Goal: Communication & Community: Answer question/provide support

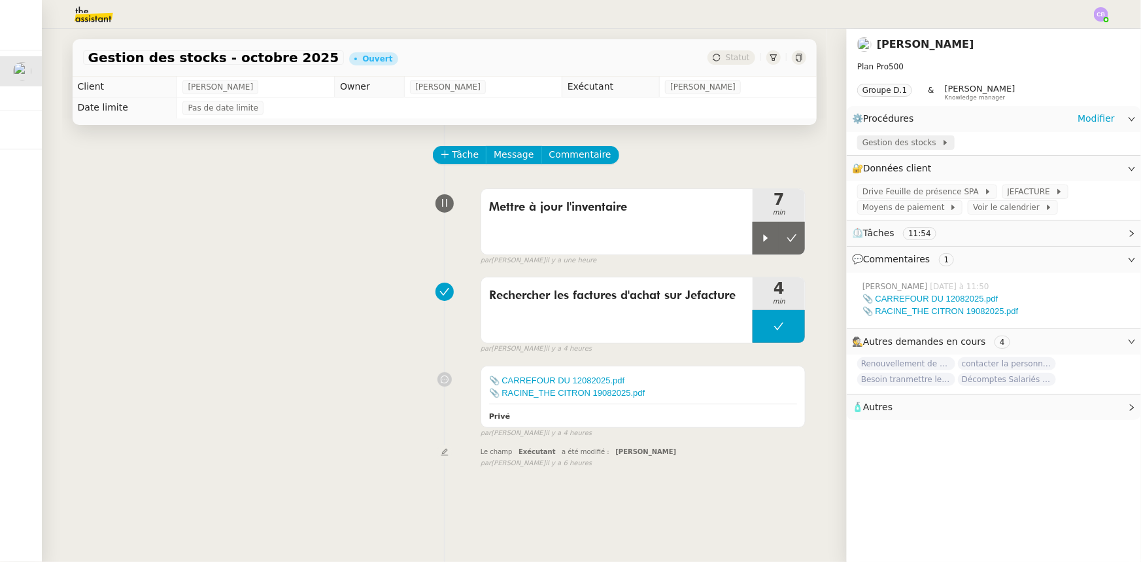
click at [893, 148] on span "Gestion des stocks" at bounding box center [901, 142] width 79 height 13
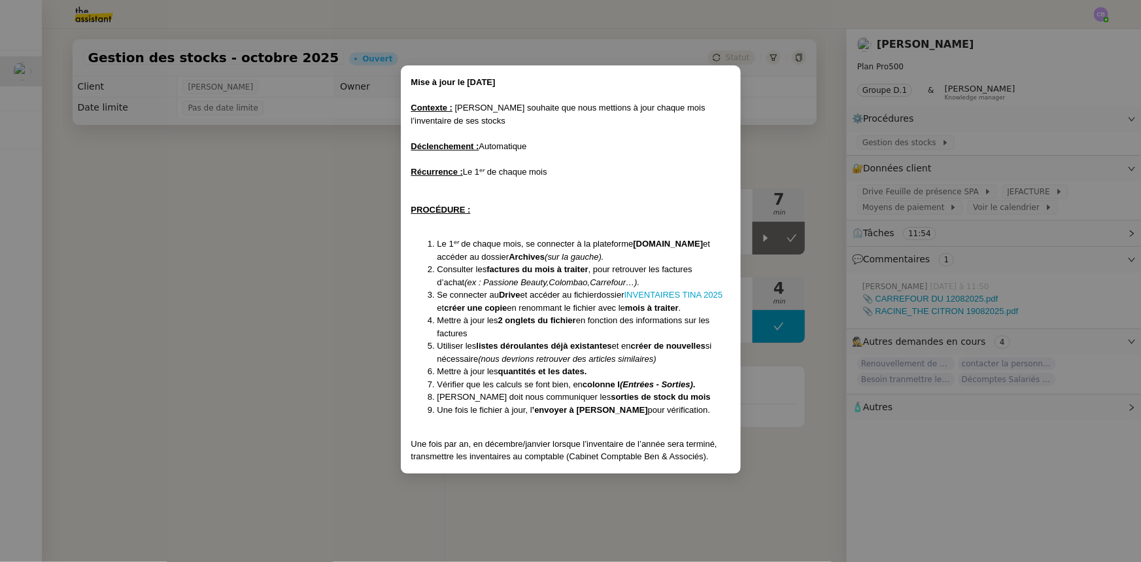
click at [323, 259] on nz-modal-container "Mise à jour le [DATE] Contexte : [PERSON_NAME] souhaite que nous mettions à jou…" at bounding box center [570, 281] width 1141 height 562
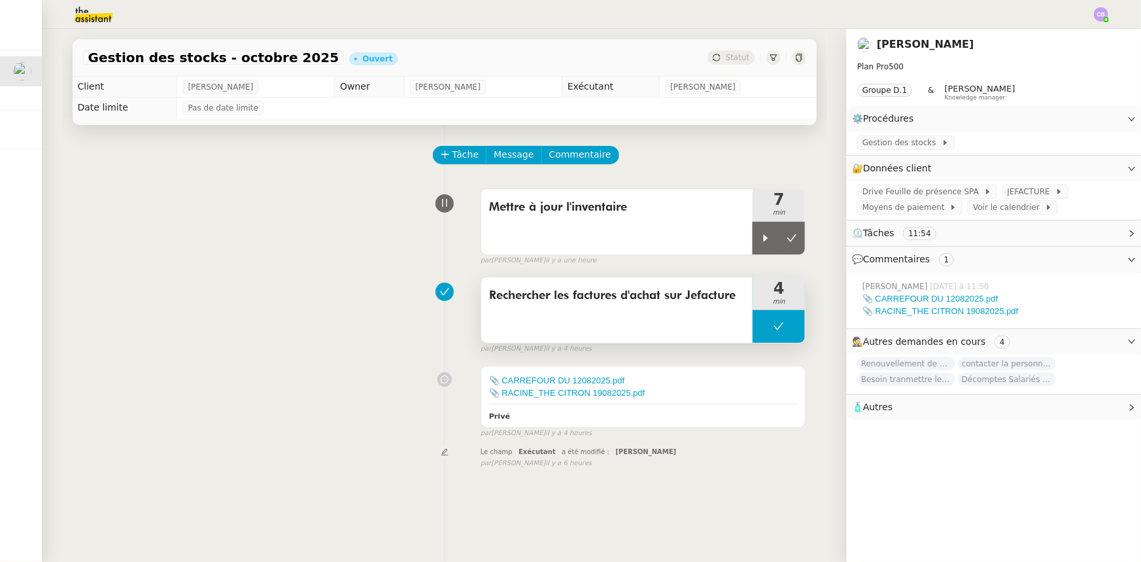
click at [759, 325] on button at bounding box center [778, 326] width 52 height 33
click at [764, 329] on icon at bounding box center [766, 326] width 5 height 7
click at [452, 158] on span "Tâche" at bounding box center [465, 154] width 27 height 15
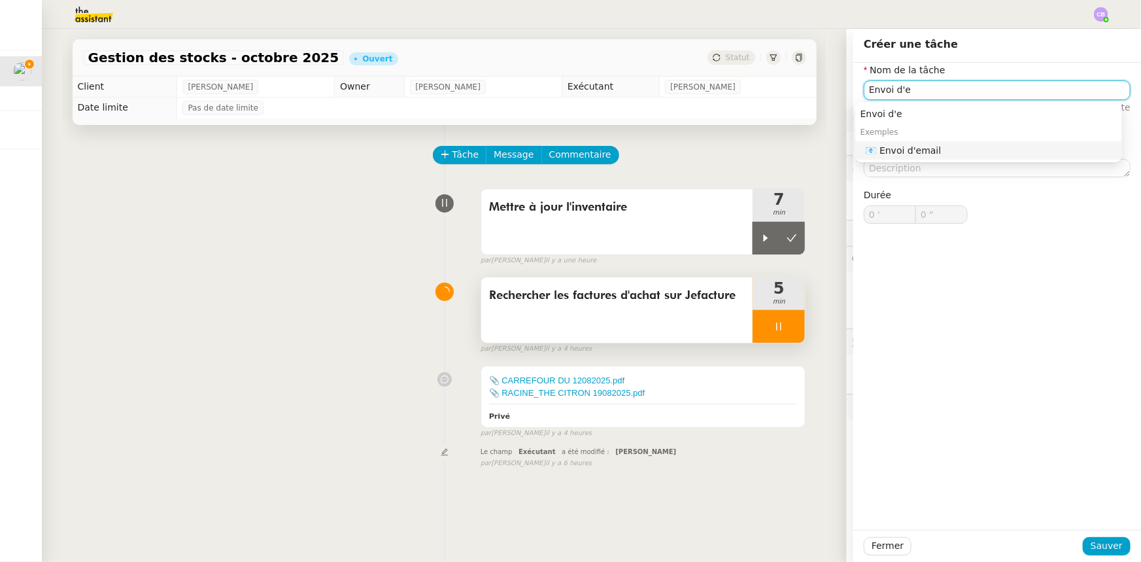
click at [924, 154] on div "📧 Envoi d'email" at bounding box center [990, 150] width 251 height 12
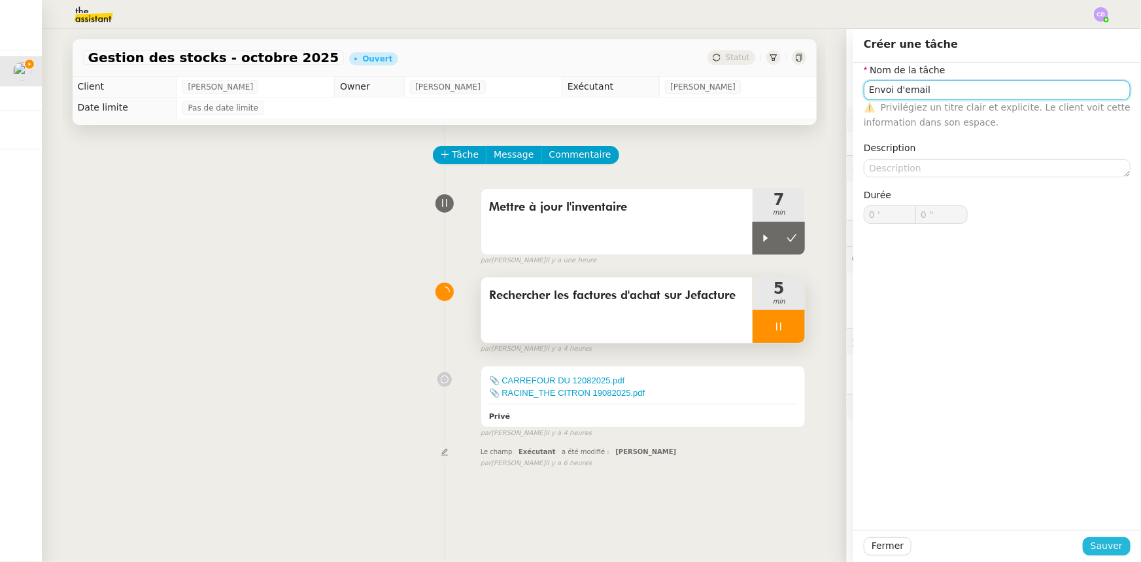
type input "Envoi d'email"
click at [1098, 545] on span "Sauver" at bounding box center [1106, 545] width 32 height 15
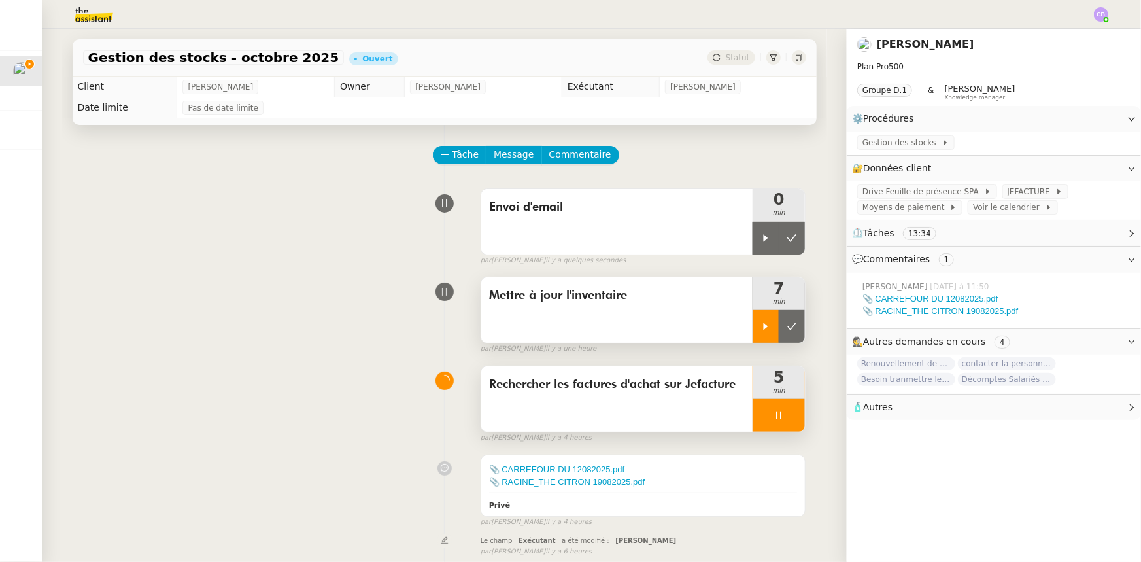
click at [760, 322] on icon at bounding box center [765, 326] width 10 height 10
click at [754, 416] on div at bounding box center [778, 415] width 52 height 33
click at [779, 425] on button at bounding box center [792, 415] width 26 height 33
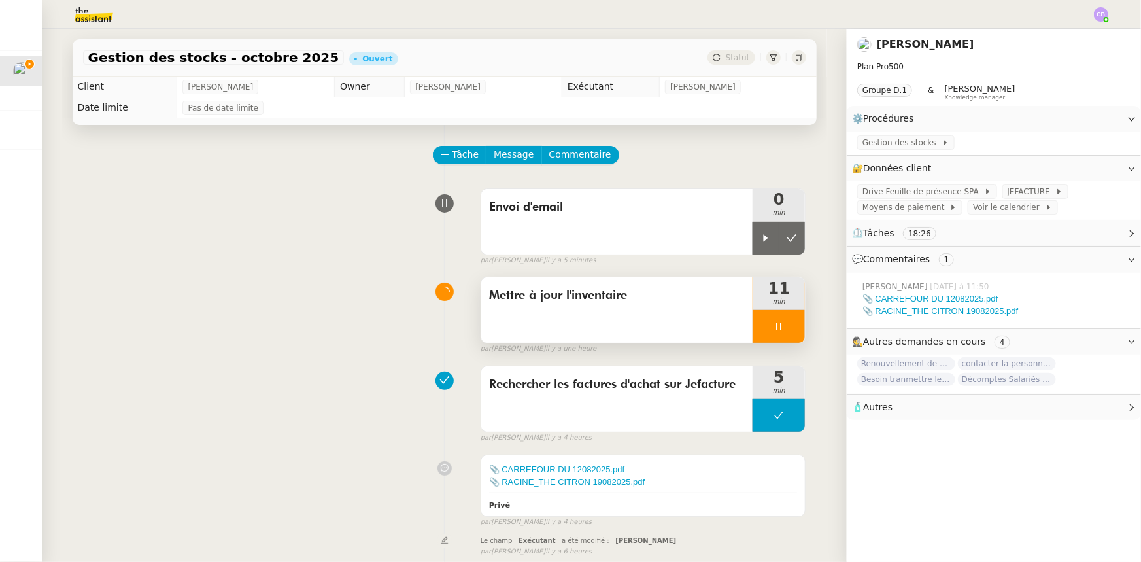
click at [752, 326] on div at bounding box center [778, 326] width 52 height 33
click at [779, 337] on button at bounding box center [792, 326] width 26 height 33
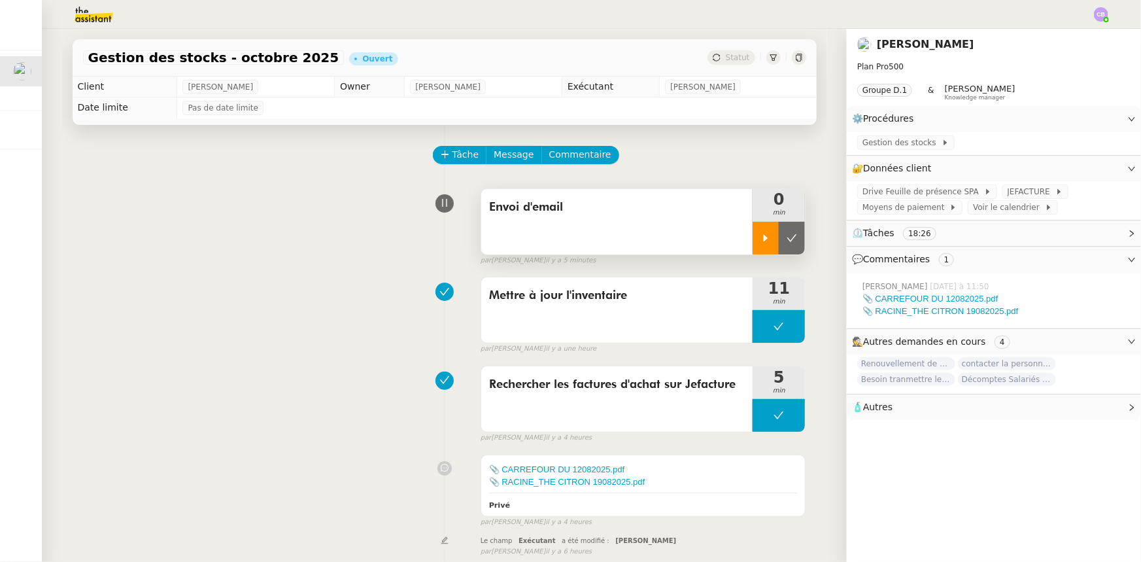
click at [752, 248] on div at bounding box center [765, 238] width 26 height 33
click at [508, 157] on span "Message" at bounding box center [514, 154] width 40 height 15
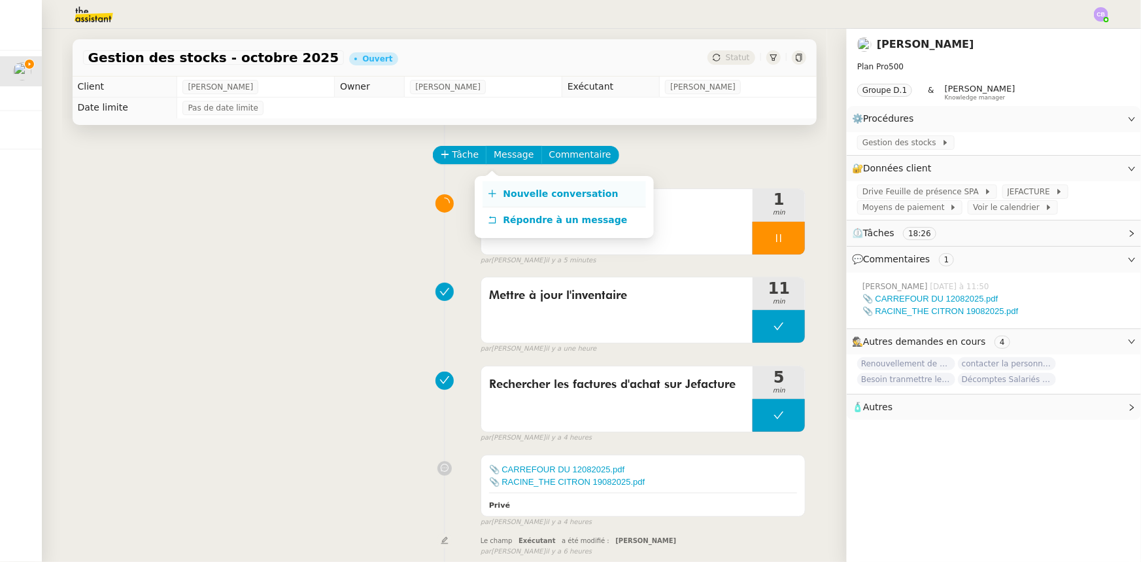
click at [514, 193] on span "Nouvelle conversation" at bounding box center [560, 193] width 115 height 10
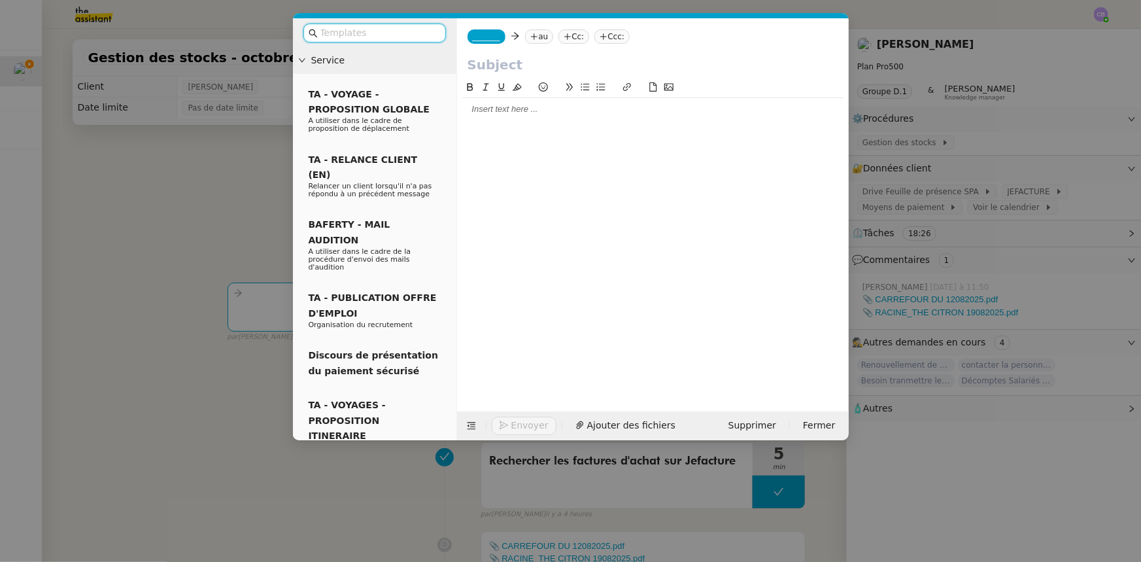
click at [492, 34] on span "_______" at bounding box center [486, 36] width 27 height 9
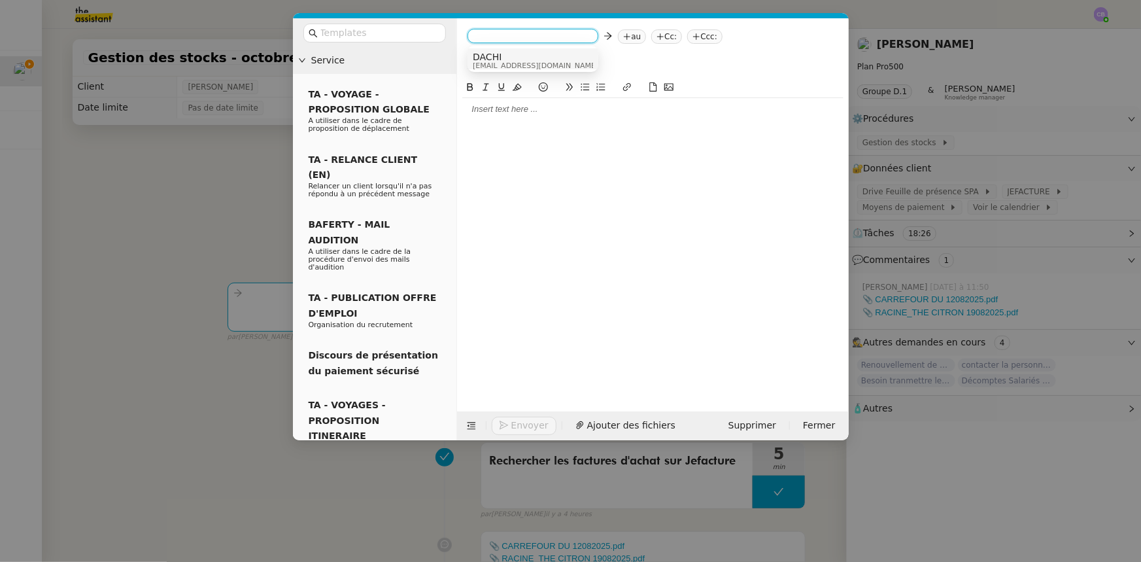
click at [500, 59] on span "DACHI" at bounding box center [536, 57] width 126 height 10
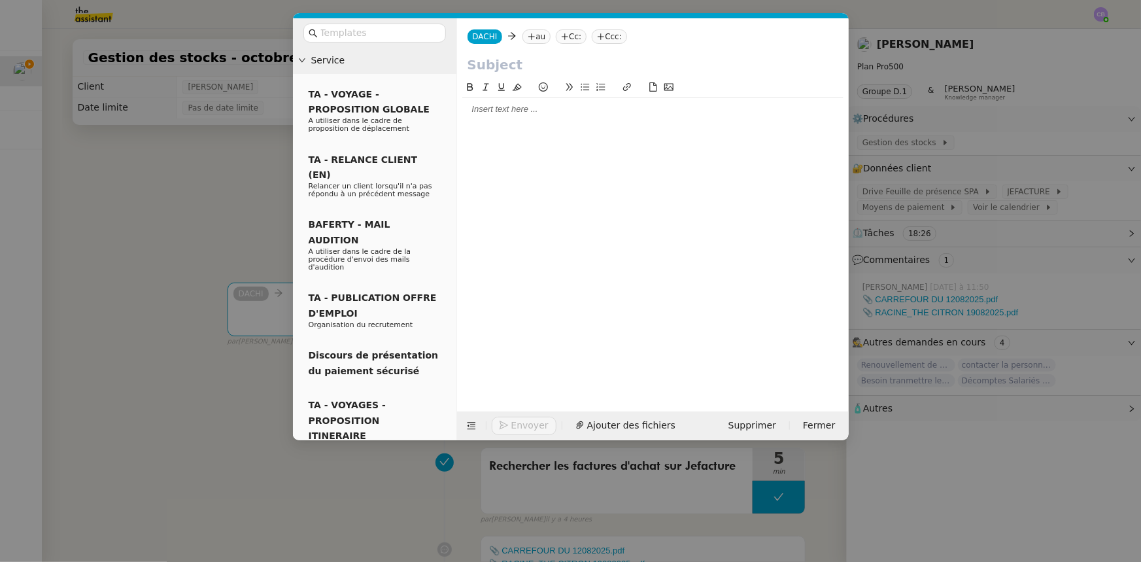
click at [533, 36] on nz-tag "au" at bounding box center [536, 36] width 28 height 14
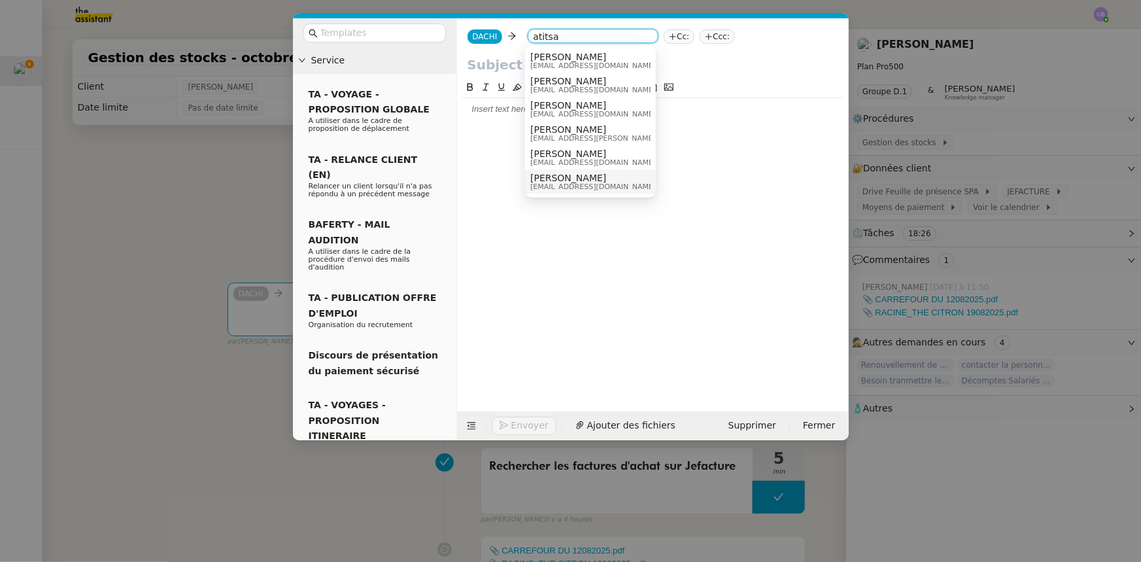
type input "atitsa"
click at [562, 183] on span "[EMAIL_ADDRESS][DOMAIN_NAME]" at bounding box center [593, 186] width 126 height 7
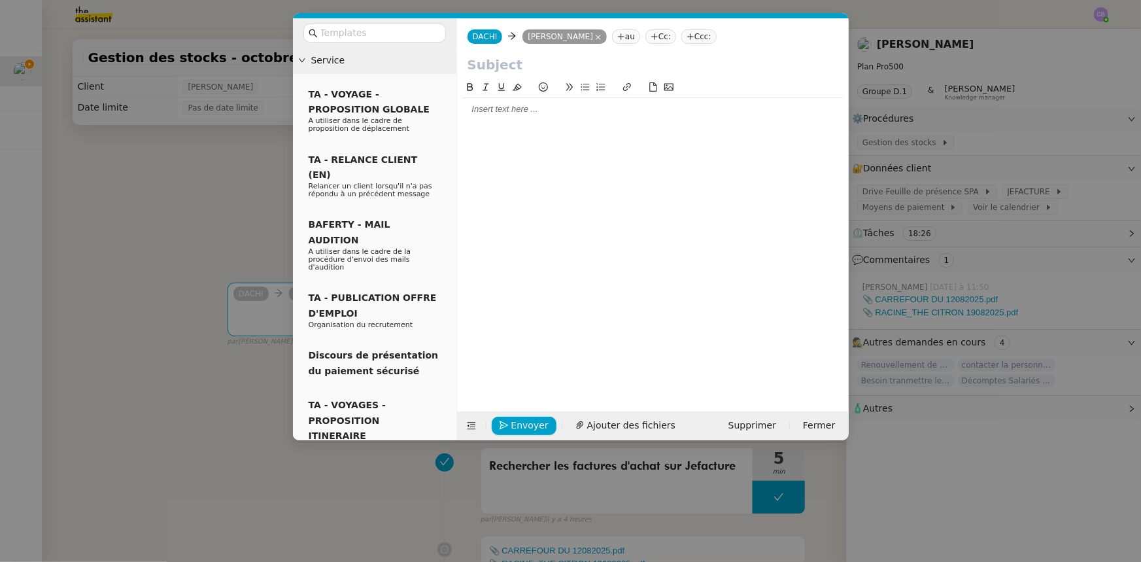
click at [507, 64] on input "text" at bounding box center [652, 65] width 371 height 20
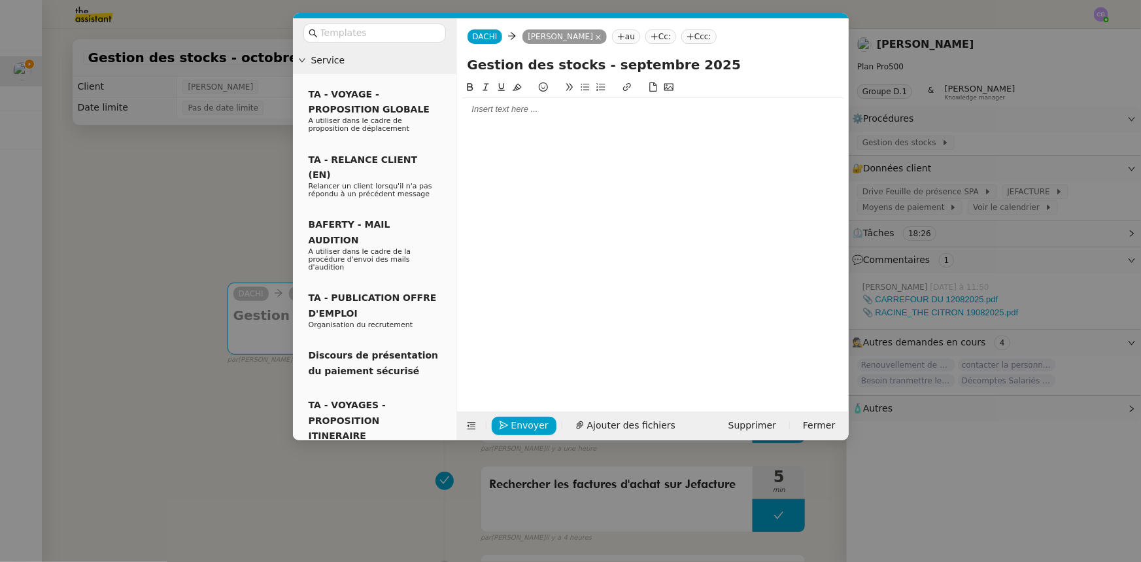
type input "Gestion des stocks - septembre 2025"
click at [503, 118] on div at bounding box center [652, 109] width 381 height 22
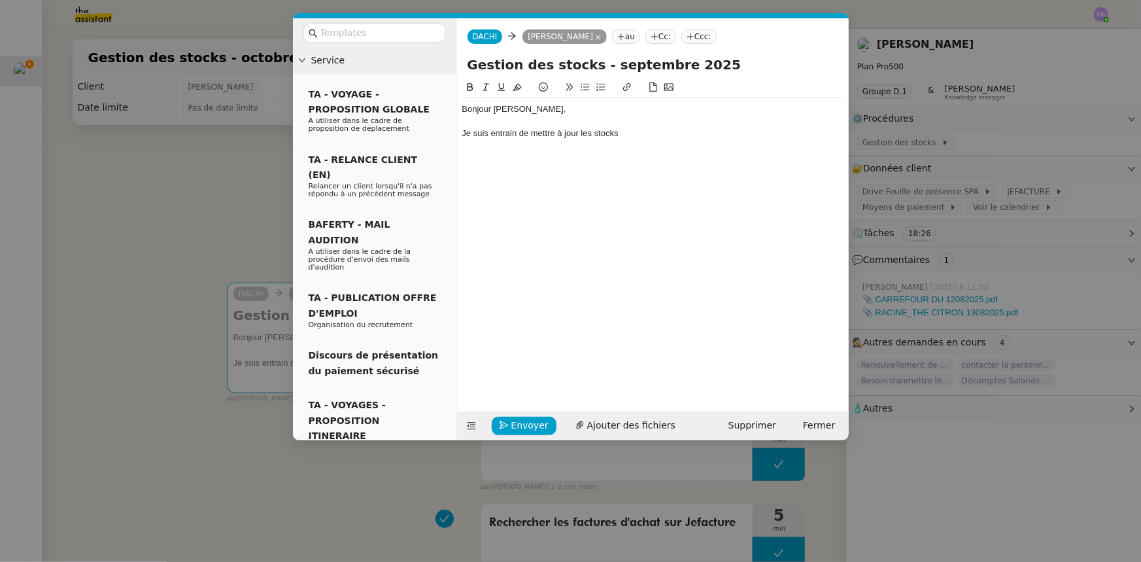
click at [506, 135] on div "Je suis entrain de mettre à jour les stocks" at bounding box center [652, 133] width 381 height 12
click at [0, 0] on lt-em "en train" at bounding box center [0, 0] width 0 height 0
click at [634, 131] on div "Je suis en train de mettre à jour les stocks" at bounding box center [652, 133] width 381 height 12
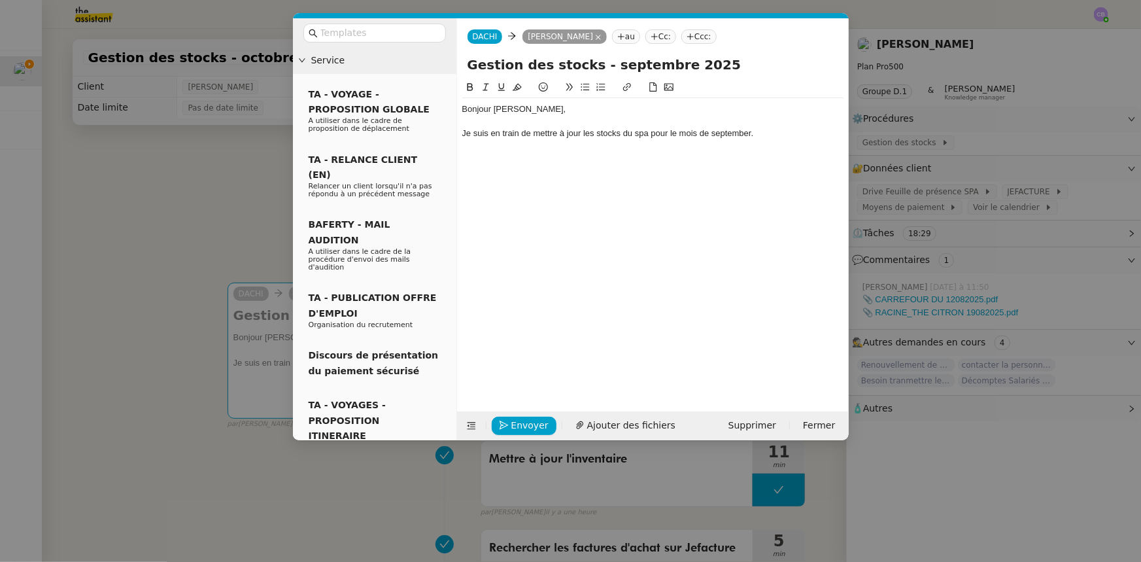
click at [736, 137] on div "Je suis en train de mettre à jour les stocks du spa pour le mois de september." at bounding box center [652, 133] width 381 height 12
click at [0, 0] on lt-span "septemb re" at bounding box center [0, 0] width 0 height 0
click at [526, 157] on div at bounding box center [652, 158] width 381 height 12
click at [584, 88] on icon at bounding box center [584, 87] width 8 height 7
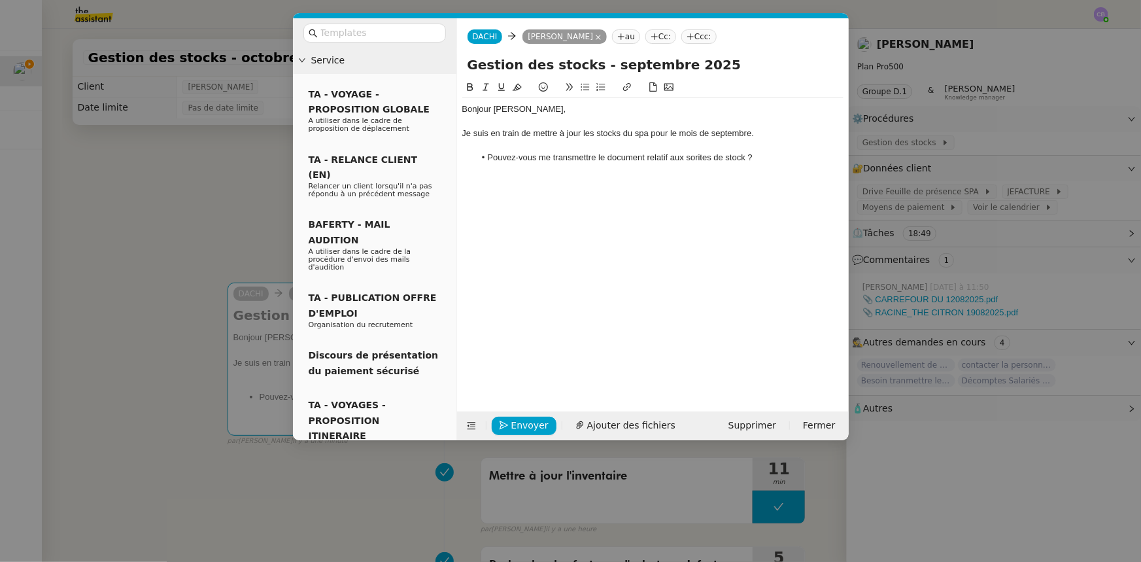
click at [721, 158] on li "Pouvez-vous me transmettre le document relatif aux sorites de stock ?" at bounding box center [659, 158] width 369 height 12
click at [748, 158] on li "Pouvez-vous me transmettre le document relatif aux sorites des stock ?" at bounding box center [659, 158] width 369 height 12
click at [564, 171] on li "Pouvez-vous me transmettre le document relatif aux sorites des stocks (celui qu…" at bounding box center [659, 164] width 369 height 24
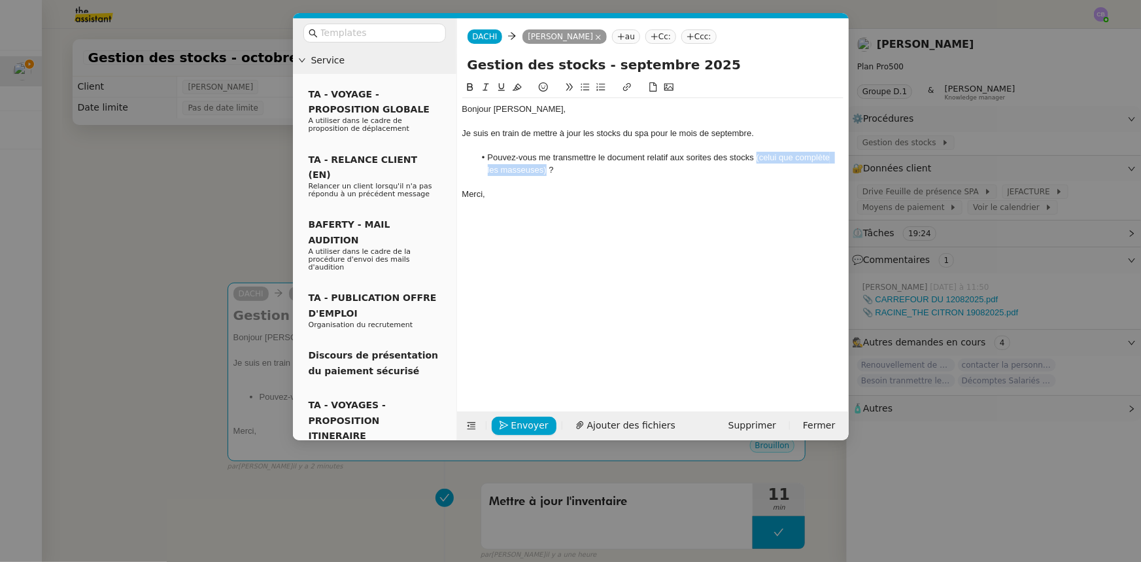
drag, startPoint x: 533, startPoint y: 171, endPoint x: 757, endPoint y: 160, distance: 224.5
click at [757, 160] on li "Pouvez-vous me transmettre le document relatif aux sorites des stocks (celui qu…" at bounding box center [659, 164] width 369 height 24
click at [487, 88] on icon at bounding box center [485, 86] width 9 height 9
click at [529, 168] on em "(celui que complète les masseuses)" at bounding box center [666, 163] width 356 height 22
drag, startPoint x: 518, startPoint y: 134, endPoint x: 462, endPoint y: 130, distance: 57.0
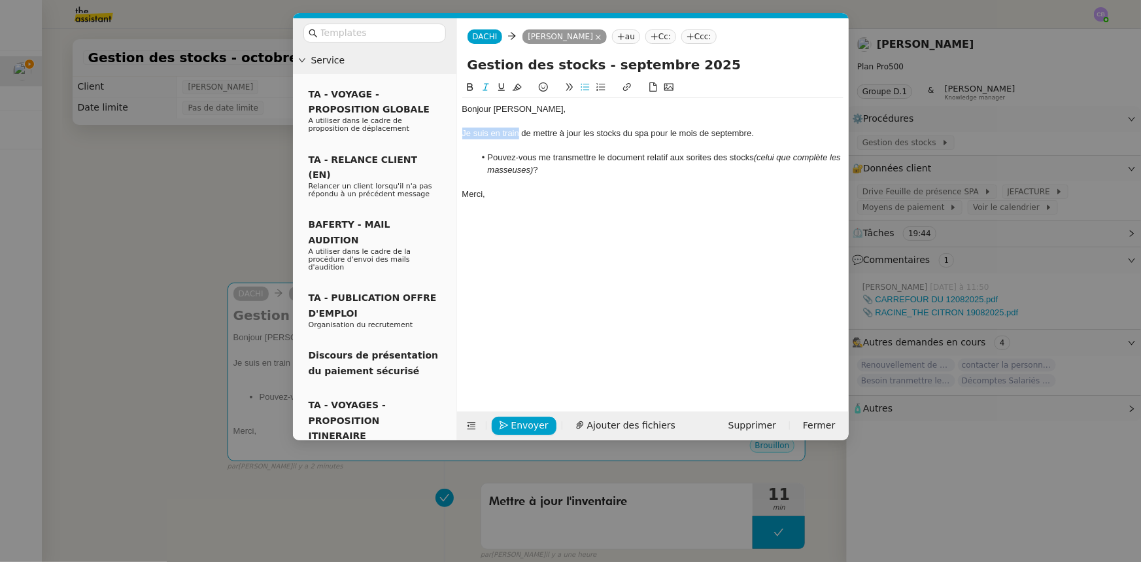
click at [462, 130] on div "Je suis en train de mettre à jour les stocks du spa pour le mois de septembre." at bounding box center [652, 133] width 381 height 12
click at [700, 158] on li "Pouvez-vous me transmettre le document relatif aux sorites des stocks (celui qu…" at bounding box center [659, 164] width 369 height 24
click at [518, 426] on span "Envoyer" at bounding box center [529, 425] width 37 height 15
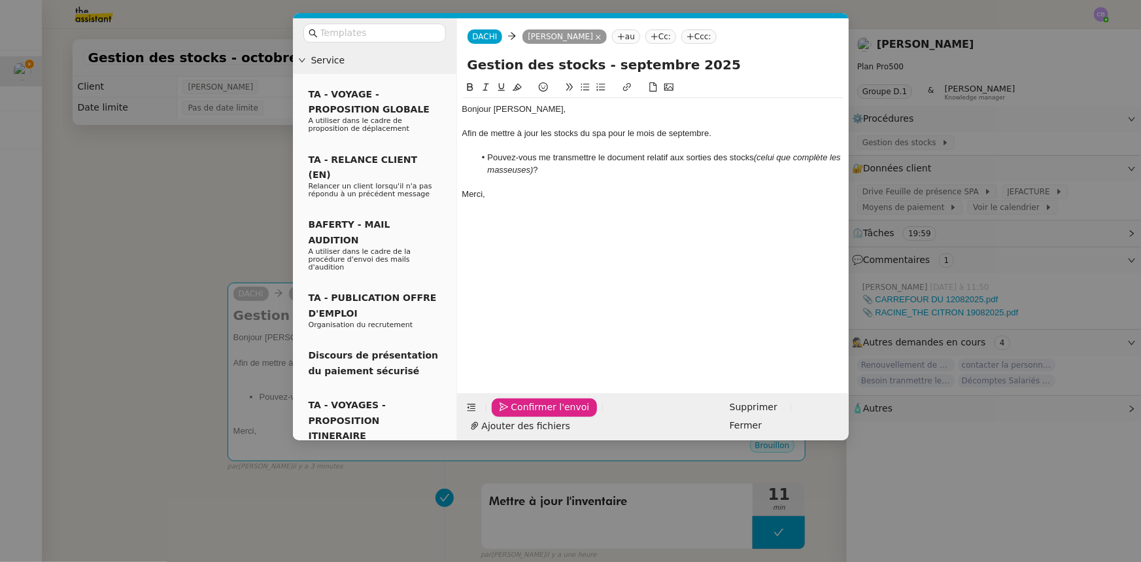
click at [518, 414] on span "Confirmer l'envoi" at bounding box center [550, 406] width 78 height 15
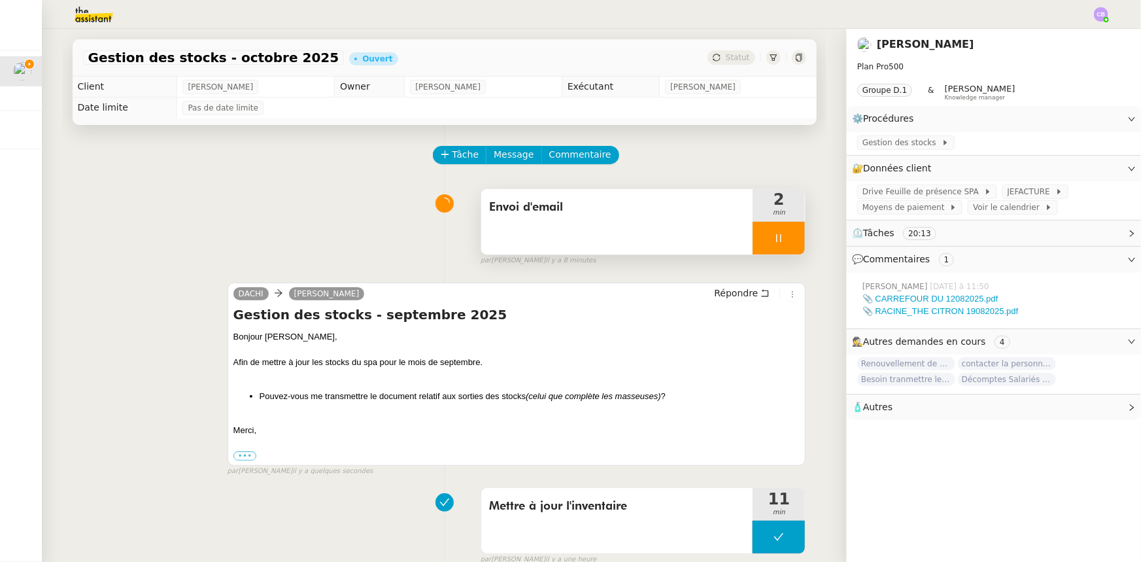
click at [752, 239] on div at bounding box center [778, 238] width 52 height 33
click at [781, 247] on button at bounding box center [792, 238] width 26 height 33
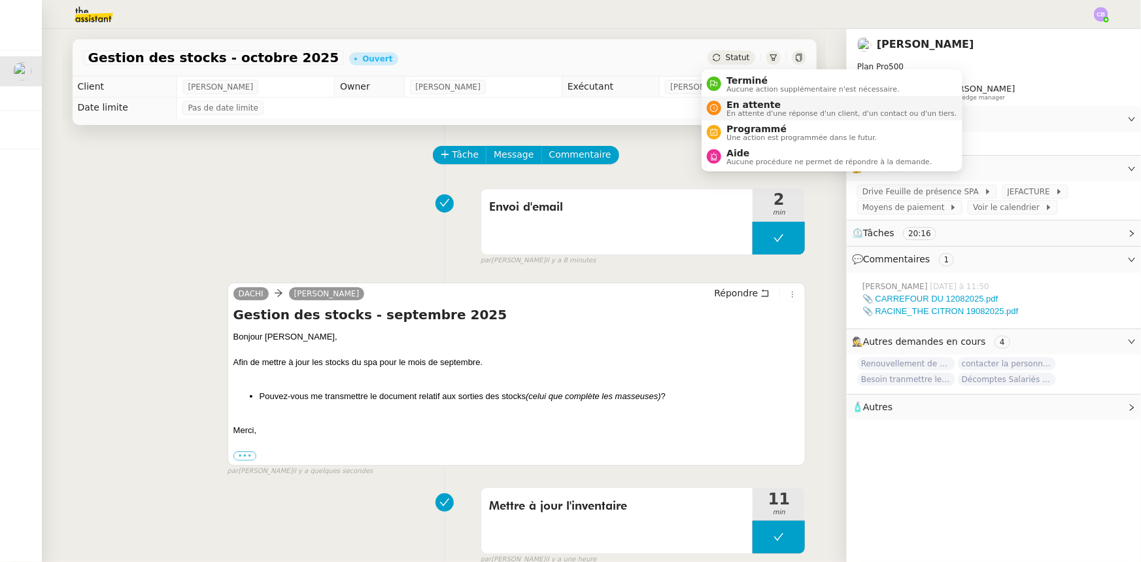
click at [741, 110] on span "En attente d'une réponse d'un client, d'un contact ou d'un tiers." at bounding box center [841, 113] width 230 height 7
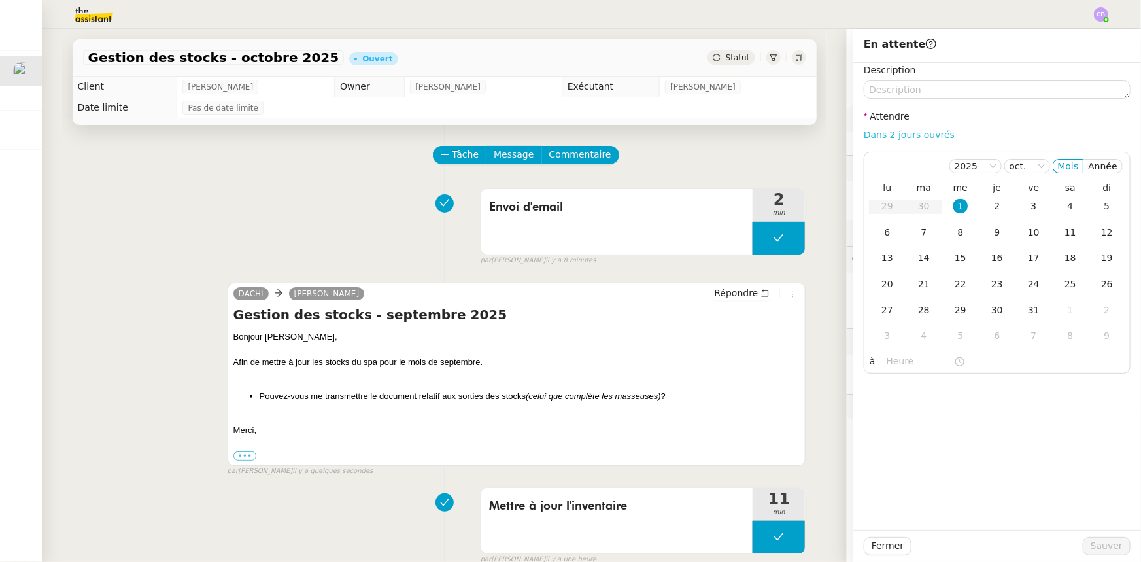
click at [875, 137] on link "Dans 2 jours ouvrés" at bounding box center [909, 134] width 91 height 10
type input "07:00"
click at [1097, 548] on span "Sauver" at bounding box center [1106, 545] width 32 height 15
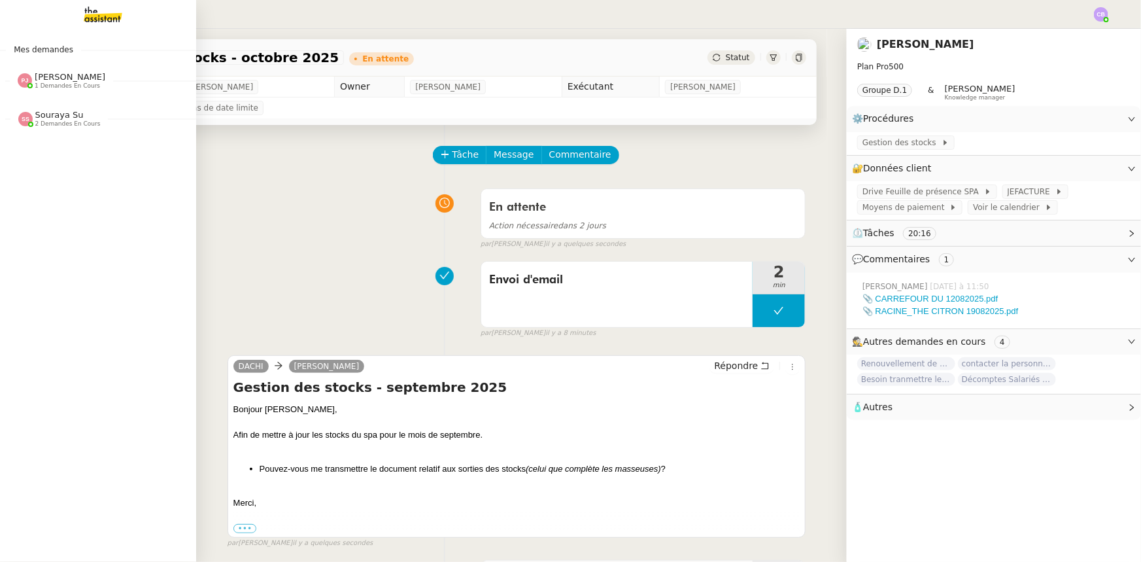
click at [61, 81] on span "[PERSON_NAME]" at bounding box center [70, 77] width 71 height 10
click at [50, 84] on span "2 demandes en cours" at bounding box center [67, 85] width 65 height 7
click at [50, 82] on span "2 demandes en cours" at bounding box center [67, 85] width 65 height 7
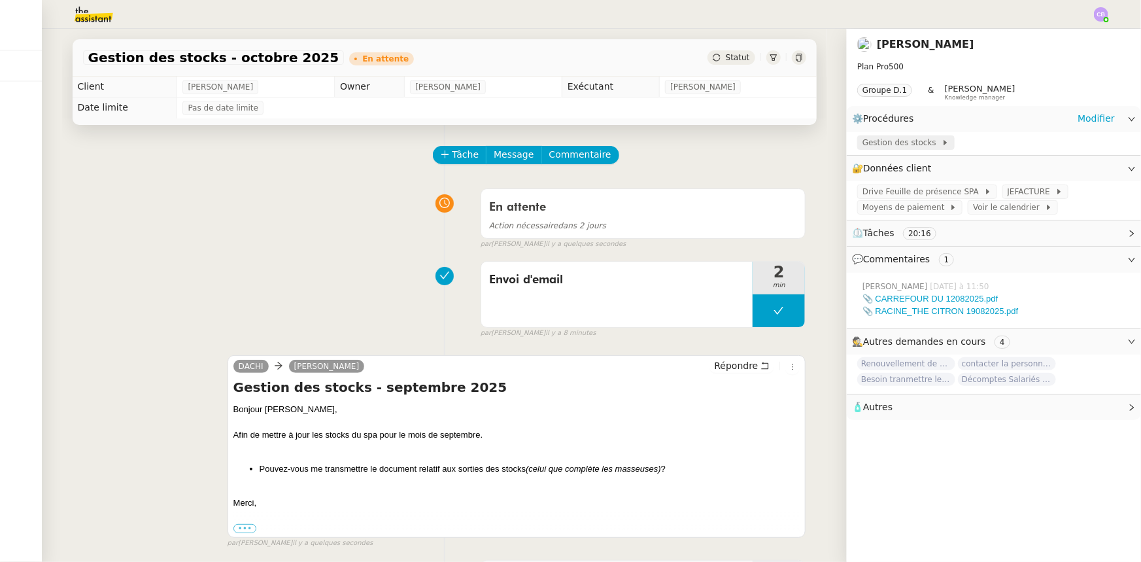
click at [898, 144] on span "Gestion des stocks" at bounding box center [901, 142] width 79 height 13
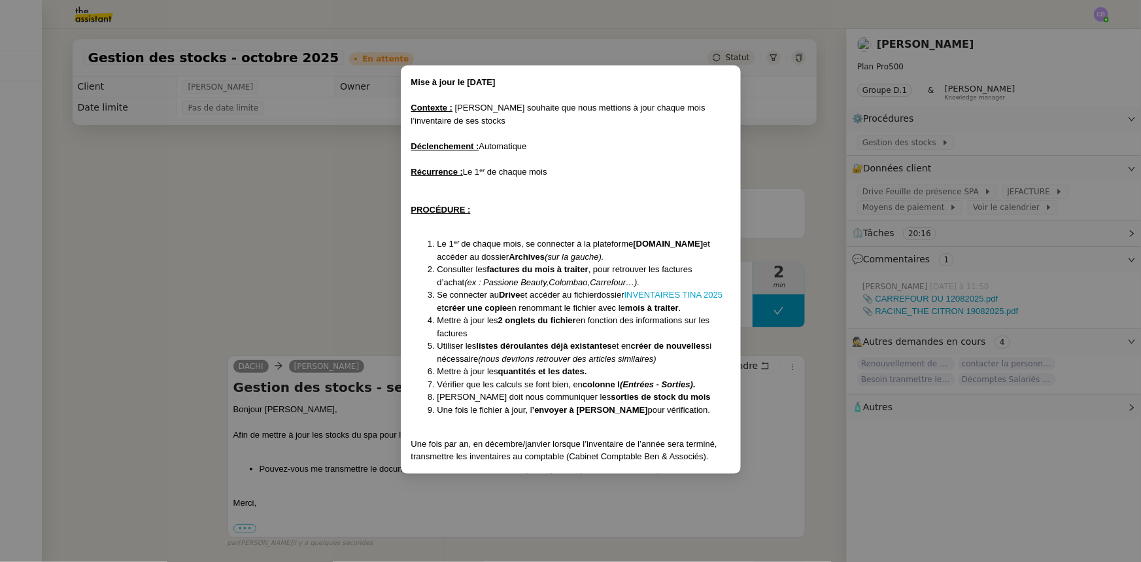
click at [344, 238] on nz-modal-container "Mise à jour le [DATE] Contexte : [PERSON_NAME] souhaite que nous mettions à jou…" at bounding box center [570, 281] width 1141 height 562
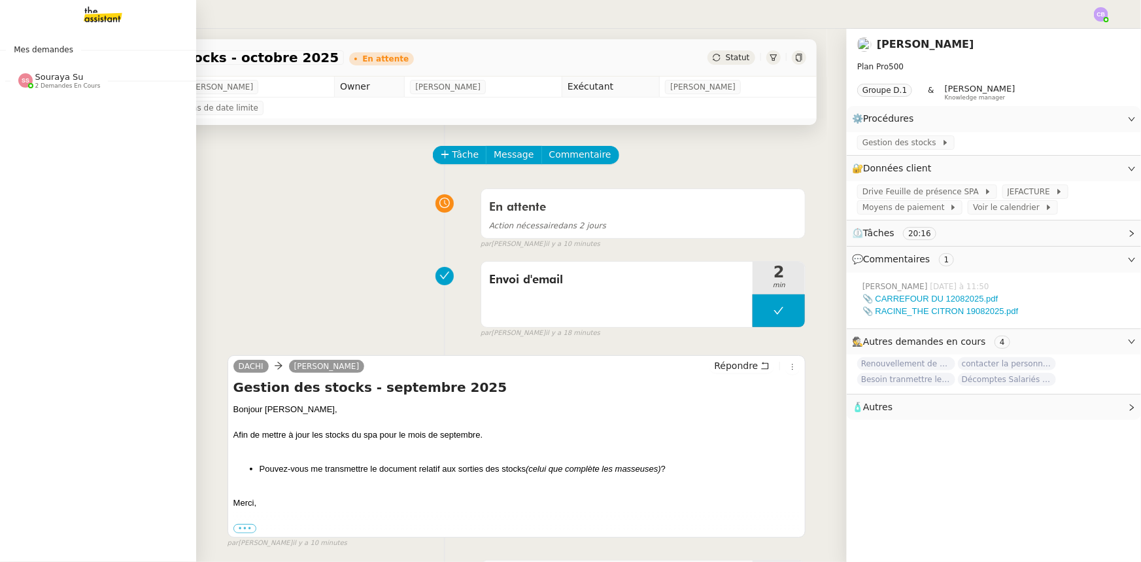
click at [59, 80] on span "Souraya Su" at bounding box center [59, 77] width 48 height 10
click at [67, 76] on span "clinique vétérinaire des Acacias Famose" at bounding box center [93, 77] width 144 height 8
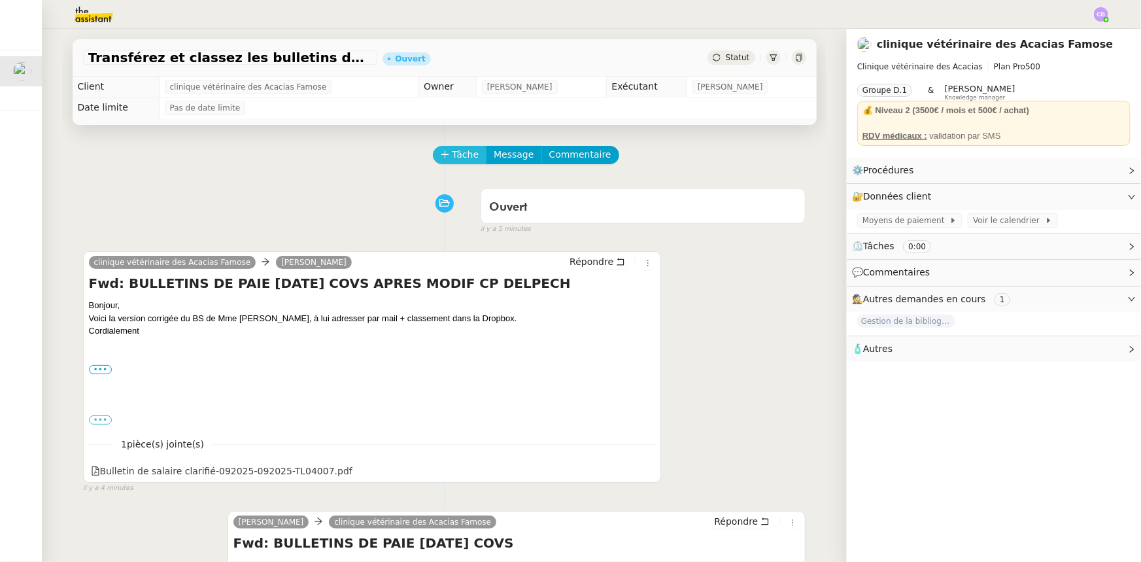
click at [452, 157] on span "Tâche" at bounding box center [465, 154] width 27 height 15
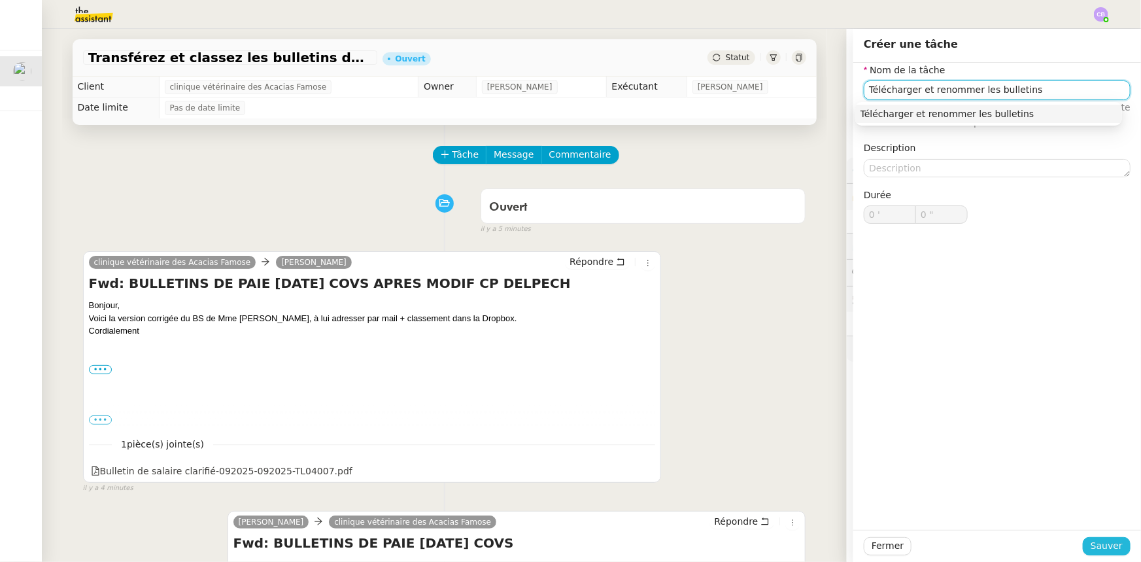
type input "Télécharger et renommer les bulletins"
click at [1090, 543] on span "Sauver" at bounding box center [1106, 545] width 32 height 15
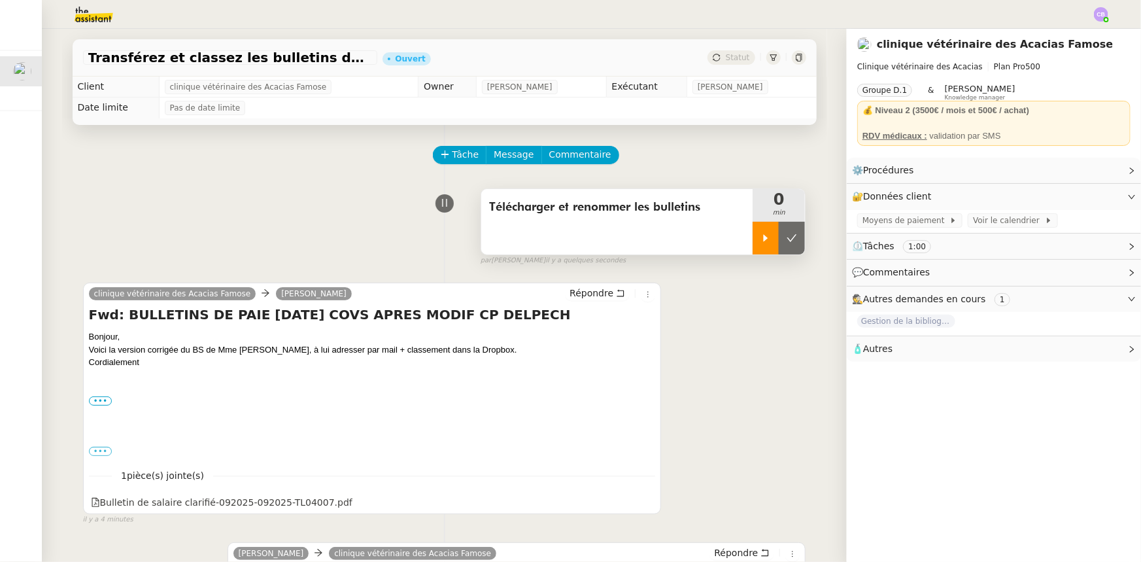
click at [760, 243] on icon at bounding box center [765, 238] width 10 height 10
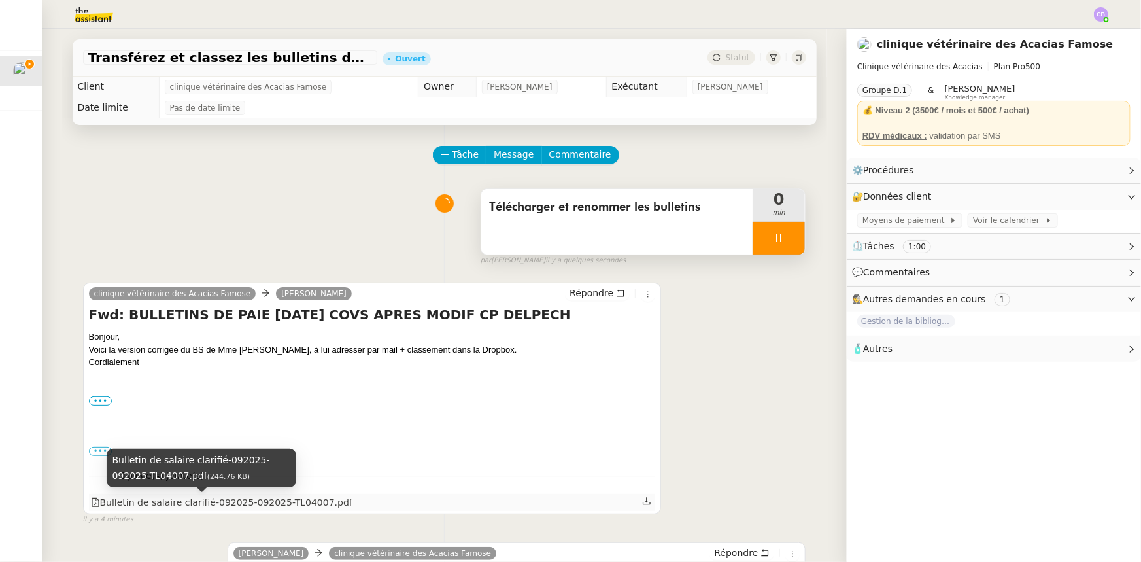
click at [264, 505] on div "Bulletin de salaire clarifié-092025-092025-TL04007.pdf" at bounding box center [221, 502] width 261 height 15
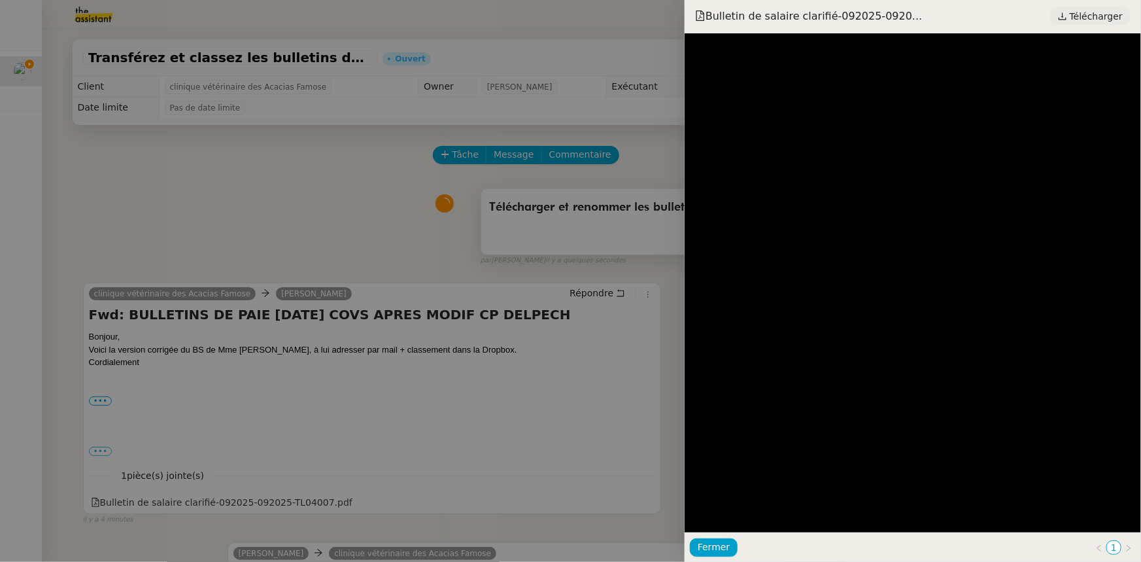
click at [1086, 18] on span "Télécharger" at bounding box center [1095, 16] width 53 height 17
click at [714, 541] on span "Fermer" at bounding box center [713, 546] width 32 height 15
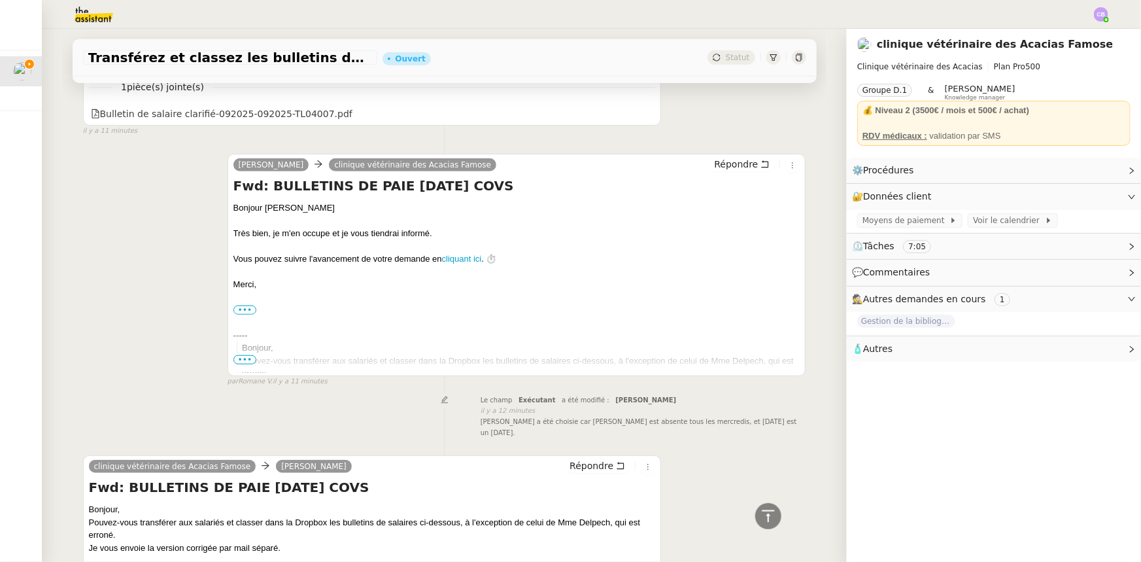
scroll to position [622, 0]
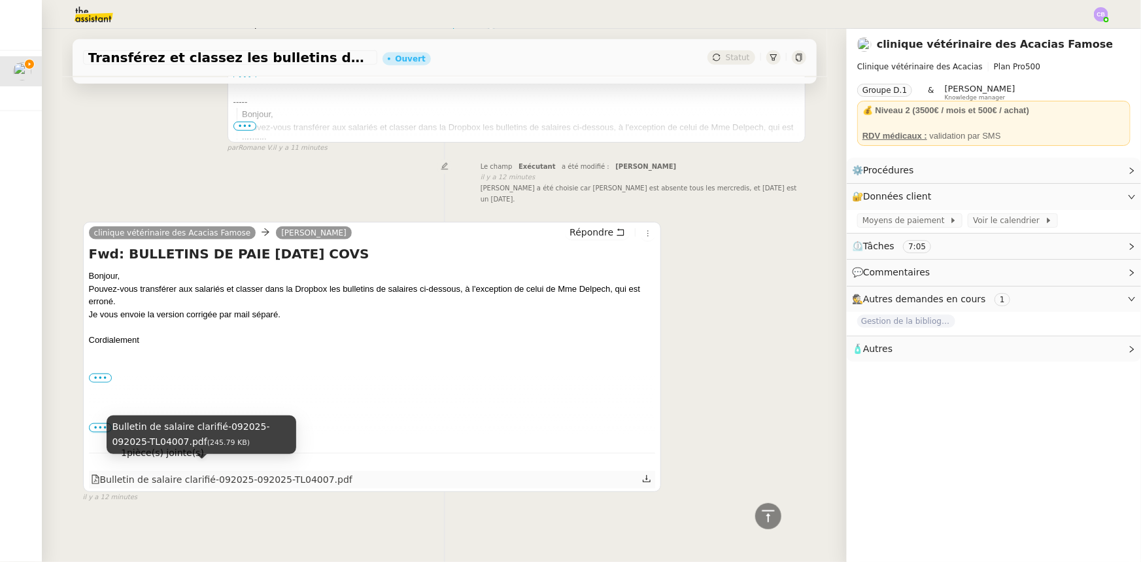
click at [282, 472] on div "Bulletin de salaire clarifié-092025-092025-TL04007.pdf" at bounding box center [221, 479] width 261 height 15
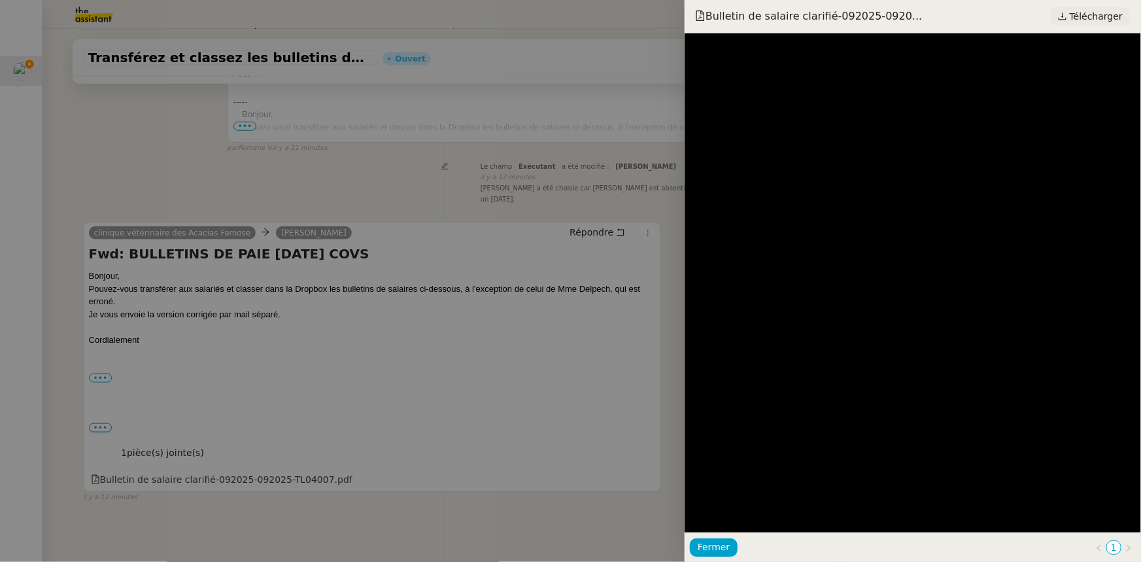
click at [1085, 17] on span "Télécharger" at bounding box center [1095, 16] width 53 height 17
click at [720, 546] on span "Fermer" at bounding box center [713, 546] width 32 height 15
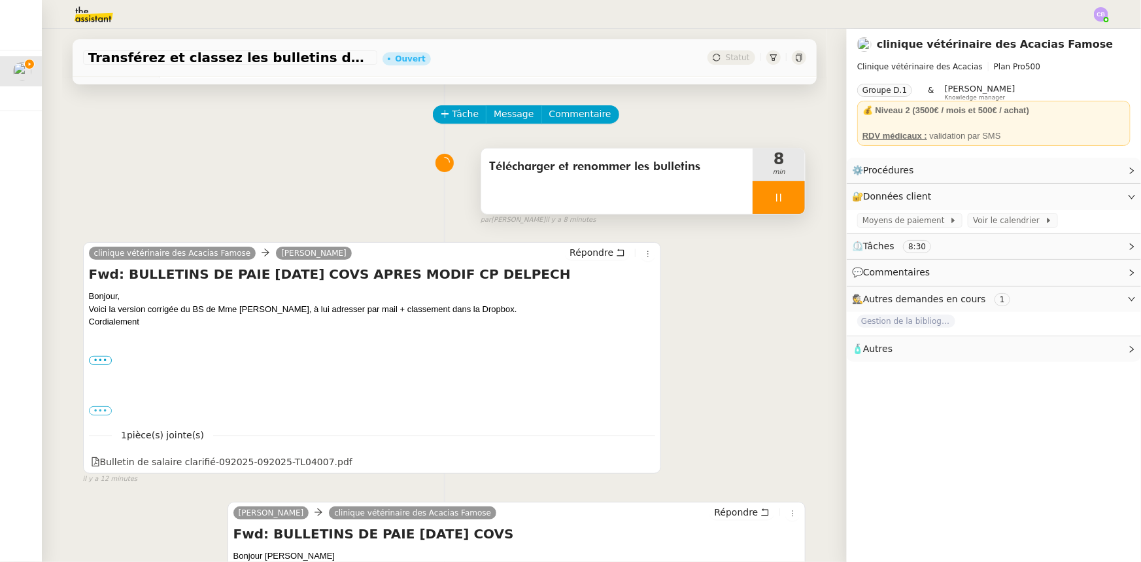
scroll to position [0, 0]
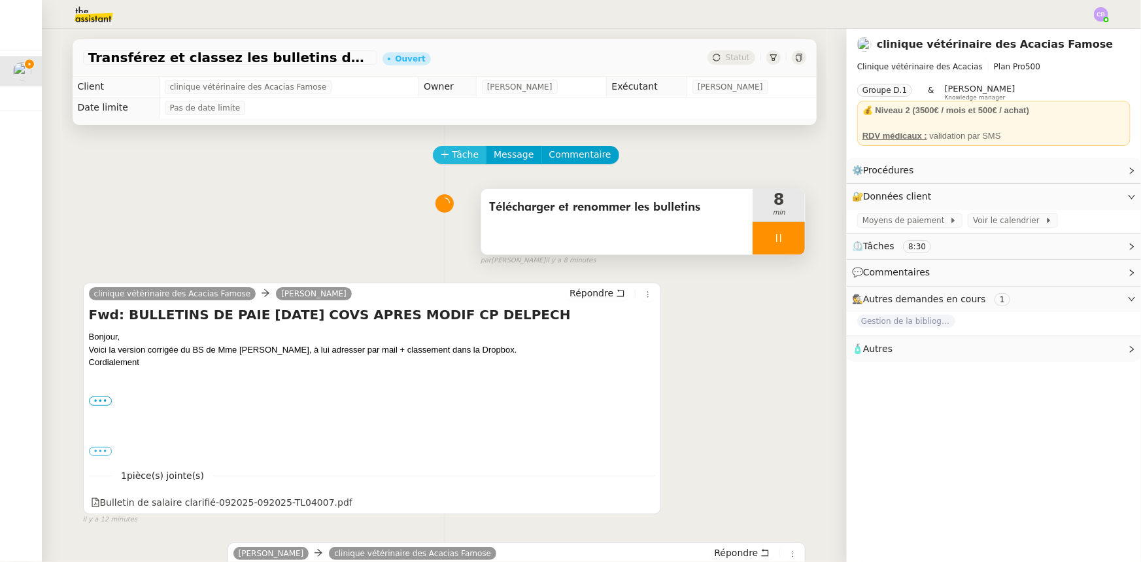
click at [454, 160] on span "Tâche" at bounding box center [465, 154] width 27 height 15
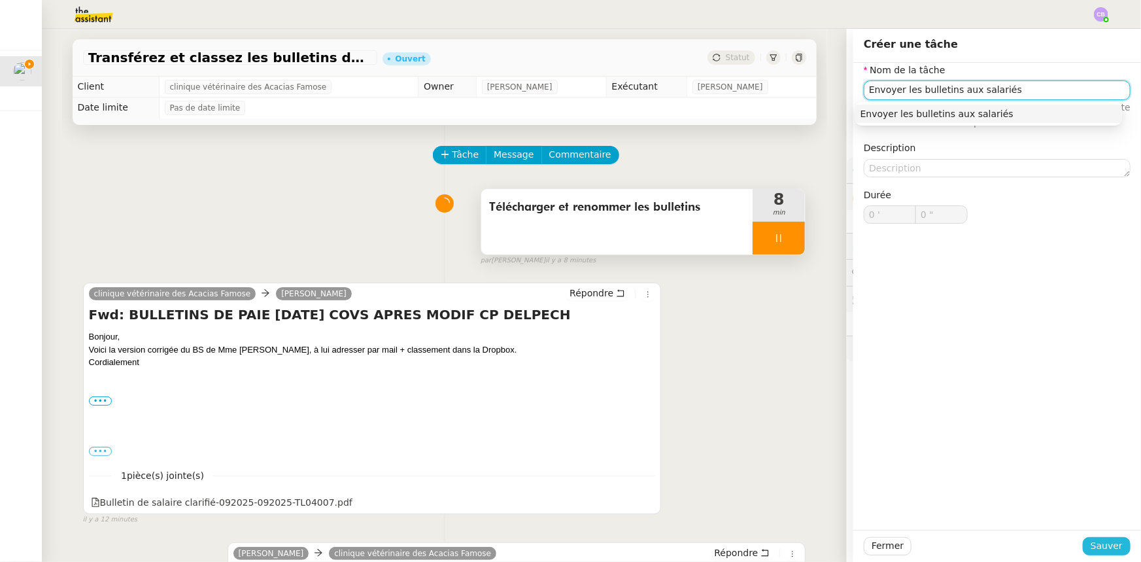
type input "Envoyer les bulletins aux salariés"
click at [1090, 547] on span "Sauver" at bounding box center [1106, 545] width 32 height 15
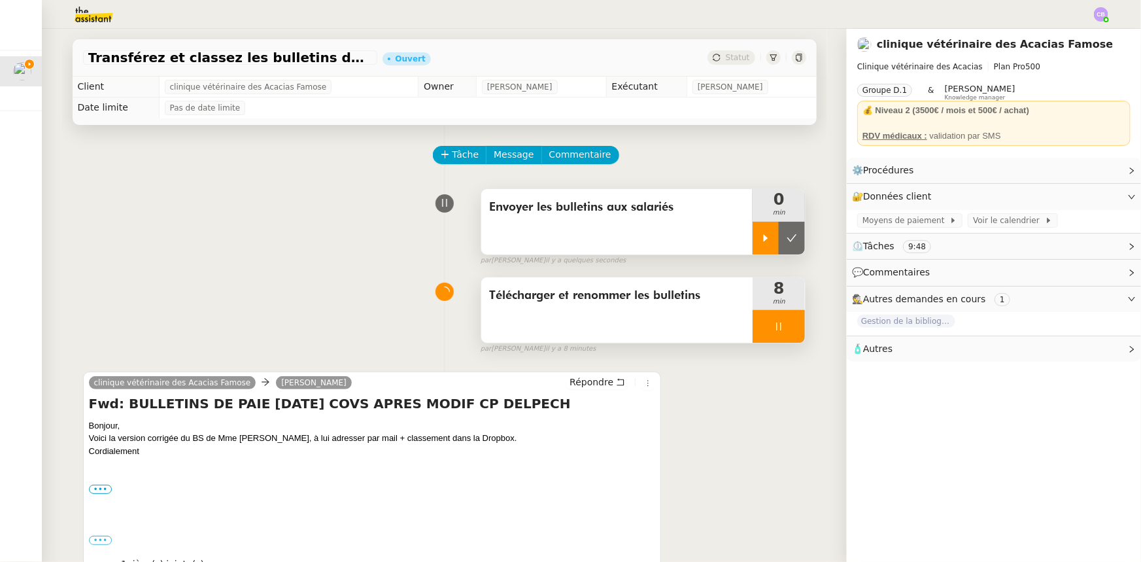
click at [760, 241] on icon at bounding box center [765, 238] width 10 height 10
click at [752, 321] on div at bounding box center [778, 326] width 52 height 33
click at [786, 329] on icon at bounding box center [791, 326] width 10 height 10
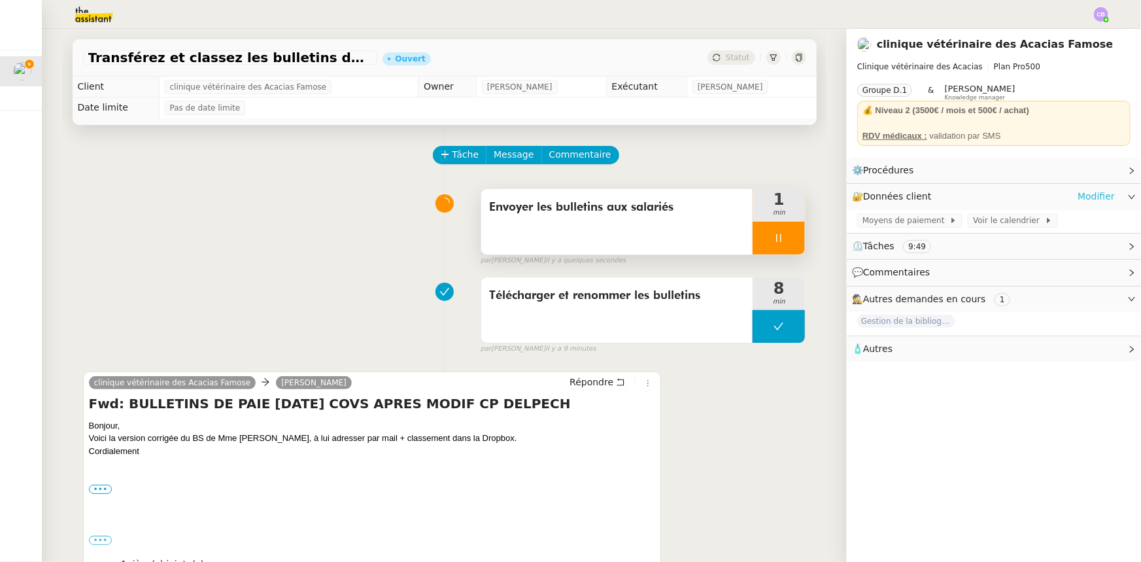
click at [1080, 196] on link "Modifier" at bounding box center [1095, 196] width 37 height 15
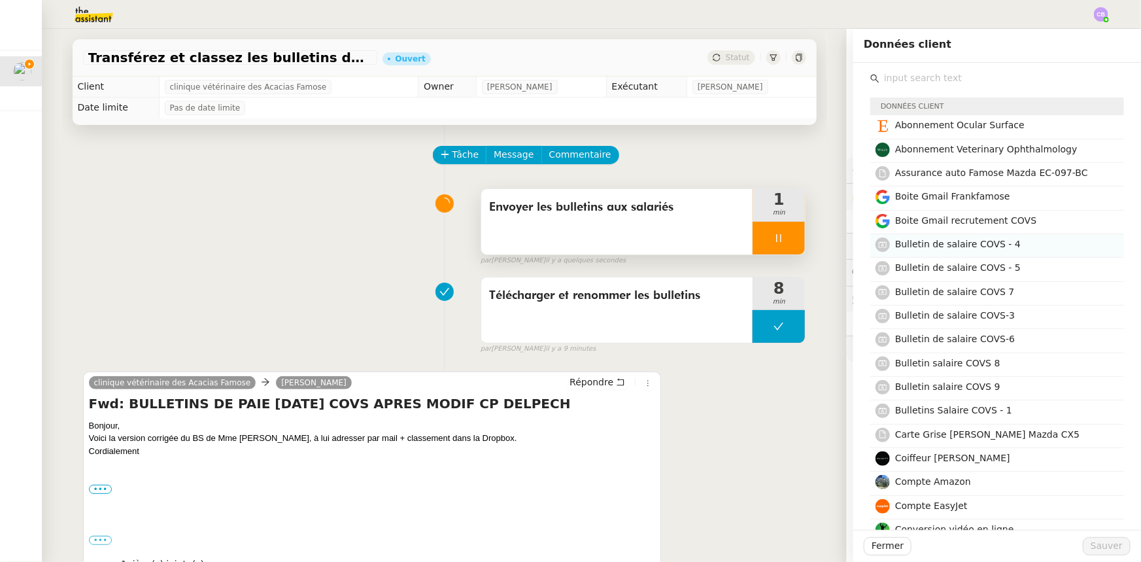
click at [945, 242] on span "Bulletin de salaire COVS - 4" at bounding box center [958, 244] width 126 height 10
click at [948, 269] on span "Bulletin de salaire COVS - 5" at bounding box center [958, 267] width 126 height 10
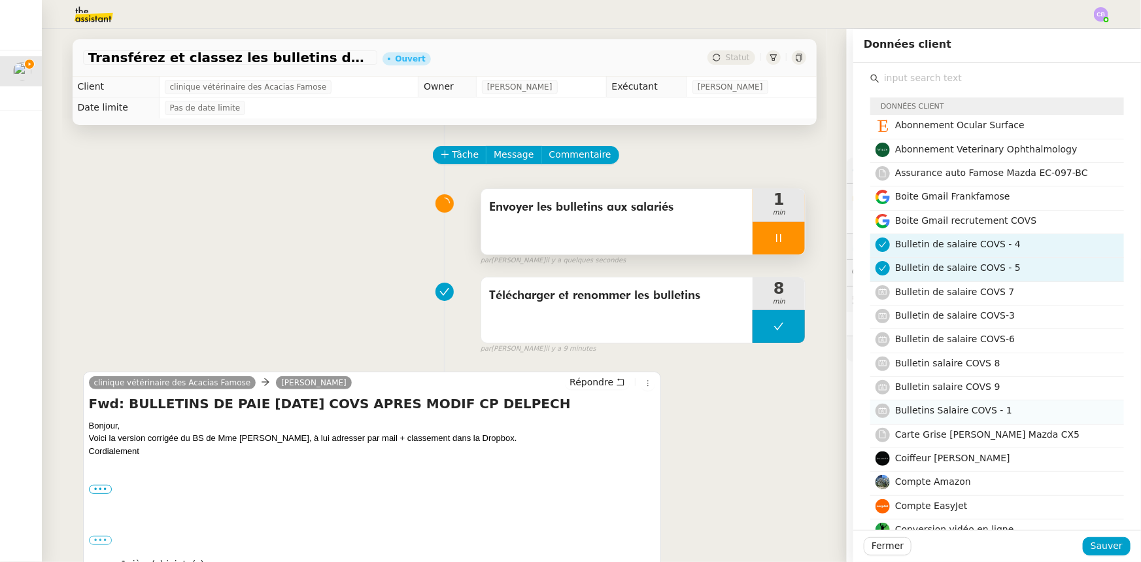
click at [956, 409] on span "Bulletins Salaire COVS - 1" at bounding box center [953, 410] width 117 height 10
click at [963, 313] on span "Bulletin de salaire COVS-3" at bounding box center [955, 315] width 120 height 10
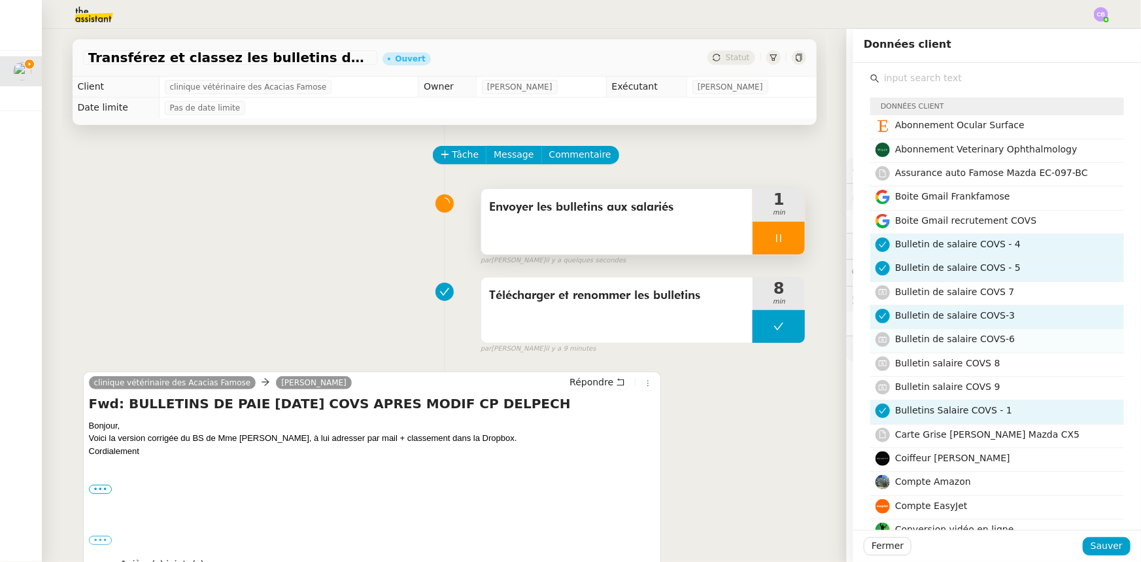
click at [974, 340] on span "Bulletin de salaire COVS-6" at bounding box center [955, 338] width 120 height 10
click at [973, 292] on span "Bulletin de salaire COVS 7" at bounding box center [955, 291] width 120 height 10
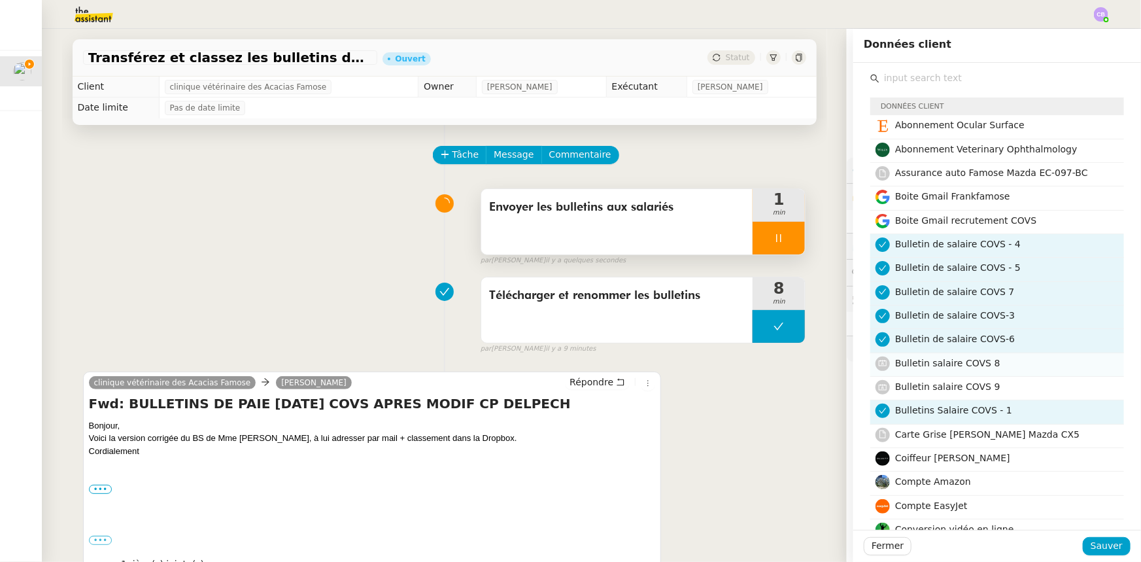
click at [971, 363] on span "Bulletin salaire COVS 8" at bounding box center [947, 363] width 105 height 10
click at [973, 387] on span "Bulletin salaire COVS 9" at bounding box center [947, 386] width 105 height 10
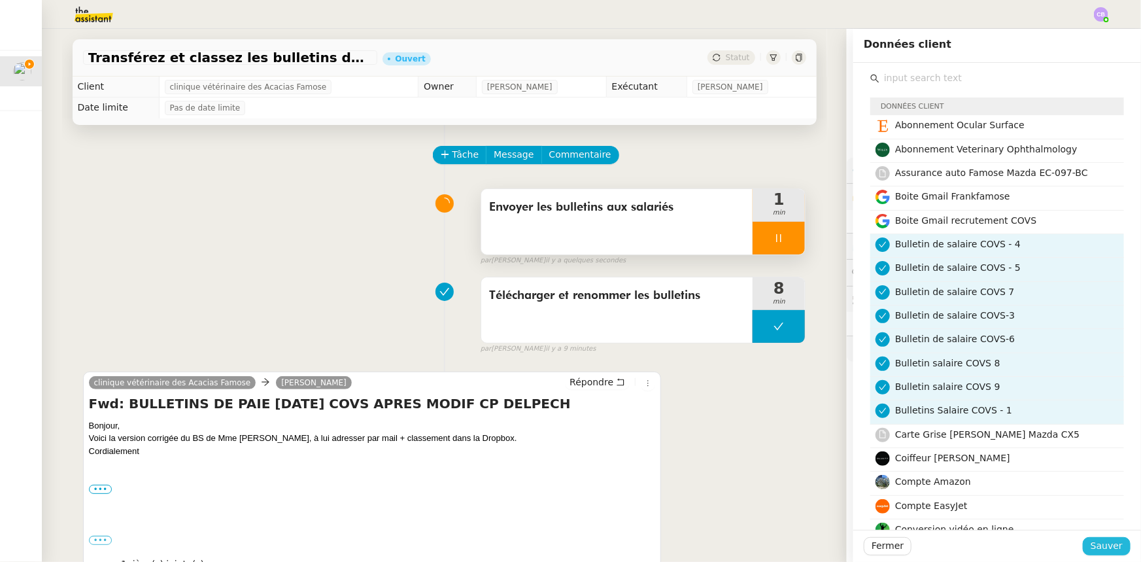
click at [1111, 547] on span "Sauver" at bounding box center [1106, 545] width 32 height 15
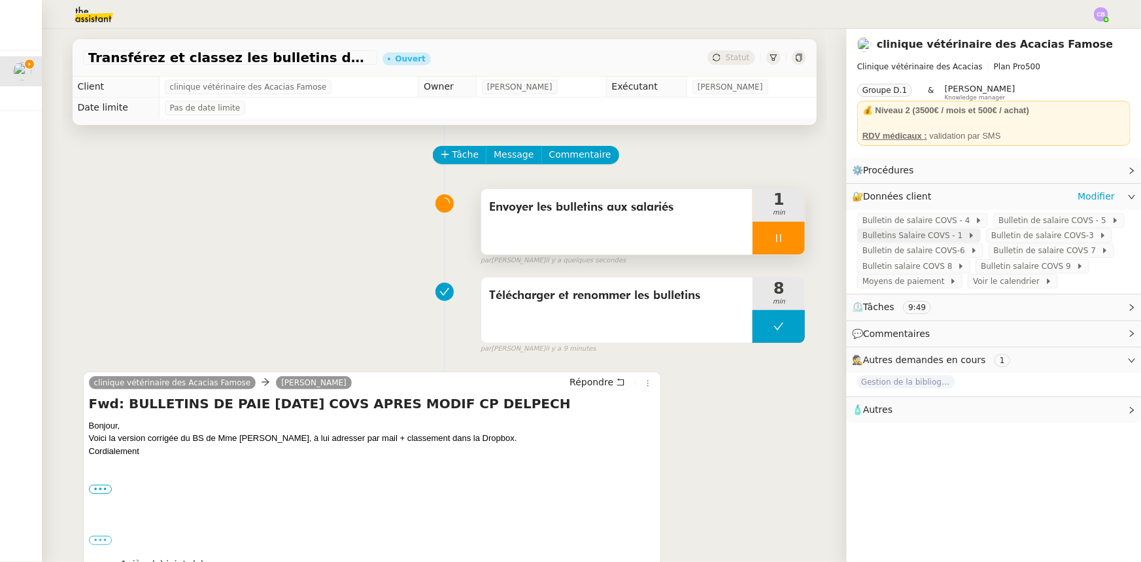
click at [922, 240] on span "Bulletins Salaire COVS - 1" at bounding box center [914, 235] width 105 height 13
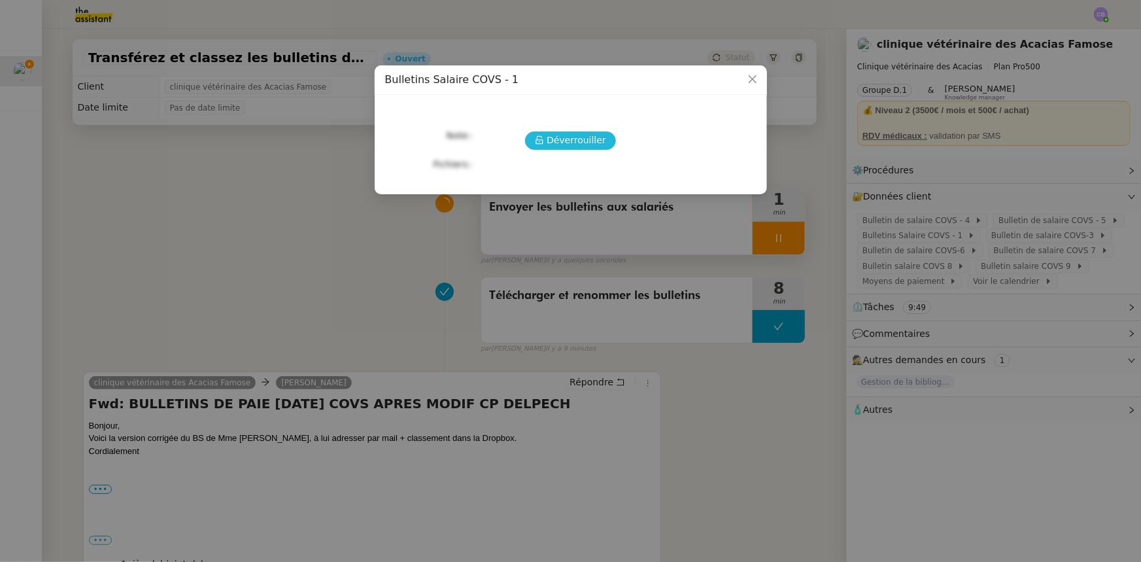
click at [587, 143] on span "Déverrouiller" at bounding box center [575, 140] width 59 height 15
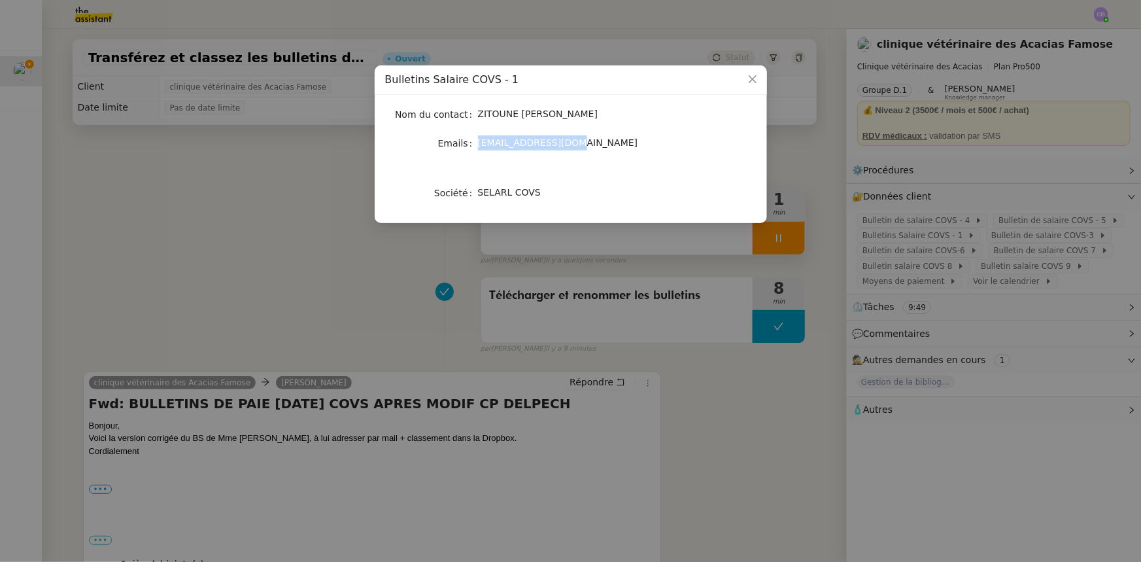
drag, startPoint x: 568, startPoint y: 143, endPoint x: 479, endPoint y: 146, distance: 89.6
click at [479, 146] on span "[EMAIL_ADDRESS][DOMAIN_NAME]" at bounding box center [558, 142] width 160 height 10
copy span "[EMAIL_ADDRESS][DOMAIN_NAME]"
click at [754, 82] on icon "Close" at bounding box center [752, 79] width 8 height 8
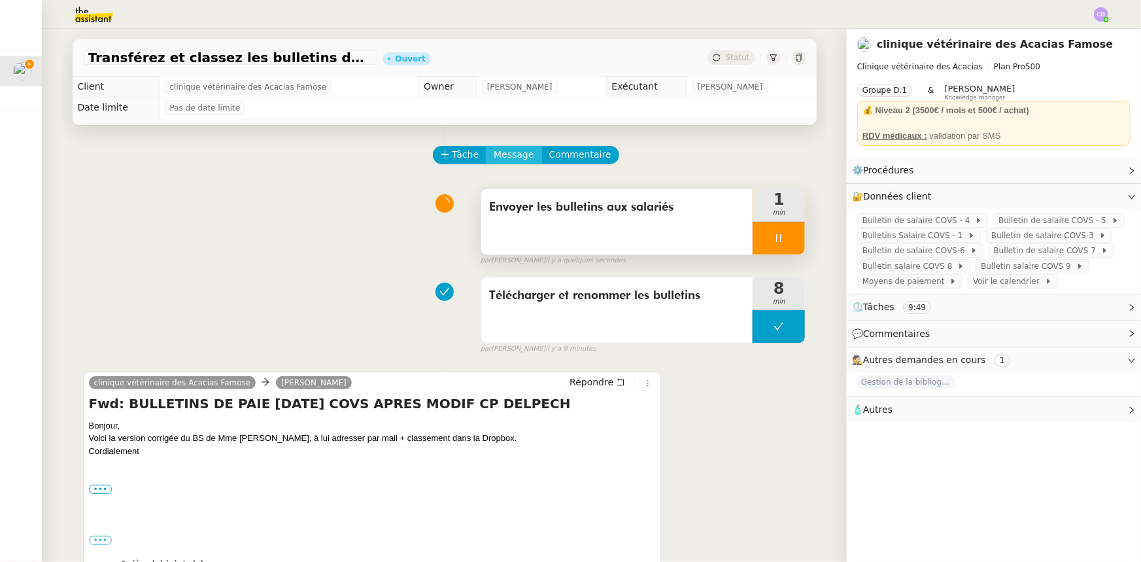
click at [504, 156] on span "Message" at bounding box center [514, 154] width 40 height 15
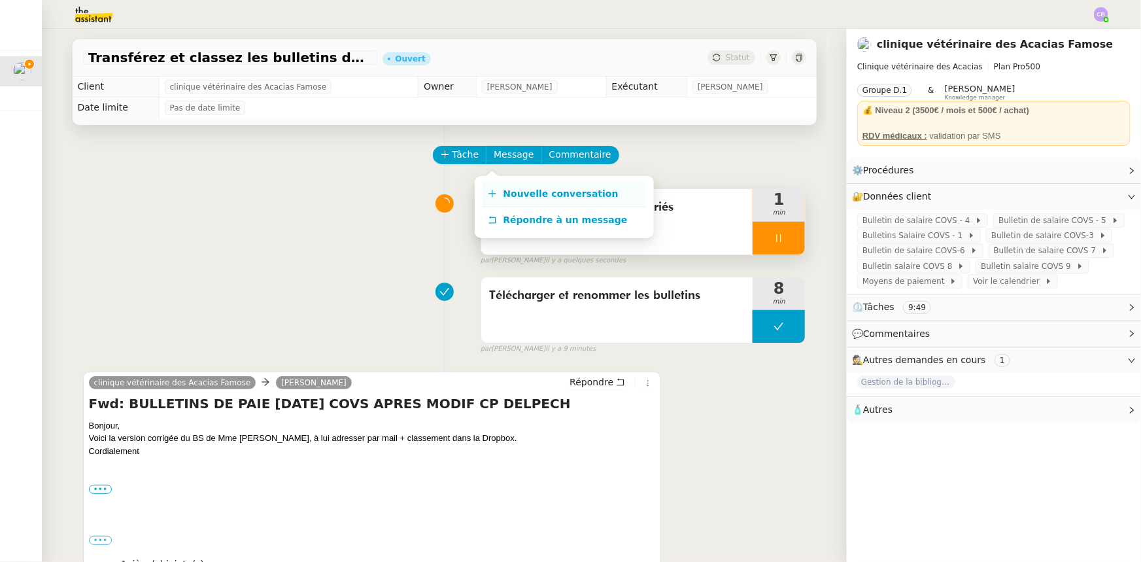
click at [524, 191] on span "Nouvelle conversation" at bounding box center [560, 193] width 115 height 10
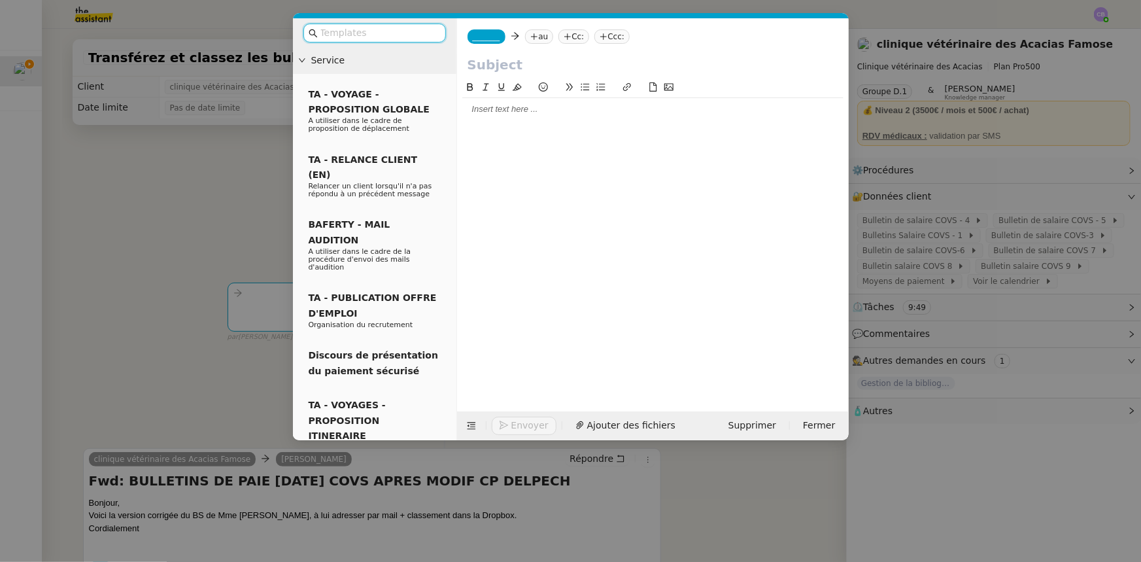
click at [382, 34] on input "text" at bounding box center [379, 32] width 118 height 15
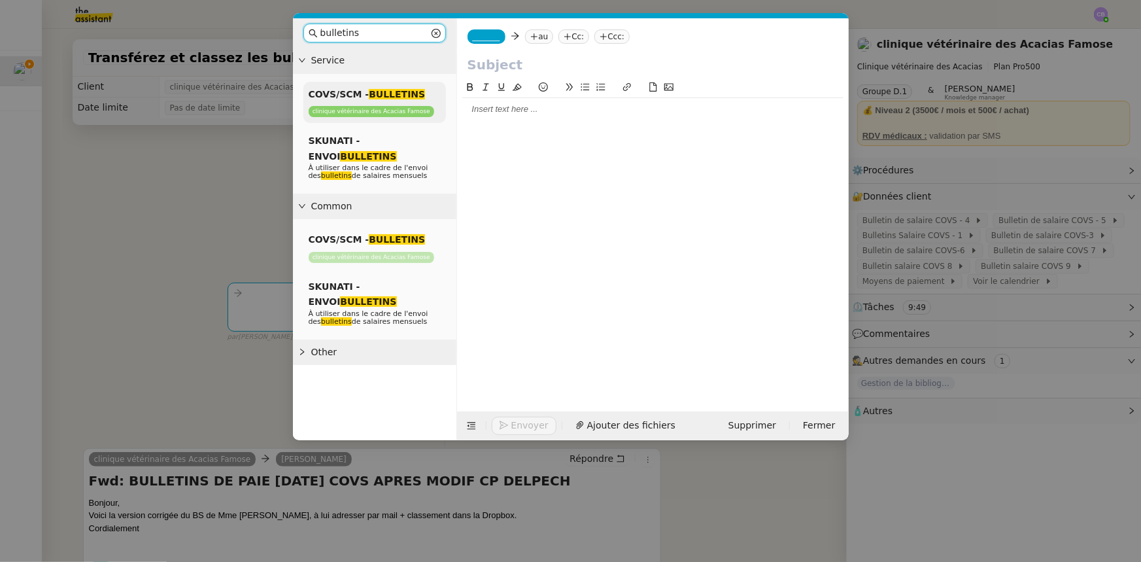
type input "bulletins"
click at [376, 94] on em "BULLETINS" at bounding box center [397, 94] width 56 height 10
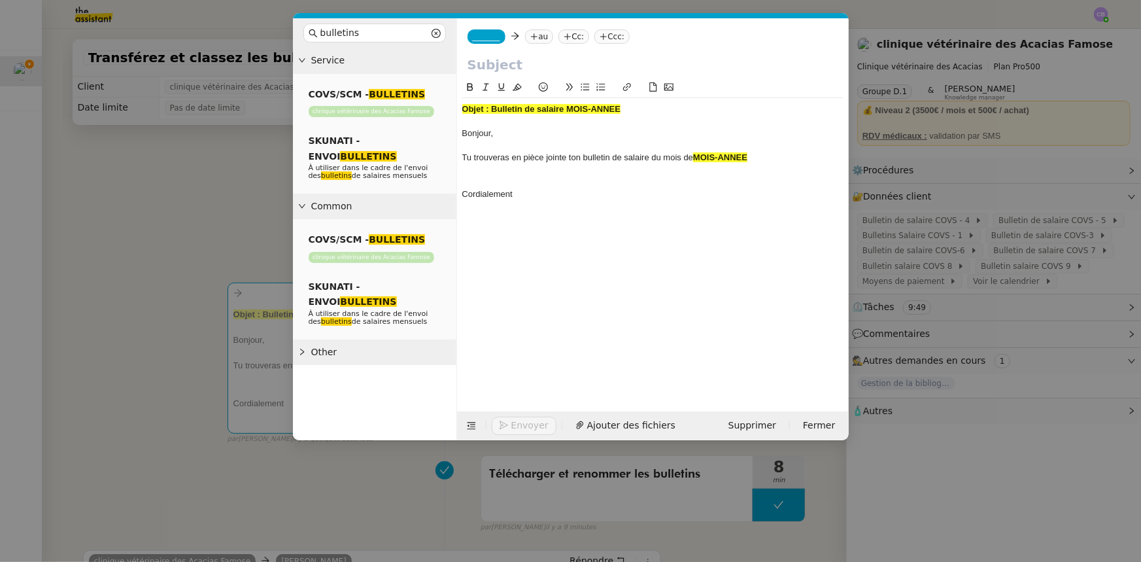
click at [533, 33] on nz-tag "au" at bounding box center [539, 36] width 28 height 14
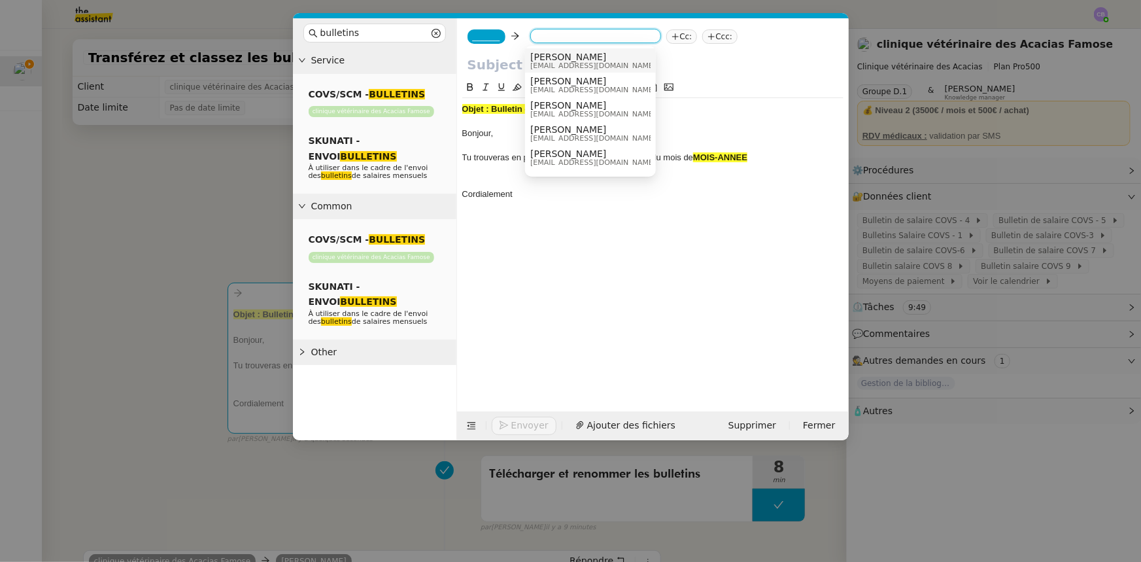
paste input "[EMAIL_ADDRESS][DOMAIN_NAME]"
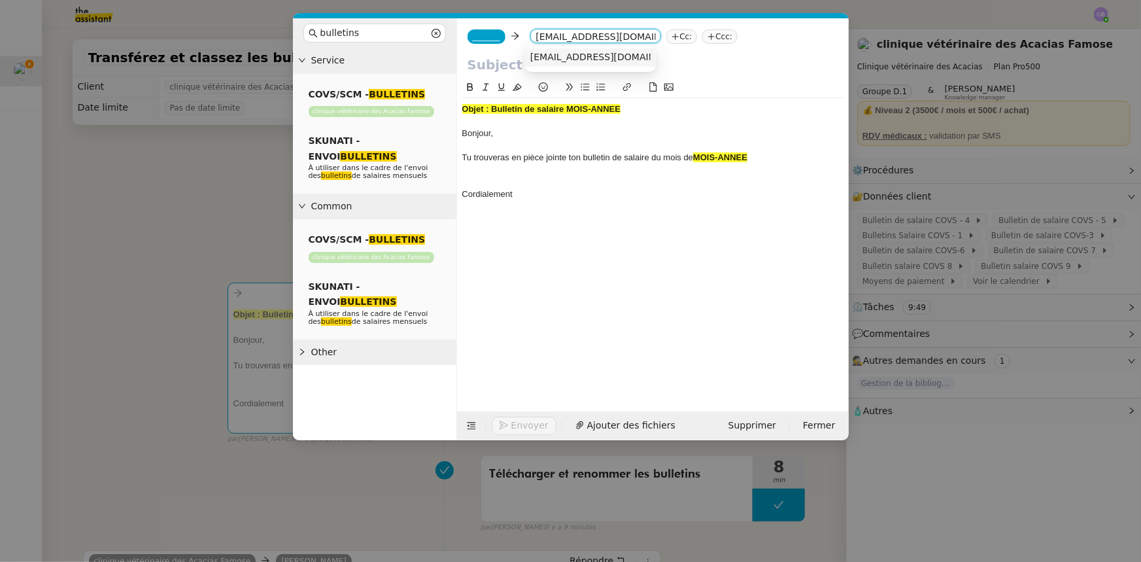
type input "[EMAIL_ADDRESS][DOMAIN_NAME]"
click at [490, 133] on div "Bonjour," at bounding box center [652, 133] width 381 height 12
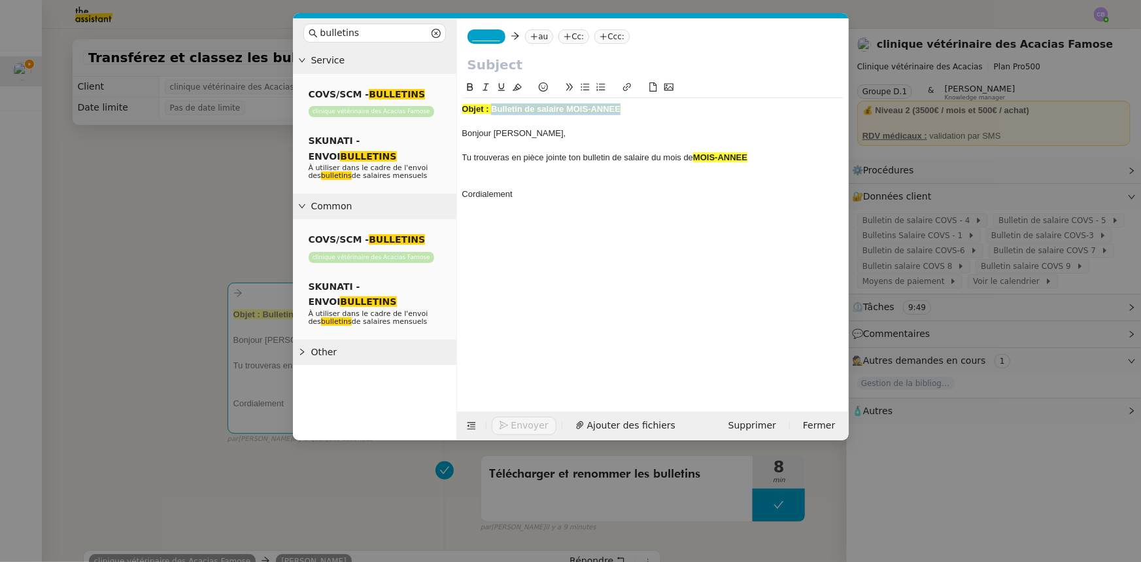
drag, startPoint x: 621, startPoint y: 107, endPoint x: 492, endPoint y: 107, distance: 129.4
click at [492, 107] on div "Objet : Bulletin de salaire MOIS-ANNEE" at bounding box center [652, 109] width 381 height 12
copy strong "Bulletin de salaire MOIS-ANNEE"
click at [494, 59] on input "text" at bounding box center [652, 65] width 371 height 20
paste input "Bulletin de salaire MOIS-ANNEE"
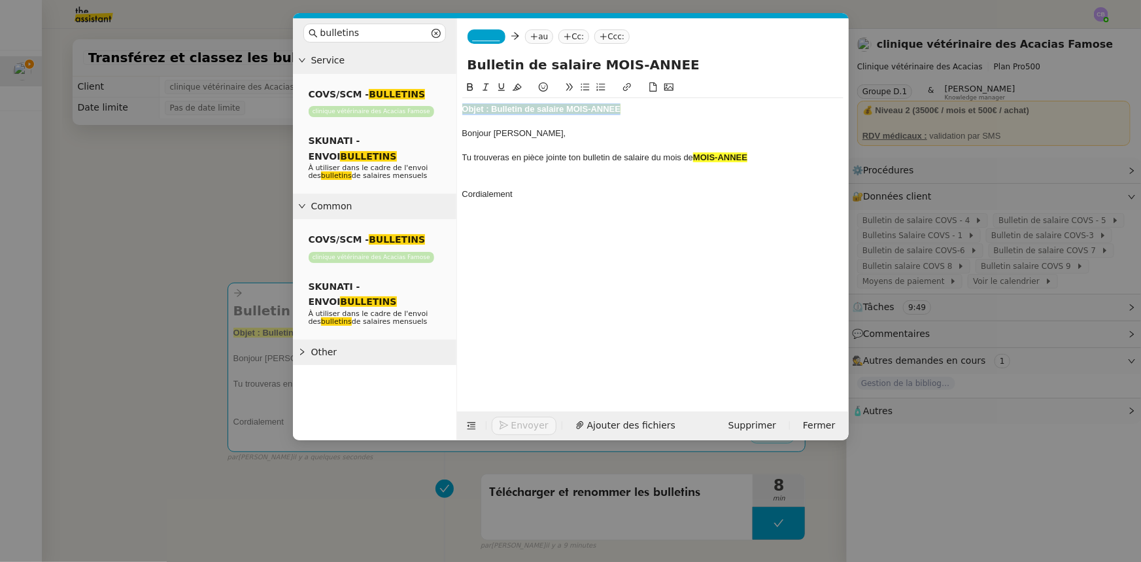
drag, startPoint x: 614, startPoint y: 108, endPoint x: 463, endPoint y: 109, distance: 151.0
click at [463, 109] on div "Objet : Bulletin de salaire MOIS-ANNEE" at bounding box center [652, 109] width 381 height 12
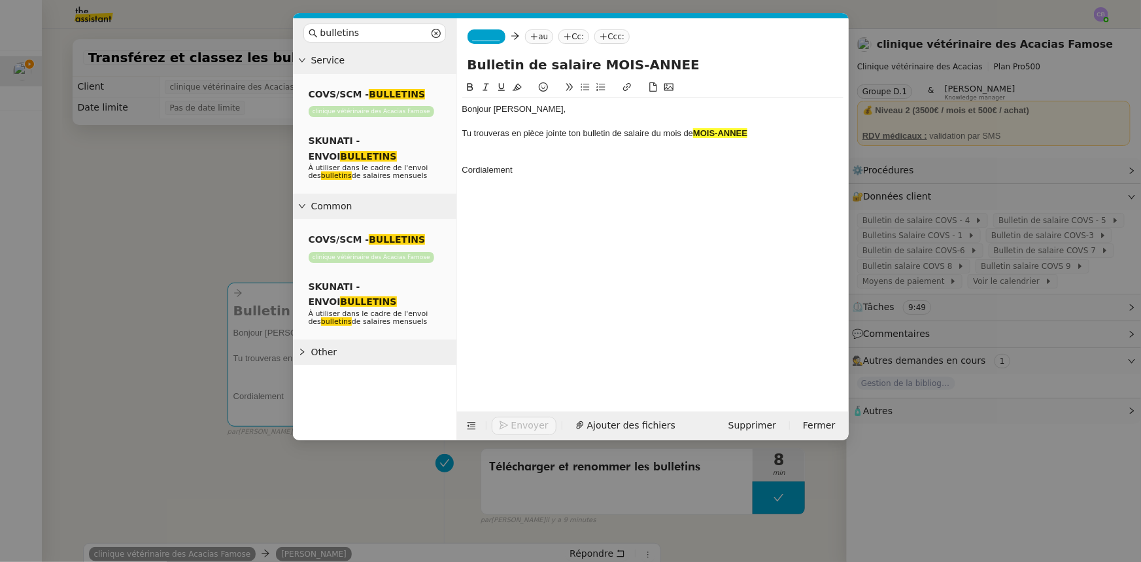
click at [613, 63] on input "Bulletin de salaire MOIS-ANNEE" at bounding box center [652, 65] width 371 height 20
type input "Bulletin de salaire [DATE]"
click at [692, 132] on div "Tu trouveras en pièce jointe ton bulletin de salaire du mois de MOIS-ANNEE" at bounding box center [652, 133] width 381 height 12
click at [693, 133] on div "Tu trouveras en pièce jointe ton bulletin de salaire du mois deseptembre 2025." at bounding box center [652, 133] width 381 height 12
drag, startPoint x: 514, startPoint y: 153, endPoint x: 518, endPoint y: 159, distance: 7.5
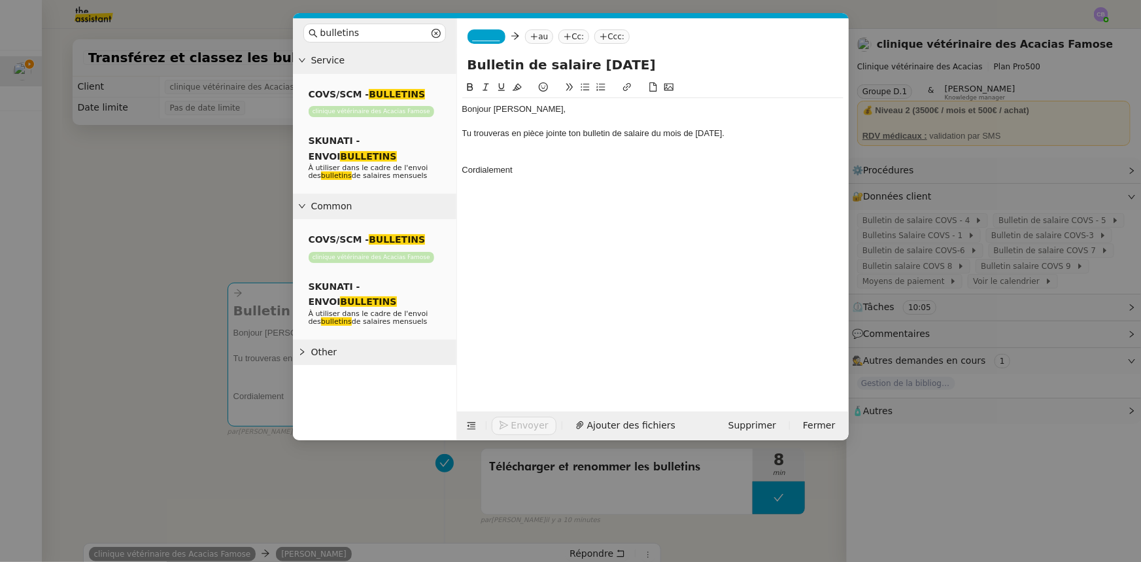
click at [514, 153] on div at bounding box center [652, 158] width 381 height 12
click at [522, 170] on div "Cordialement" at bounding box center [652, 170] width 381 height 12
click at [537, 34] on nz-tag "au" at bounding box center [539, 36] width 28 height 14
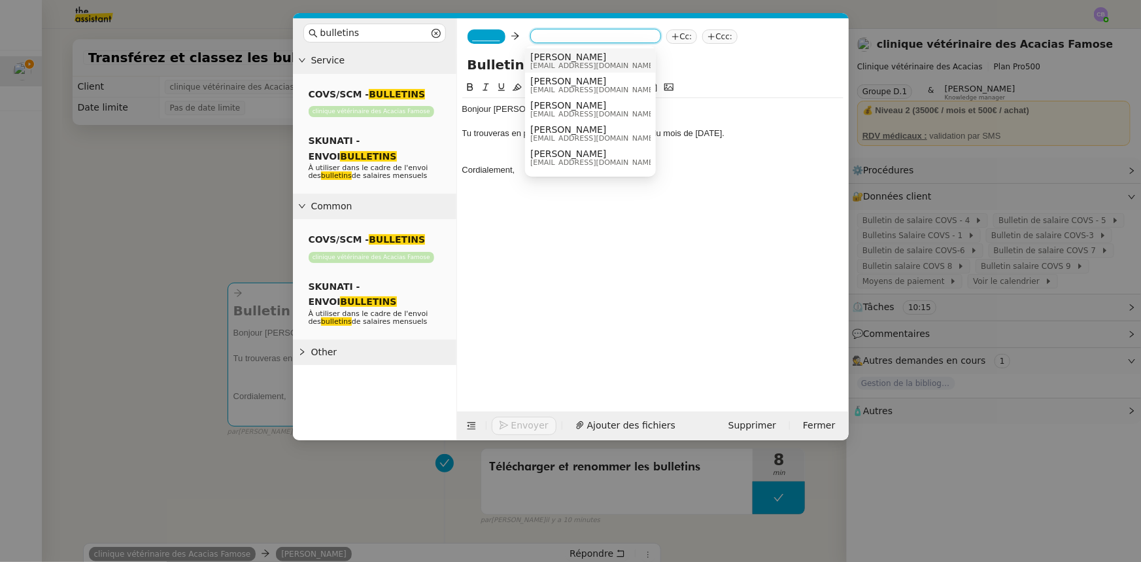
paste input "Bulletin de salaire MOIS-ANNEE"
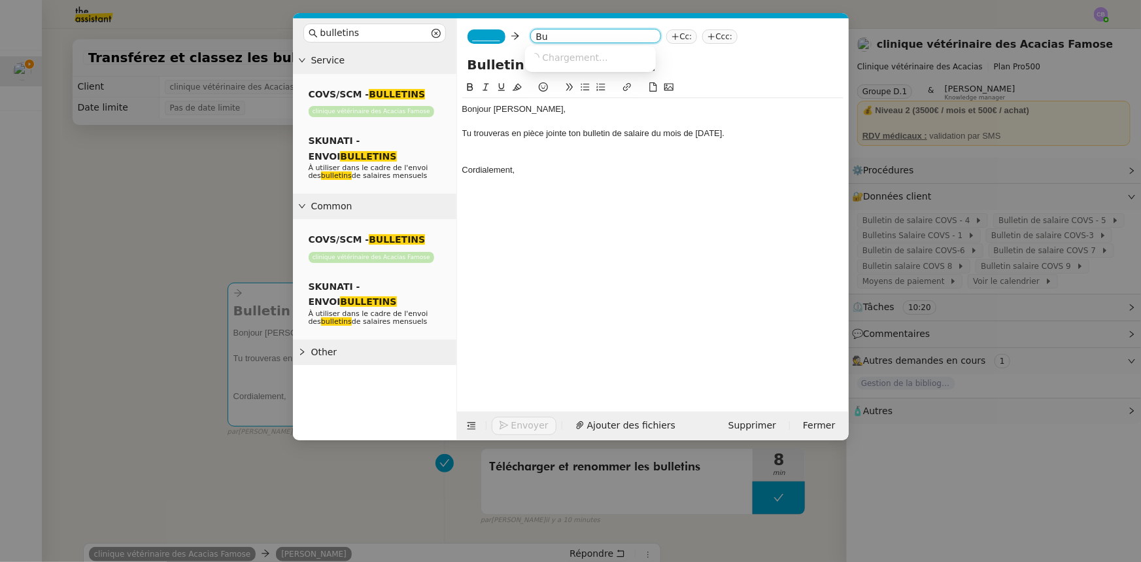
type input "B"
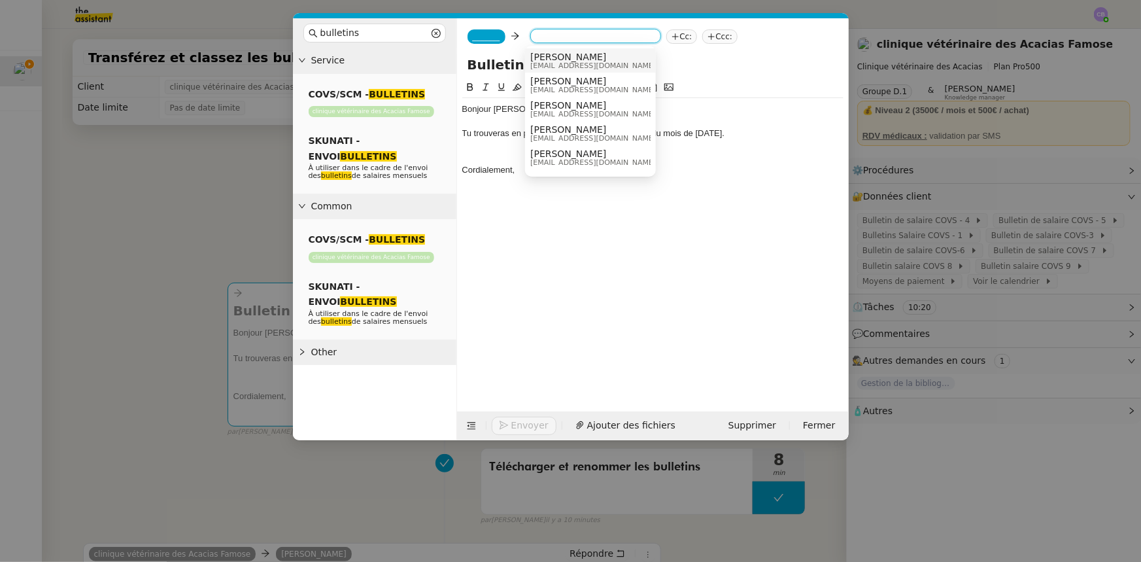
click at [556, 195] on div "Bonjour [PERSON_NAME], Tu trouveras en pièce jointe ton bulletin de salaire du …" at bounding box center [652, 235] width 381 height 311
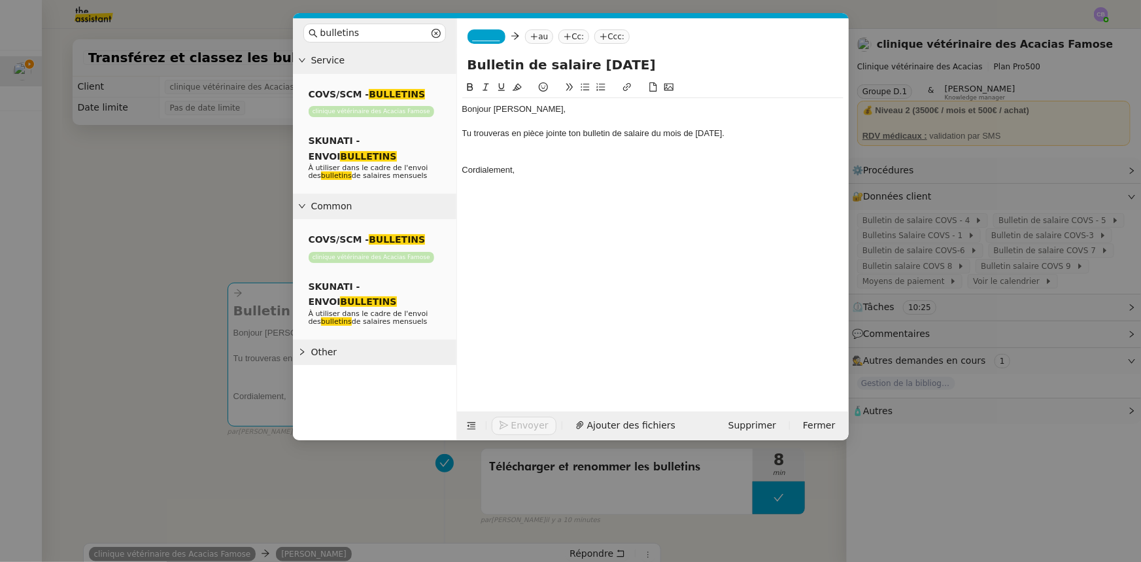
click at [241, 232] on nz-modal-container "bulletins Service COVS/SCM - BULLETINS clinique vétérinaire des Acacias Famose …" at bounding box center [570, 281] width 1141 height 562
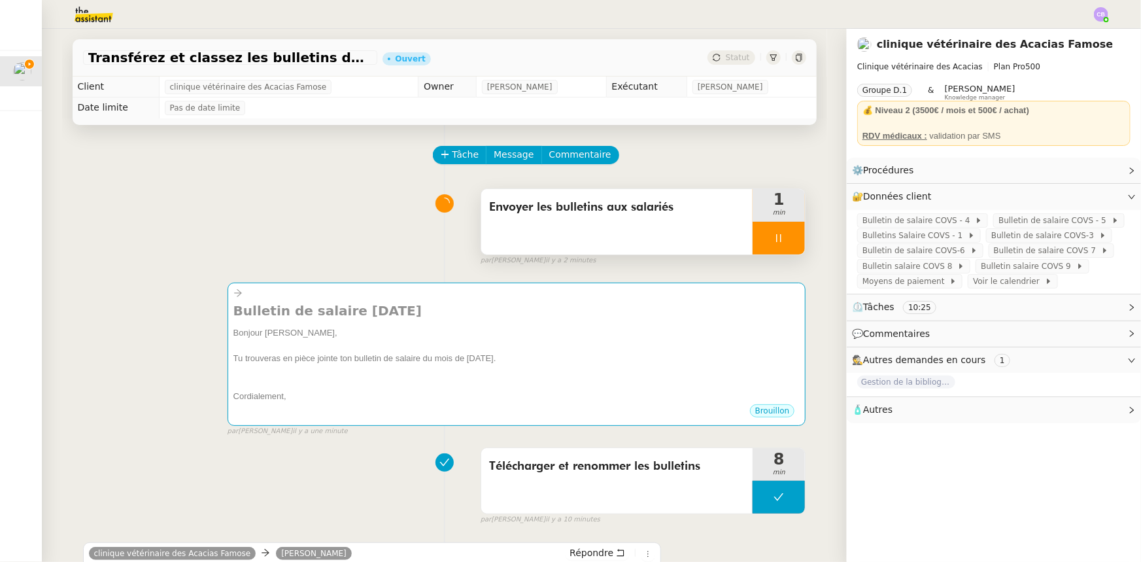
click at [875, 414] on span "Autres" at bounding box center [877, 409] width 29 height 10
click at [890, 437] on span "Créer un email dédié" at bounding box center [903, 433] width 82 height 9
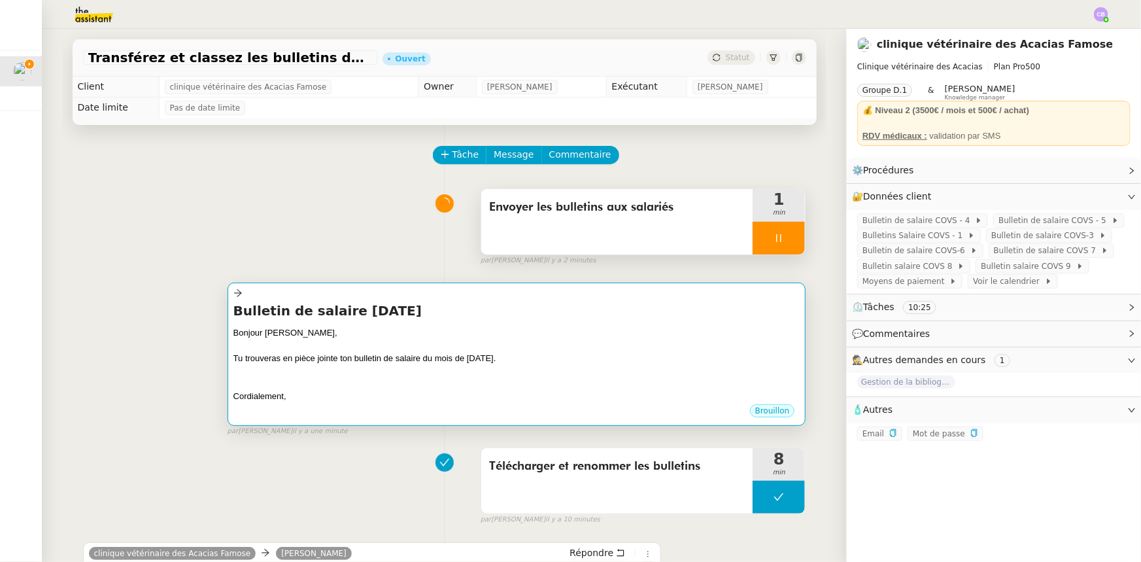
click at [582, 353] on div "Tu trouveras en pièce jointe ton bulletin de salaire du mois de [DATE]." at bounding box center [516, 358] width 567 height 13
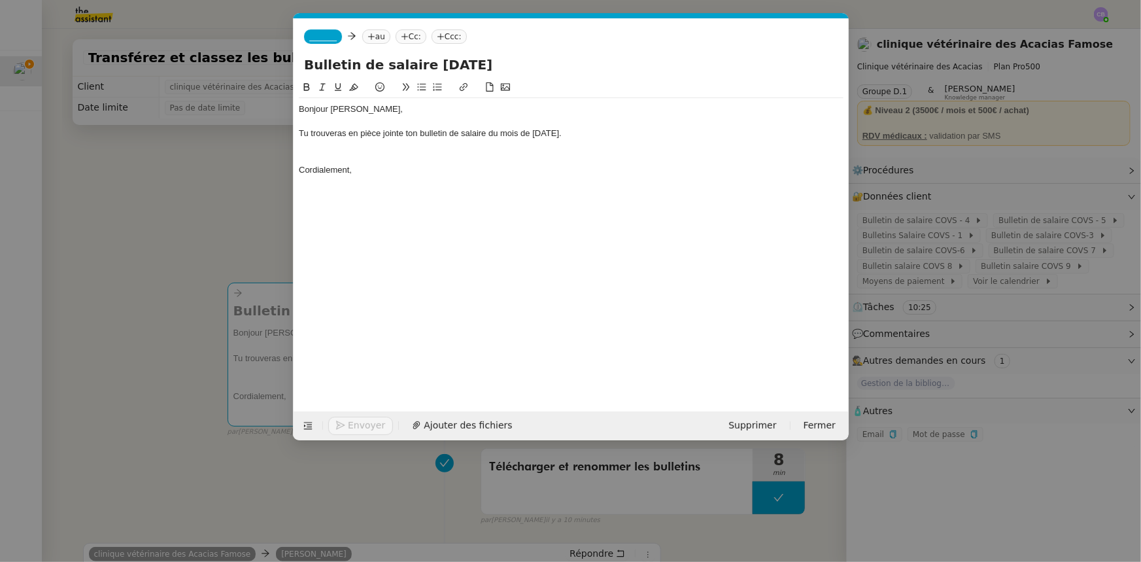
scroll to position [0, 61]
click at [323, 33] on span "_______" at bounding box center [322, 36] width 27 height 9
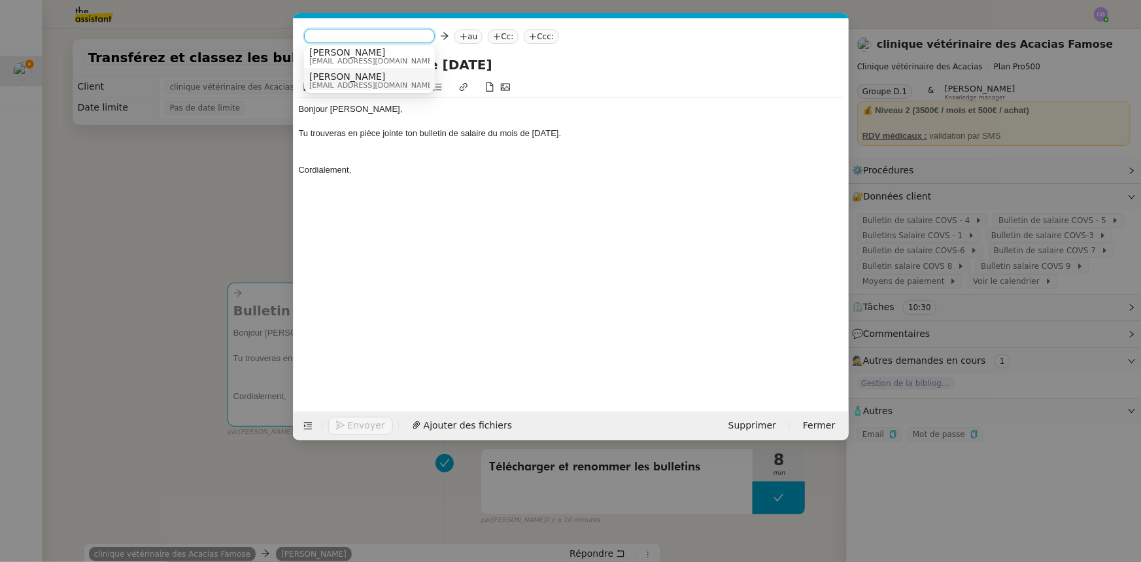
scroll to position [7, 0]
click at [344, 80] on span "[EMAIL_ADDRESS][DOMAIN_NAME]" at bounding box center [372, 83] width 126 height 7
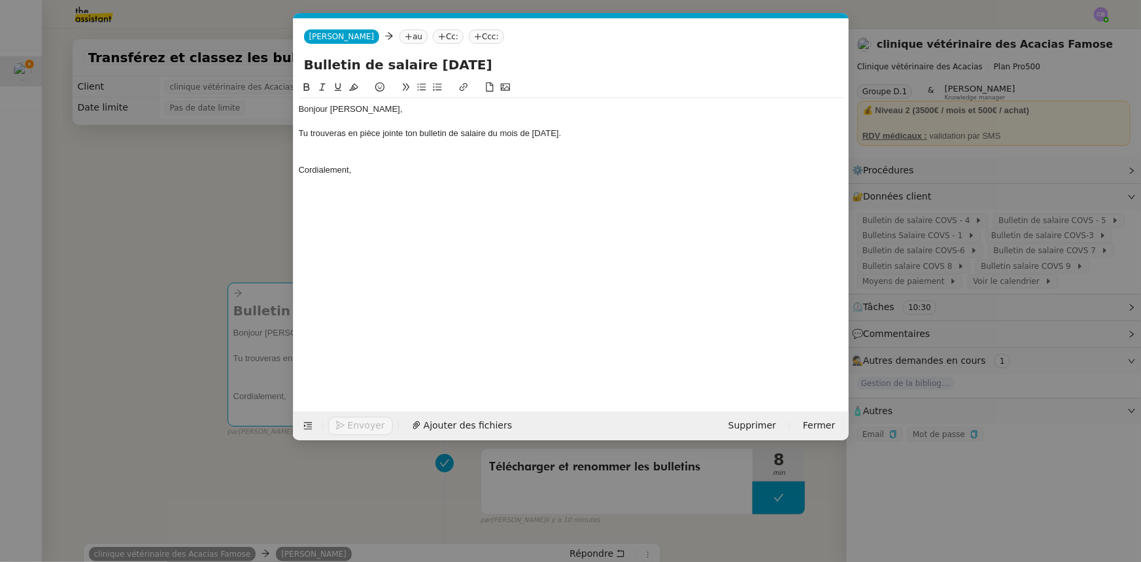
scroll to position [0, 0]
click at [399, 36] on nz-tag "au" at bounding box center [413, 36] width 28 height 14
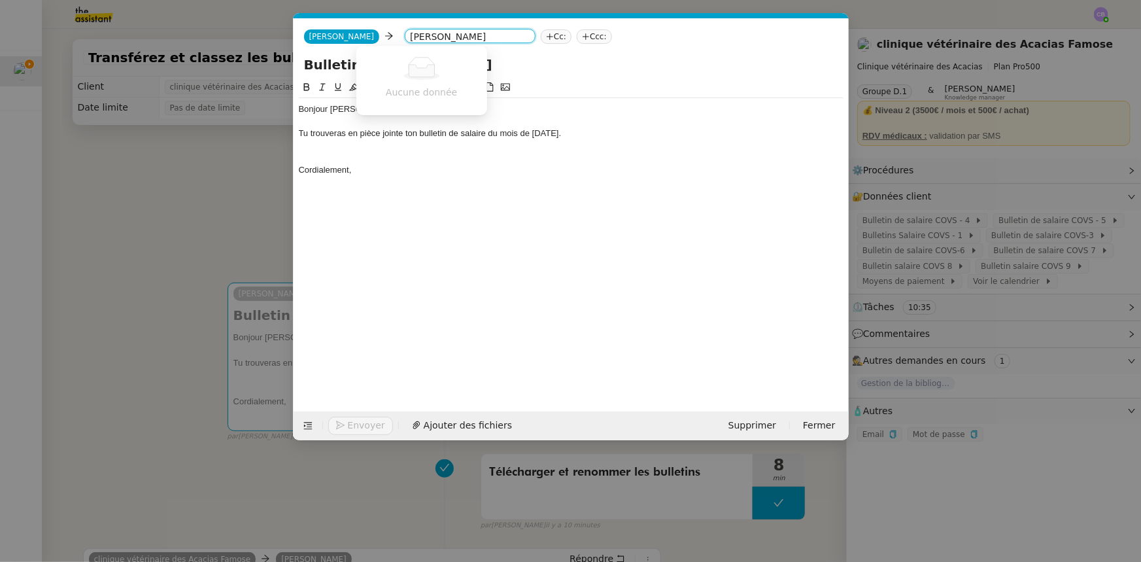
drag, startPoint x: 421, startPoint y: 39, endPoint x: 359, endPoint y: 33, distance: 62.3
click at [405, 33] on nz-select-top-control "[PERSON_NAME]" at bounding box center [470, 36] width 131 height 14
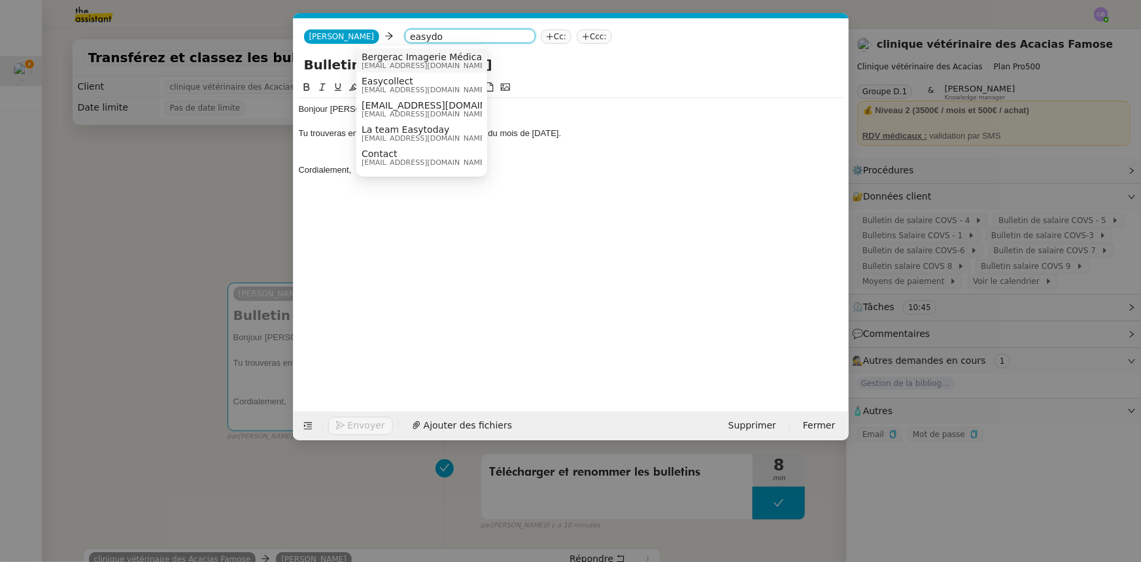
type input "easydog"
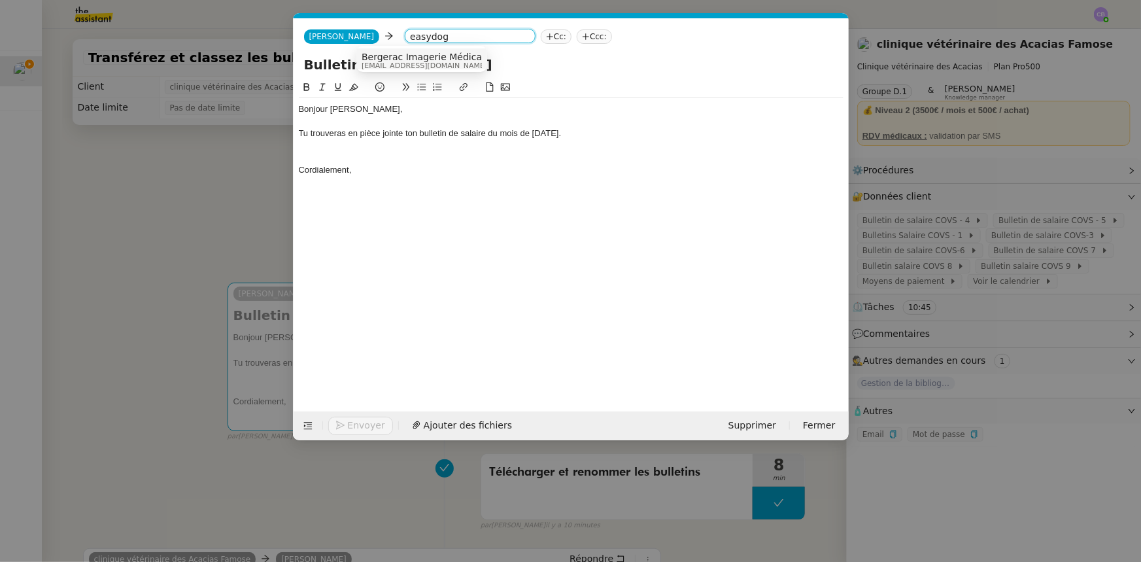
drag, startPoint x: 403, startPoint y: 39, endPoint x: 358, endPoint y: 37, distance: 45.8
click at [405, 37] on nz-select-top-control "easydog" at bounding box center [470, 36] width 131 height 14
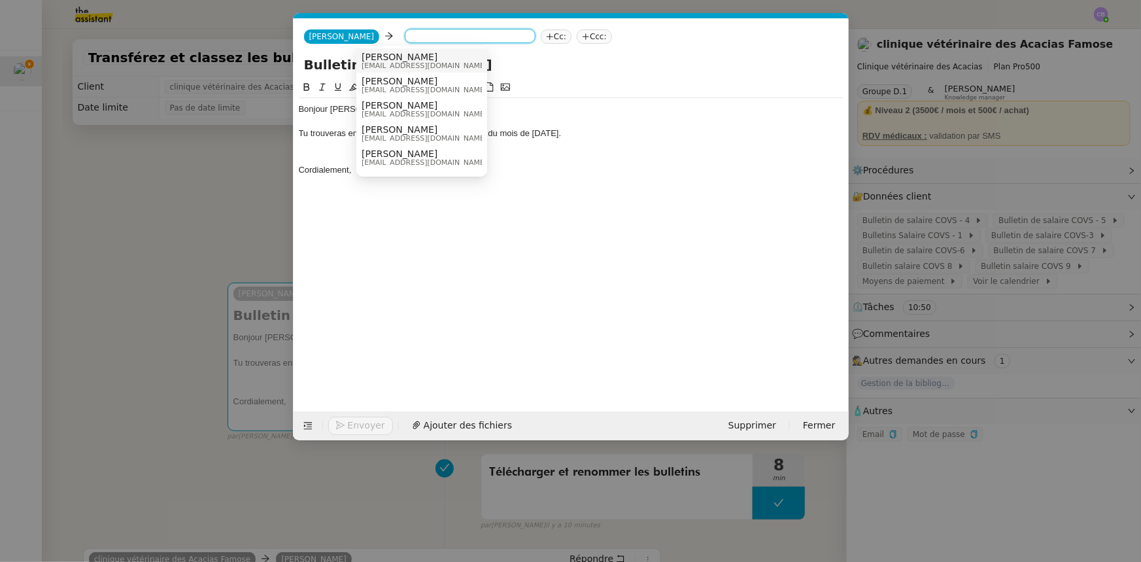
click at [242, 196] on nz-modal-container "bulletins Service COVS/SCM - BULLETINS clinique vétérinaire des Acacias Famose …" at bounding box center [570, 281] width 1141 height 562
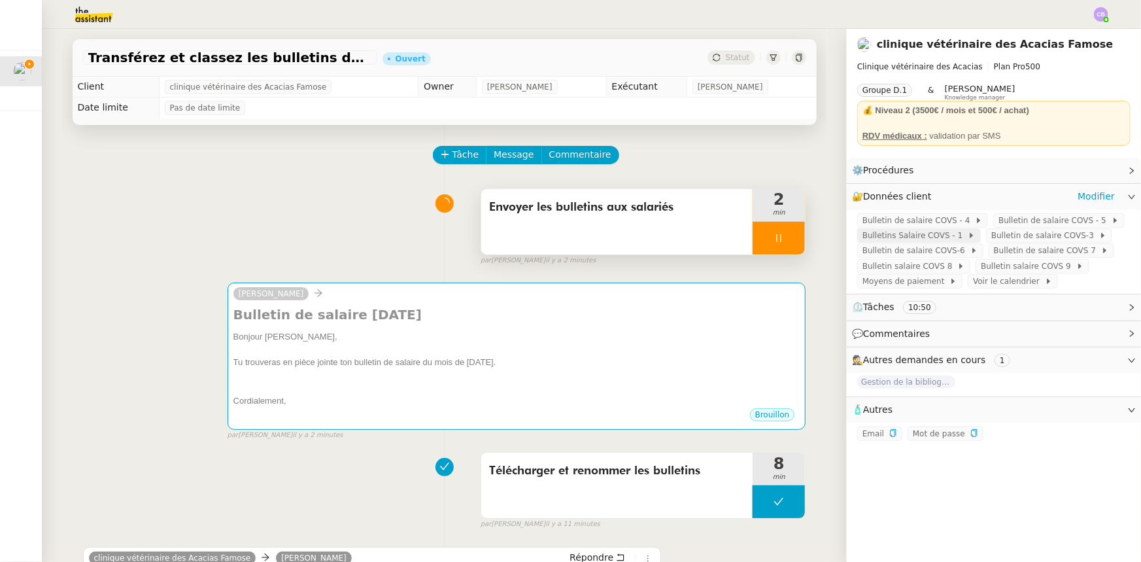
click at [918, 237] on span "Bulletins Salaire COVS - 1" at bounding box center [914, 235] width 105 height 13
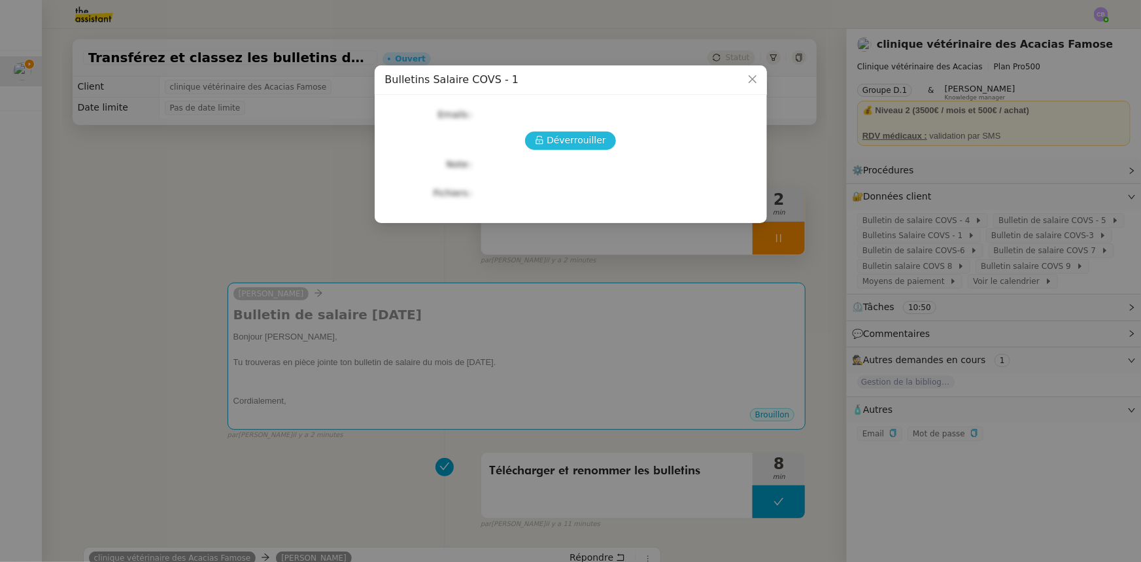
click at [555, 143] on span "Déverrouiller" at bounding box center [575, 140] width 59 height 15
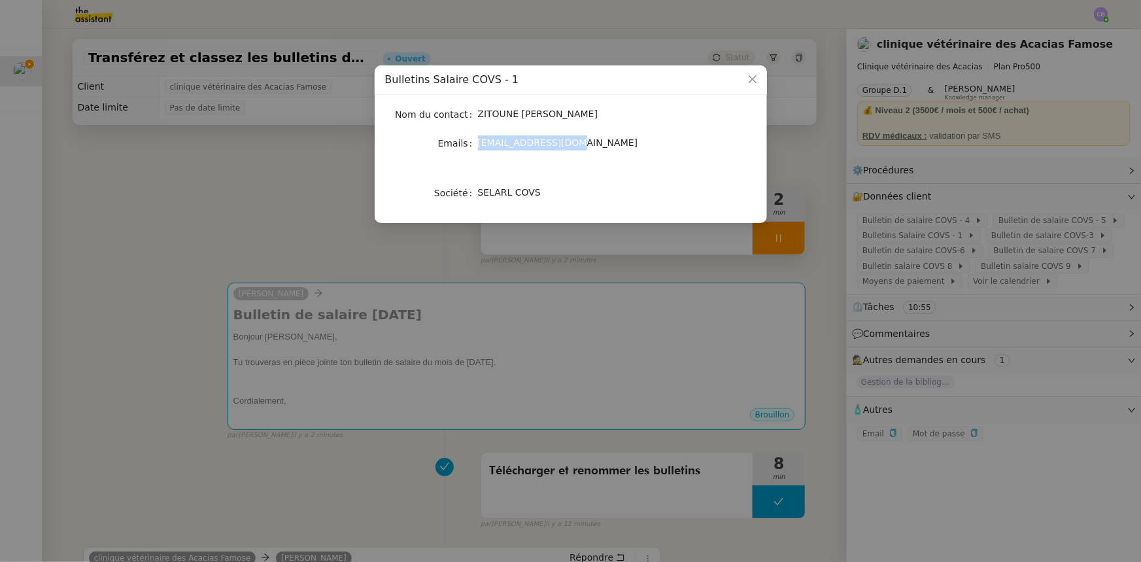
drag, startPoint x: 568, startPoint y: 143, endPoint x: 479, endPoint y: 143, distance: 89.6
click at [479, 143] on span "[EMAIL_ADDRESS][DOMAIN_NAME]" at bounding box center [558, 142] width 160 height 10
copy span "[EMAIL_ADDRESS][DOMAIN_NAME]"
click at [751, 82] on icon "Close" at bounding box center [752, 79] width 10 height 10
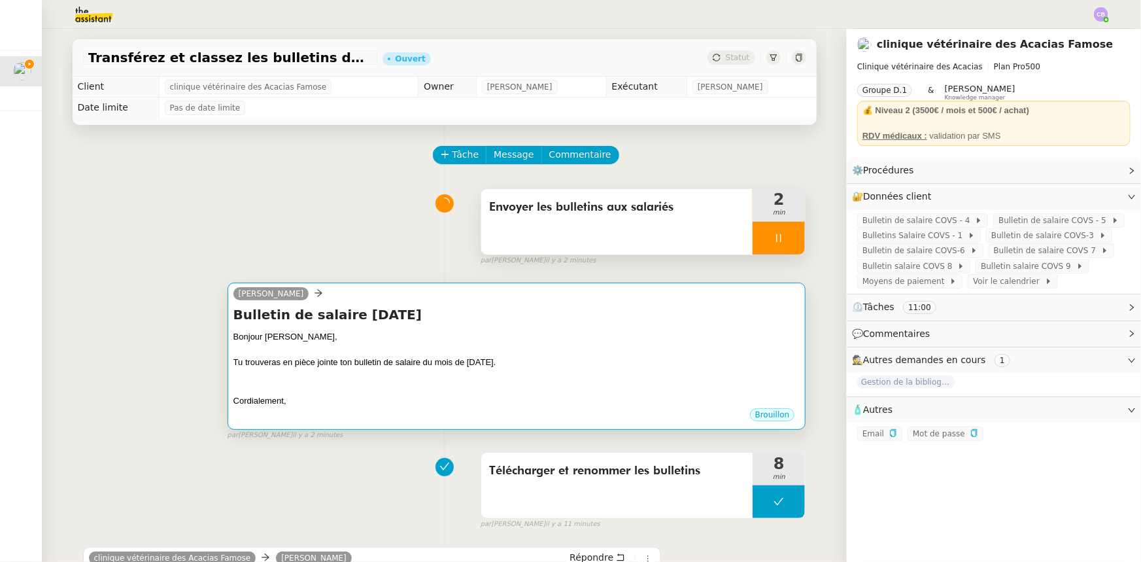
click at [418, 356] on div at bounding box center [516, 349] width 567 height 13
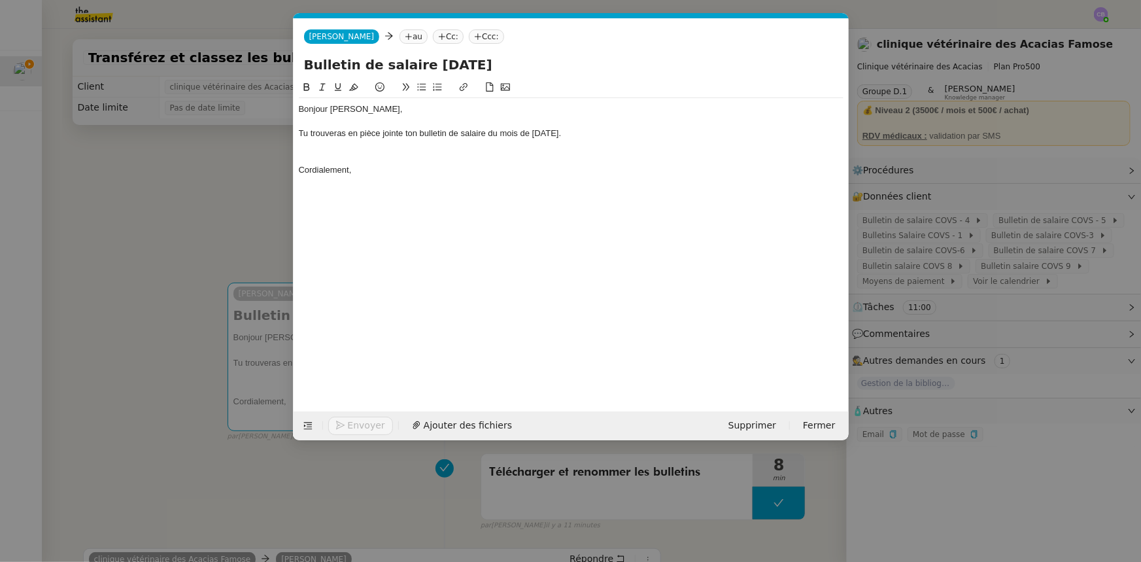
scroll to position [0, 61]
click at [399, 35] on nz-tag "au" at bounding box center [413, 36] width 28 height 14
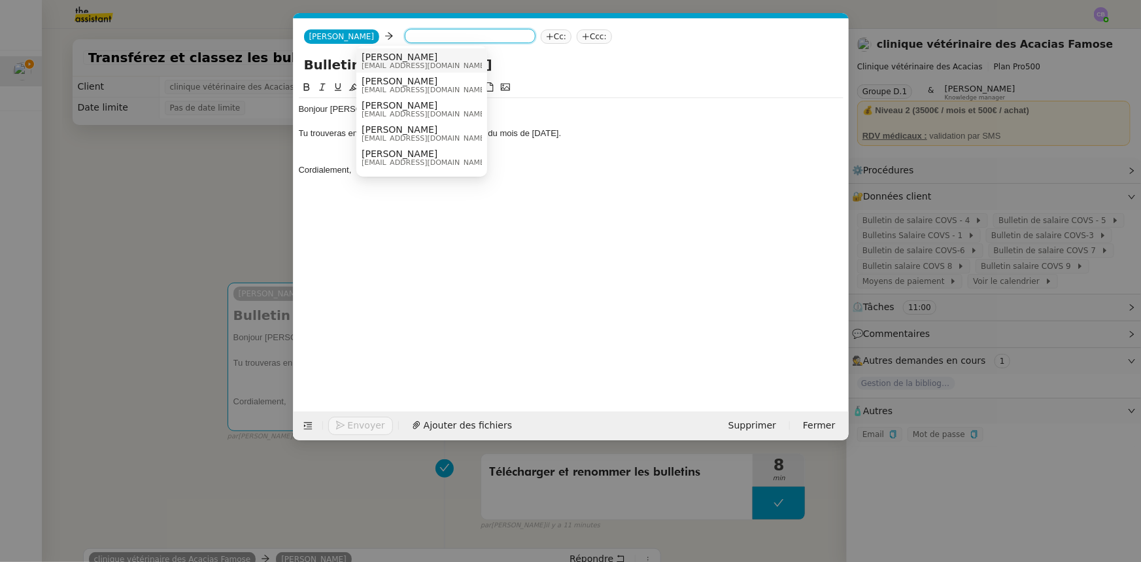
paste input "[EMAIL_ADDRESS][DOMAIN_NAME]"
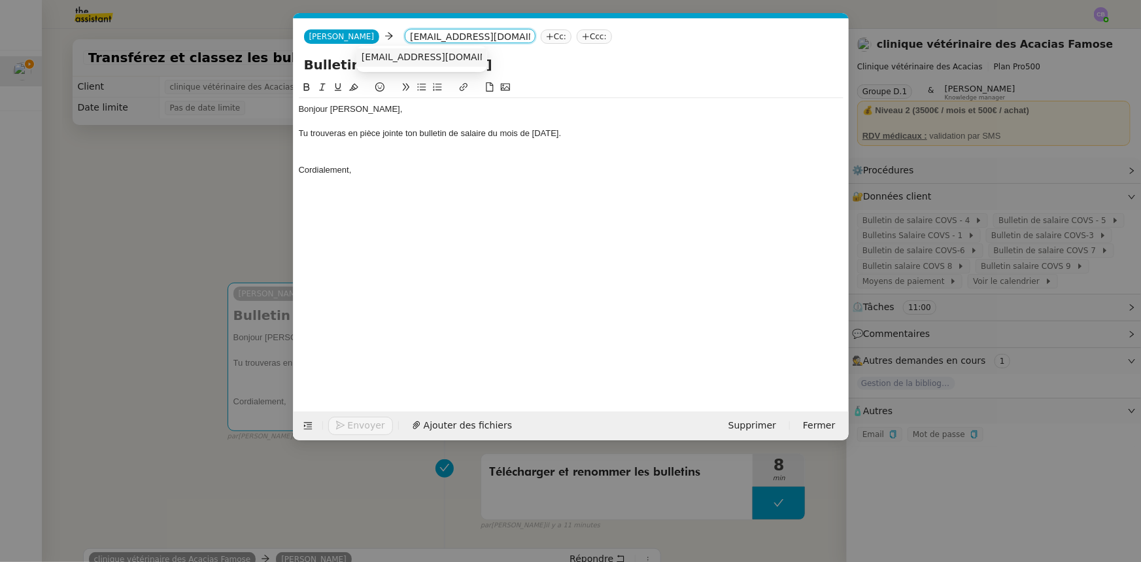
type input "[EMAIL_ADDRESS][DOMAIN_NAME]"
click at [388, 54] on span "[EMAIL_ADDRESS][DOMAIN_NAME]" at bounding box center [441, 57] width 160 height 10
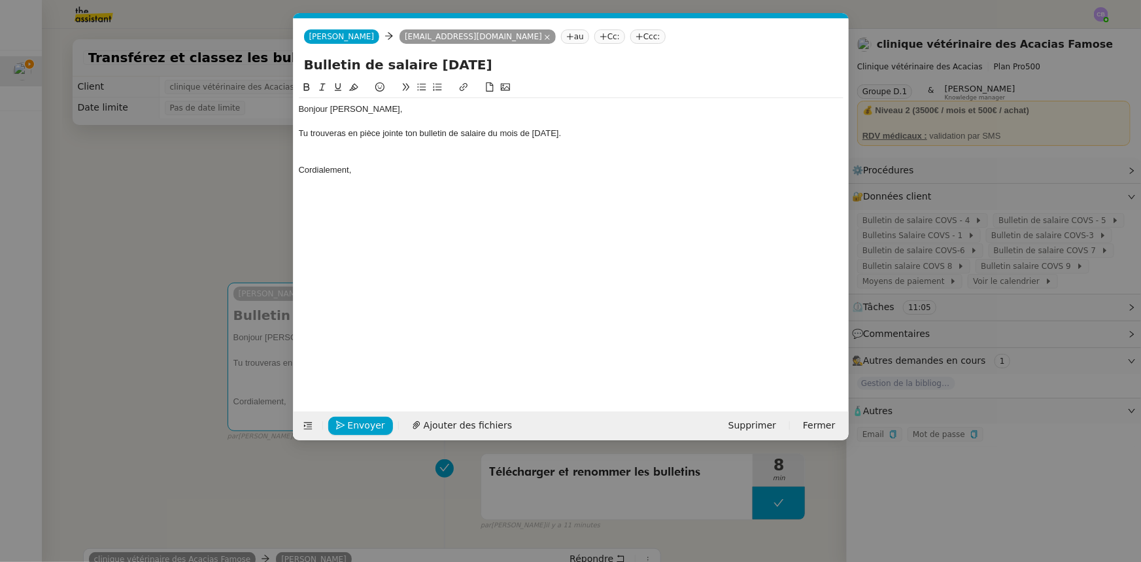
click at [428, 153] on div at bounding box center [571, 158] width 545 height 12
click at [456, 424] on span "Ajouter des fichiers" at bounding box center [468, 425] width 88 height 15
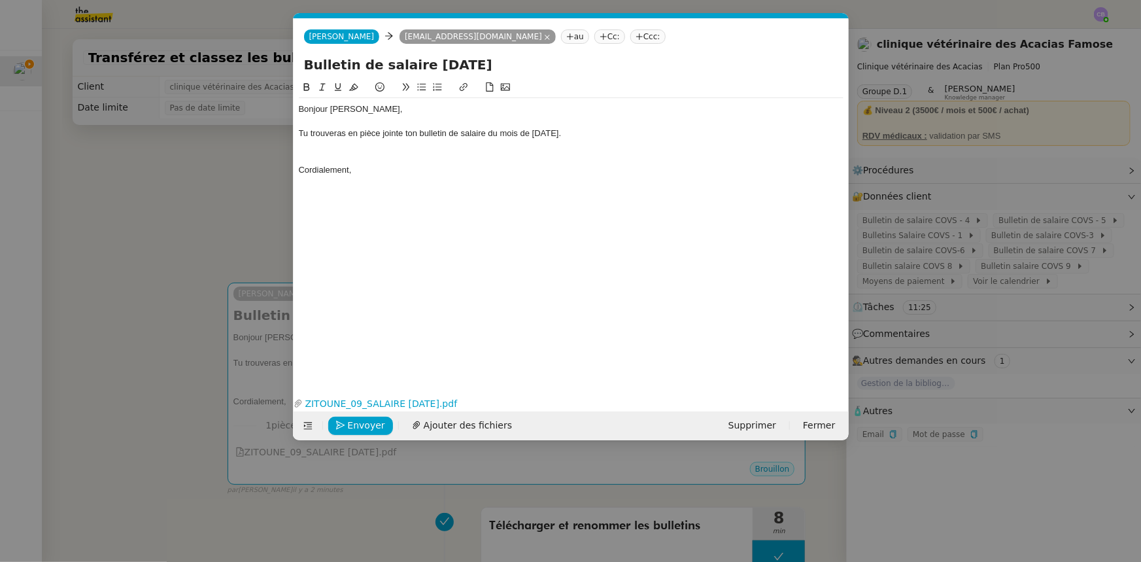
click at [255, 190] on nz-modal-container "bulletins Service COVS/SCM - BULLETINS clinique vétérinaire des Acacias Famose …" at bounding box center [570, 281] width 1141 height 562
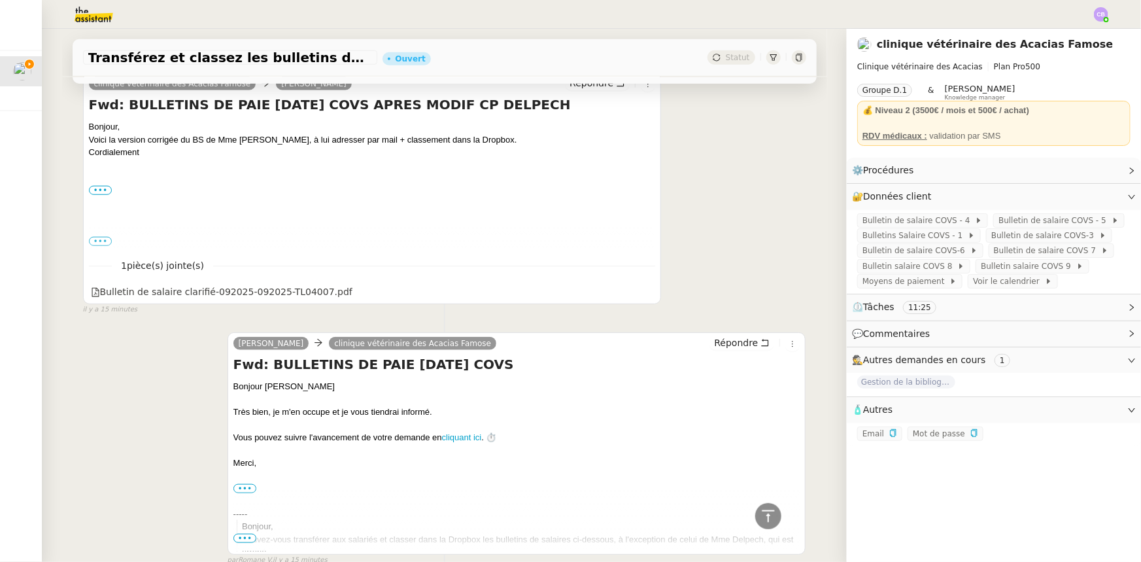
scroll to position [713, 0]
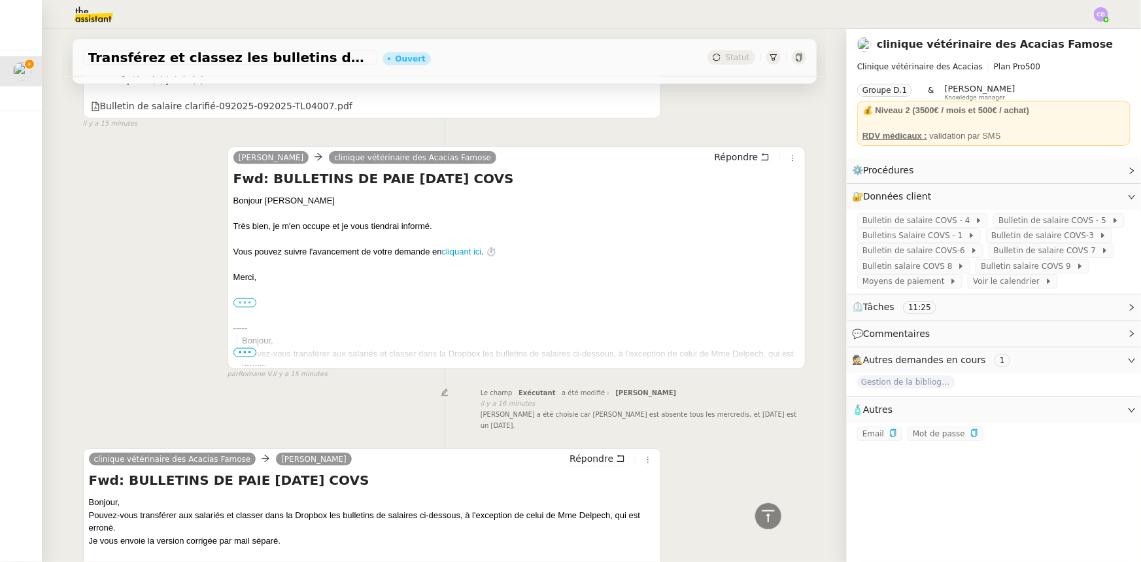
click at [242, 302] on label "•••" at bounding box center [245, 302] width 24 height 9
click at [0, 0] on input "•••" at bounding box center [0, 0] width 0 height 0
click at [243, 352] on span "•••" at bounding box center [245, 352] width 24 height 9
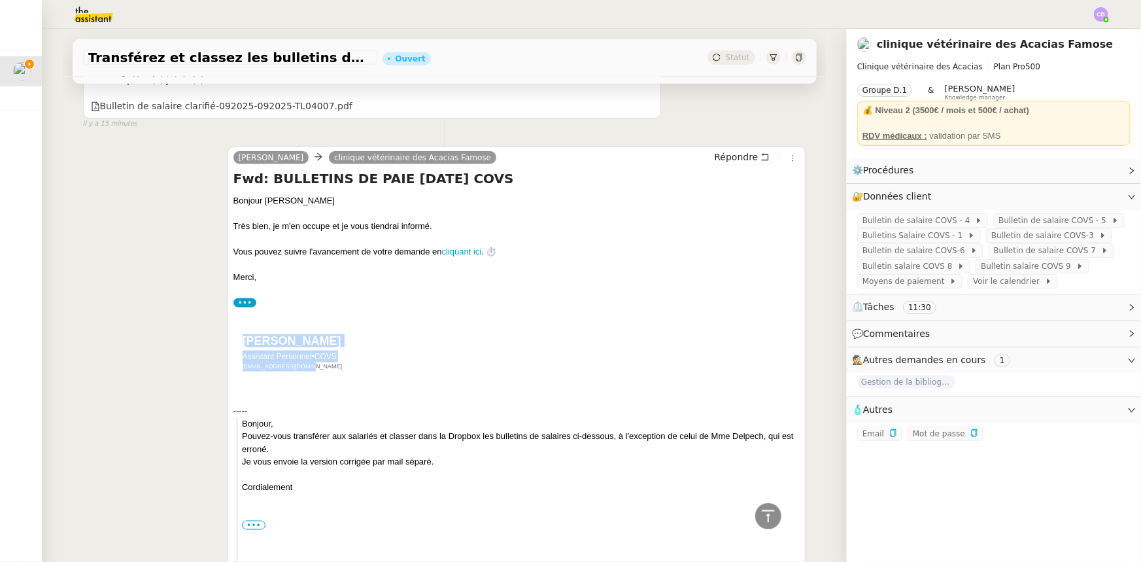
drag, startPoint x: 340, startPoint y: 356, endPoint x: 241, endPoint y: 341, distance: 100.6
click at [241, 341] on div "[PERSON_NAME] Assistant Personnel • COVS [EMAIL_ADDRESS][DOMAIN_NAME]" at bounding box center [513, 353] width 547 height 37
copy div "[PERSON_NAME] Assistant Personnel • COVS [EMAIL_ADDRESS][DOMAIN_NAME]"
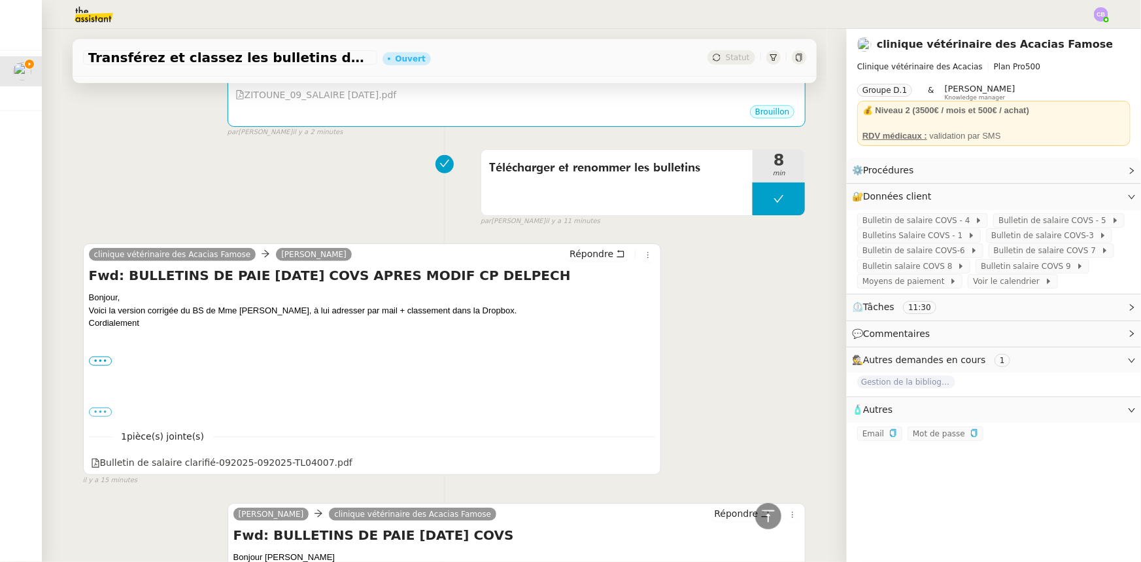
scroll to position [0, 0]
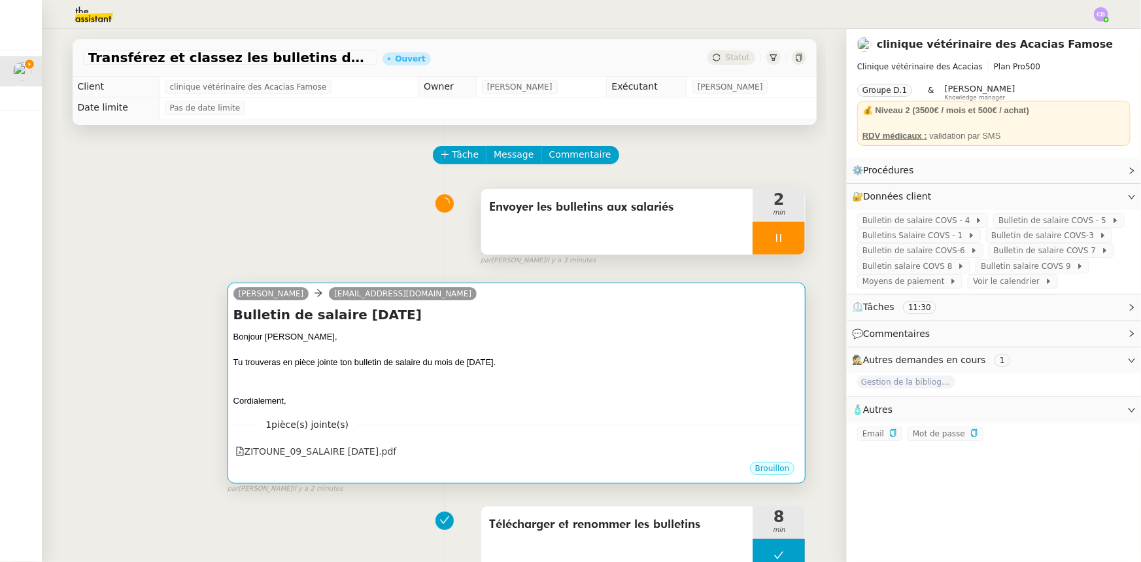
click at [435, 390] on div at bounding box center [516, 387] width 567 height 13
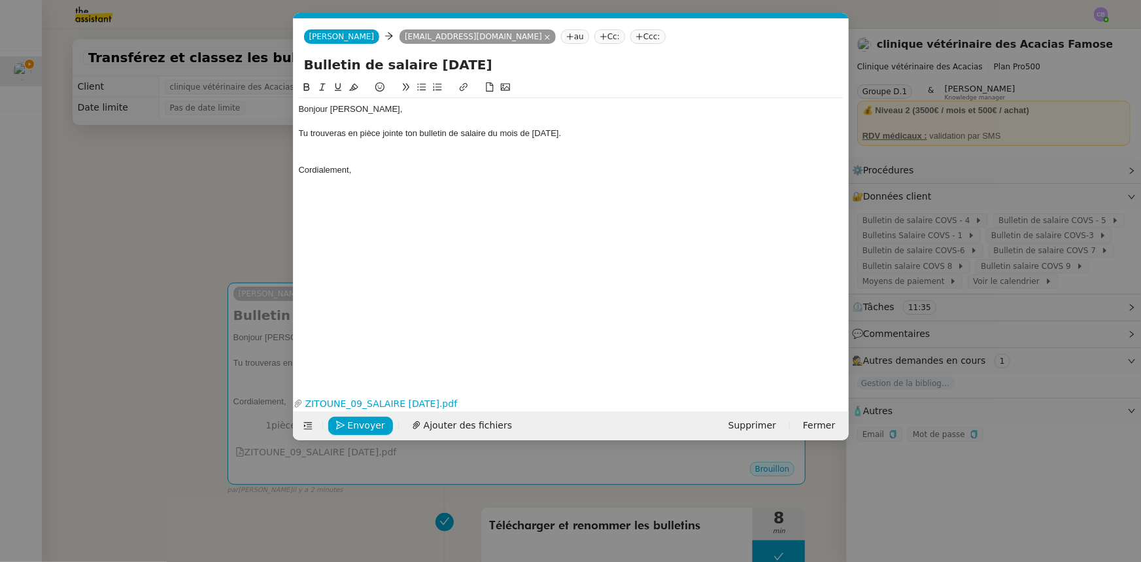
scroll to position [0, 61]
click at [364, 173] on div "Cordialement," at bounding box center [571, 170] width 545 height 12
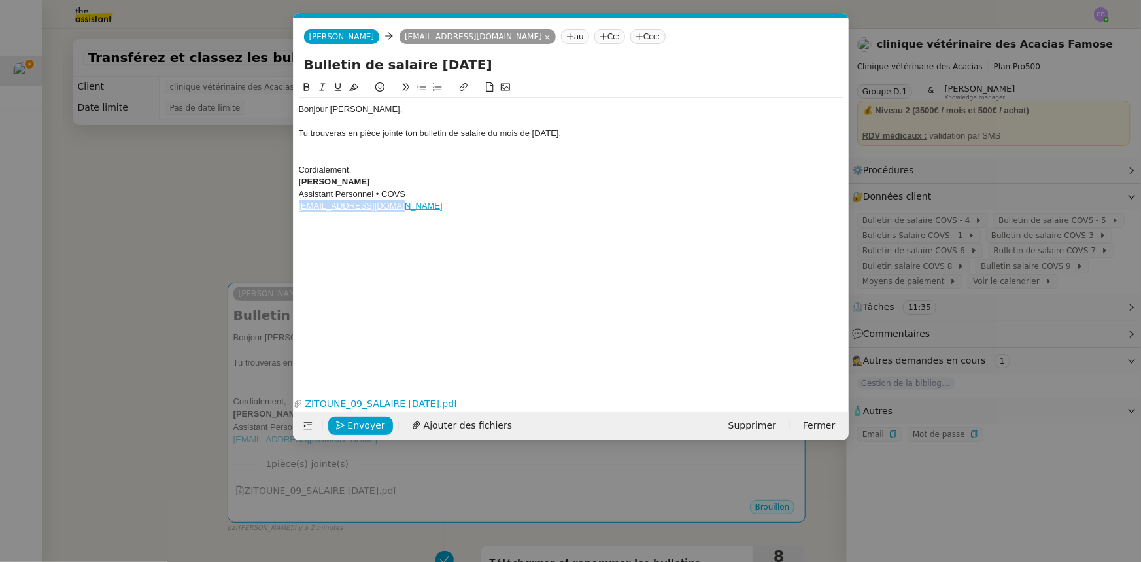
drag, startPoint x: 394, startPoint y: 210, endPoint x: 300, endPoint y: 210, distance: 93.5
click at [300, 210] on div "[EMAIL_ADDRESS][DOMAIN_NAME]" at bounding box center [571, 206] width 545 height 12
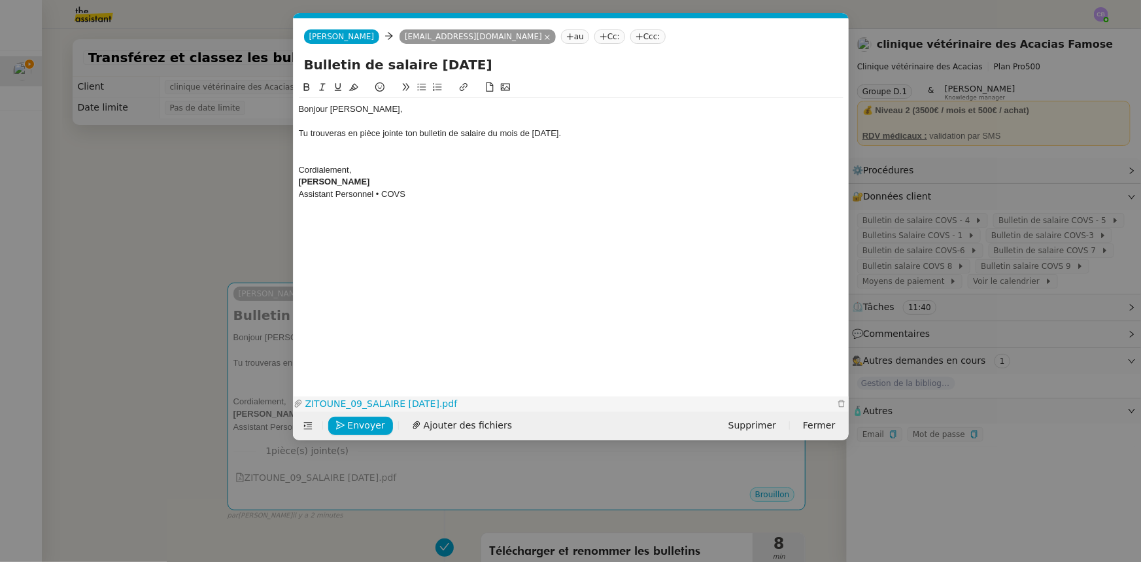
click at [386, 401] on link "ZITOUNE_09_SALAIRE [DATE].pdf" at bounding box center [568, 403] width 531 height 15
click at [371, 156] on div at bounding box center [571, 158] width 545 height 12
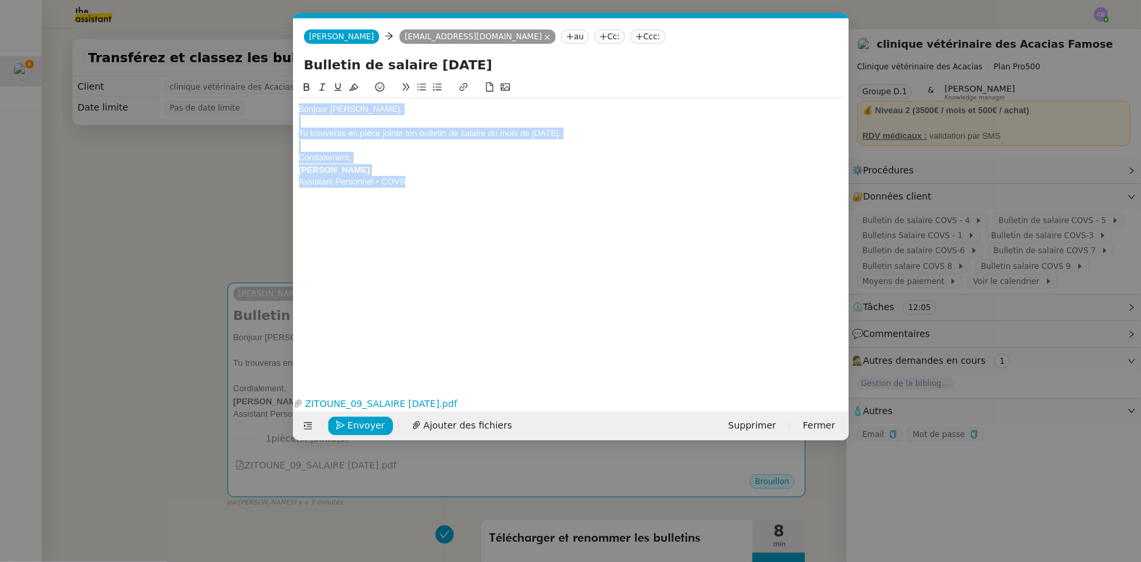
drag, startPoint x: 455, startPoint y: 187, endPoint x: 299, endPoint y: 109, distance: 174.8
click at [299, 109] on div "Bonjour [PERSON_NAME], Tu trouveras en pièce jointe ton bulletin de salaire du …" at bounding box center [571, 145] width 545 height 95
copy div "Bonjour [PERSON_NAME], Tu trouveras en pièce jointe ton bulletin de salaire du …"
click at [361, 425] on span "Envoyer" at bounding box center [366, 425] width 37 height 15
click at [361, 425] on span "Confirmer l'envoi" at bounding box center [387, 425] width 78 height 15
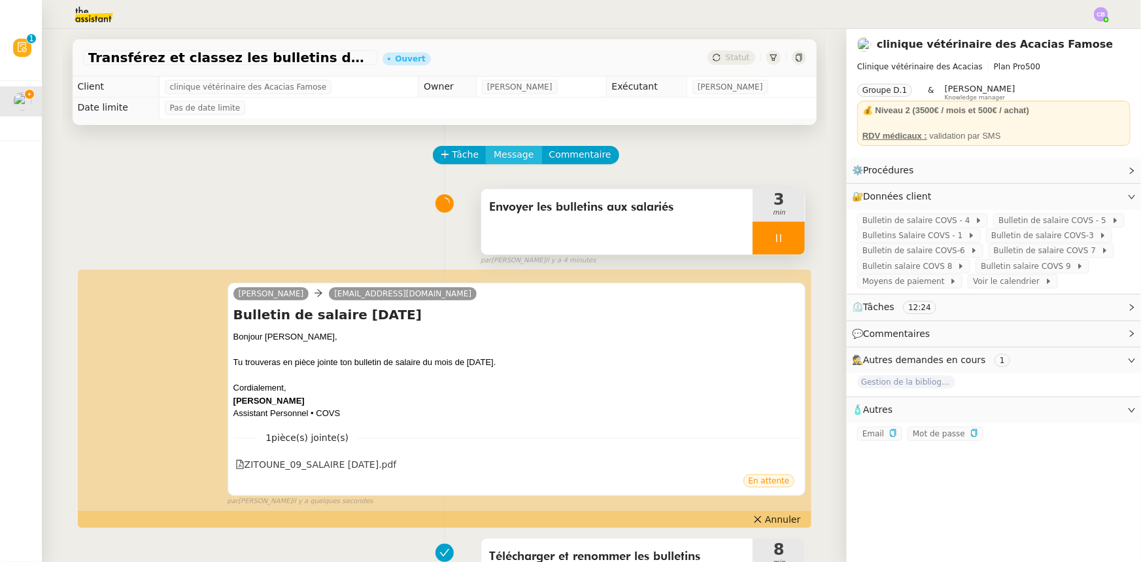
click at [504, 158] on span "Message" at bounding box center [514, 154] width 40 height 15
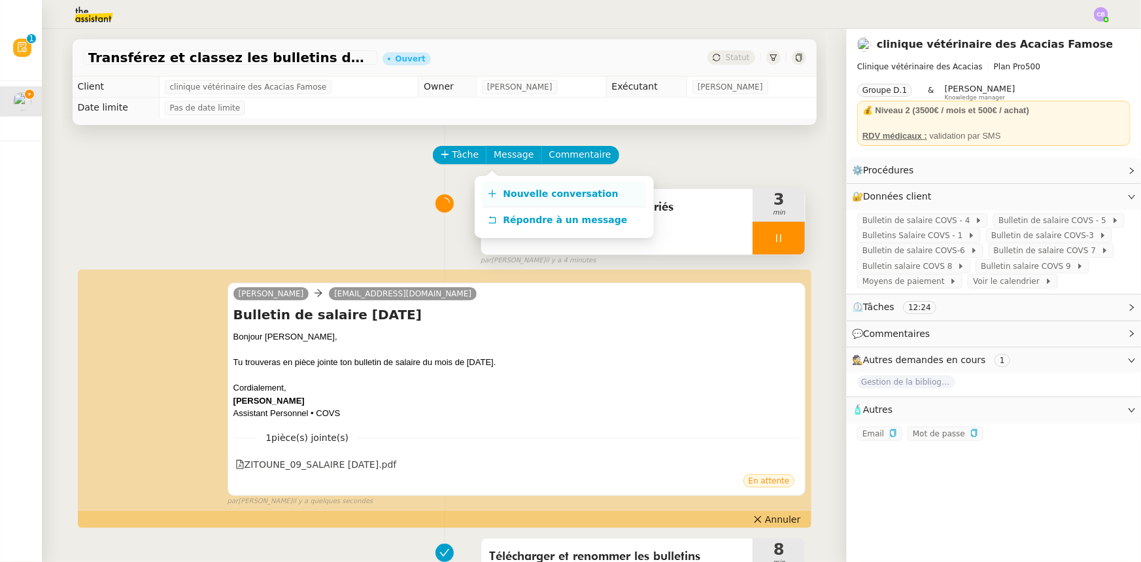
click at [516, 193] on span "Nouvelle conversation" at bounding box center [560, 193] width 115 height 10
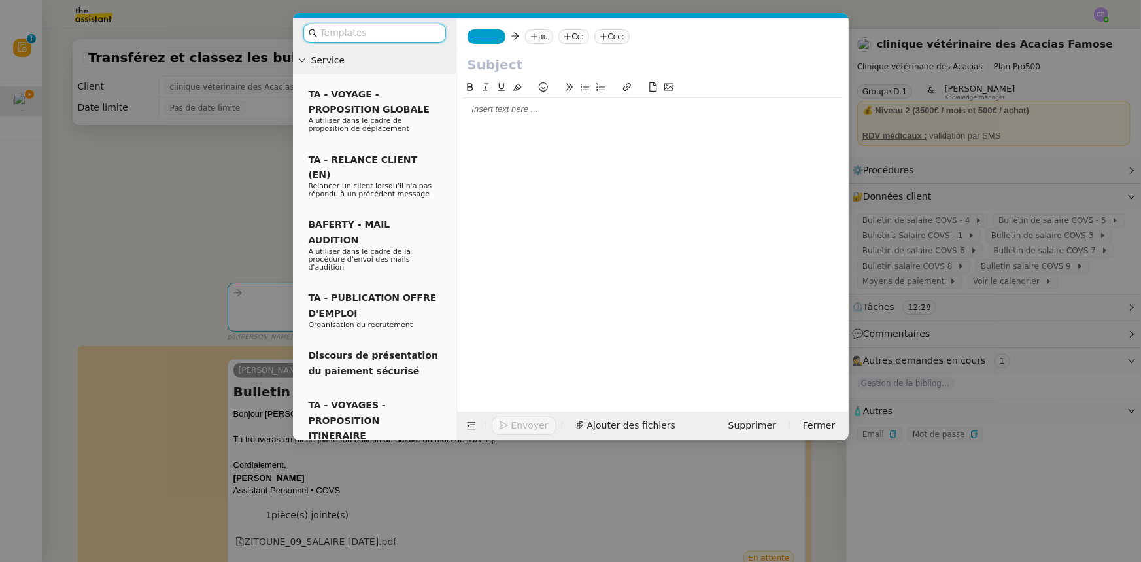
click at [485, 110] on div at bounding box center [652, 109] width 381 height 12
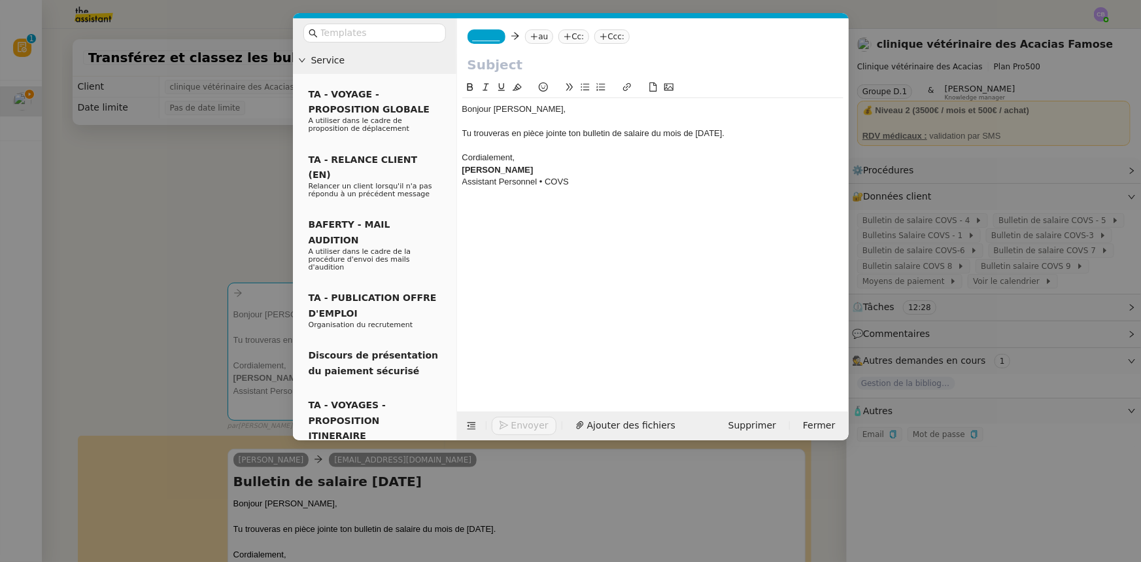
click at [486, 66] on input "text" at bounding box center [652, 65] width 371 height 20
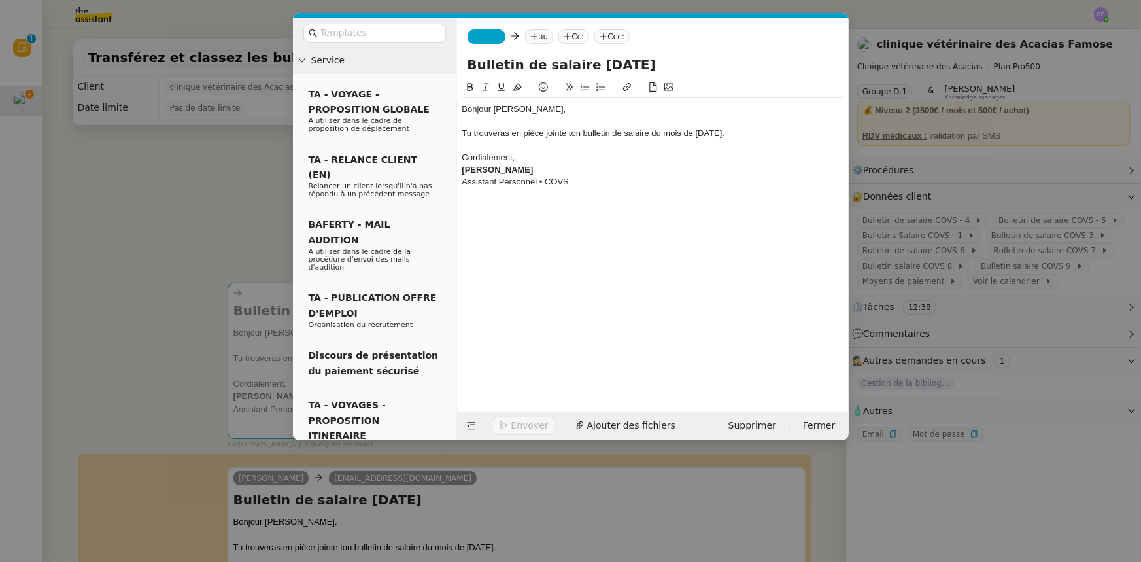
click at [580, 65] on input "Bulletin de salaire [DATE]" at bounding box center [652, 65] width 371 height 20
type input "Bulletin de salaire - Septembre 2025"
click at [581, 158] on div "Cordialement," at bounding box center [652, 158] width 381 height 12
click at [173, 291] on nz-modal-container "Service TA - VOYAGE - PROPOSITION GLOBALE A utiliser dans le cadre de propositi…" at bounding box center [570, 281] width 1141 height 562
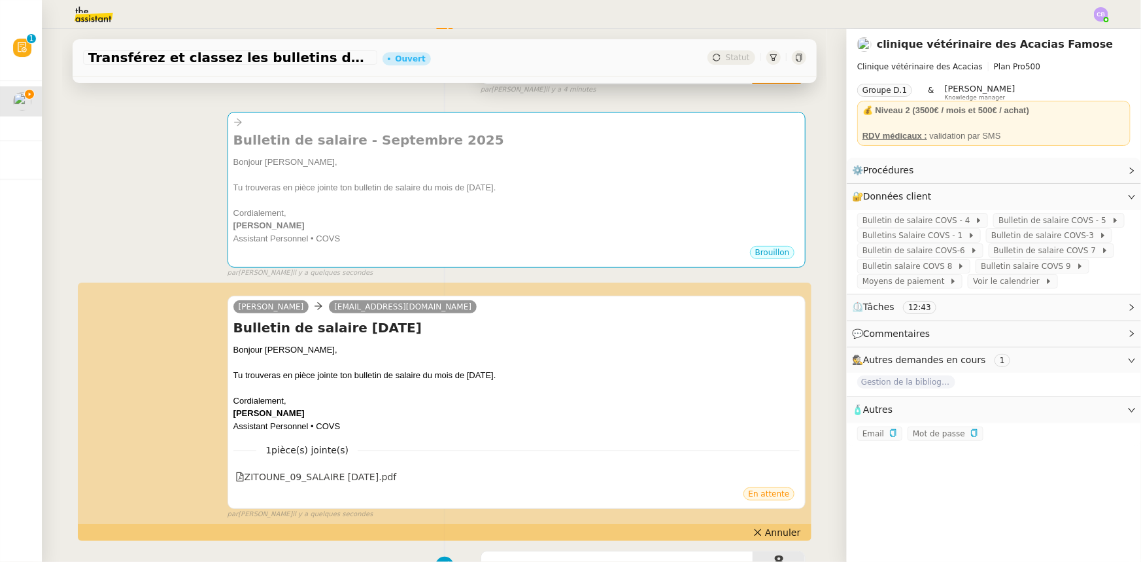
scroll to position [297, 0]
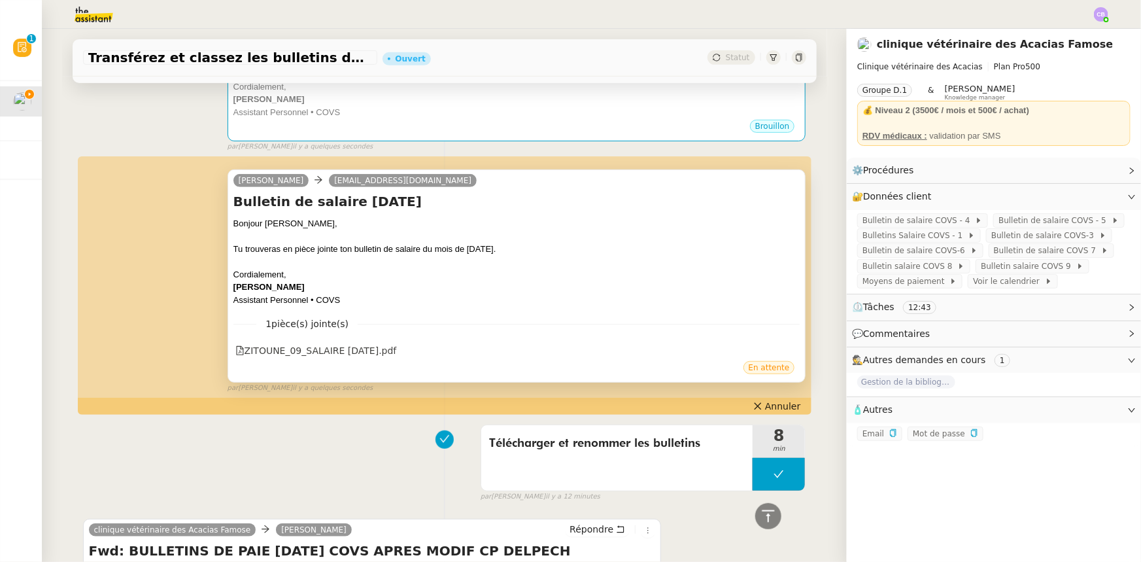
click at [765, 367] on span "En attente" at bounding box center [768, 367] width 41 height 9
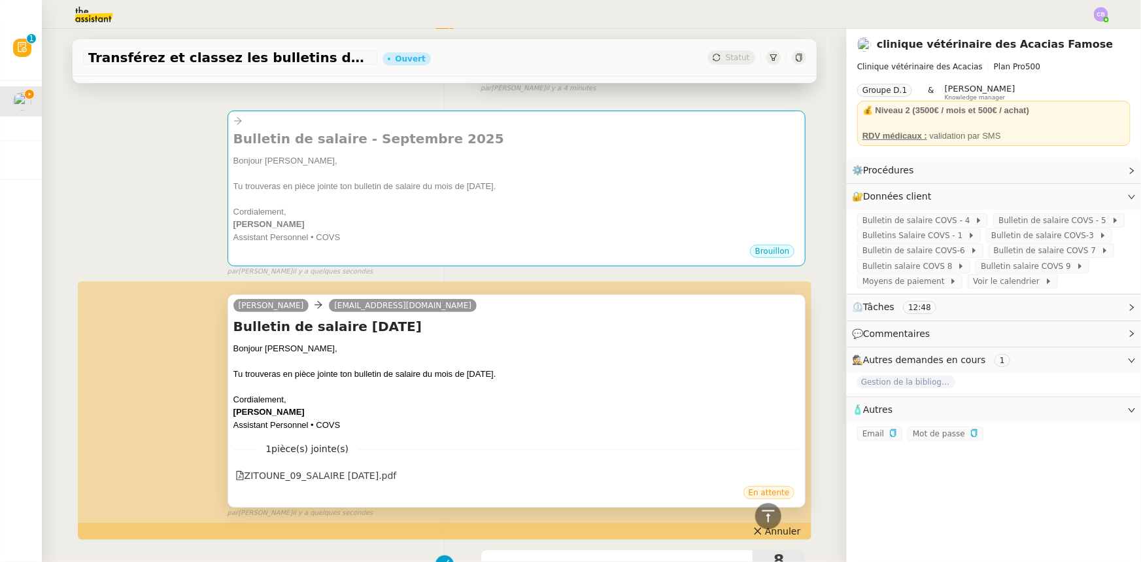
scroll to position [118, 0]
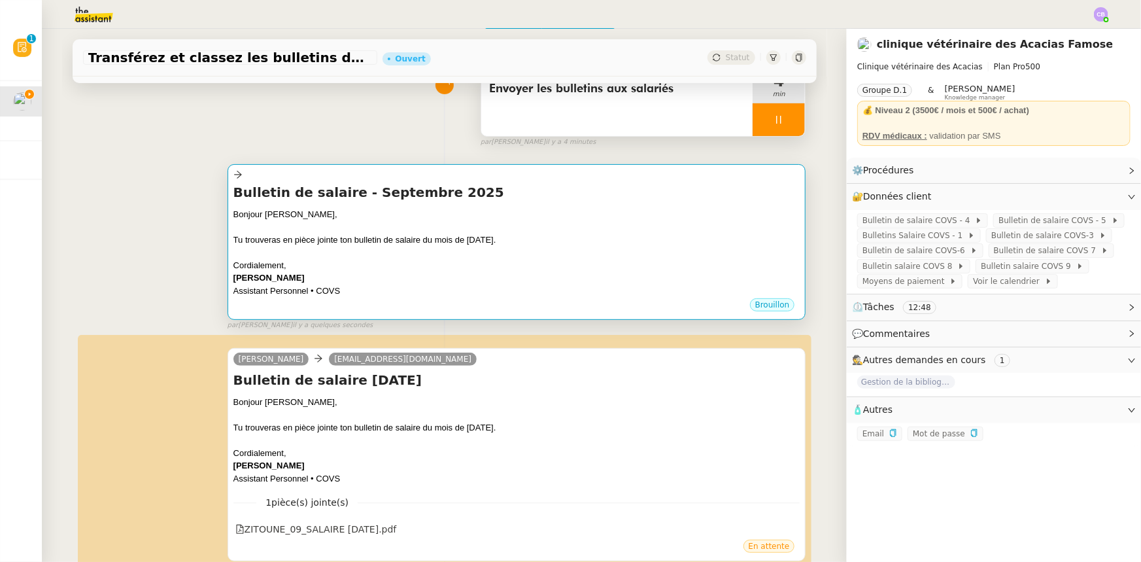
click at [590, 256] on div at bounding box center [516, 252] width 567 height 13
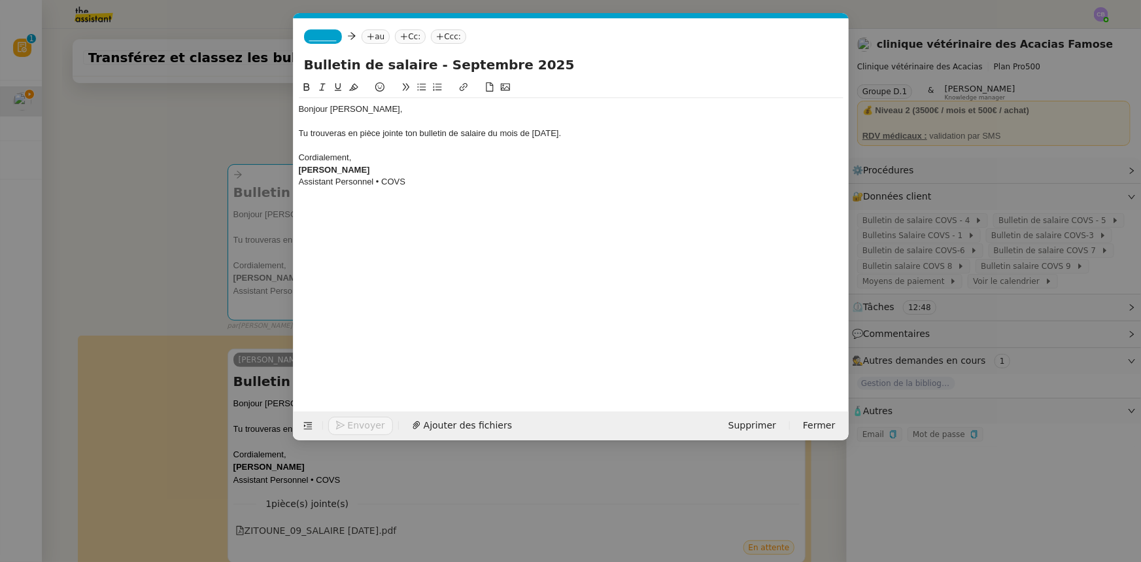
scroll to position [0, 27]
click at [233, 136] on nz-modal-container "Service TA - VOYAGE - PROPOSITION GLOBALE A utiliser dans le cadre de propositi…" at bounding box center [570, 281] width 1141 height 562
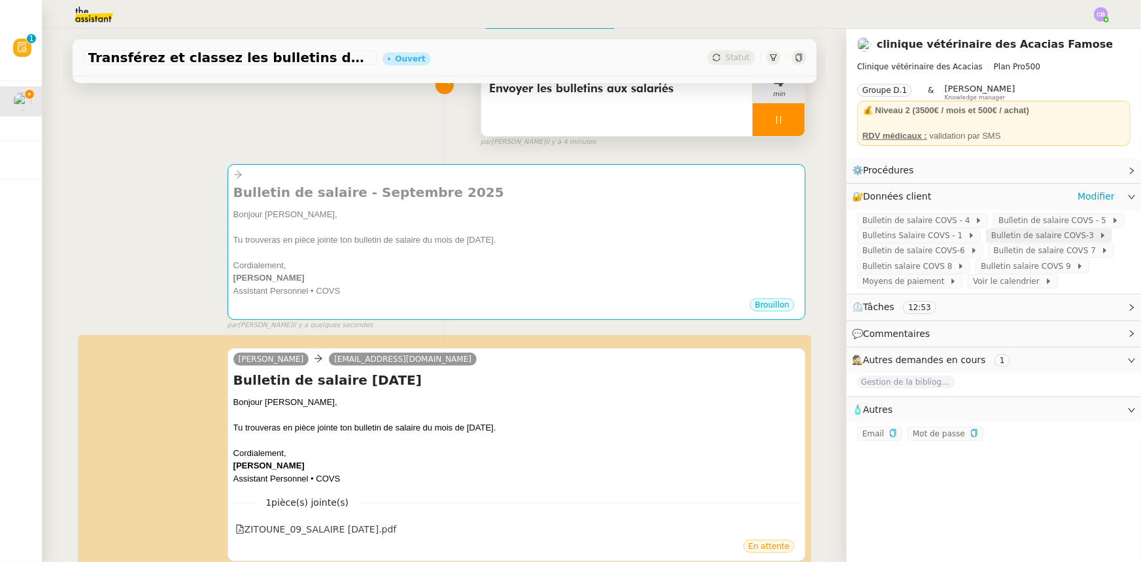
click at [1029, 237] on span "Bulletin de salaire COVS-3" at bounding box center [1045, 235] width 108 height 13
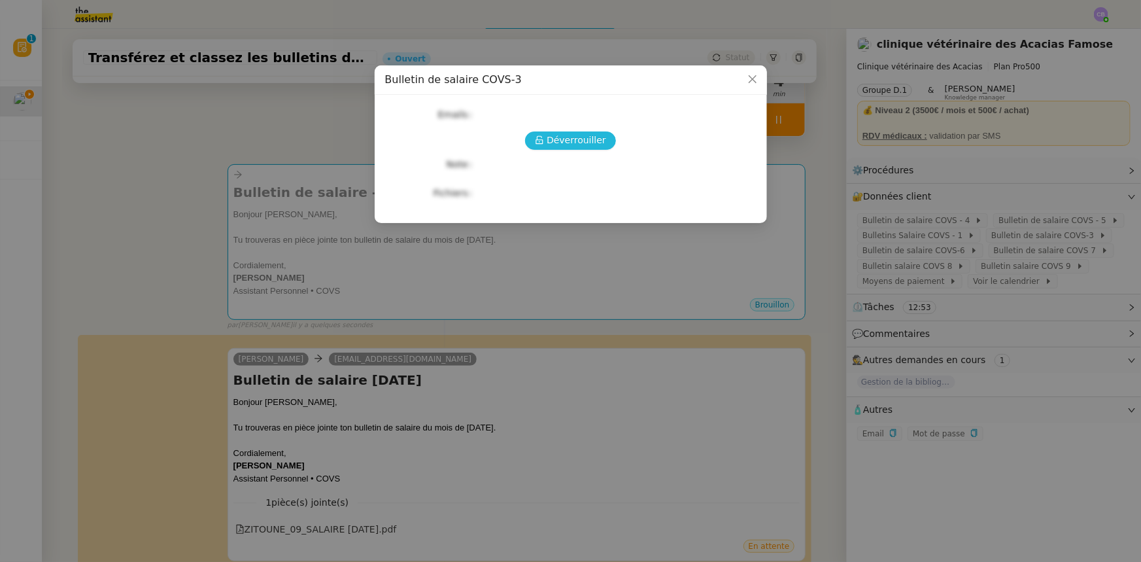
click at [581, 143] on span "Déverrouiller" at bounding box center [575, 140] width 59 height 15
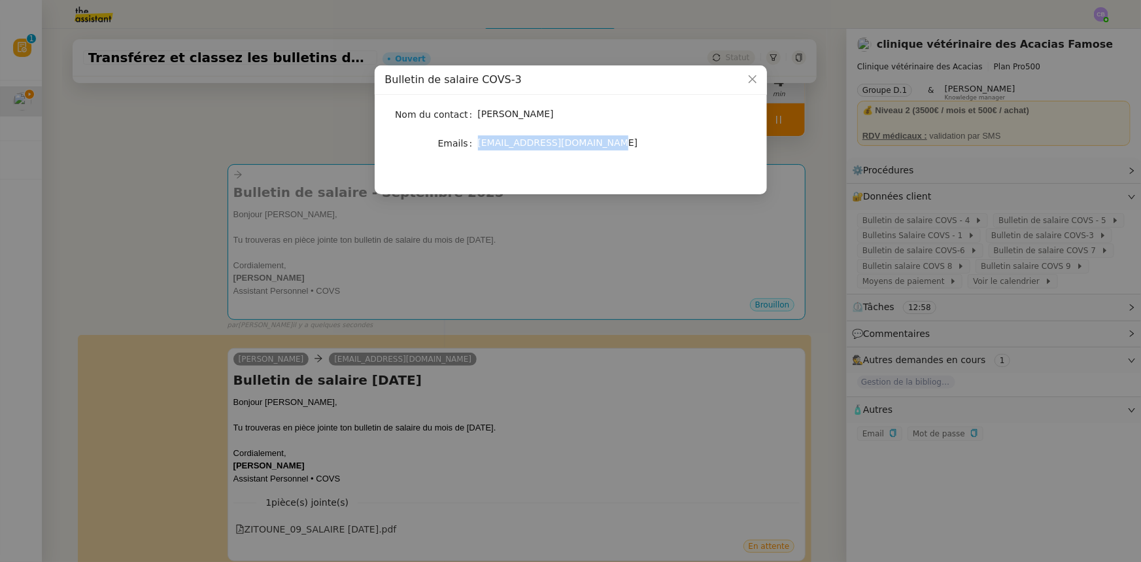
drag, startPoint x: 596, startPoint y: 143, endPoint x: 479, endPoint y: 144, distance: 117.7
click at [479, 144] on span "[EMAIL_ADDRESS][DOMAIN_NAME]" at bounding box center [558, 142] width 160 height 10
copy span "[EMAIL_ADDRESS][DOMAIN_NAME]"
click at [752, 82] on icon "Close" at bounding box center [752, 79] width 10 height 10
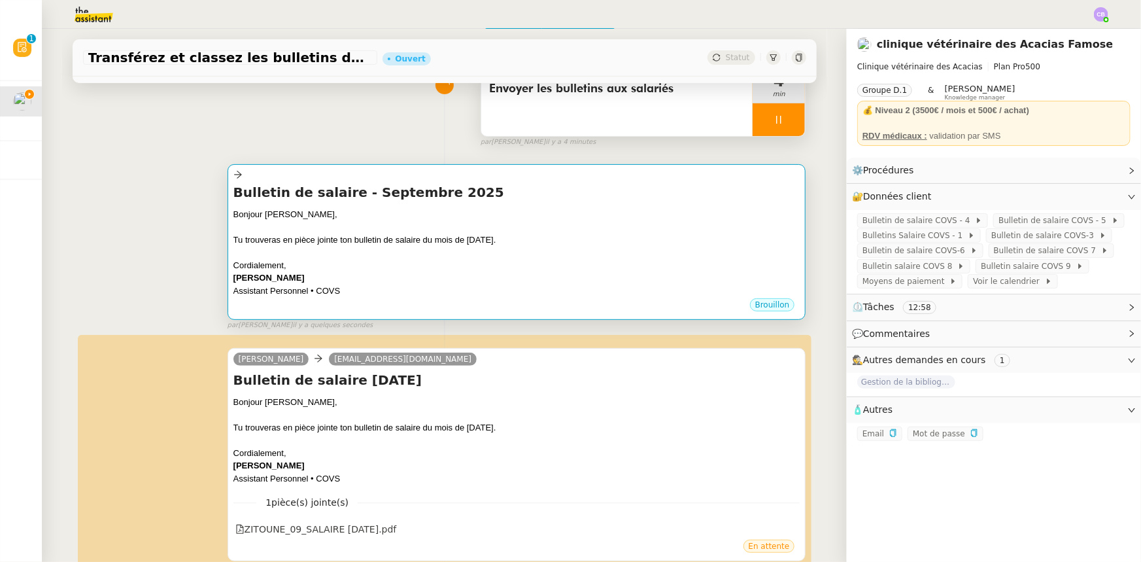
click at [567, 256] on div at bounding box center [516, 252] width 567 height 13
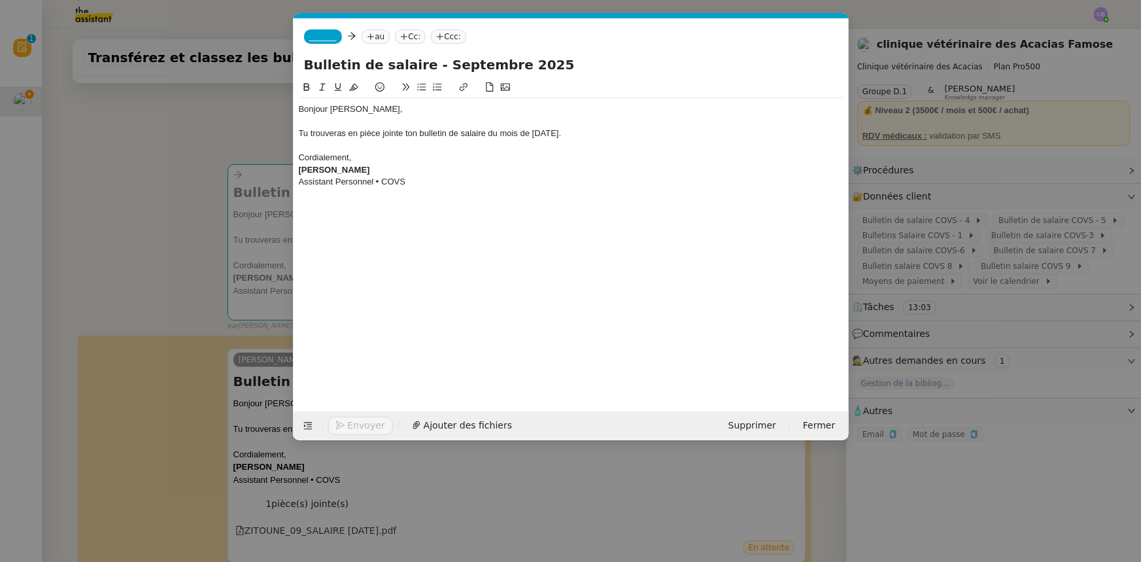
click at [318, 37] on span "_______" at bounding box center [322, 36] width 27 height 9
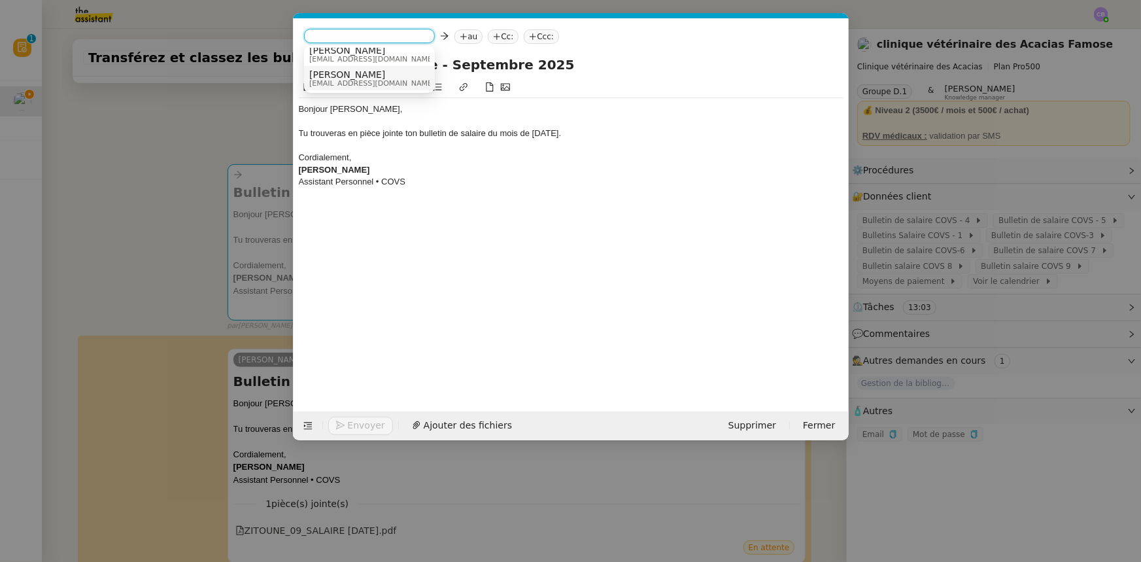
click at [358, 80] on span "[EMAIL_ADDRESS][DOMAIN_NAME]" at bounding box center [372, 83] width 126 height 7
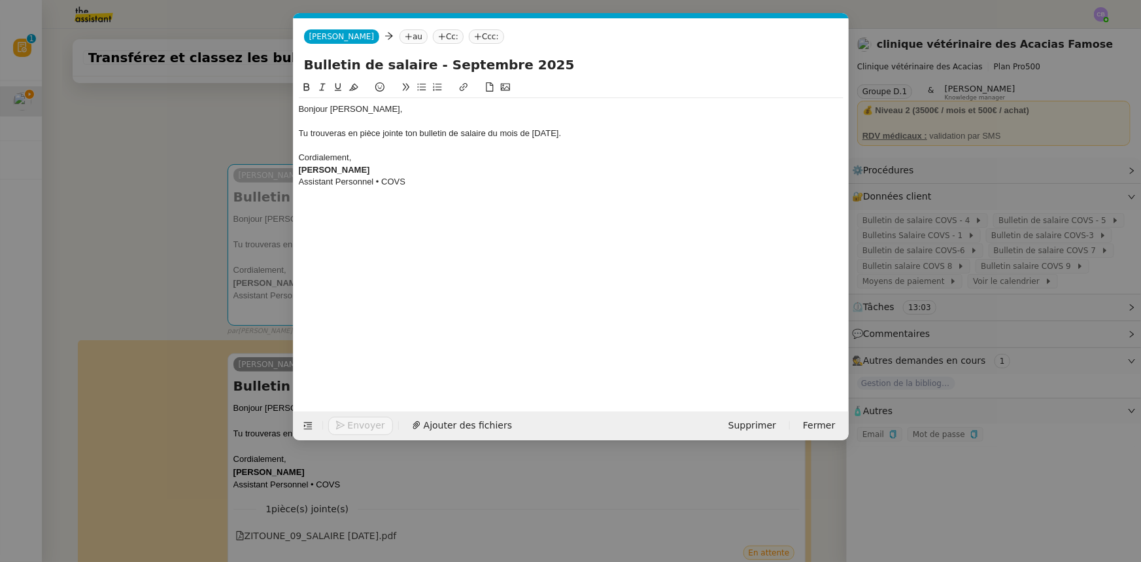
click at [399, 37] on nz-tag "au" at bounding box center [413, 36] width 28 height 14
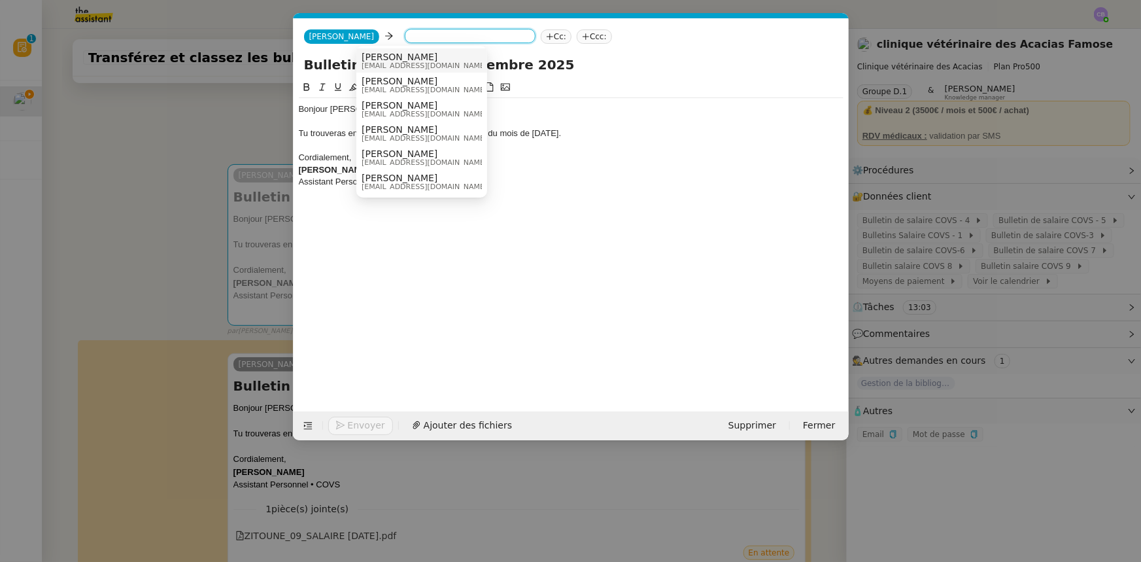
paste input "[EMAIL_ADDRESS][DOMAIN_NAME]"
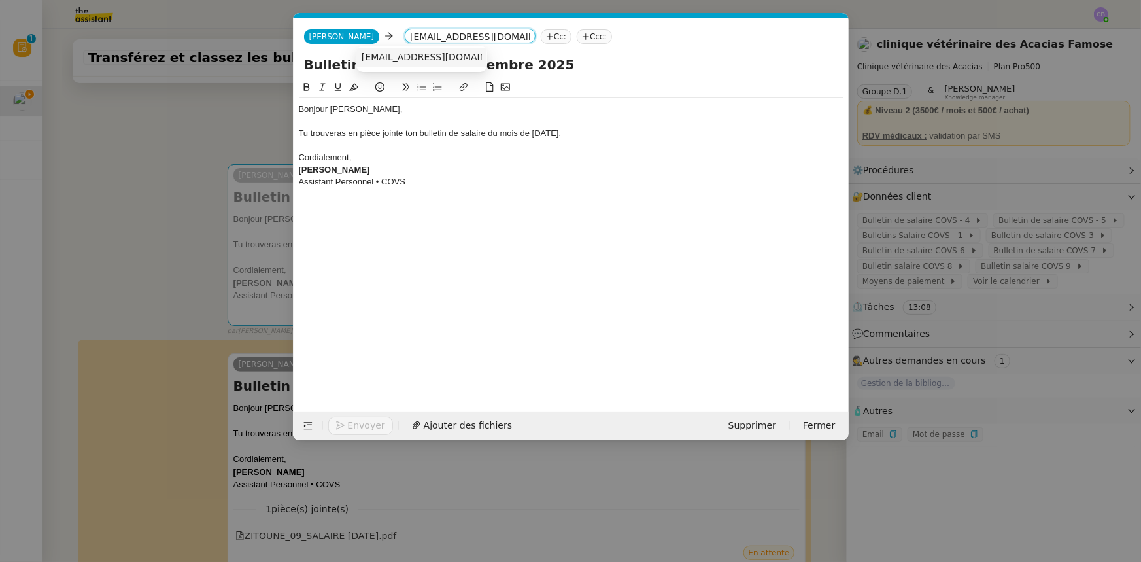
type input "[EMAIL_ADDRESS][DOMAIN_NAME]"
click at [382, 54] on span "[EMAIL_ADDRESS][DOMAIN_NAME]" at bounding box center [441, 57] width 160 height 10
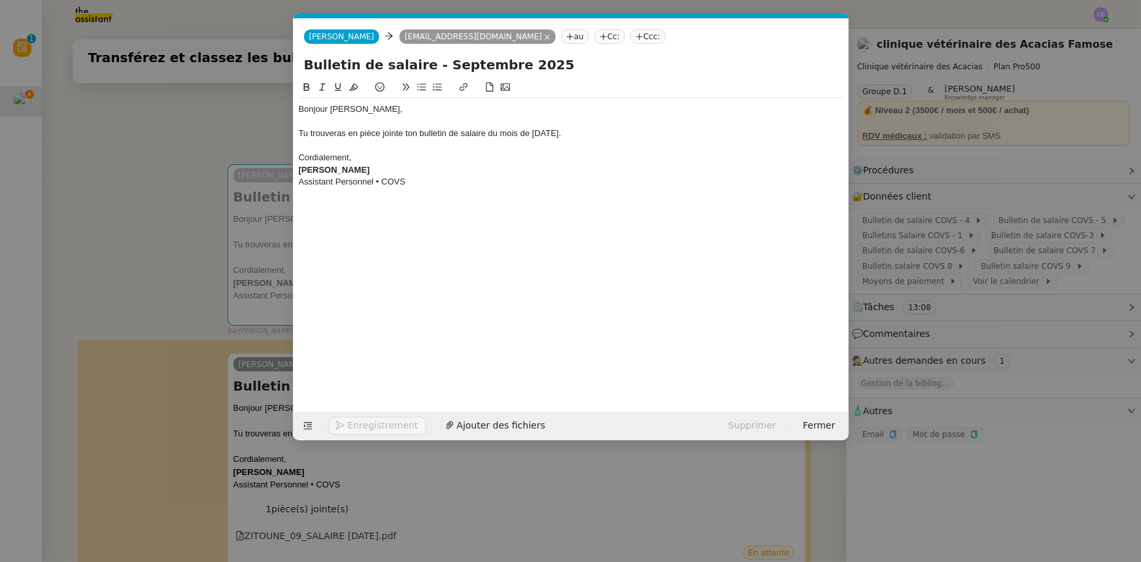
click at [345, 105] on div "Bonjour [PERSON_NAME]," at bounding box center [571, 109] width 545 height 12
click at [431, 160] on div "Cordialement," at bounding box center [571, 158] width 545 height 12
click at [468, 424] on span "Ajouter des fichiers" at bounding box center [468, 425] width 88 height 15
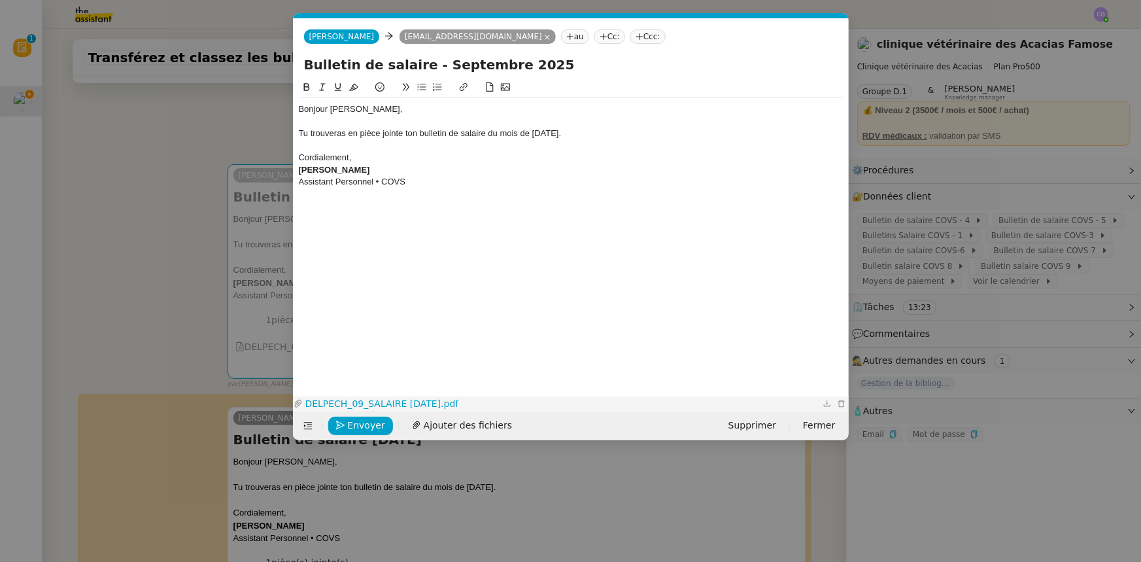
click at [416, 401] on link "DELPECH_09_SALAIRE [DATE].pdf" at bounding box center [561, 403] width 517 height 15
click at [207, 137] on nz-modal-container "Service TA - VOYAGE - PROPOSITION GLOBALE A utiliser dans le cadre de propositi…" at bounding box center [570, 281] width 1141 height 562
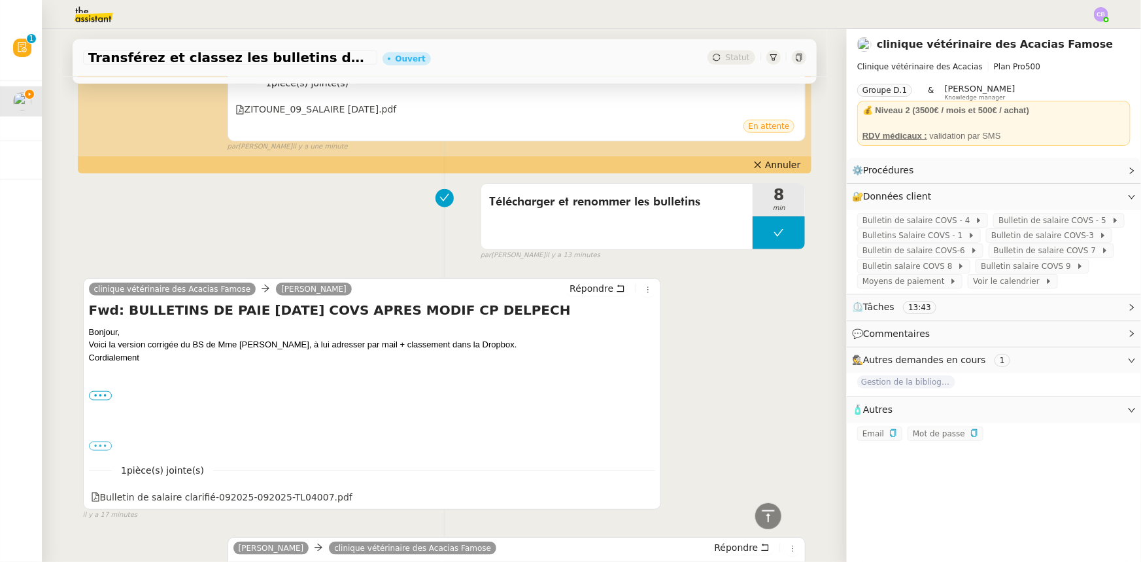
scroll to position [654, 0]
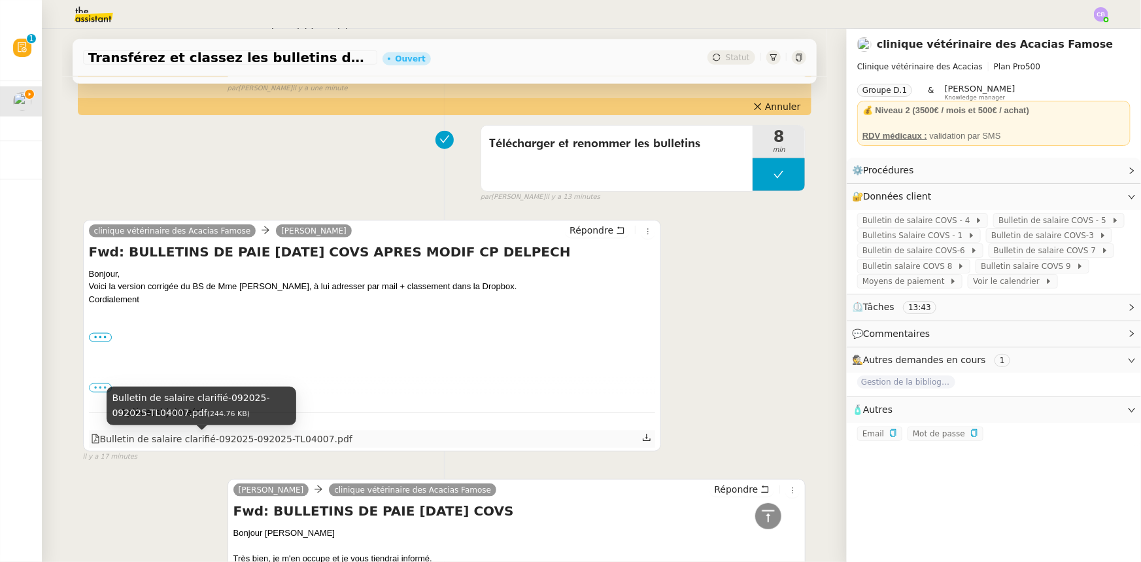
click at [195, 441] on div "Bulletin de salaire clarifié-092025-092025-TL04007.pdf" at bounding box center [221, 438] width 261 height 15
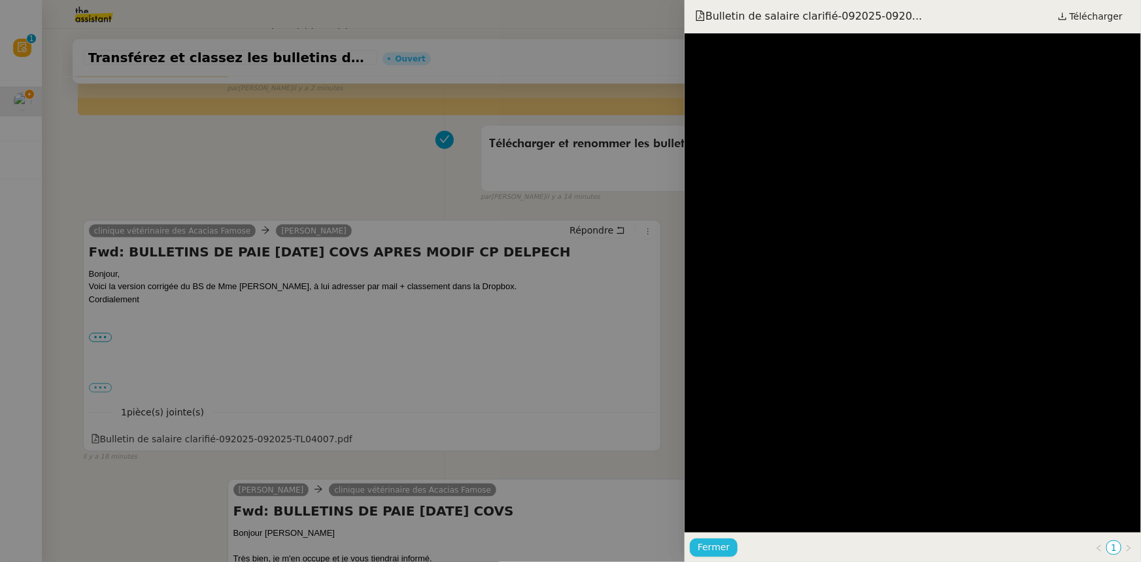
click at [715, 543] on span "Fermer" at bounding box center [713, 546] width 32 height 15
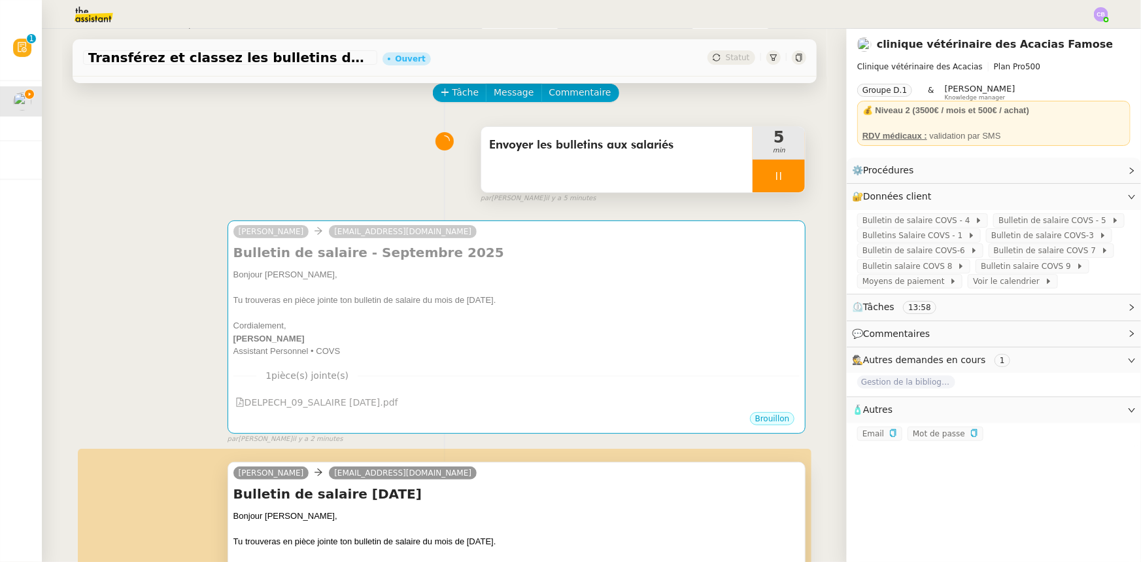
scroll to position [0, 0]
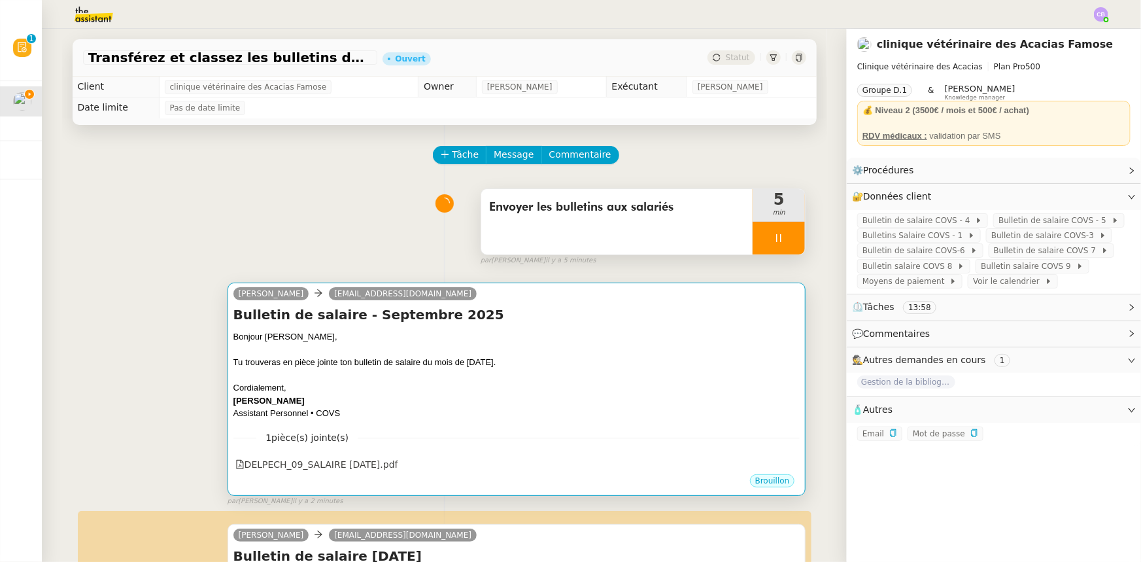
click at [538, 366] on div "Tu trouveras en pièce jointe ton bulletin de salaire du mois de [DATE]." at bounding box center [516, 362] width 567 height 13
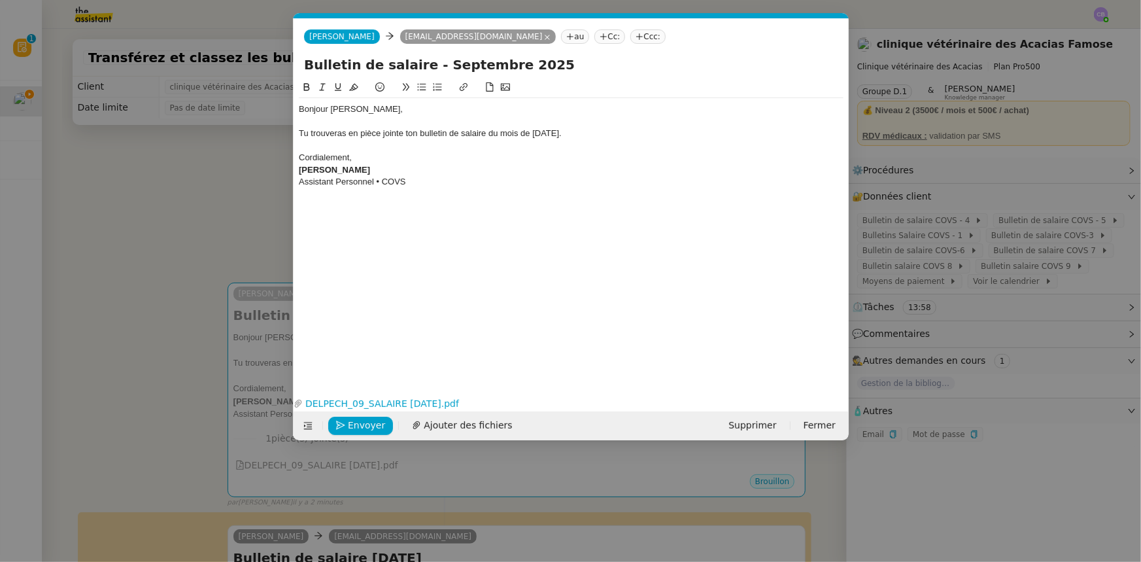
scroll to position [0, 27]
click at [452, 399] on link "DELPECH_09_SALAIRE [DATE].pdf" at bounding box center [568, 403] width 531 height 15
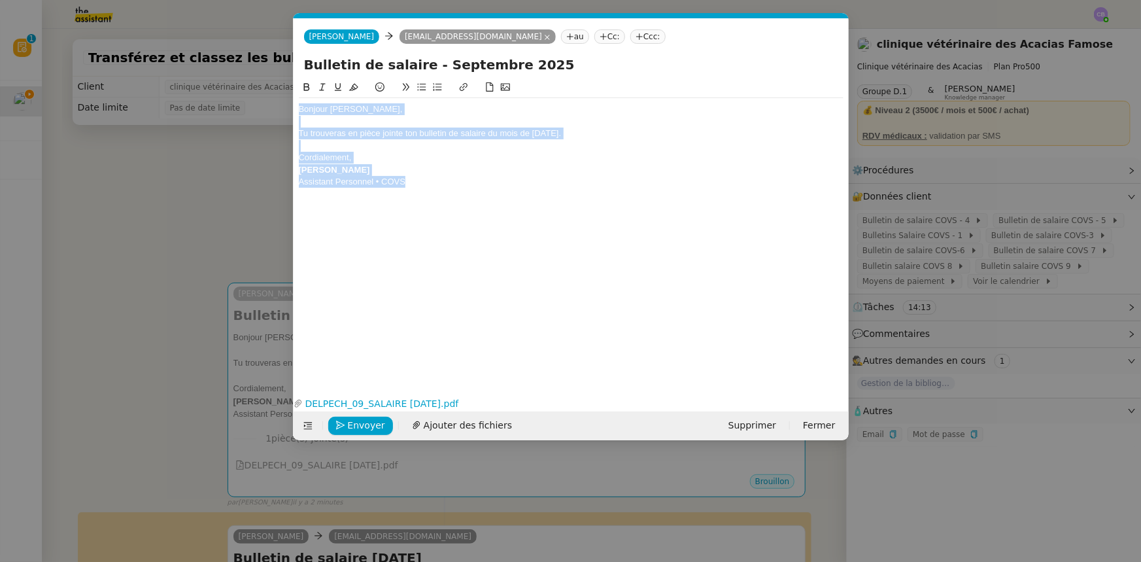
drag, startPoint x: 407, startPoint y: 184, endPoint x: 301, endPoint y: 112, distance: 128.9
click at [301, 112] on div "Bonjour [PERSON_NAME], Tu trouveras en pièce jointe ton bulletin de salaire du …" at bounding box center [571, 145] width 545 height 95
copy div "Bonjour [PERSON_NAME], Tu trouveras en pièce jointe ton bulletin de salaire du …"
click at [376, 428] on span "Envoyer" at bounding box center [366, 425] width 37 height 15
click at [376, 424] on span "Confirmer l'envoi" at bounding box center [387, 425] width 78 height 15
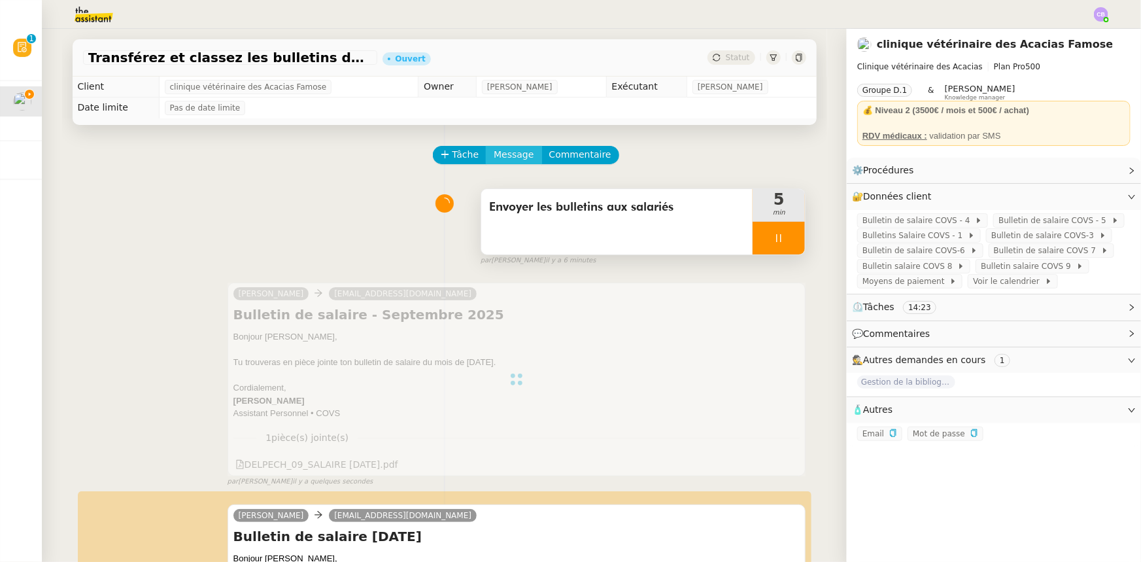
click at [510, 158] on span "Message" at bounding box center [514, 154] width 40 height 15
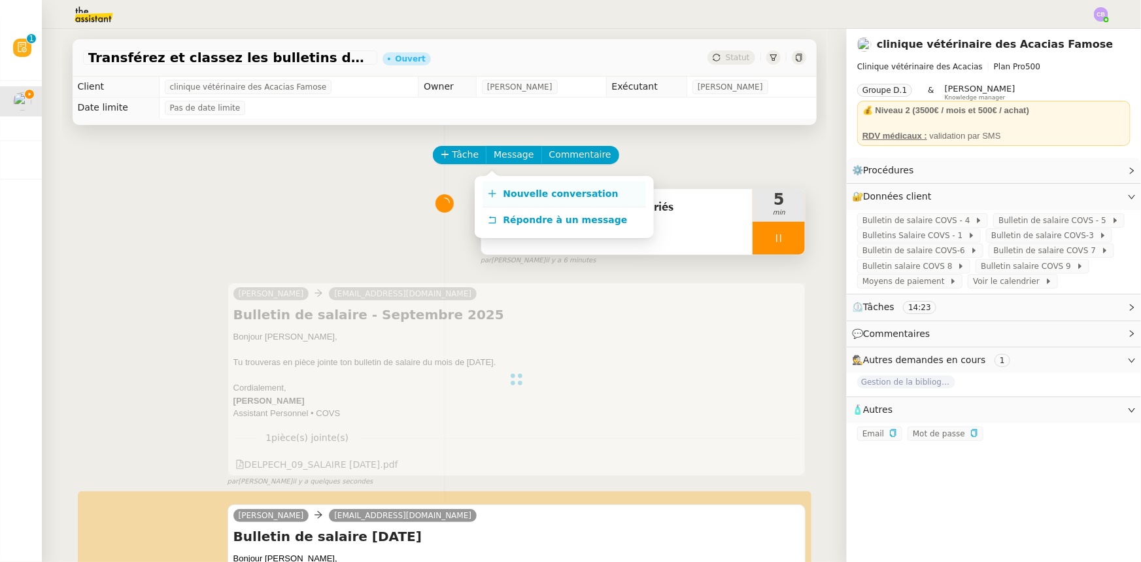
click at [529, 196] on span "Nouvelle conversation" at bounding box center [560, 193] width 115 height 10
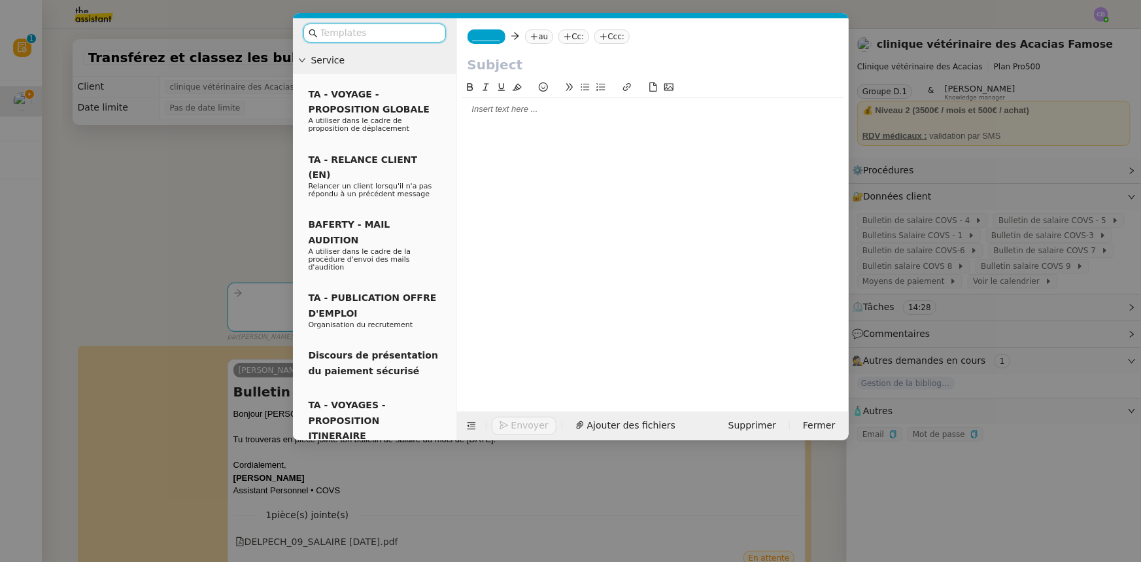
click at [484, 118] on div at bounding box center [652, 109] width 381 height 22
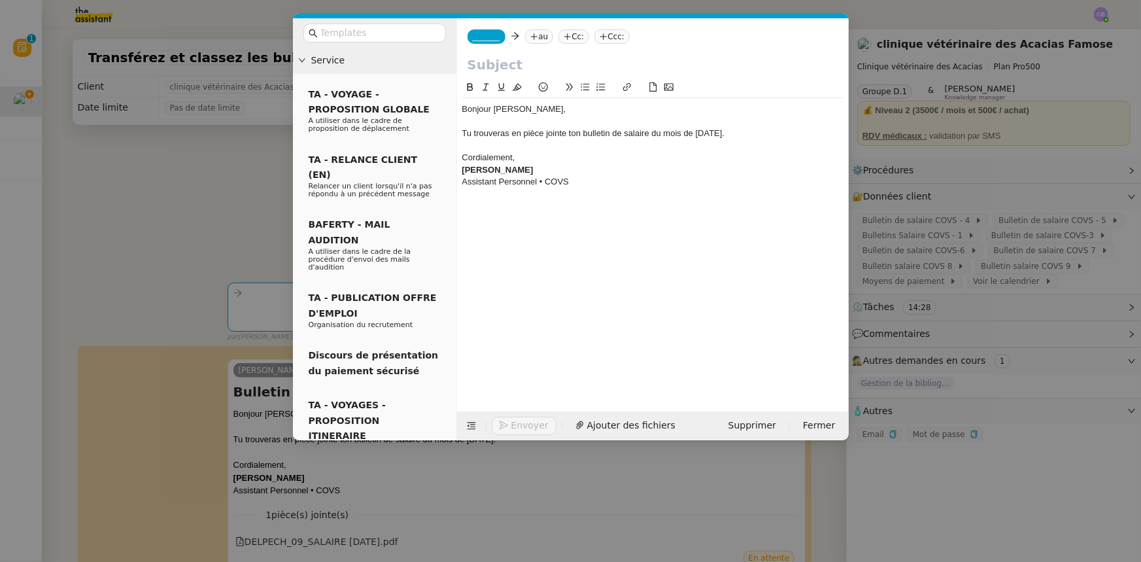
scroll to position [0, 0]
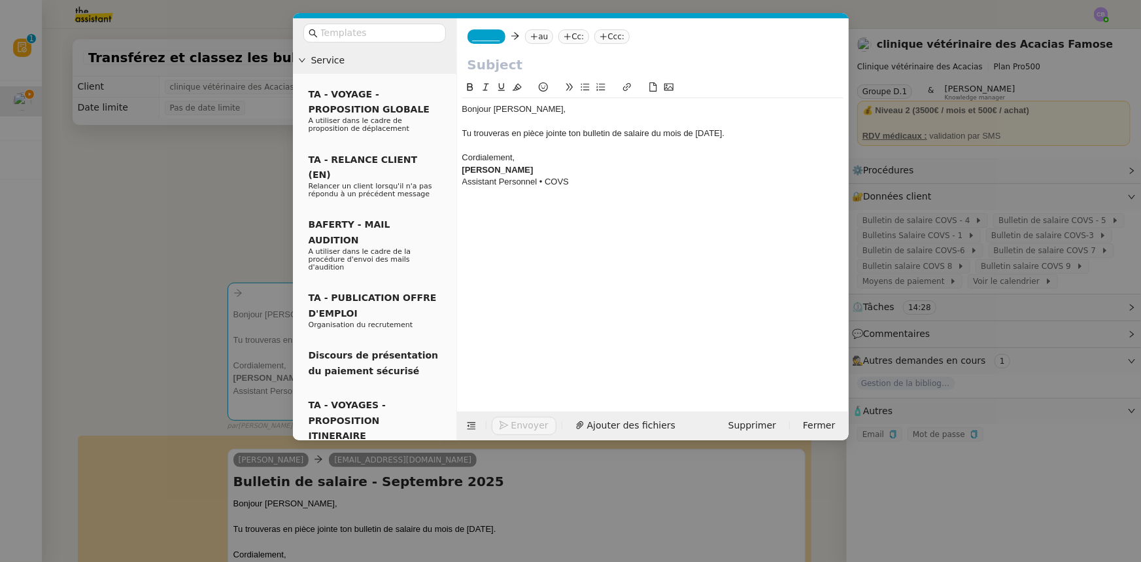
click at [483, 35] on span "_______" at bounding box center [486, 36] width 27 height 9
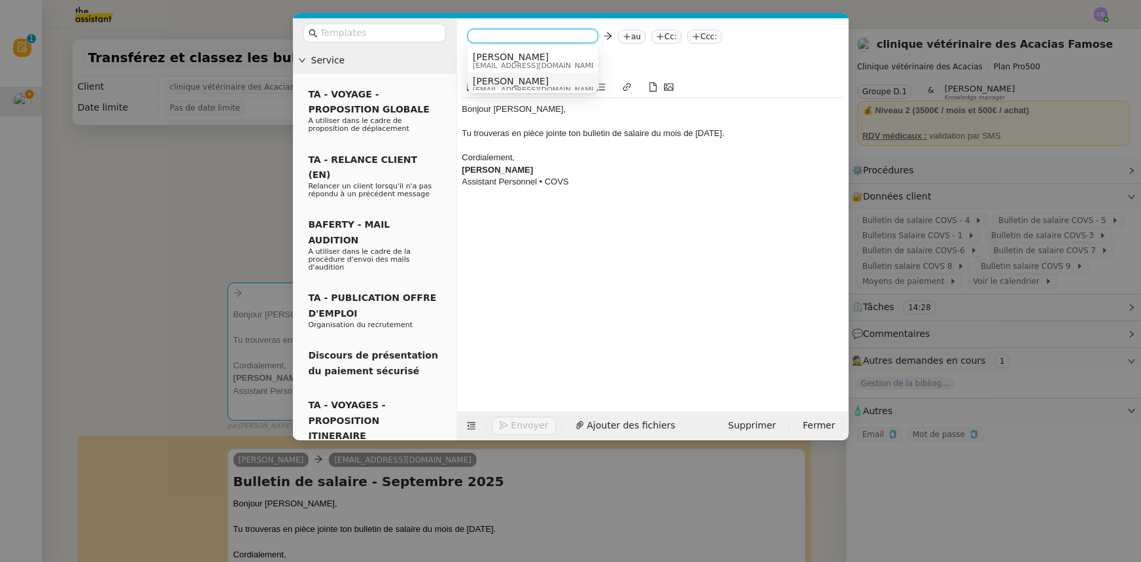
click at [503, 84] on span "[PERSON_NAME]" at bounding box center [536, 81] width 126 height 10
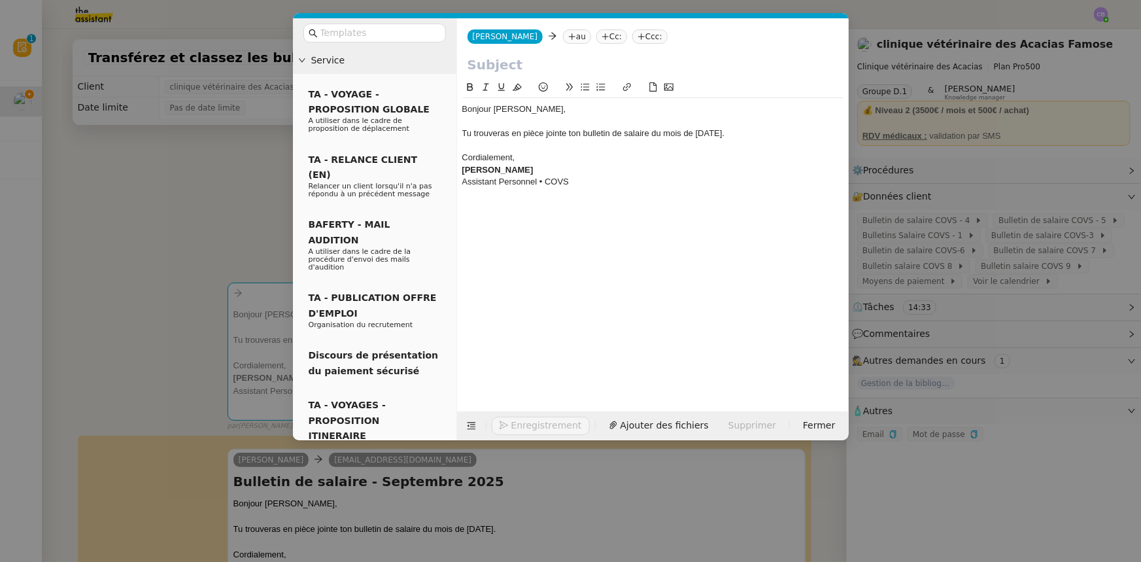
click at [503, 65] on input "text" at bounding box center [652, 65] width 371 height 20
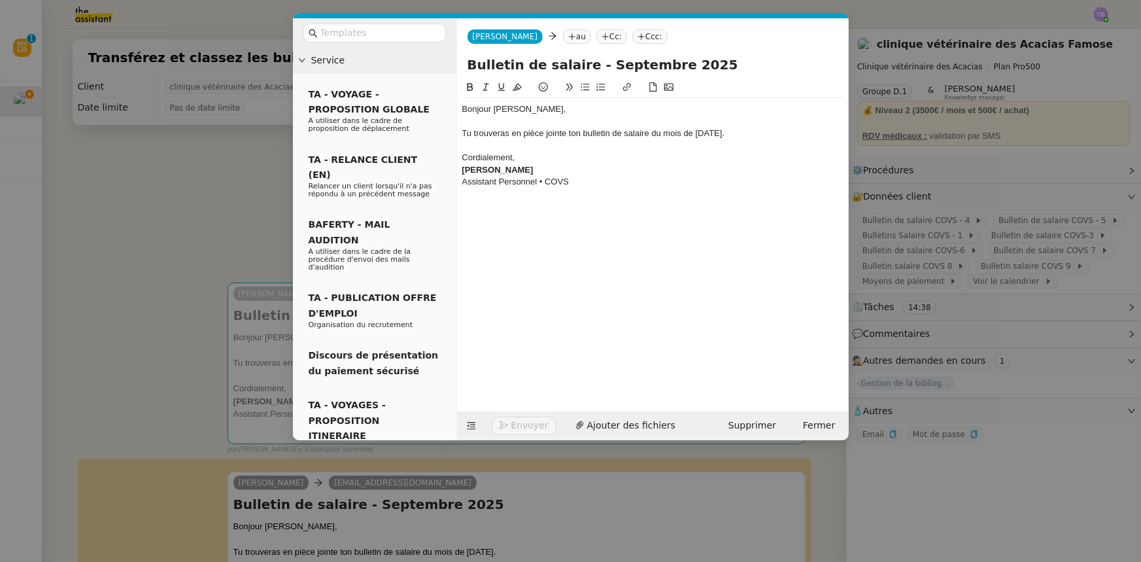
type input "Bulletin de salaire - Septembre 2025"
click at [599, 164] on div "[PERSON_NAME]" at bounding box center [652, 170] width 381 height 12
click at [186, 233] on nz-modal-container "Service TA - VOYAGE - PROPOSITION GLOBALE A utiliser dans le cadre de propositi…" at bounding box center [570, 281] width 1141 height 562
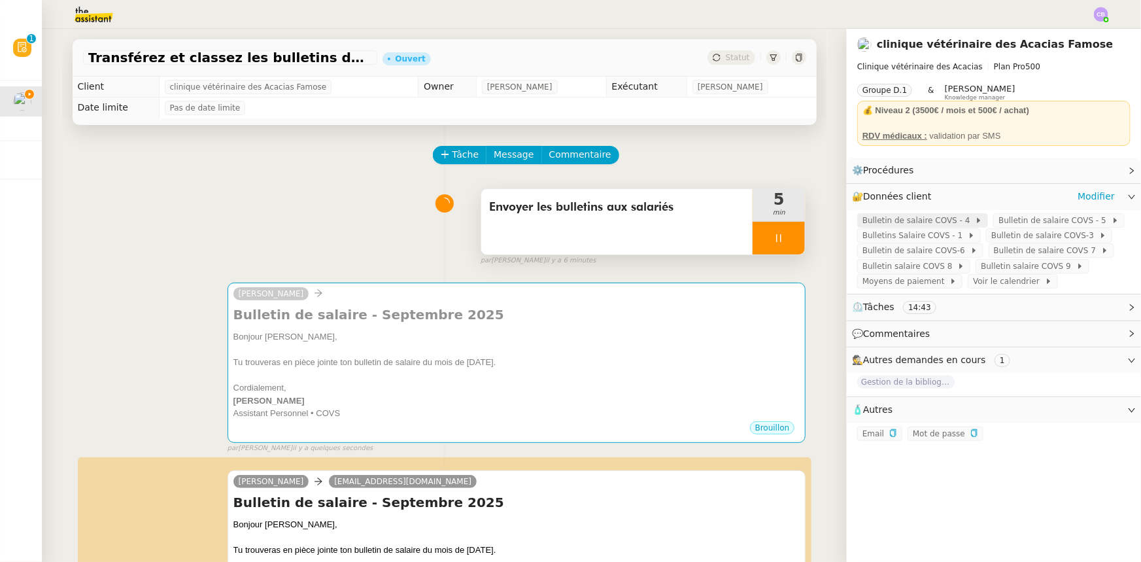
click at [935, 222] on span "Bulletin de salaire COVS - 4" at bounding box center [918, 220] width 112 height 13
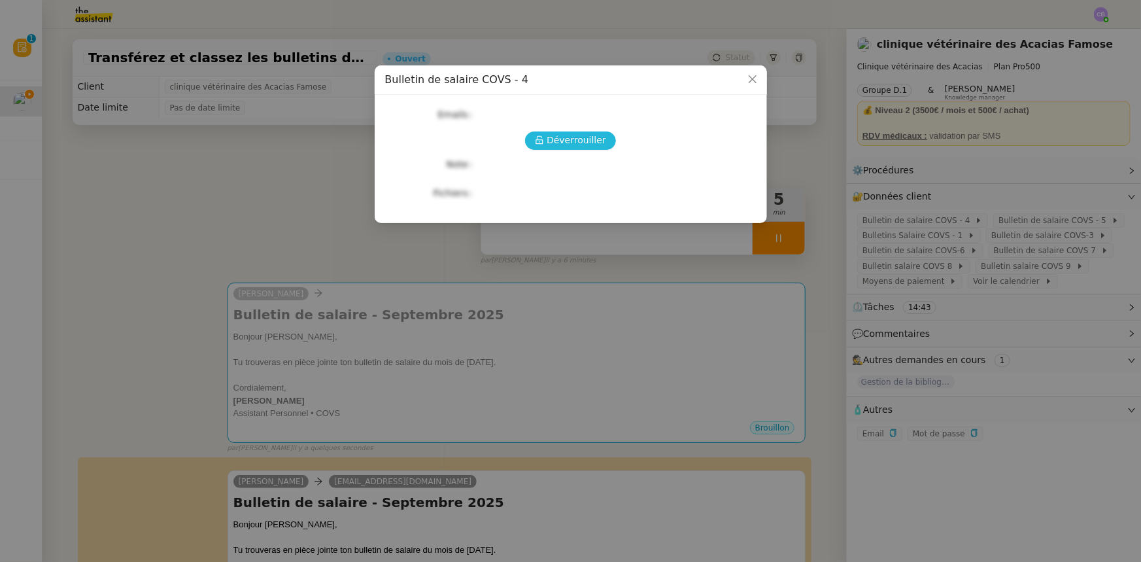
click at [603, 144] on button "Déverrouiller" at bounding box center [570, 140] width 91 height 18
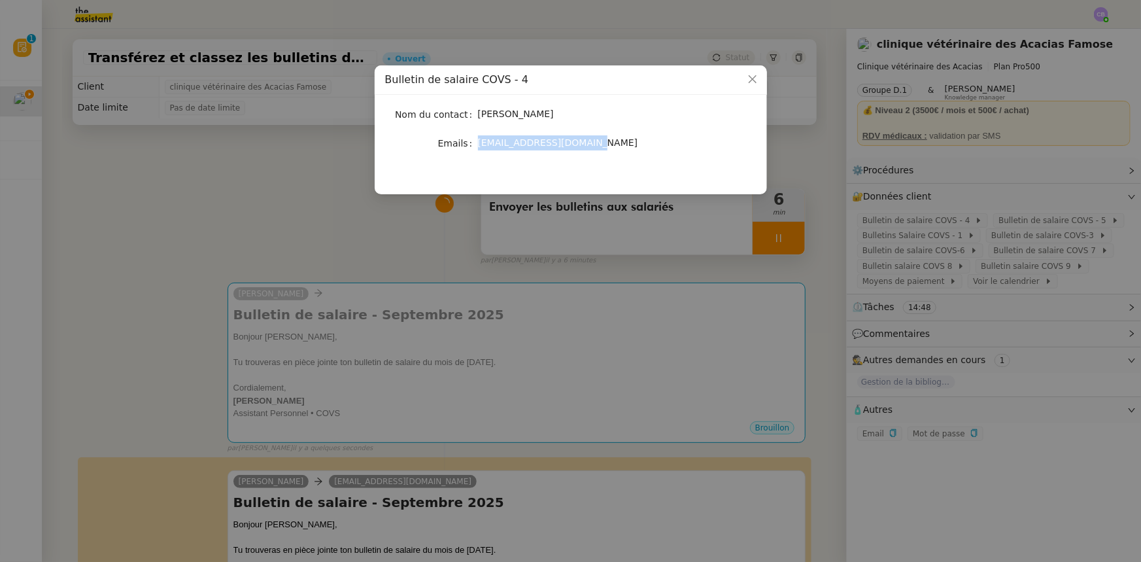
drag, startPoint x: 571, startPoint y: 143, endPoint x: 479, endPoint y: 144, distance: 91.5
click at [479, 144] on span "[EMAIL_ADDRESS][DOMAIN_NAME]" at bounding box center [558, 142] width 160 height 10
copy span "[EMAIL_ADDRESS][DOMAIN_NAME]"
click at [751, 80] on icon "Close" at bounding box center [752, 79] width 10 height 10
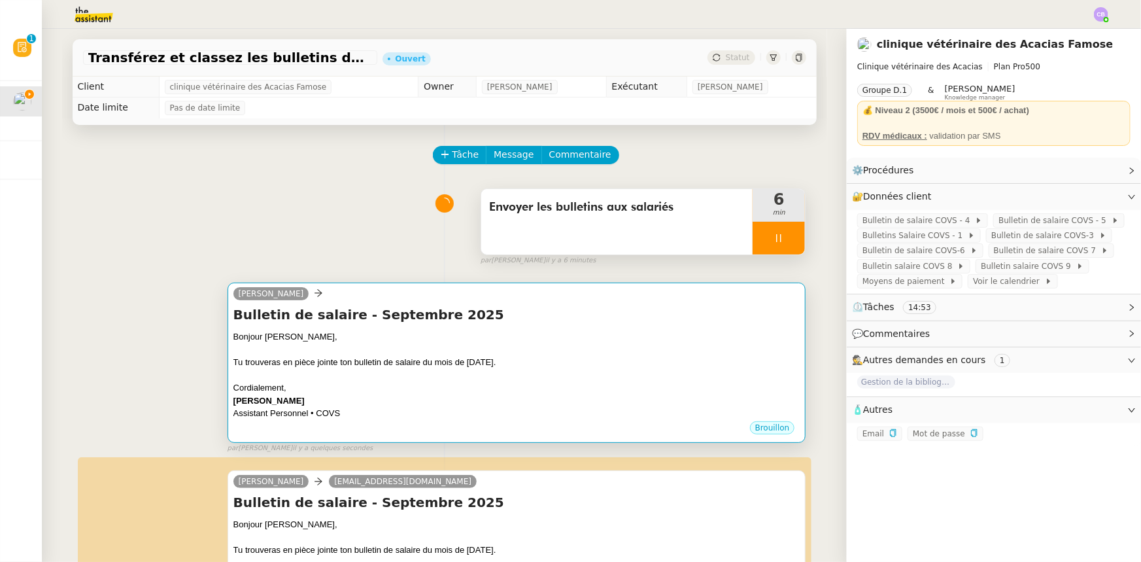
click at [575, 360] on div "Tu trouveras en pièce jointe ton bulletin de salaire du mois de [DATE]." at bounding box center [516, 362] width 567 height 13
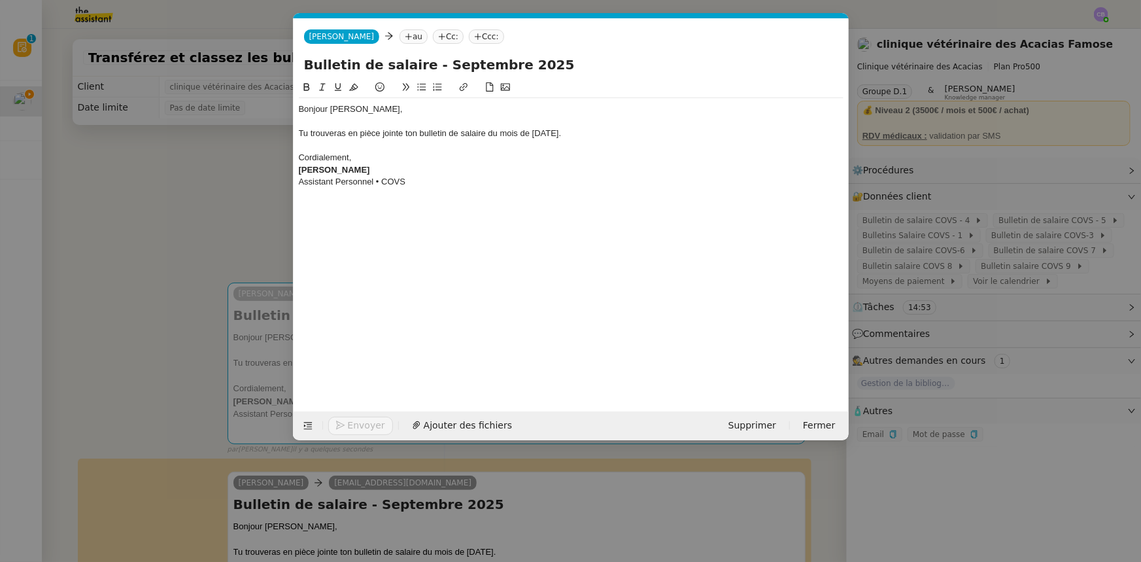
scroll to position [0, 27]
click at [399, 36] on nz-tag "au" at bounding box center [413, 36] width 28 height 14
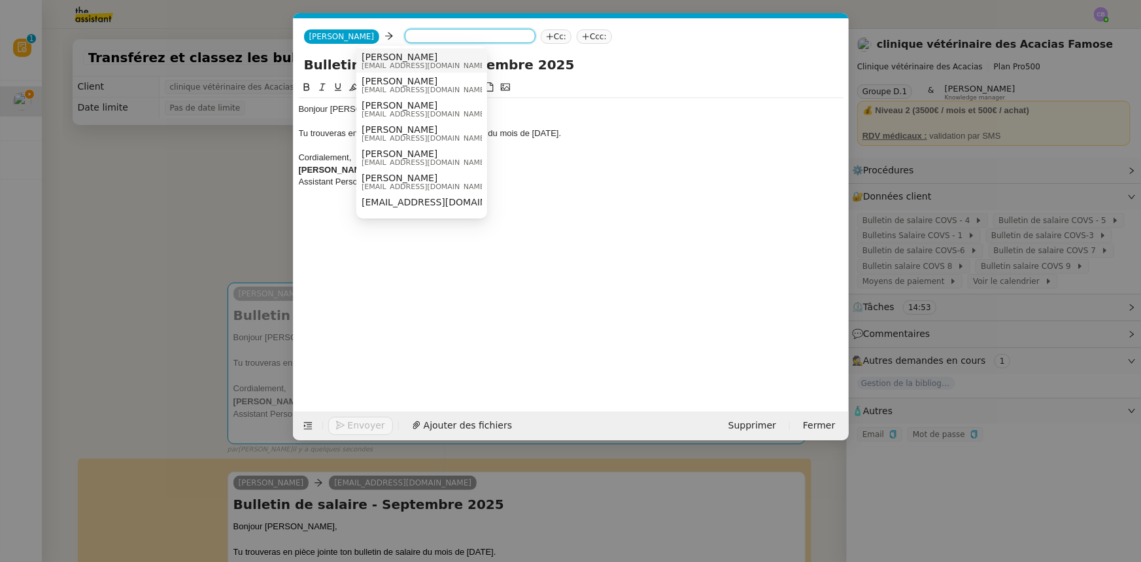
paste input "[EMAIL_ADDRESS][DOMAIN_NAME]"
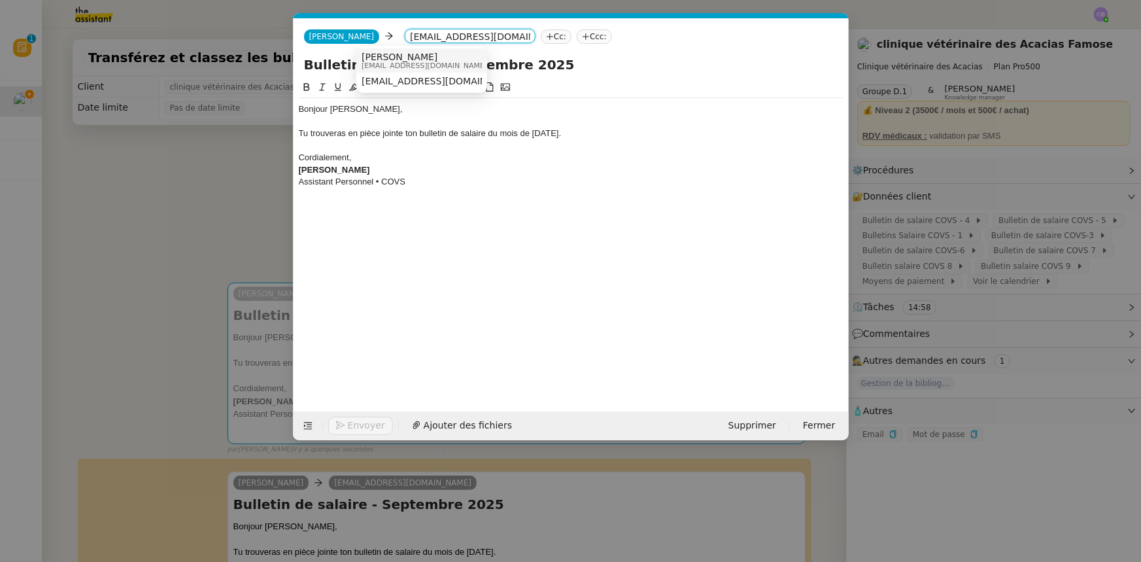
type input "[EMAIL_ADDRESS][DOMAIN_NAME]"
click at [390, 58] on span "[PERSON_NAME]" at bounding box center [424, 57] width 126 height 10
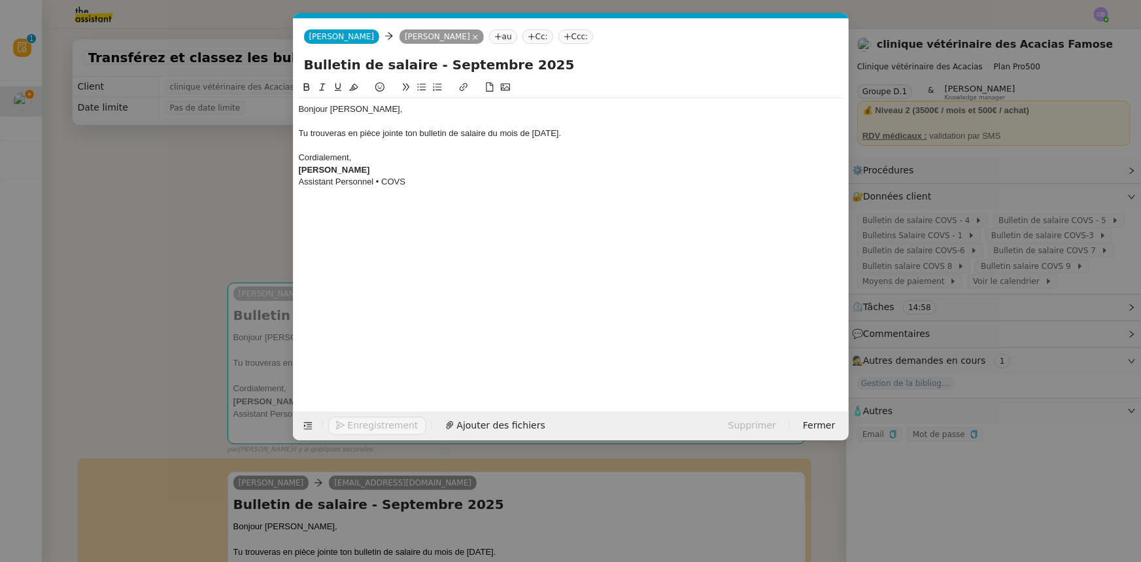
click at [347, 107] on div "Bonjour [PERSON_NAME]," at bounding box center [571, 109] width 545 height 12
click at [382, 167] on div "[PERSON_NAME]" at bounding box center [571, 170] width 545 height 12
click at [450, 426] on span "Ajouter des fichiers" at bounding box center [468, 425] width 88 height 15
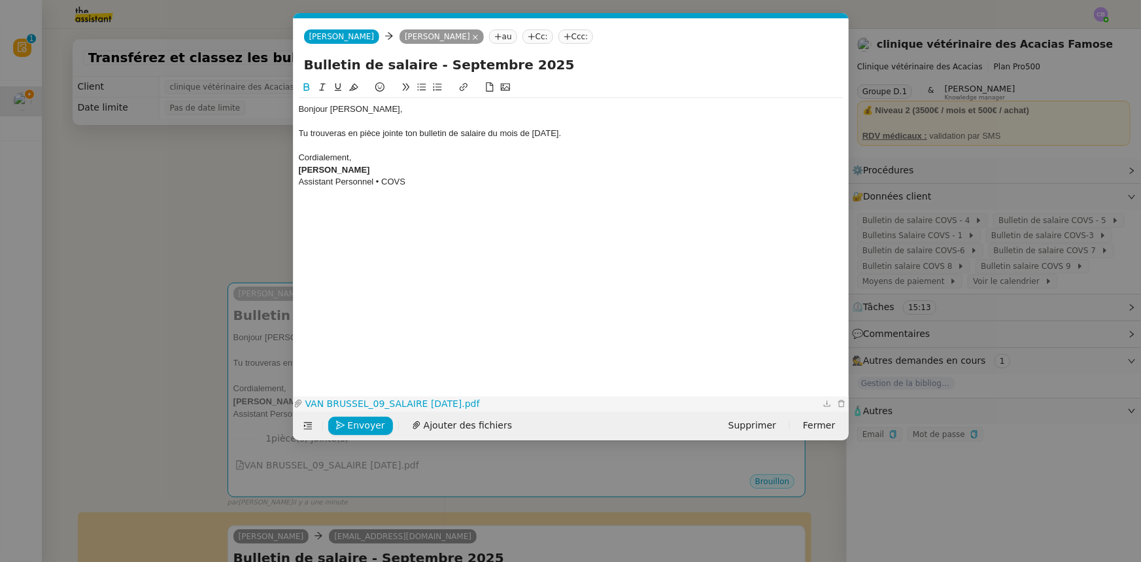
click at [415, 399] on link "VAN BRUSSEL_09_SALAIRE [DATE].pdf" at bounding box center [561, 403] width 517 height 15
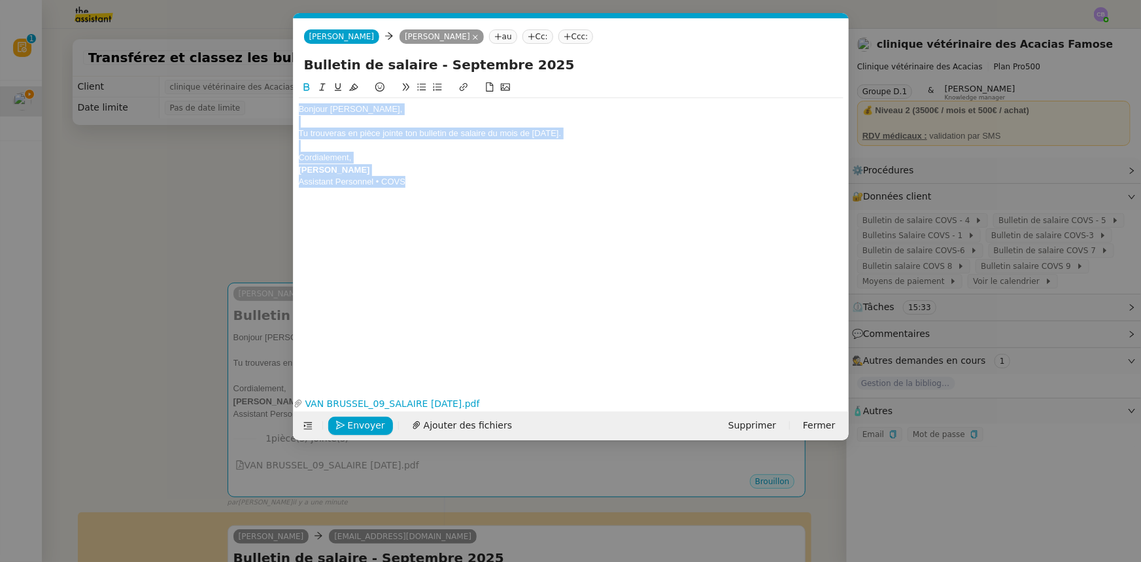
drag, startPoint x: 416, startPoint y: 184, endPoint x: 297, endPoint y: 107, distance: 142.1
click at [297, 107] on nz-spin "Bonjour [PERSON_NAME], Tu trouveras en pièce jointe ton bulletin de salaire du …" at bounding box center [571, 229] width 555 height 298
copy div "Bonjour [PERSON_NAME], Tu trouveras en pièce jointe ton bulletin de salaire du …"
click at [363, 426] on span "Envoyer" at bounding box center [366, 425] width 37 height 15
click at [363, 426] on span "Confirmer l'envoi" at bounding box center [387, 425] width 78 height 15
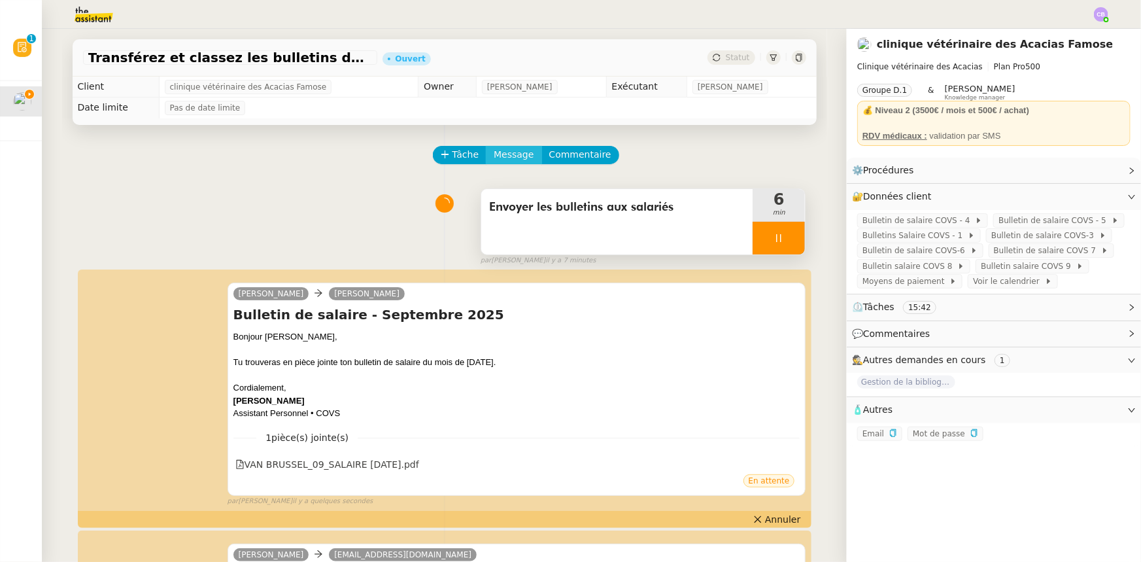
click at [505, 160] on span "Message" at bounding box center [514, 154] width 40 height 15
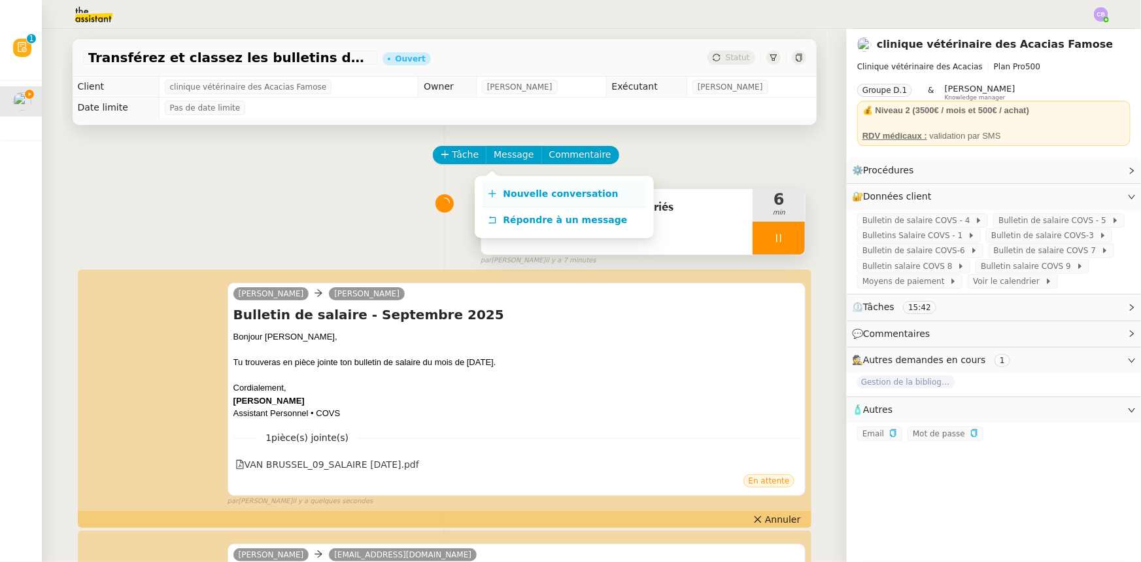
click at [524, 195] on span "Nouvelle conversation" at bounding box center [560, 193] width 115 height 10
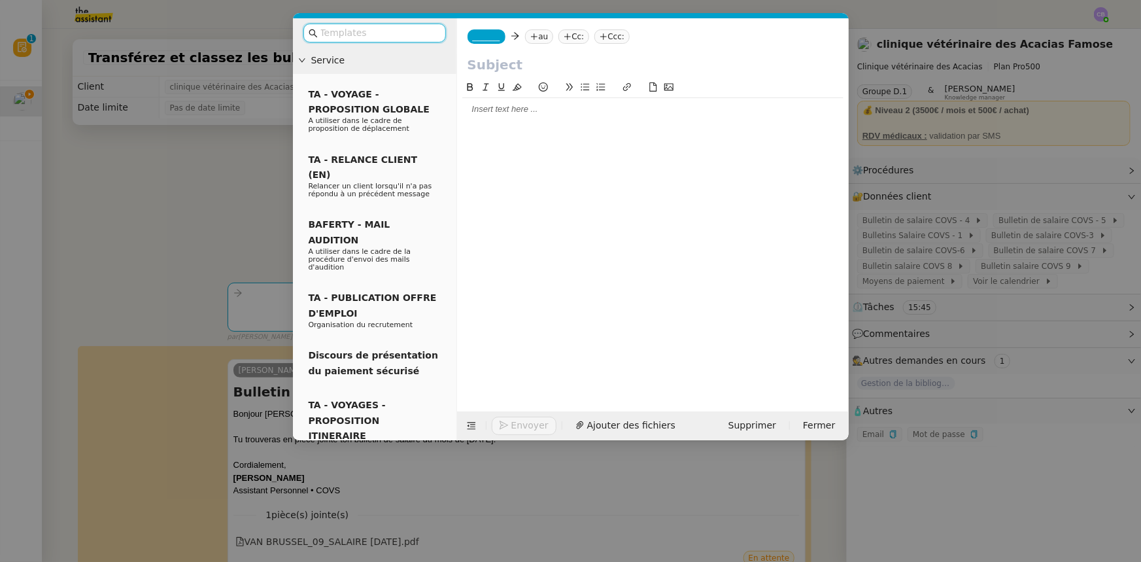
click at [499, 116] on div at bounding box center [652, 109] width 381 height 22
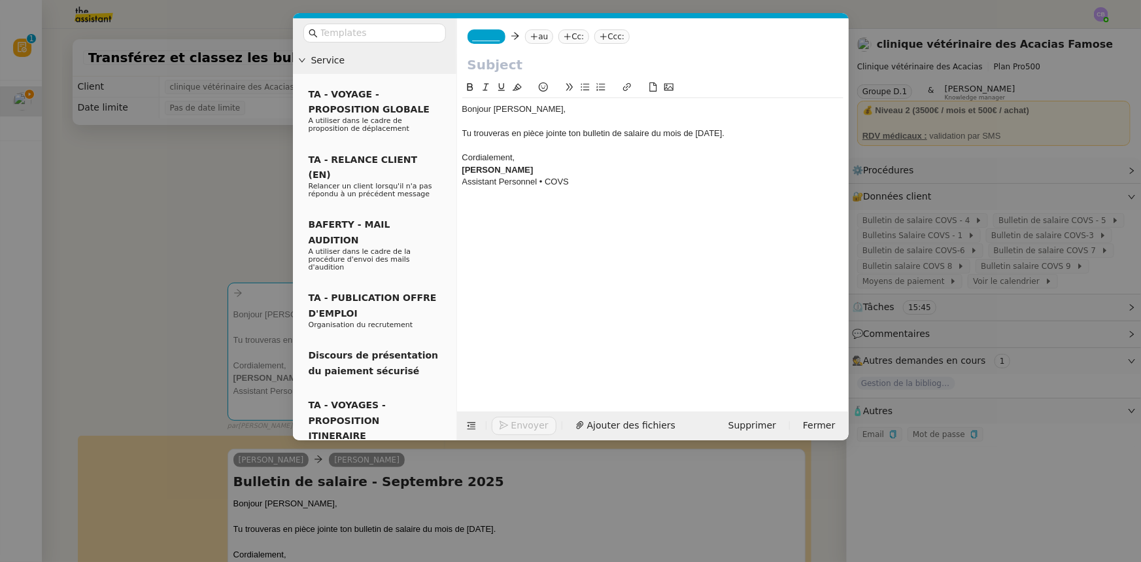
click at [485, 37] on span "_______" at bounding box center [486, 36] width 27 height 9
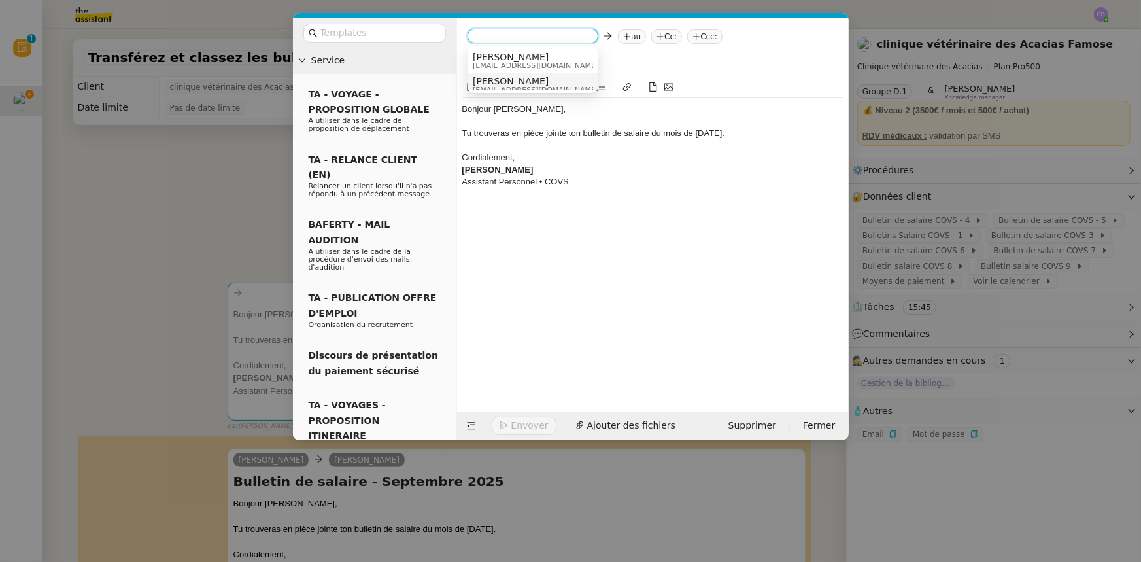
click at [504, 80] on span "[PERSON_NAME]" at bounding box center [536, 81] width 126 height 10
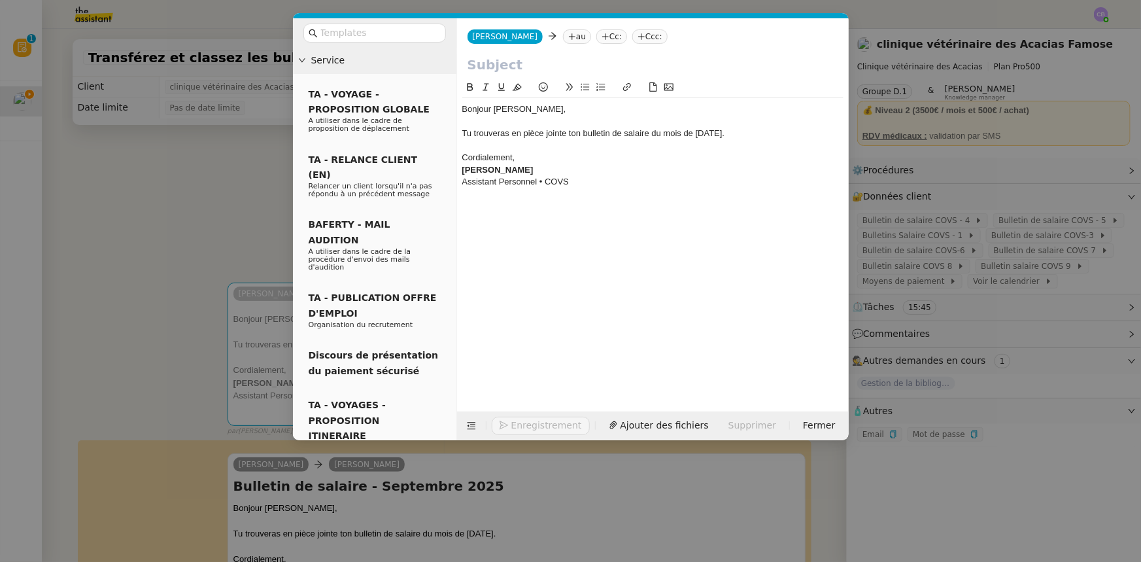
click at [503, 62] on input "text" at bounding box center [652, 65] width 371 height 20
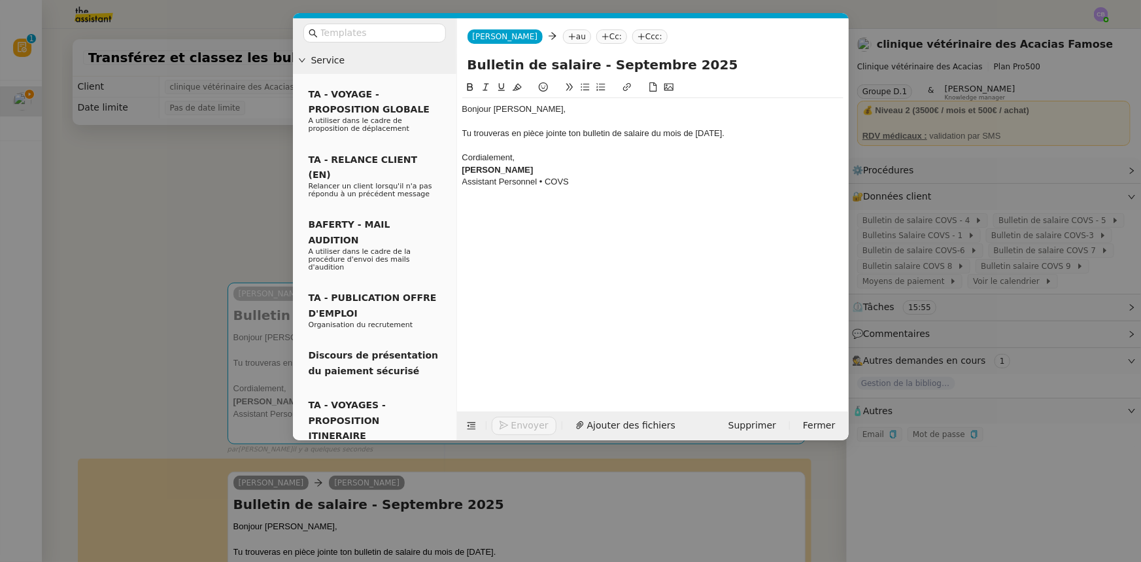
type input "Bulletin de salaire - Septembre 2025"
click at [562, 166] on div "[PERSON_NAME]" at bounding box center [652, 170] width 381 height 12
click at [239, 222] on nz-modal-container "Service TA - VOYAGE - PROPOSITION GLOBALE A utiliser dans le cadre de propositi…" at bounding box center [570, 281] width 1141 height 562
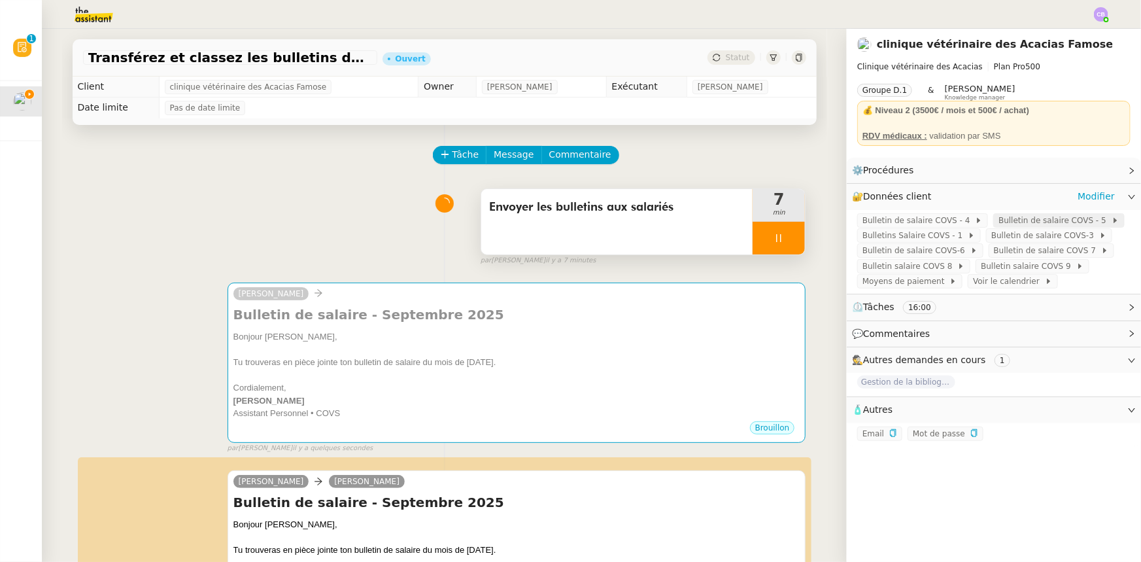
click at [1045, 221] on span "Bulletin de salaire COVS - 5" at bounding box center [1054, 220] width 112 height 13
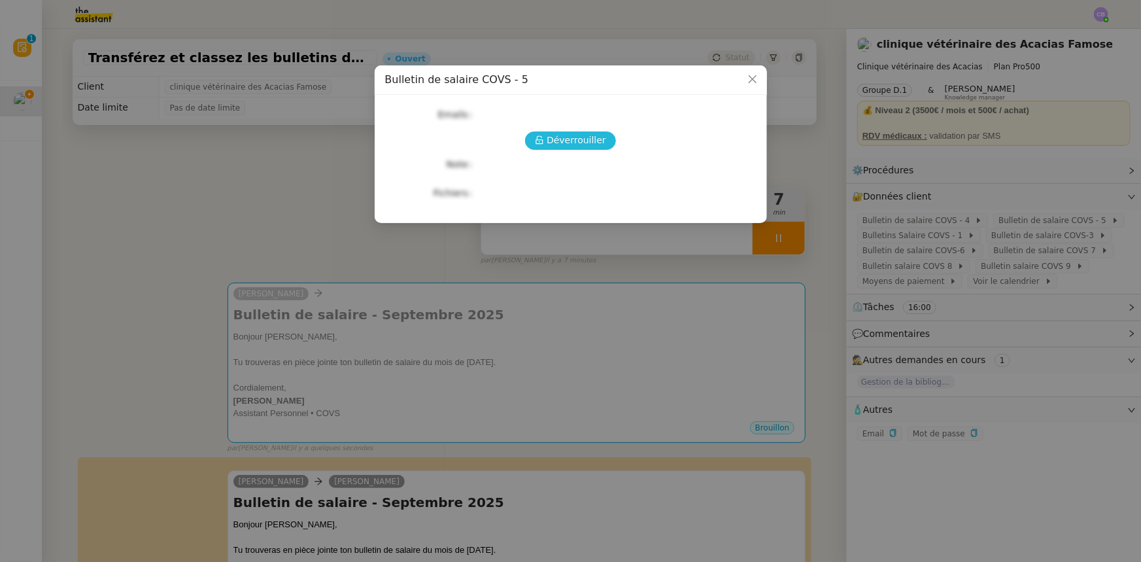
click at [581, 143] on span "Déverrouiller" at bounding box center [575, 140] width 59 height 15
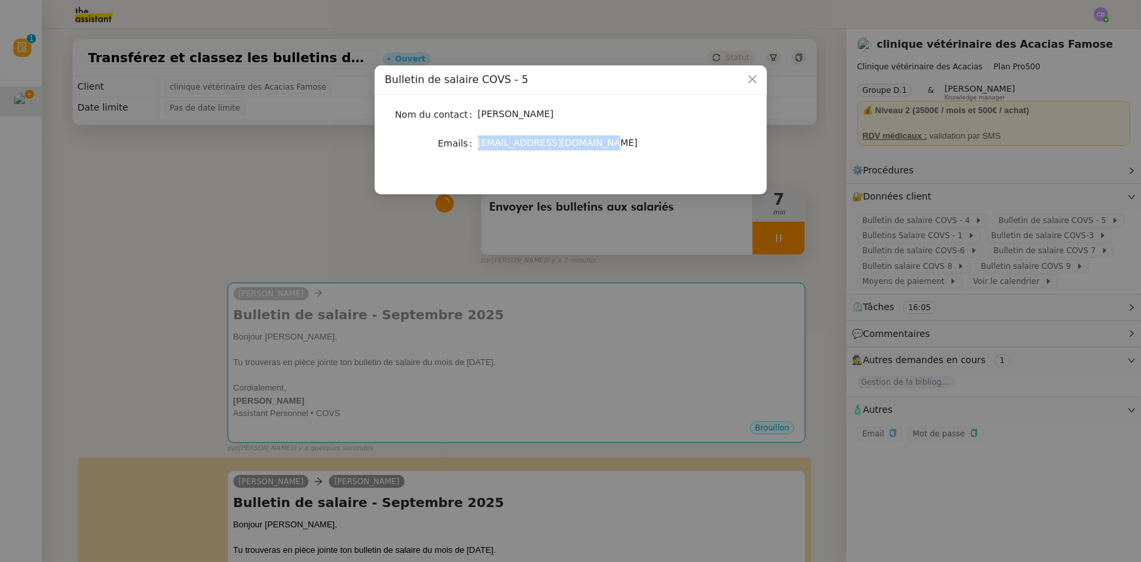
drag, startPoint x: 584, startPoint y: 143, endPoint x: 477, endPoint y: 141, distance: 107.2
click at [478, 141] on div "[EMAIL_ADDRESS][DOMAIN_NAME]" at bounding box center [586, 142] width 216 height 15
copy span "[EMAIL_ADDRESS][DOMAIN_NAME]"
click at [753, 80] on icon "Close" at bounding box center [752, 79] width 10 height 10
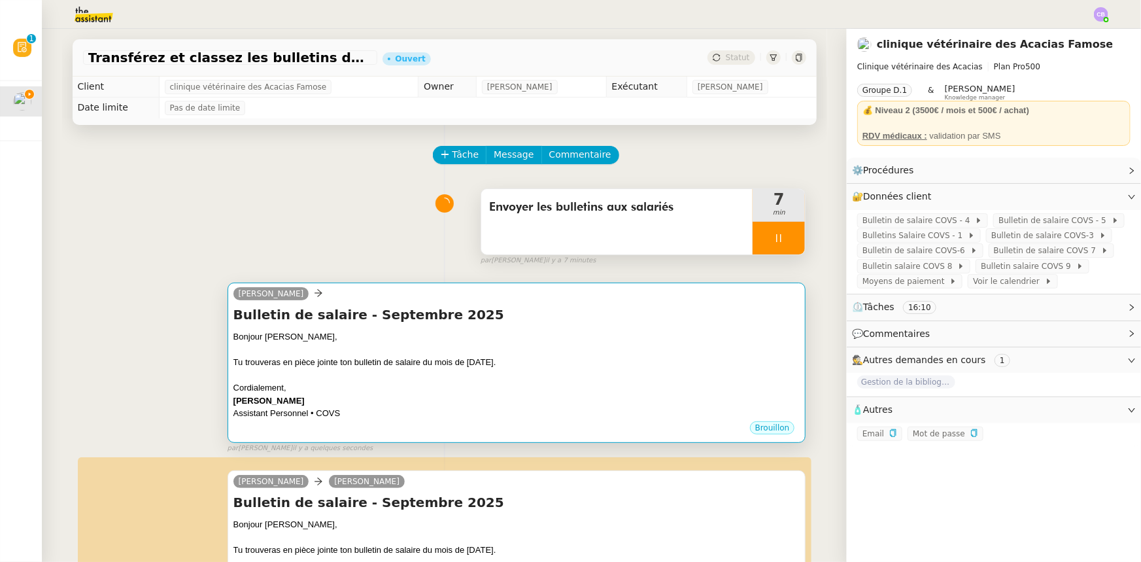
click at [607, 369] on div "Tu trouveras en pièce jointe ton bulletin de salaire du mois de [DATE]." at bounding box center [516, 362] width 567 height 13
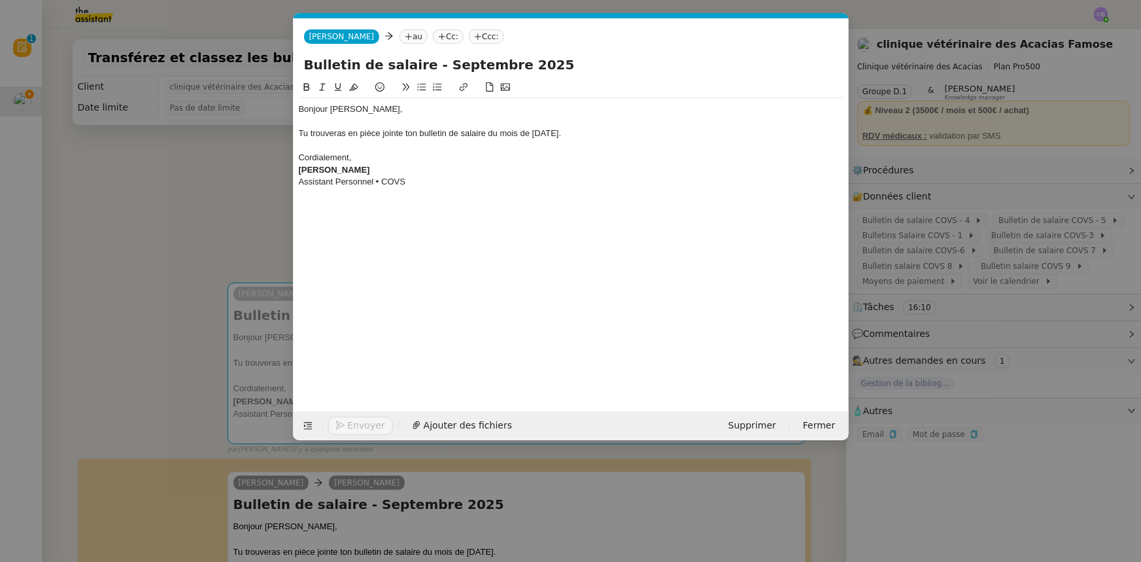
scroll to position [0, 27]
click at [399, 39] on nz-tag "au" at bounding box center [413, 36] width 28 height 14
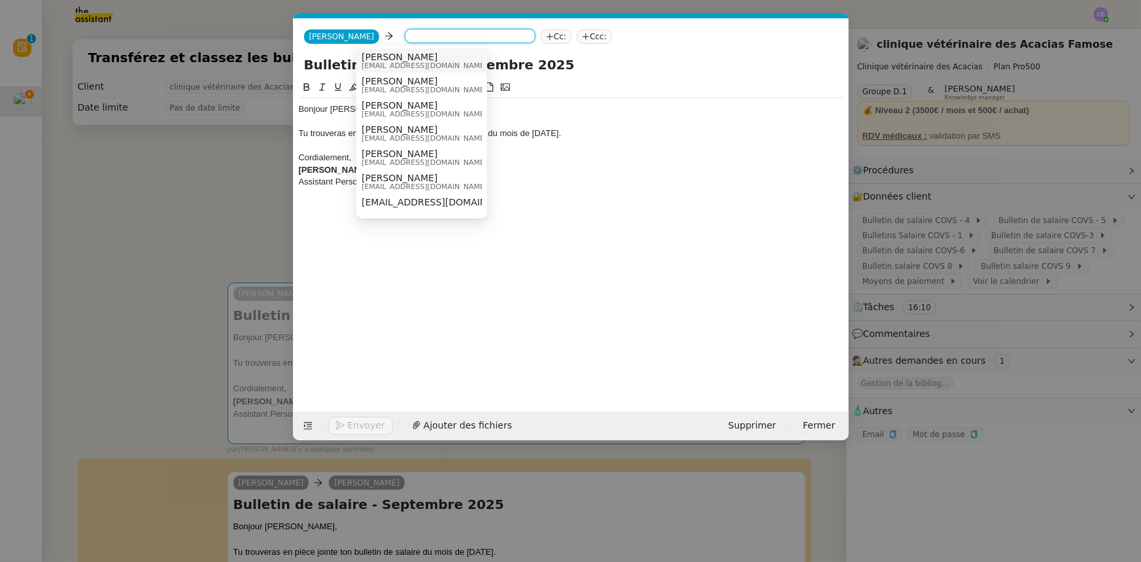
paste input "[EMAIL_ADDRESS][DOMAIN_NAME]"
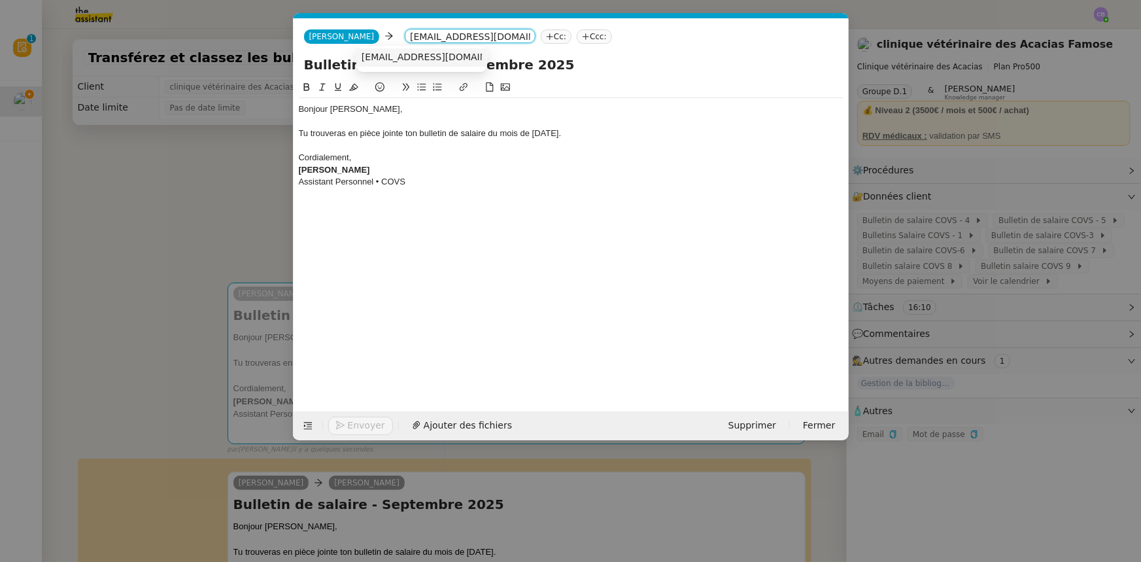
type input "[EMAIL_ADDRESS][DOMAIN_NAME]"
click at [379, 55] on span "[EMAIL_ADDRESS][DOMAIN_NAME]" at bounding box center [441, 57] width 160 height 10
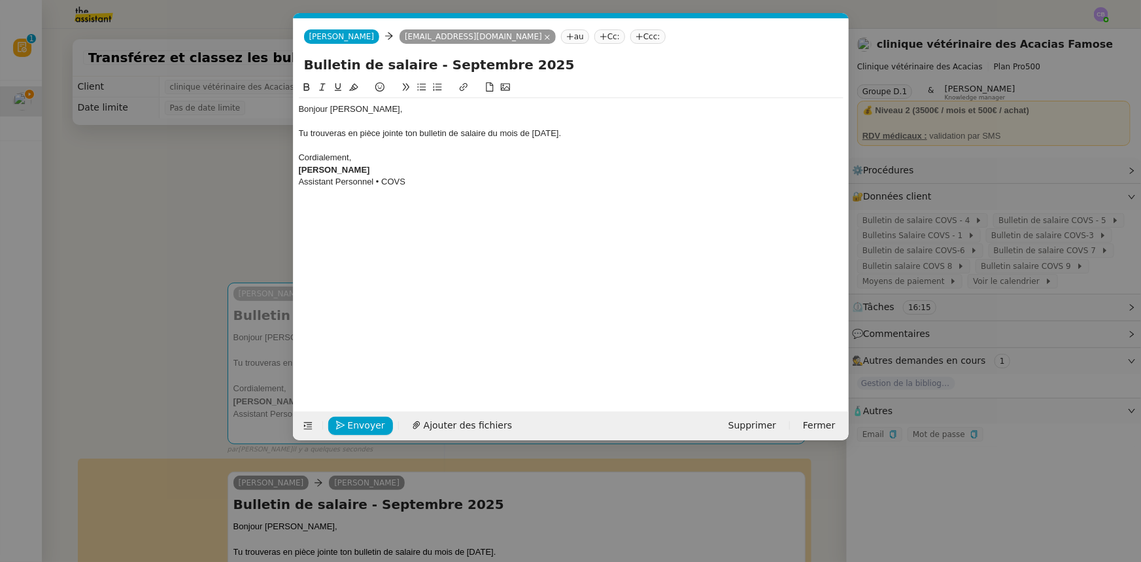
click at [349, 107] on div "Bonjour [PERSON_NAME]," at bounding box center [571, 109] width 545 height 12
click at [410, 150] on div at bounding box center [571, 146] width 545 height 12
click at [450, 425] on span "Ajouter des fichiers" at bounding box center [468, 425] width 88 height 15
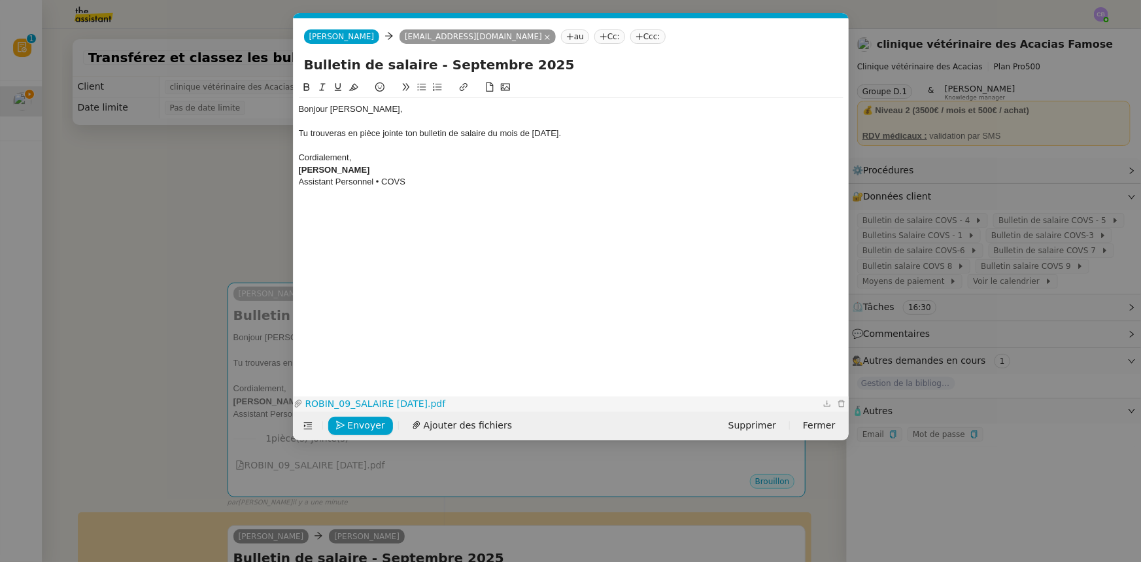
click at [402, 401] on link "ROBIN_09_SALAIRE [DATE].pdf" at bounding box center [561, 403] width 517 height 15
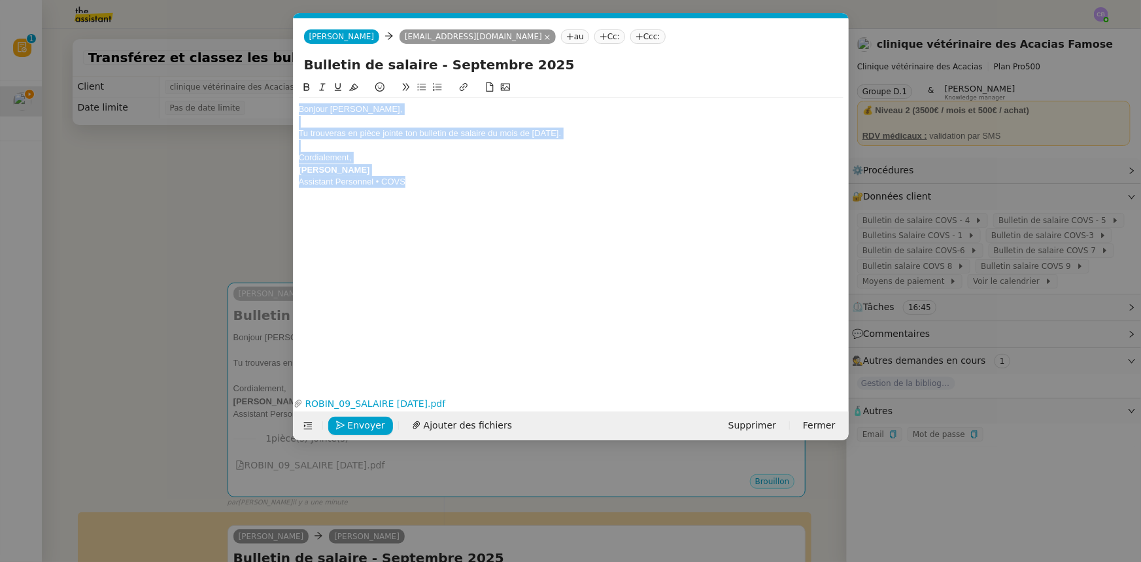
drag, startPoint x: 422, startPoint y: 182, endPoint x: 299, endPoint y: 109, distance: 142.7
click at [299, 109] on div "Bonjour [PERSON_NAME], Tu trouveras en pièce jointe ton bulletin de salaire du …" at bounding box center [571, 145] width 545 height 95
click at [355, 425] on span "Envoyer" at bounding box center [366, 425] width 37 height 15
click at [355, 425] on span "Confirmer l'envoi" at bounding box center [387, 425] width 78 height 15
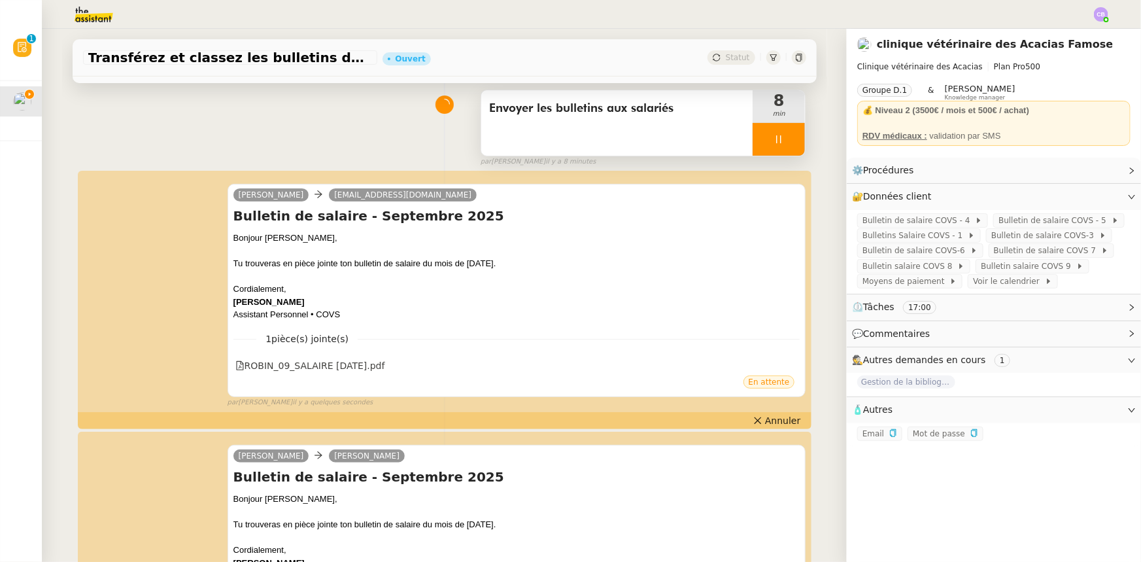
scroll to position [0, 0]
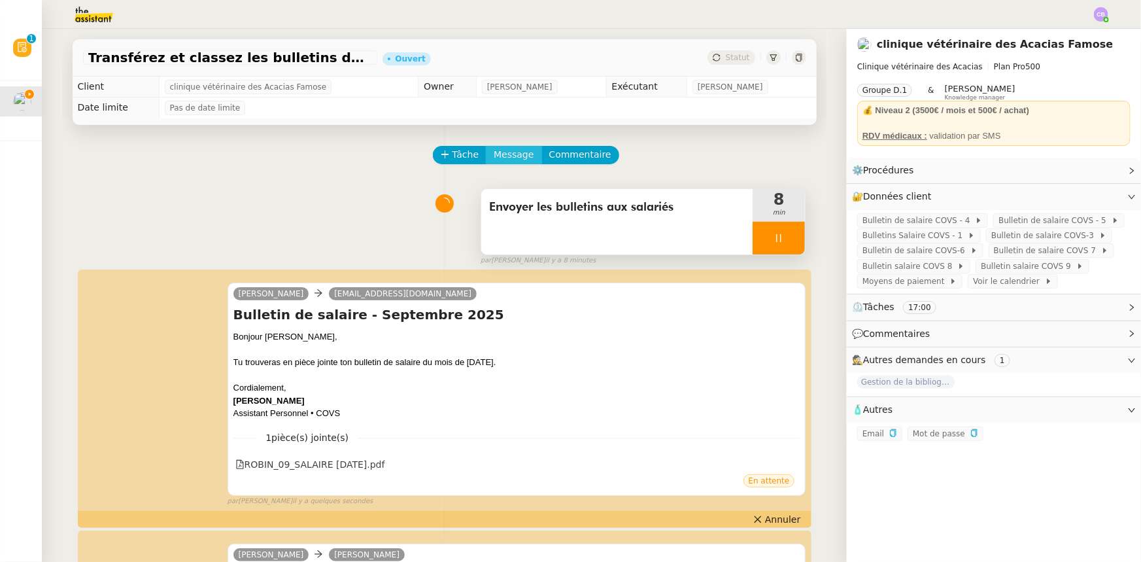
click at [509, 157] on span "Message" at bounding box center [514, 154] width 40 height 15
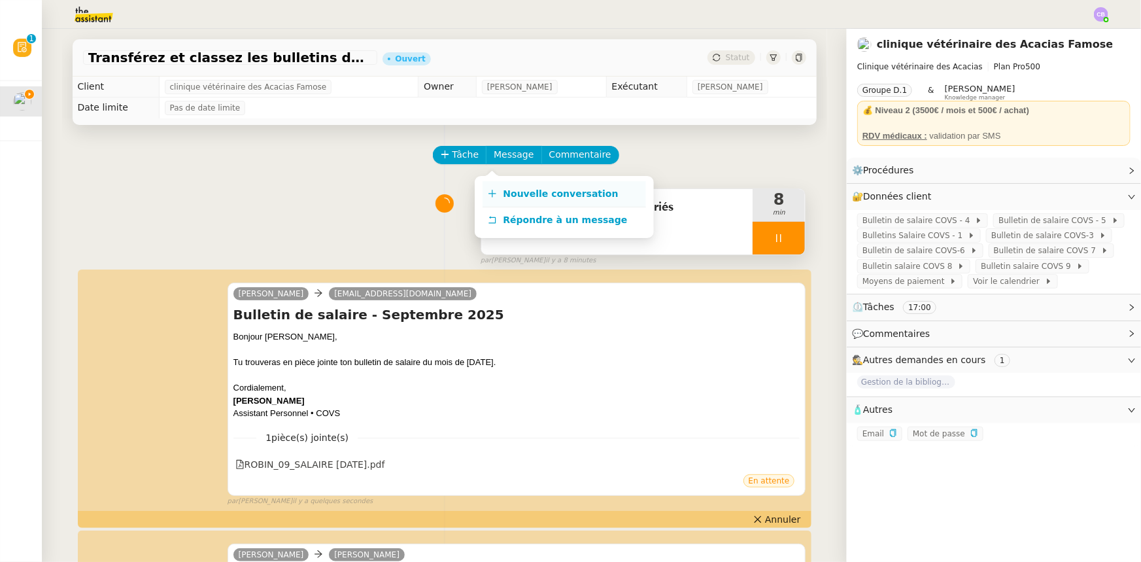
click at [518, 195] on span "Nouvelle conversation" at bounding box center [560, 193] width 115 height 10
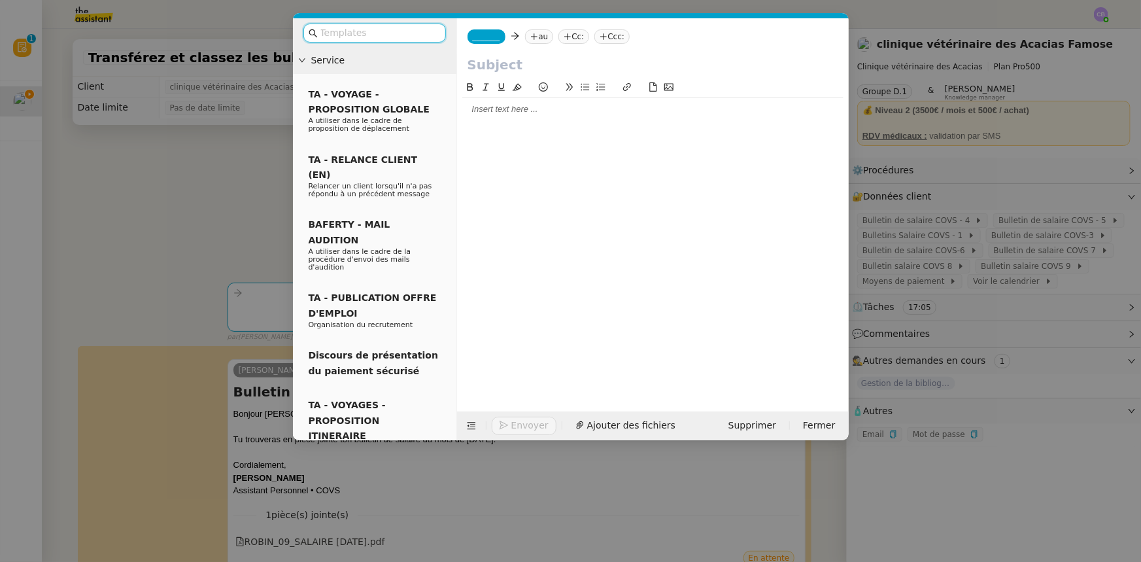
click at [512, 114] on div at bounding box center [652, 109] width 381 height 12
paste div
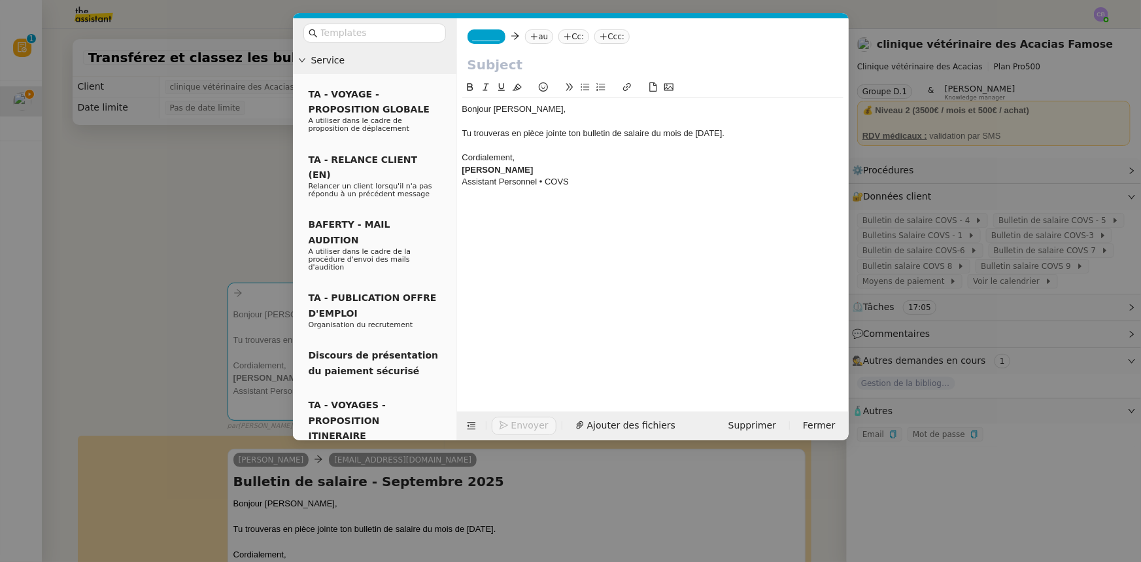
click at [479, 36] on span "_______" at bounding box center [486, 36] width 27 height 9
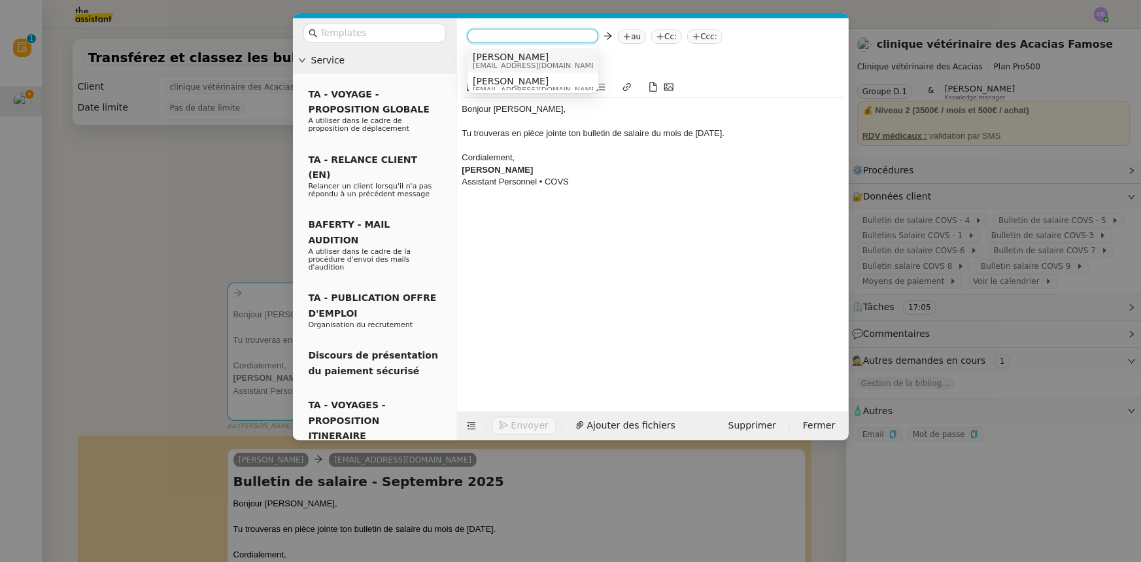
scroll to position [7, 0]
click at [506, 80] on span "[EMAIL_ADDRESS][DOMAIN_NAME]" at bounding box center [536, 83] width 126 height 7
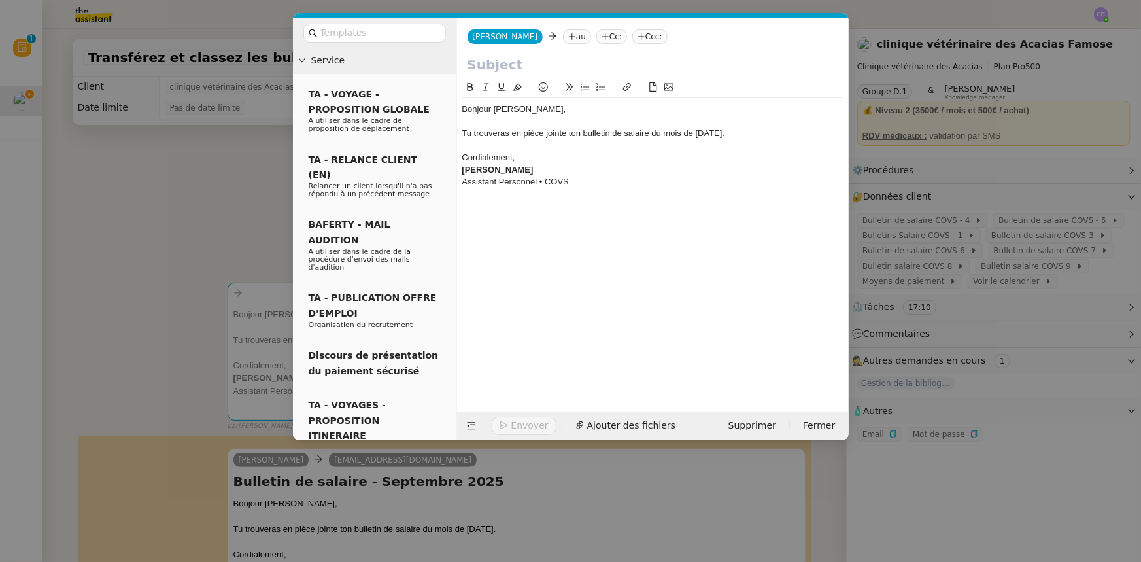
click at [507, 62] on input "text" at bounding box center [652, 65] width 371 height 20
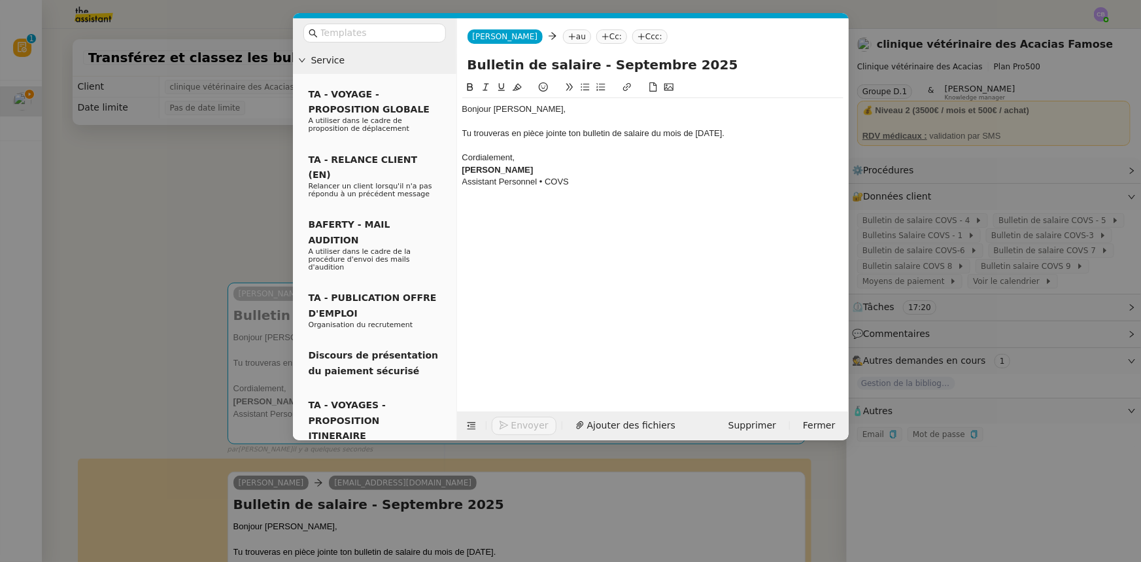
type input "Bulletin de salaire - Septembre 2025"
click at [552, 162] on div "Cordialement," at bounding box center [652, 158] width 381 height 12
click at [242, 201] on nz-modal-container "Service TA - VOYAGE - PROPOSITION GLOBALE A utiliser dans le cadre de propositi…" at bounding box center [570, 281] width 1141 height 562
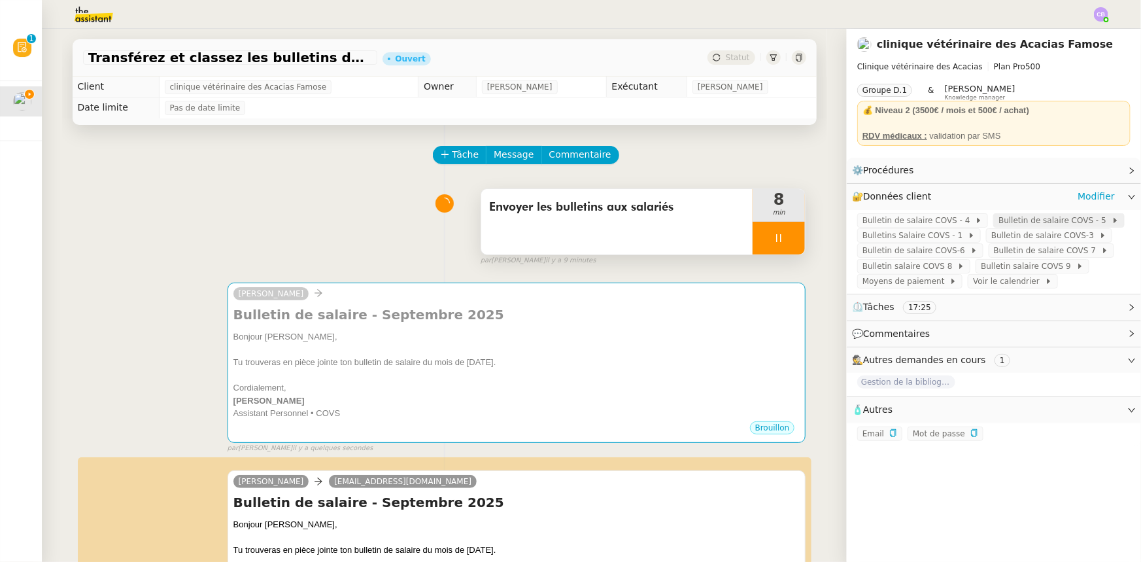
click at [1016, 222] on span "Bulletin de salaire COVS - 5" at bounding box center [1054, 220] width 112 height 13
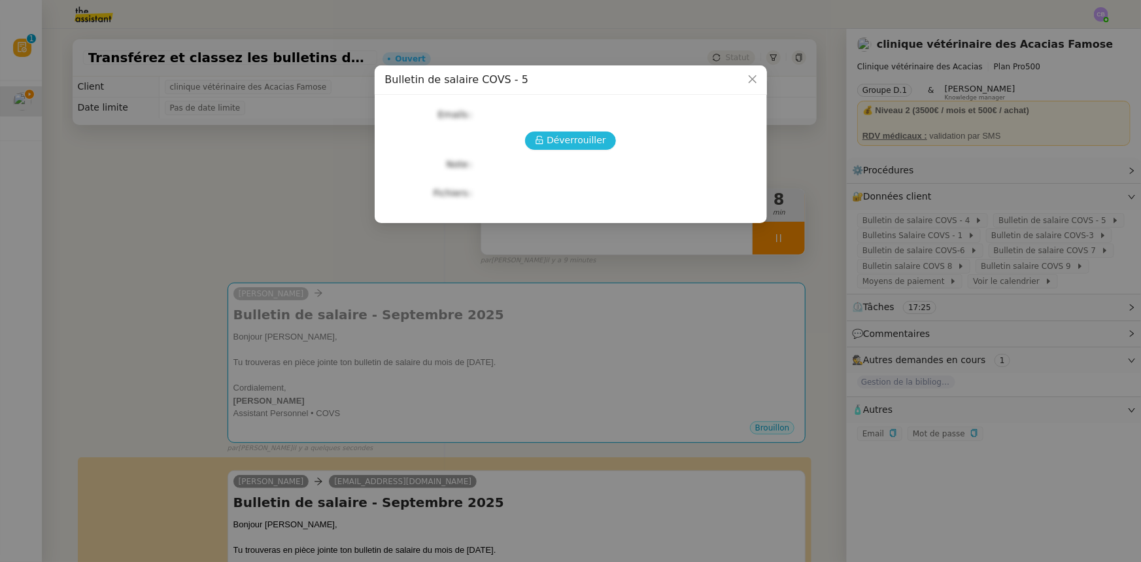
click at [596, 143] on span "Déverrouiller" at bounding box center [575, 140] width 59 height 15
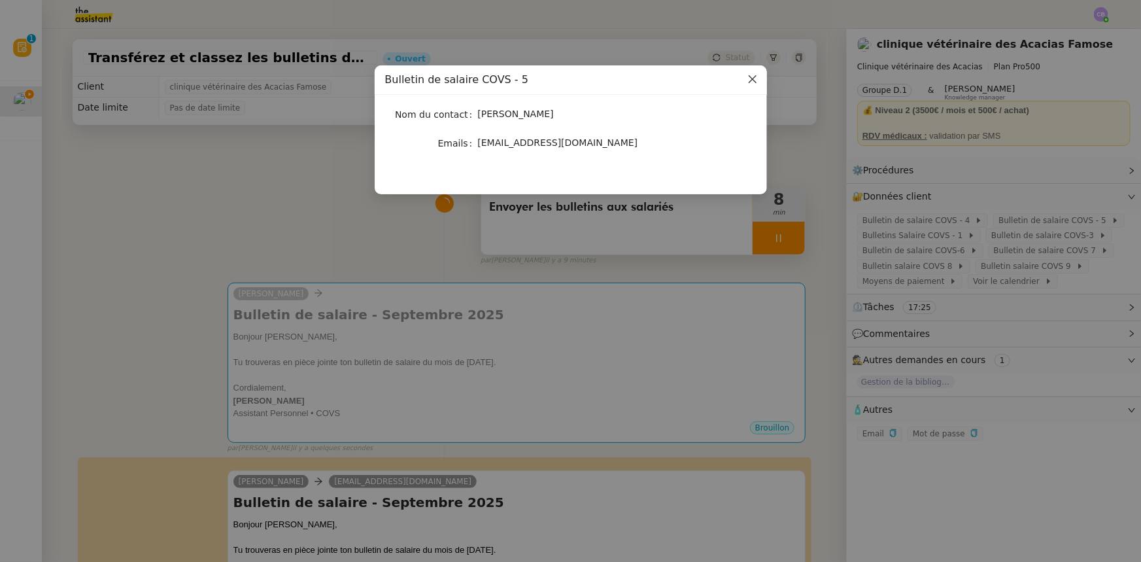
click at [748, 80] on icon "Close" at bounding box center [752, 79] width 10 height 10
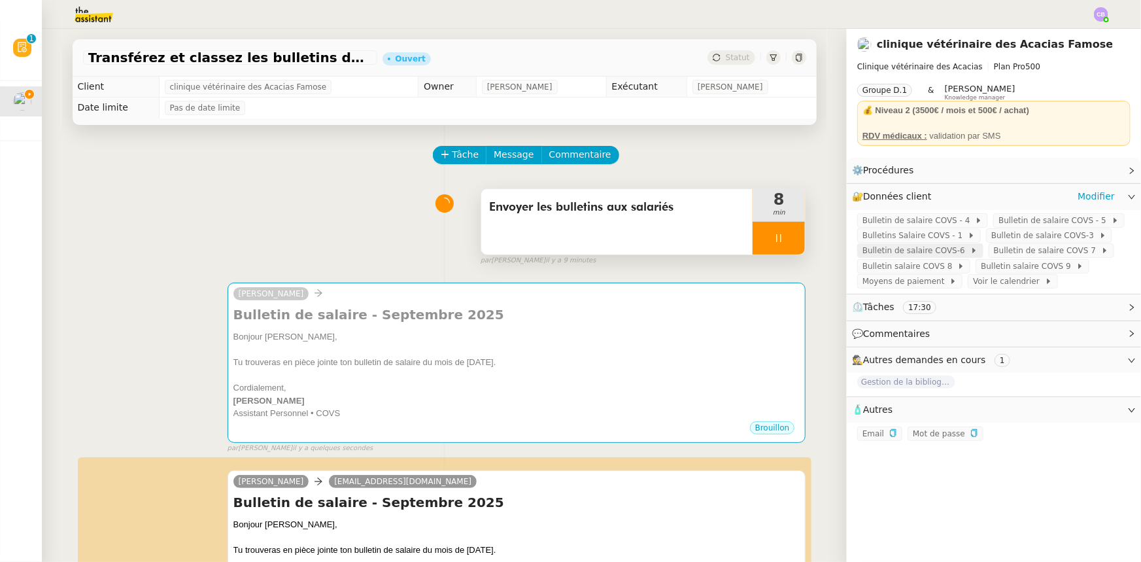
click at [922, 255] on span "Bulletin de salaire COVS-6" at bounding box center [916, 250] width 108 height 13
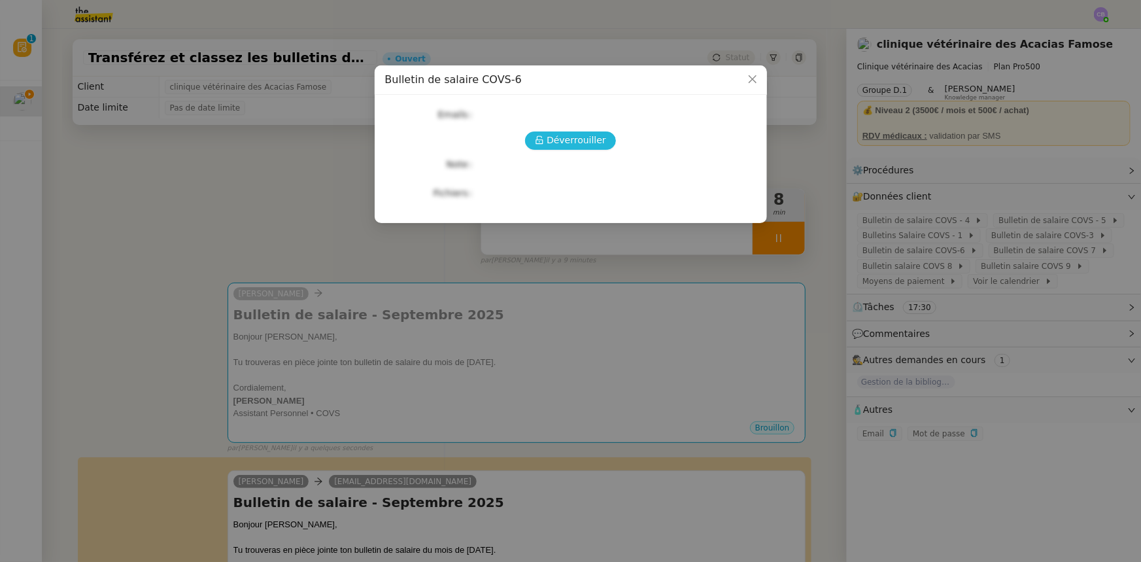
click at [579, 143] on span "Déverrouiller" at bounding box center [575, 140] width 59 height 15
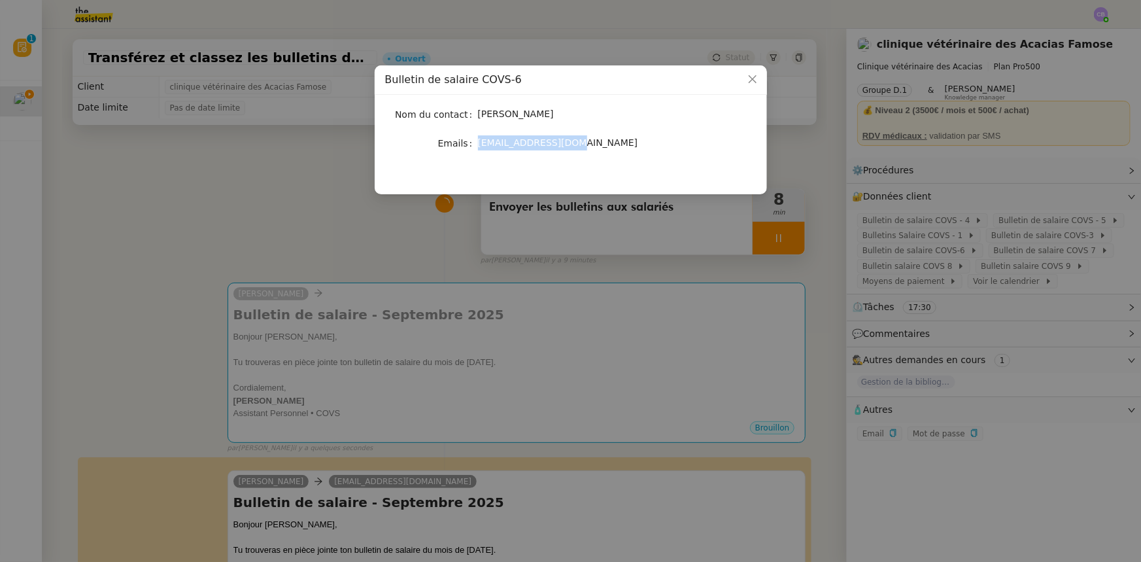
drag, startPoint x: 563, startPoint y: 143, endPoint x: 479, endPoint y: 141, distance: 83.7
click at [479, 141] on span "[EMAIL_ADDRESS][DOMAIN_NAME]" at bounding box center [558, 142] width 160 height 10
click at [750, 81] on icon "Close" at bounding box center [752, 79] width 8 height 8
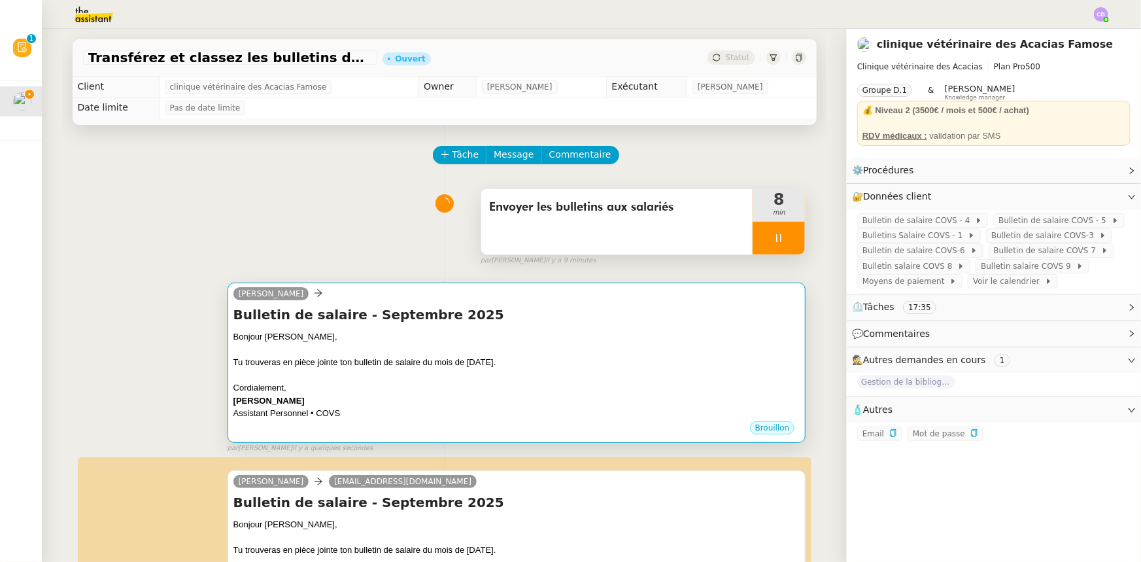
click at [587, 363] on div "Tu trouveras en pièce jointe ton bulletin de salaire du mois de [DATE]." at bounding box center [516, 362] width 567 height 13
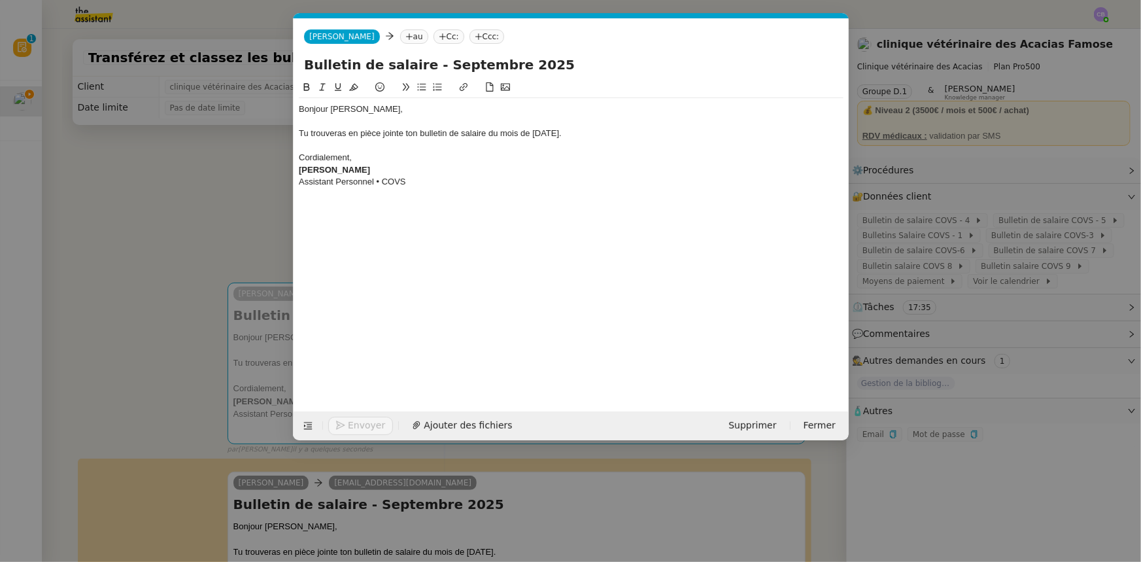
scroll to position [0, 27]
click at [399, 35] on nz-tag "au" at bounding box center [413, 36] width 28 height 14
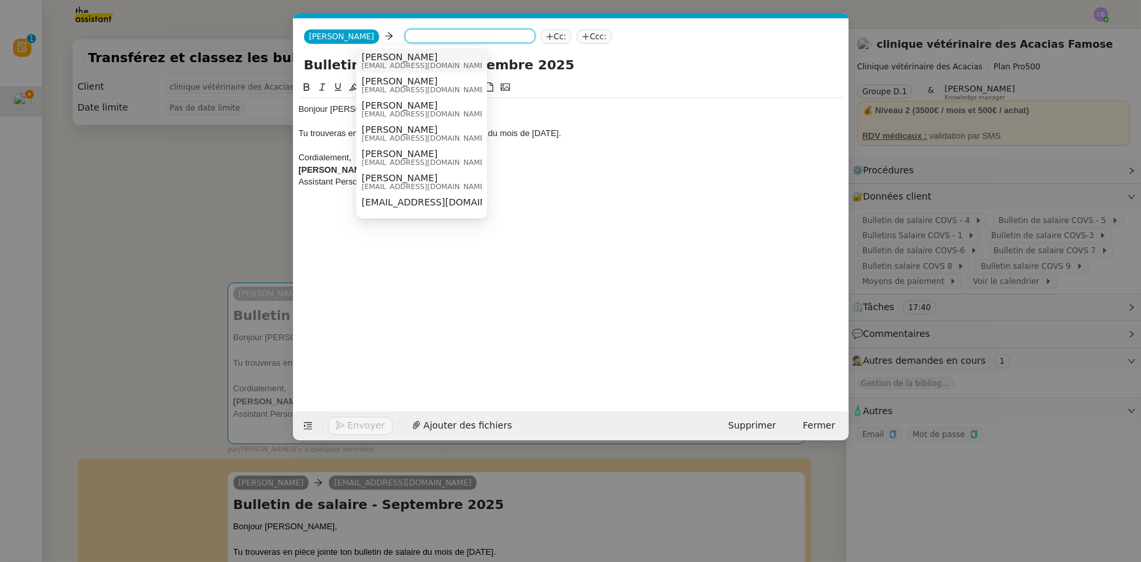
paste input "[EMAIL_ADDRESS][DOMAIN_NAME]"
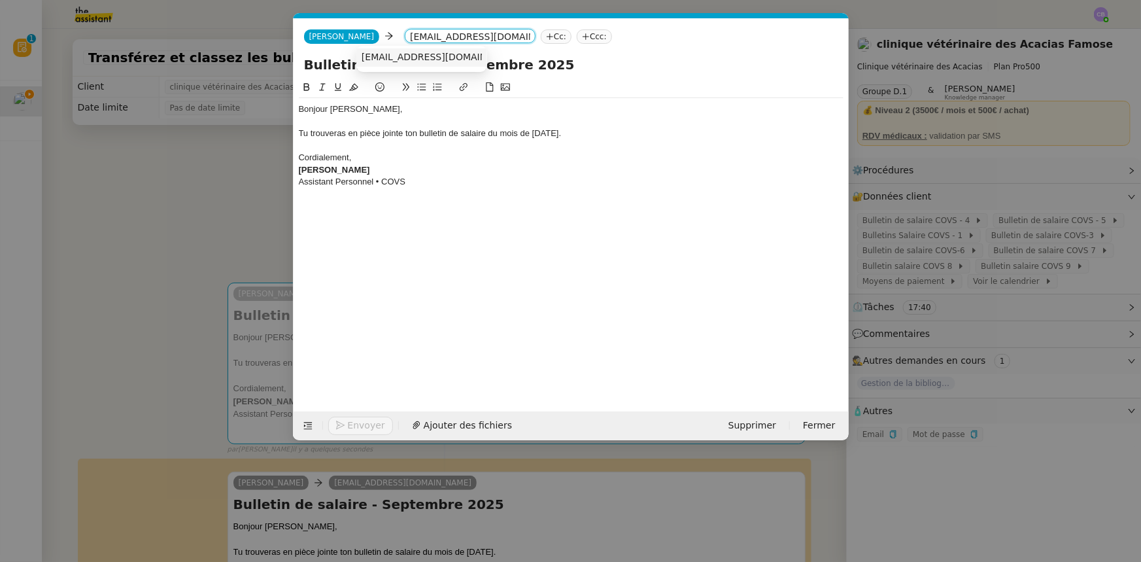
type input "[EMAIL_ADDRESS][DOMAIN_NAME]"
click at [382, 59] on span "[EMAIL_ADDRESS][DOMAIN_NAME]" at bounding box center [441, 57] width 160 height 10
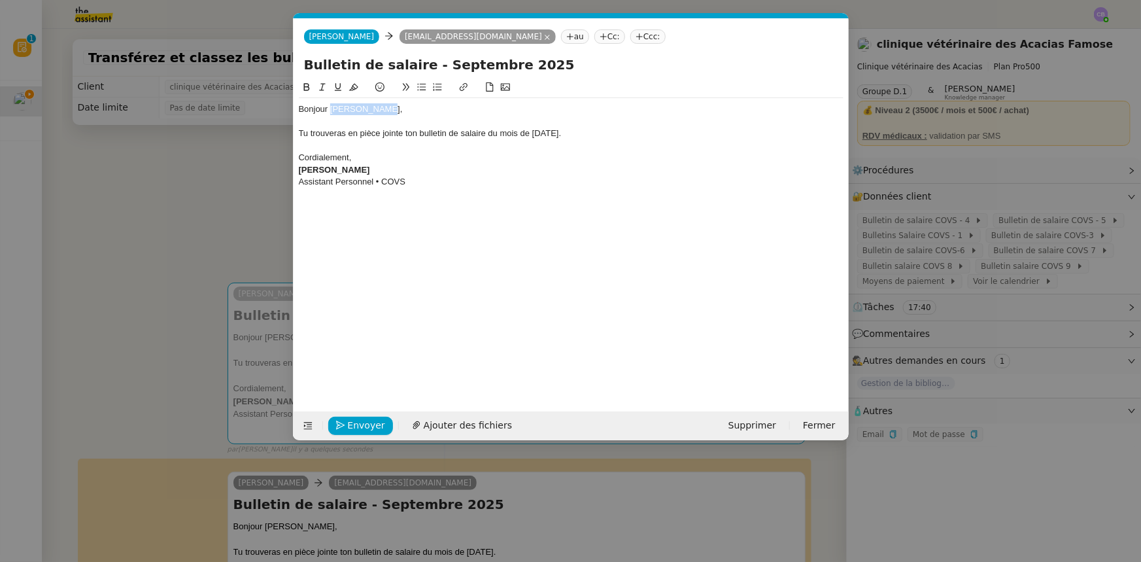
drag, startPoint x: 376, startPoint y: 108, endPoint x: 333, endPoint y: 105, distance: 43.3
click at [333, 105] on div "Bonjour [PERSON_NAME]," at bounding box center [571, 109] width 545 height 12
click at [379, 121] on div at bounding box center [571, 122] width 545 height 12
click at [441, 420] on span "Ajouter des fichiers" at bounding box center [468, 425] width 88 height 15
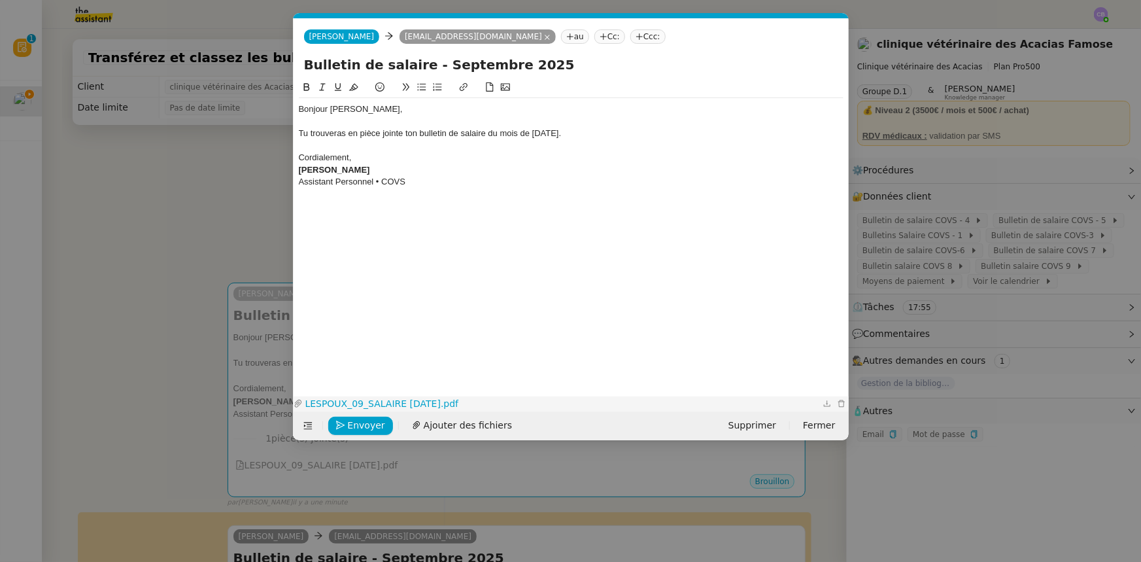
click at [368, 401] on link "LESPOUX_09_SALAIRE [DATE].pdf" at bounding box center [561, 403] width 517 height 15
click at [361, 425] on span "Envoyer" at bounding box center [366, 425] width 37 height 15
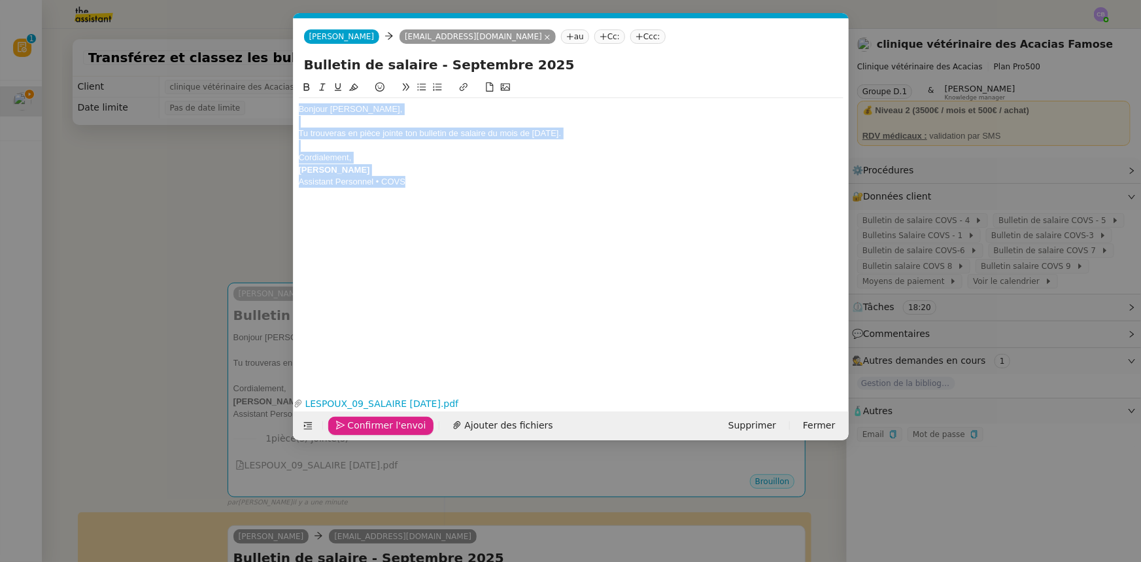
drag, startPoint x: 415, startPoint y: 182, endPoint x: 298, endPoint y: 112, distance: 136.3
click at [299, 112] on div "Bonjour [PERSON_NAME], Tu trouveras en pièce jointe ton bulletin de salaire du …" at bounding box center [571, 145] width 545 height 95
click at [371, 426] on span "Confirmer l'envoi" at bounding box center [387, 425] width 78 height 15
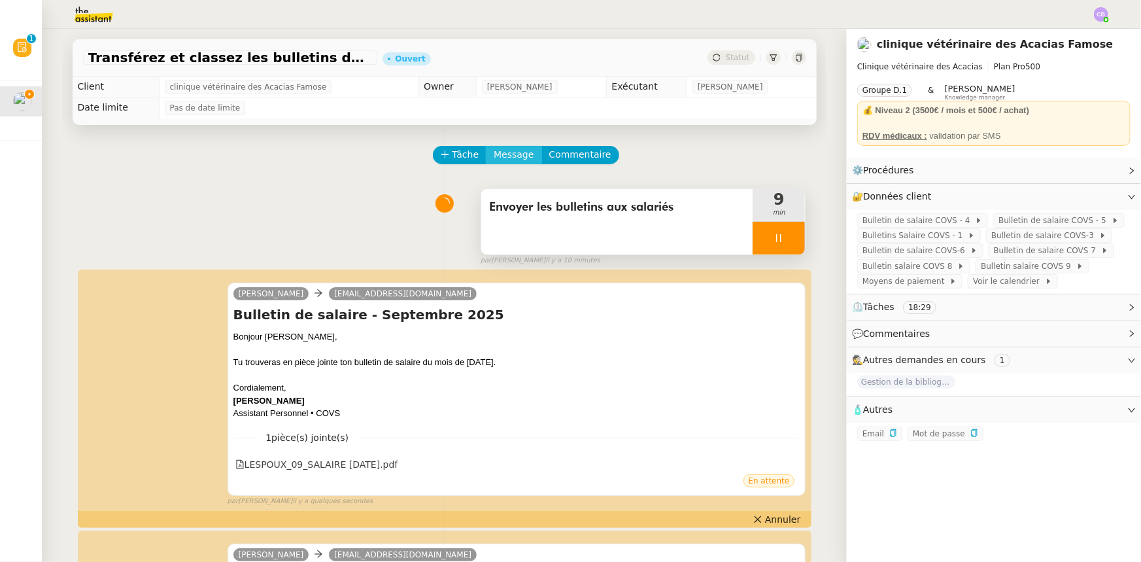
click at [501, 156] on span "Message" at bounding box center [514, 154] width 40 height 15
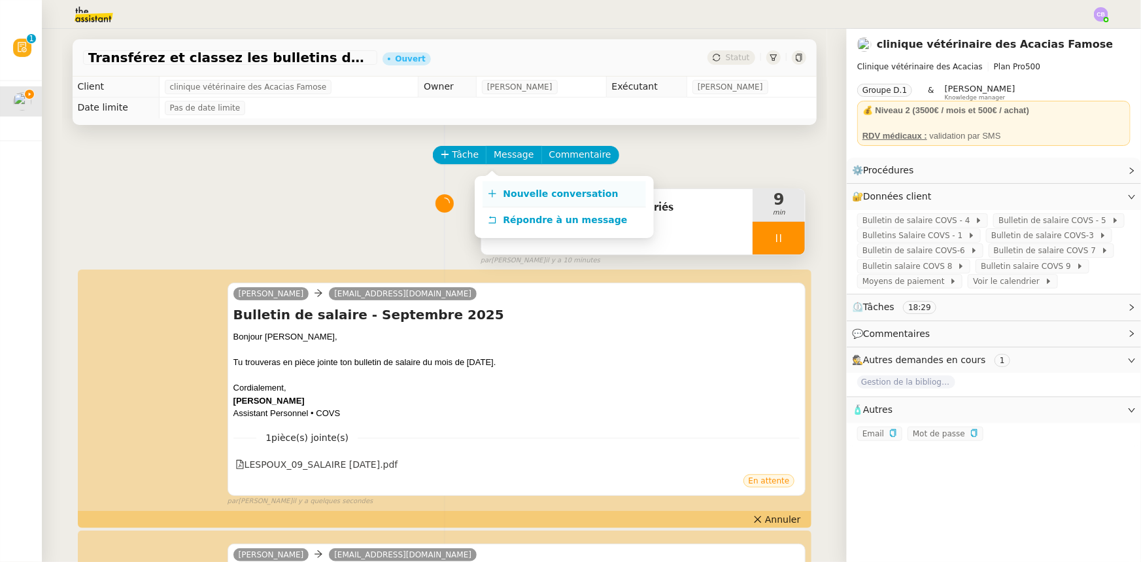
click at [515, 195] on span "Nouvelle conversation" at bounding box center [560, 193] width 115 height 10
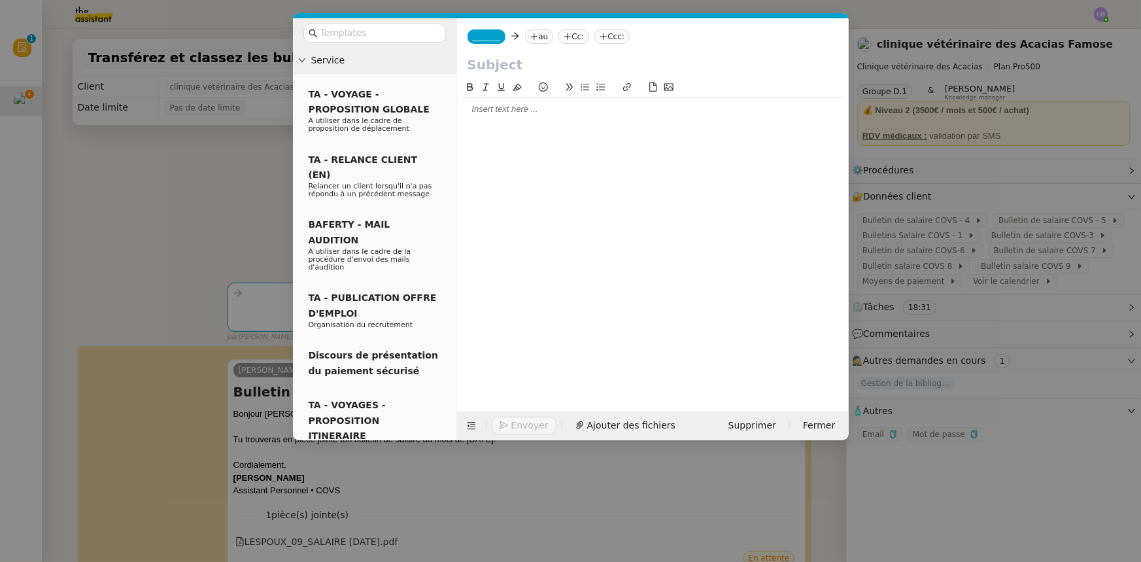
click at [486, 111] on div at bounding box center [652, 109] width 381 height 12
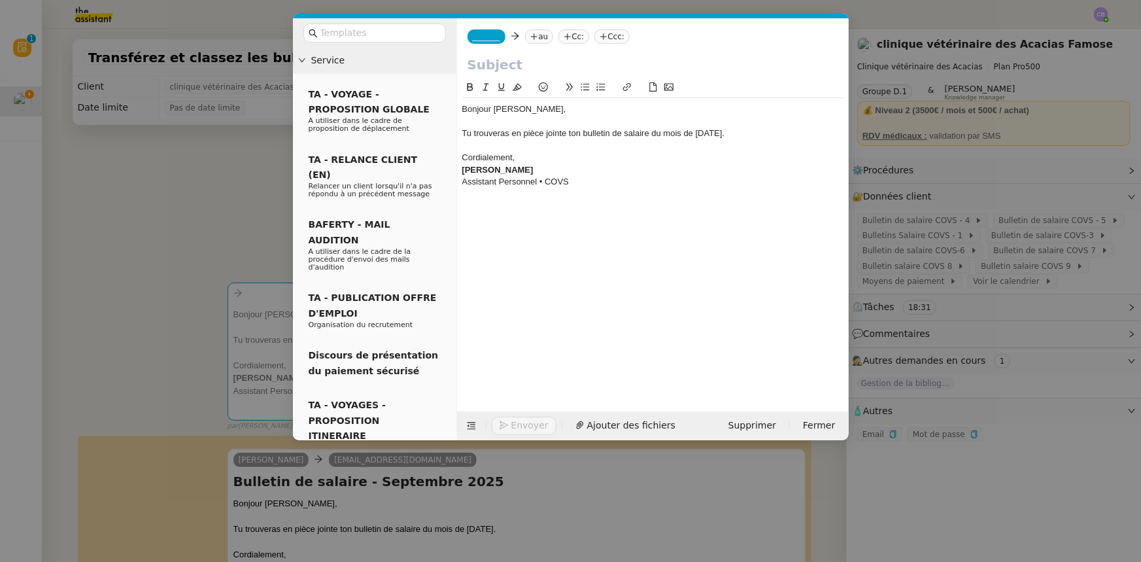
click at [477, 32] on span "_______" at bounding box center [486, 36] width 27 height 9
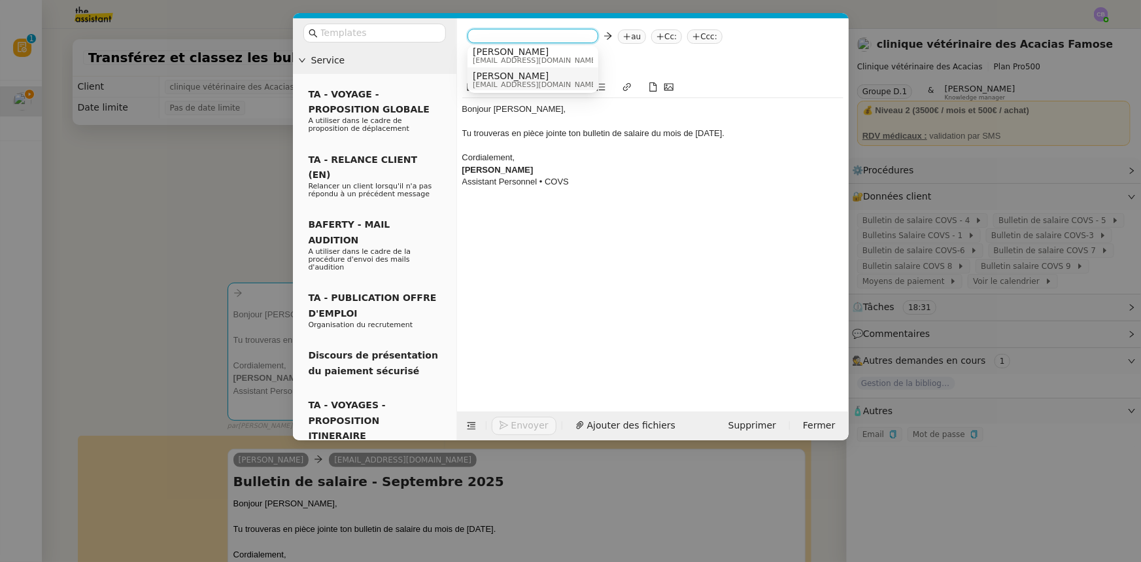
scroll to position [7, 0]
click at [509, 81] on span "[EMAIL_ADDRESS][DOMAIN_NAME]" at bounding box center [536, 83] width 126 height 7
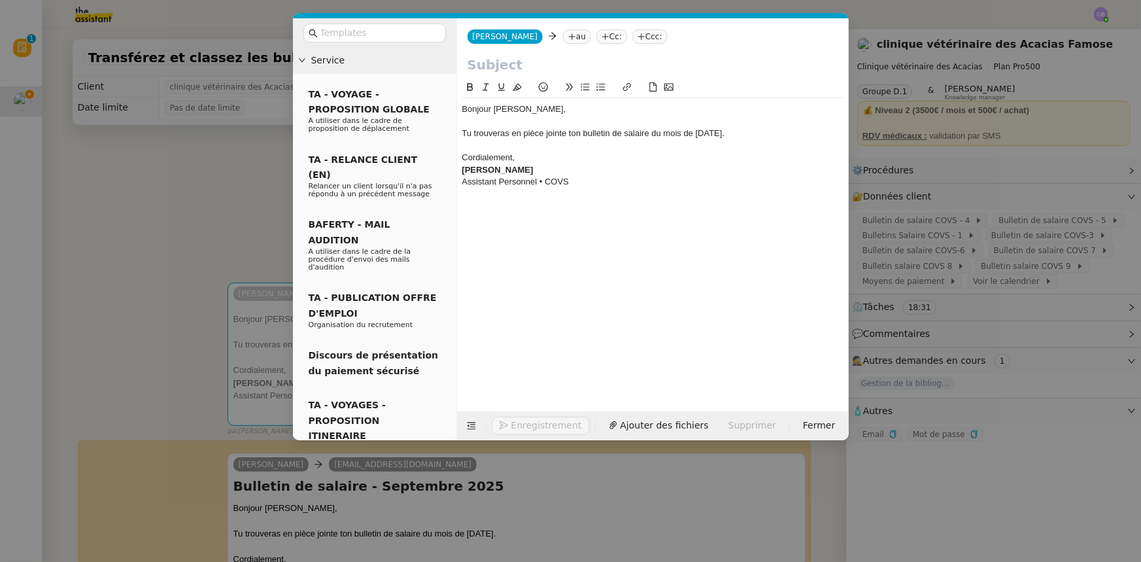
click at [510, 65] on input "text" at bounding box center [652, 65] width 371 height 20
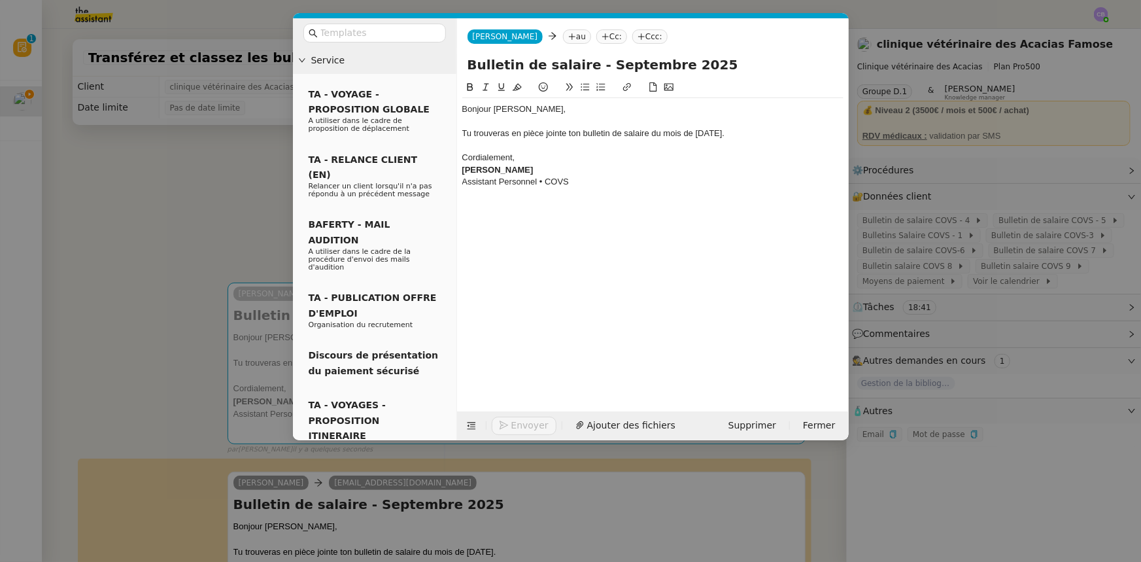
type input "Bulletin de salaire - Septembre 2025"
click at [562, 146] on div at bounding box center [652, 146] width 381 height 12
click at [165, 204] on nz-modal-container "Service TA - VOYAGE - PROPOSITION GLOBALE A utiliser dans le cadre de propositi…" at bounding box center [570, 281] width 1141 height 562
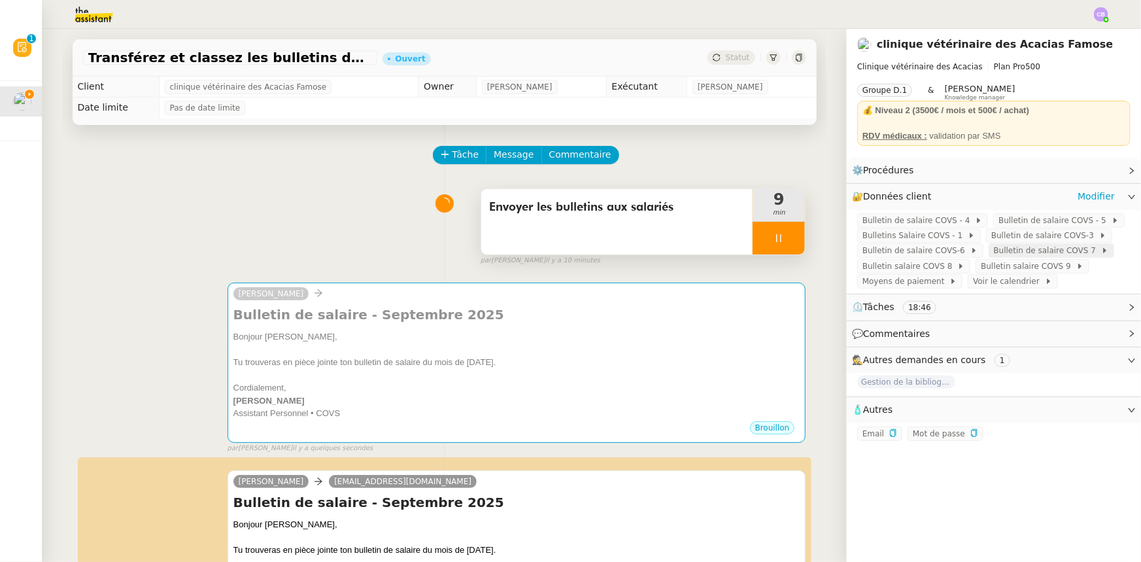
click at [1028, 254] on span "Bulletin de salaire COVS 7" at bounding box center [1047, 250] width 107 height 13
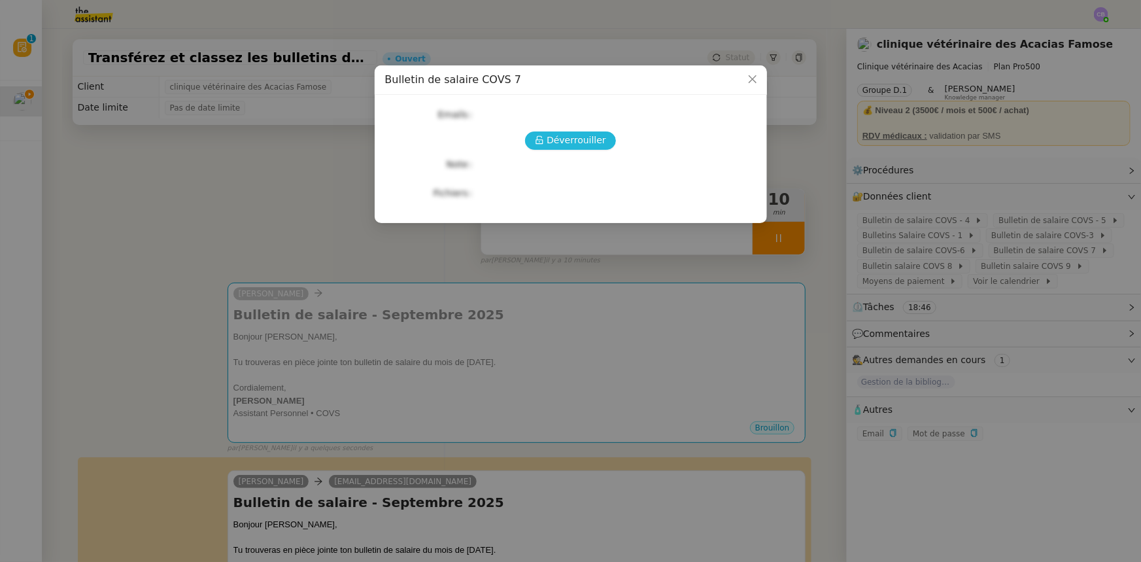
click at [594, 143] on span "Déverrouiller" at bounding box center [575, 140] width 59 height 15
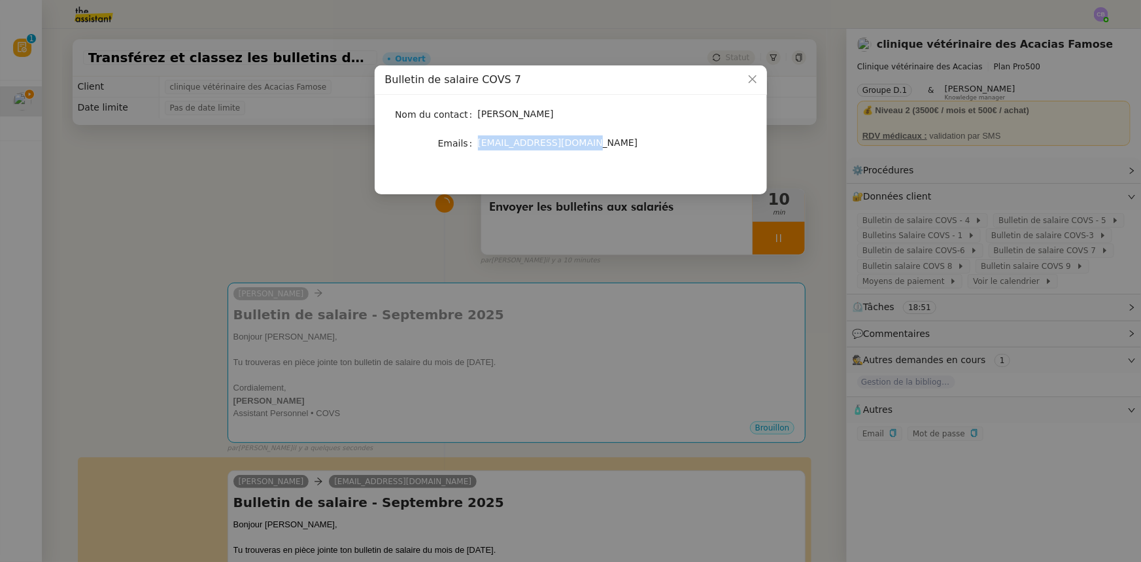
drag, startPoint x: 578, startPoint y: 144, endPoint x: 479, endPoint y: 144, distance: 99.4
click at [479, 144] on span "[EMAIL_ADDRESS][DOMAIN_NAME]" at bounding box center [558, 142] width 160 height 10
click at [749, 81] on icon "Close" at bounding box center [752, 79] width 10 height 10
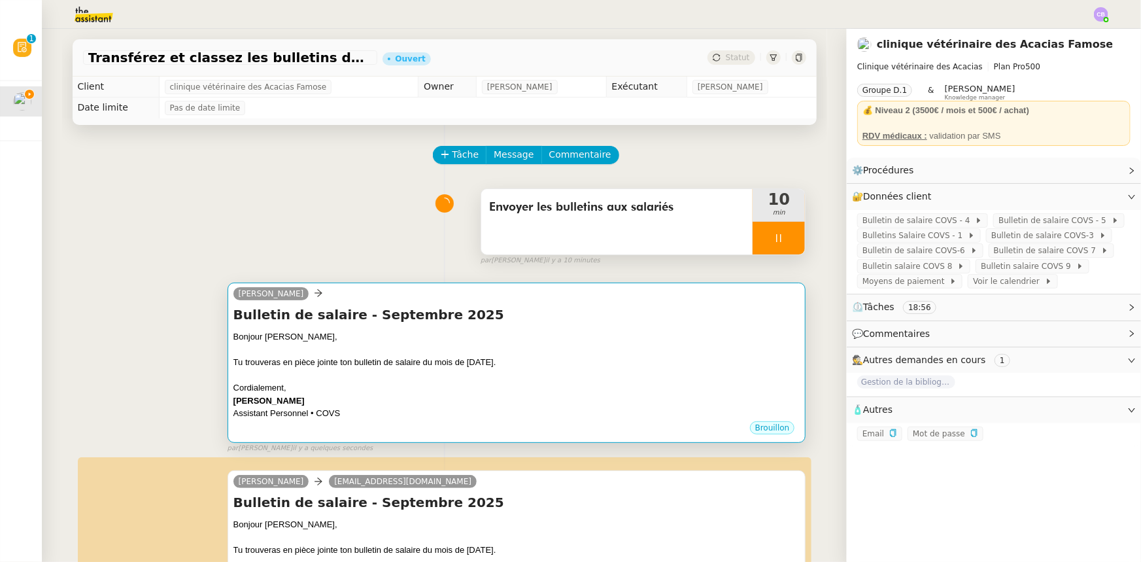
click at [600, 366] on div "Tu trouveras en pièce jointe ton bulletin de salaire du mois de [DATE]." at bounding box center [516, 362] width 567 height 13
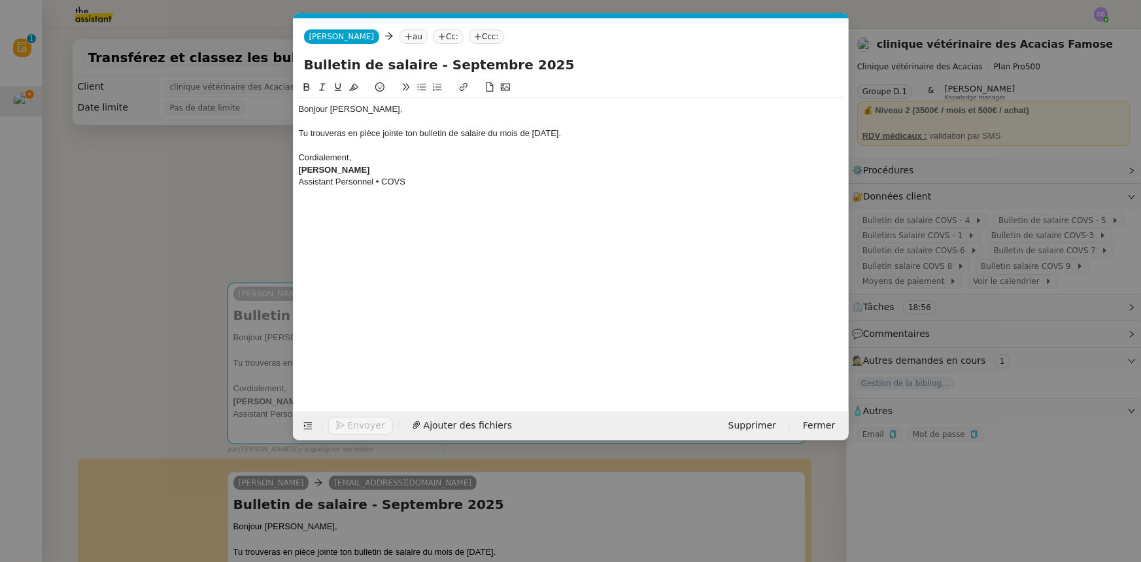
scroll to position [0, 27]
click at [399, 37] on nz-tag "au" at bounding box center [413, 36] width 28 height 14
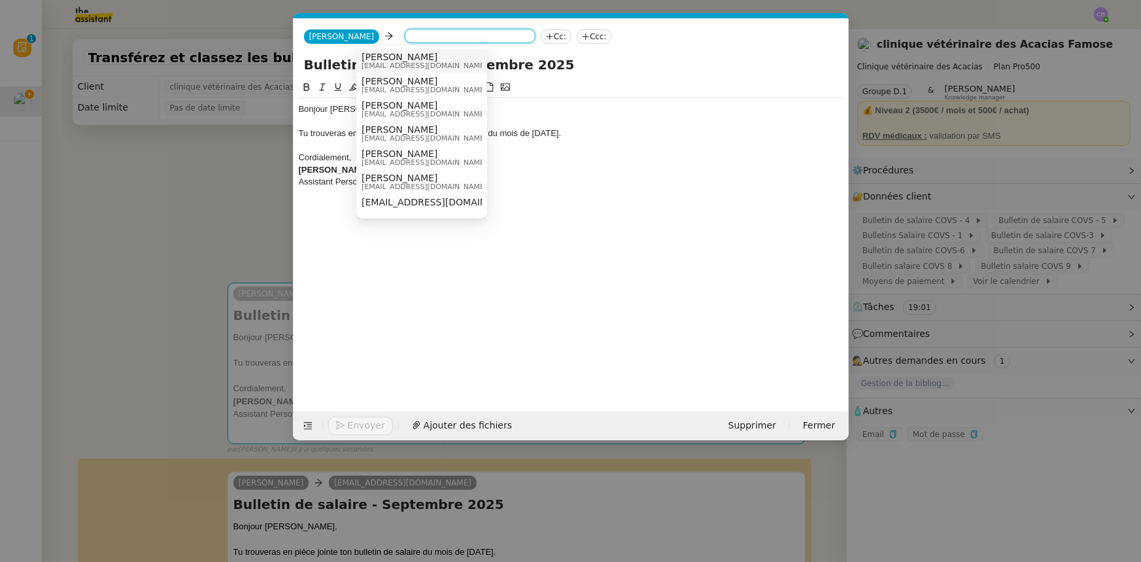
paste input "[EMAIL_ADDRESS][DOMAIN_NAME]"
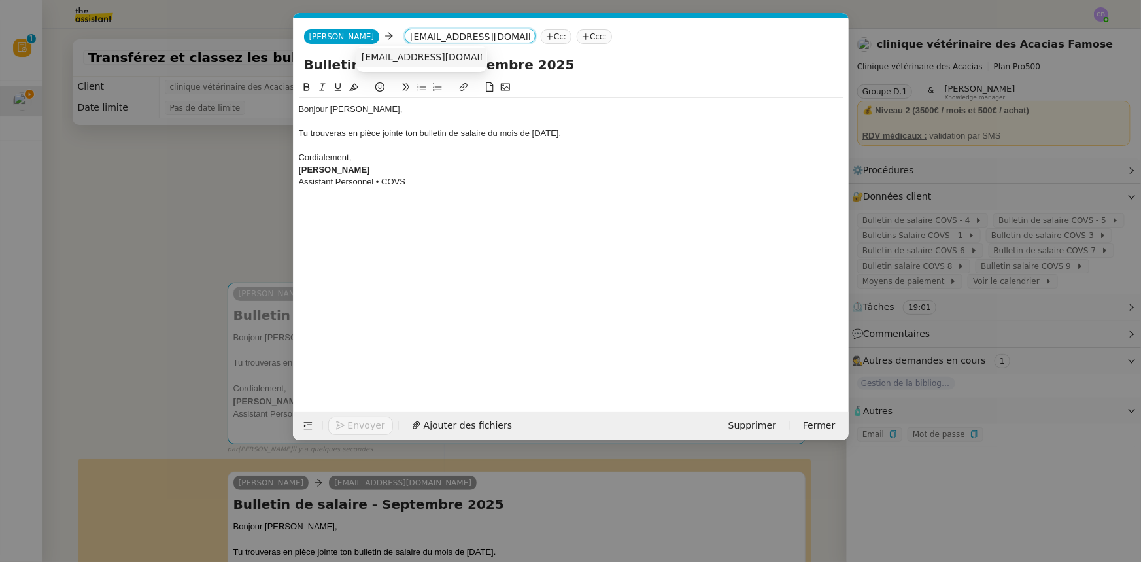
type input "[EMAIL_ADDRESS][DOMAIN_NAME]"
click at [378, 55] on span "[EMAIL_ADDRESS][DOMAIN_NAME]" at bounding box center [441, 57] width 160 height 10
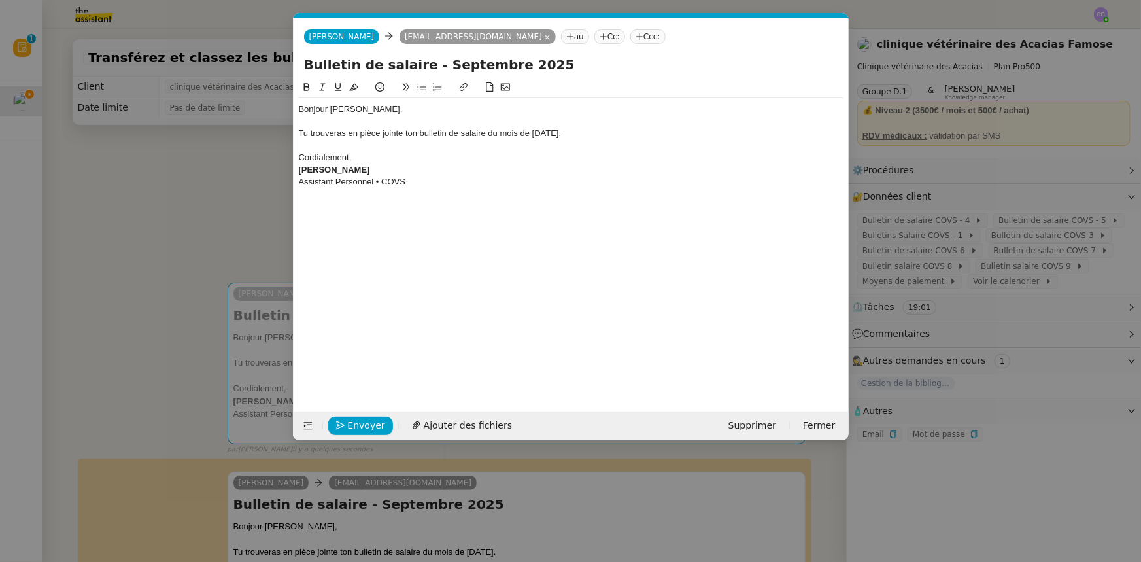
click at [340, 105] on div "Bonjour [PERSON_NAME]," at bounding box center [571, 109] width 545 height 12
click at [377, 150] on div at bounding box center [571, 146] width 545 height 12
click at [443, 426] on span "Ajouter des fichiers" at bounding box center [468, 425] width 88 height 15
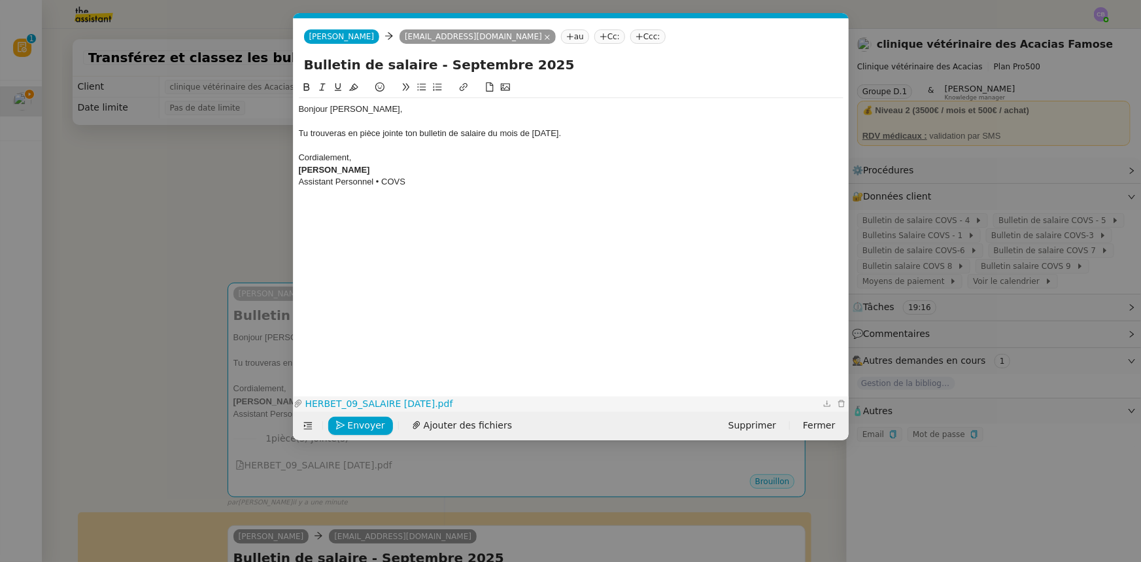
click at [439, 399] on link "HERBET_09_SALAIRE [DATE].pdf" at bounding box center [561, 403] width 517 height 15
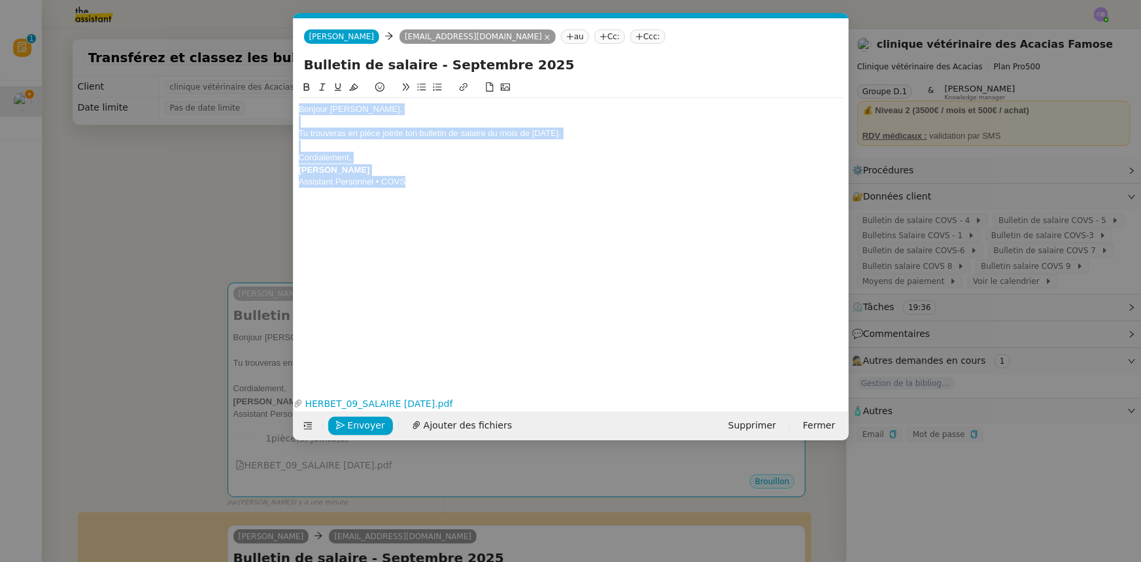
drag, startPoint x: 411, startPoint y: 183, endPoint x: 301, endPoint y: 108, distance: 133.1
click at [301, 108] on div "Bonjour [PERSON_NAME], Tu trouveras en pièce jointe ton bulletin de salaire du …" at bounding box center [571, 145] width 545 height 95
click at [369, 426] on span "Envoyer" at bounding box center [366, 425] width 37 height 15
click at [369, 426] on span "Confirmer l'envoi" at bounding box center [387, 425] width 78 height 15
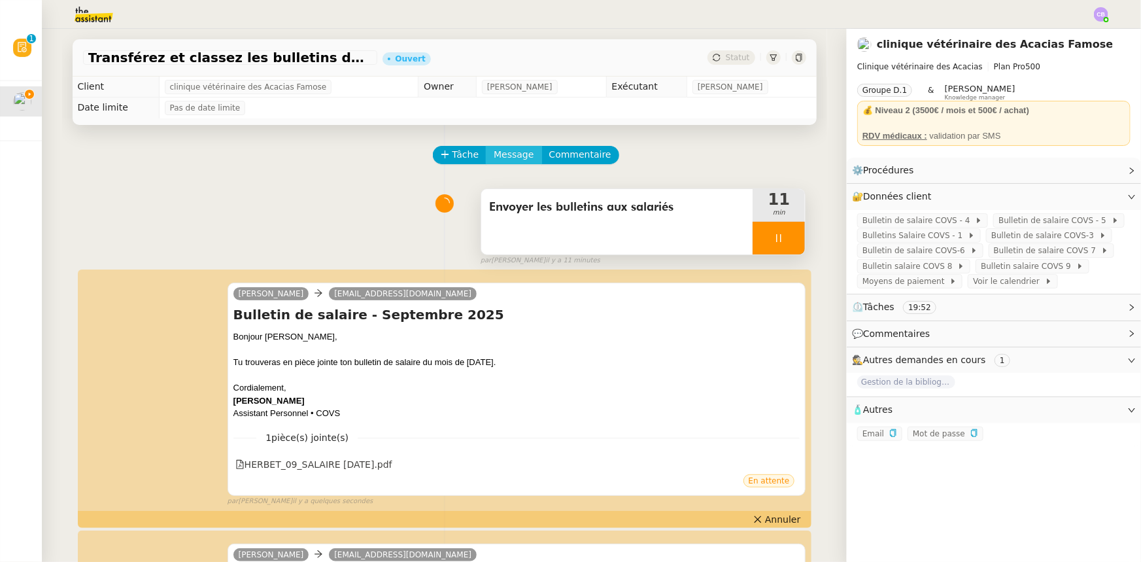
click at [500, 159] on span "Message" at bounding box center [514, 154] width 40 height 15
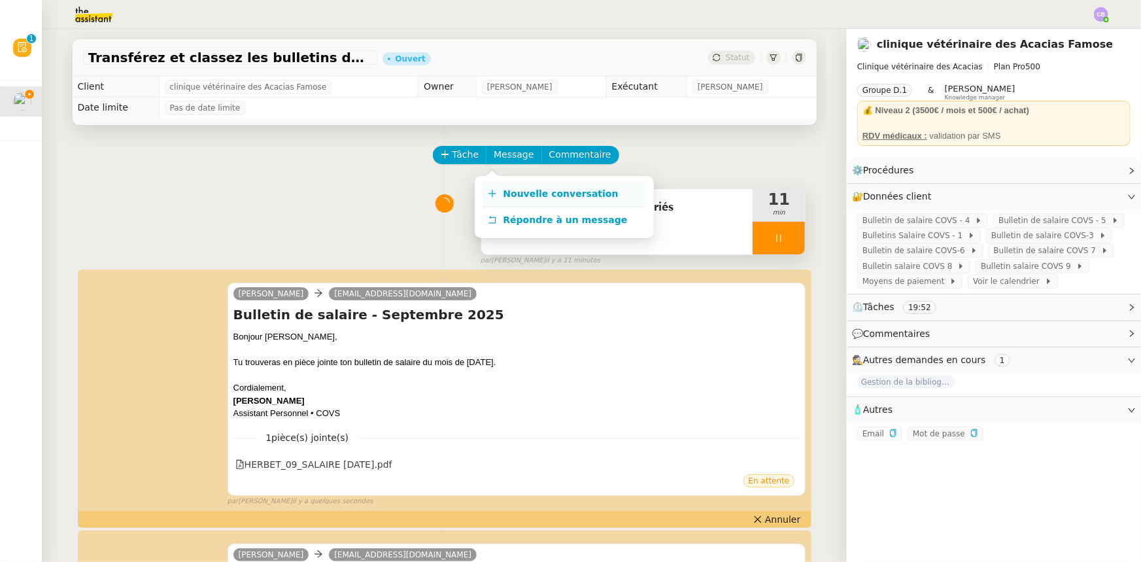
click at [512, 190] on span "Nouvelle conversation" at bounding box center [560, 193] width 115 height 10
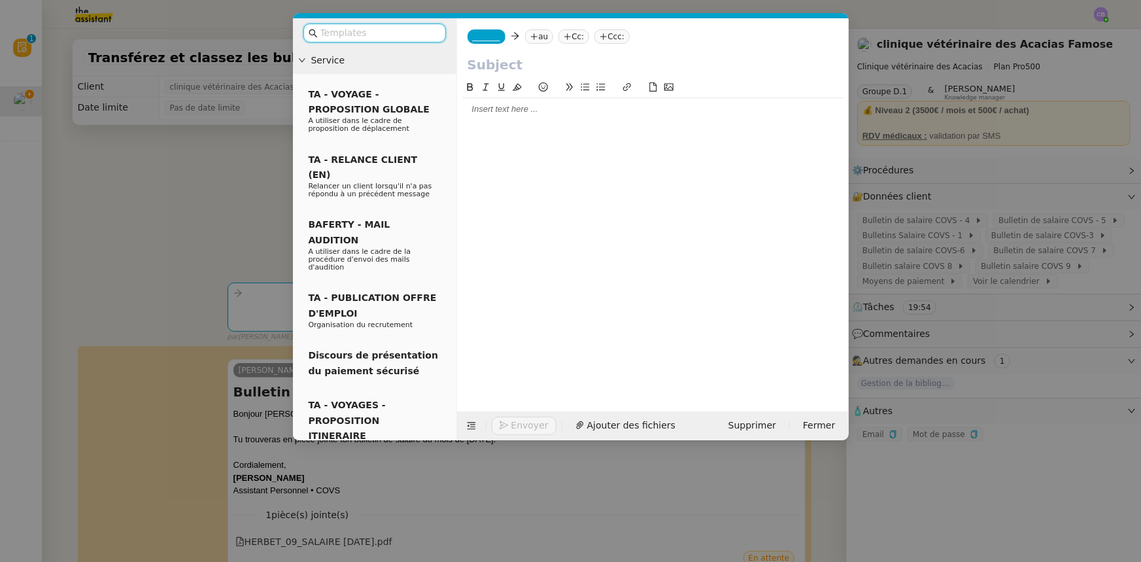
click at [492, 115] on div at bounding box center [652, 109] width 381 height 12
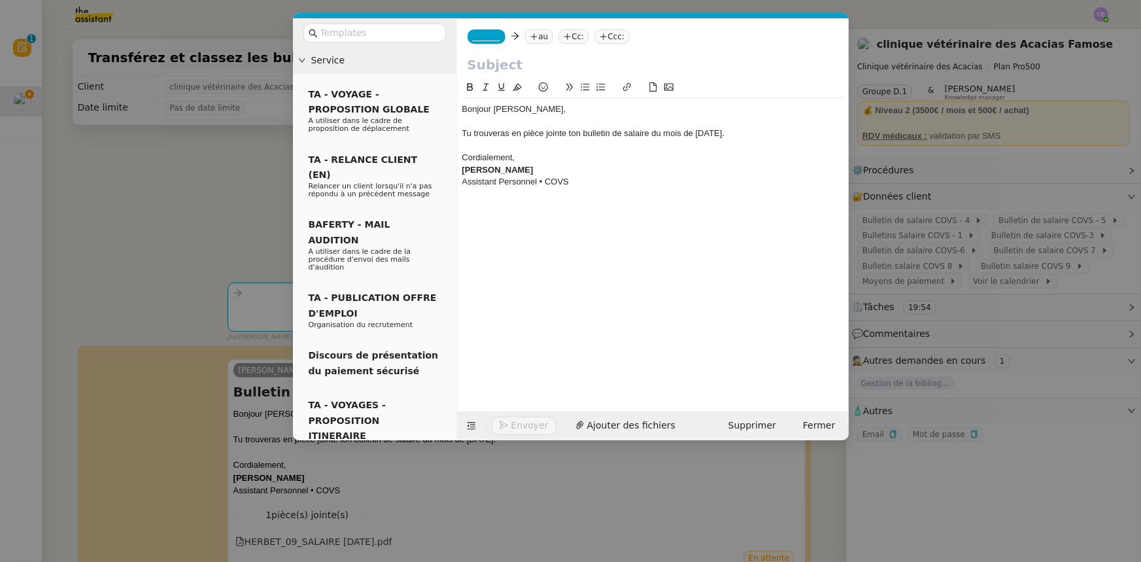
scroll to position [0, 0]
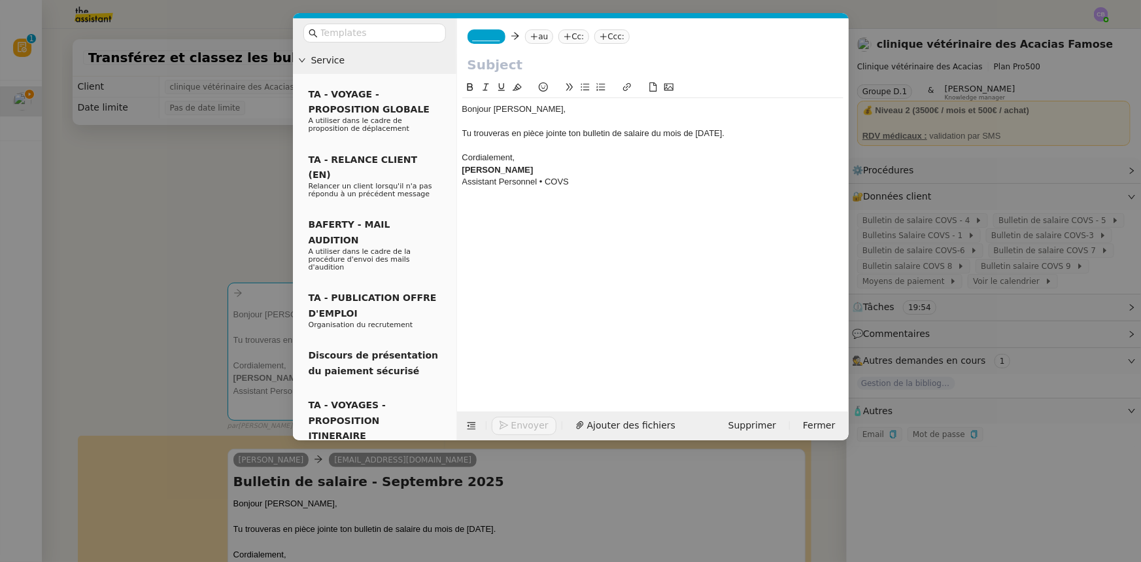
click at [483, 38] on span "_______" at bounding box center [486, 36] width 27 height 9
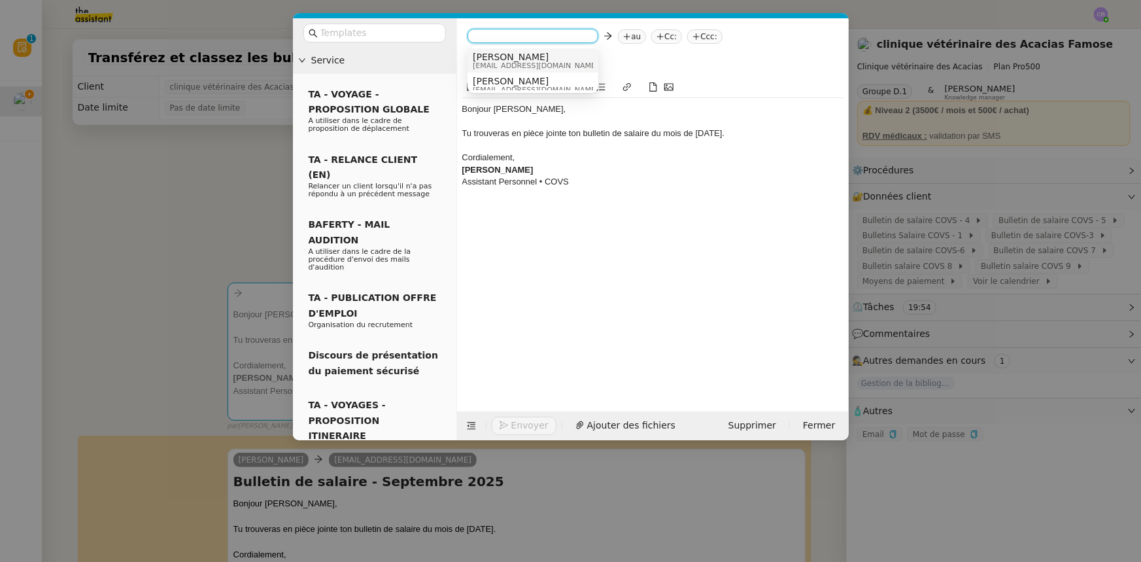
scroll to position [7, 0]
click at [510, 80] on span "[EMAIL_ADDRESS][DOMAIN_NAME]" at bounding box center [536, 83] width 126 height 7
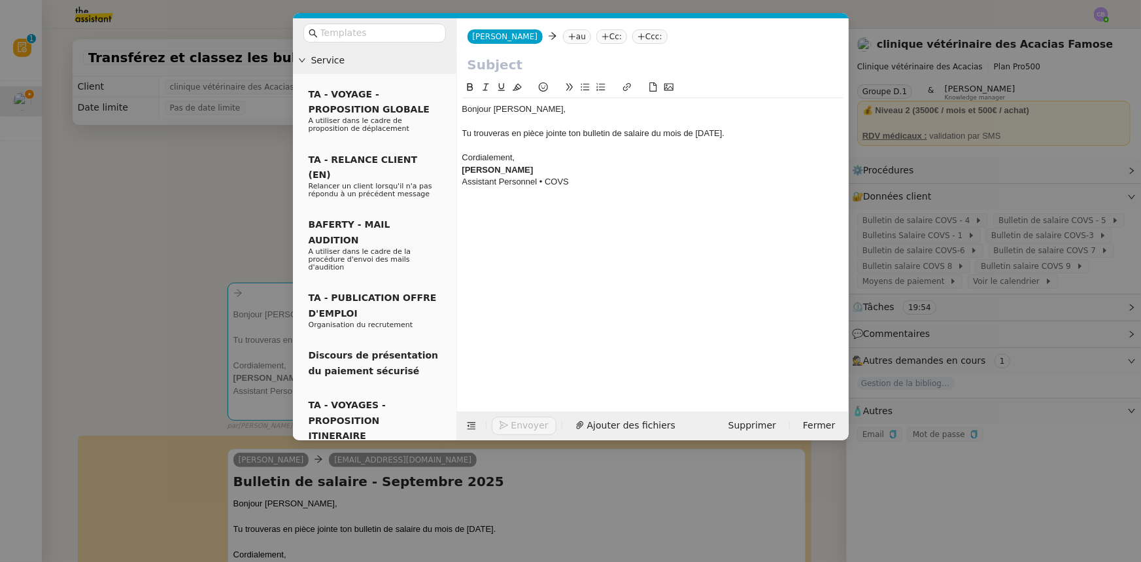
scroll to position [0, 0]
click at [507, 61] on input "text" at bounding box center [652, 65] width 371 height 20
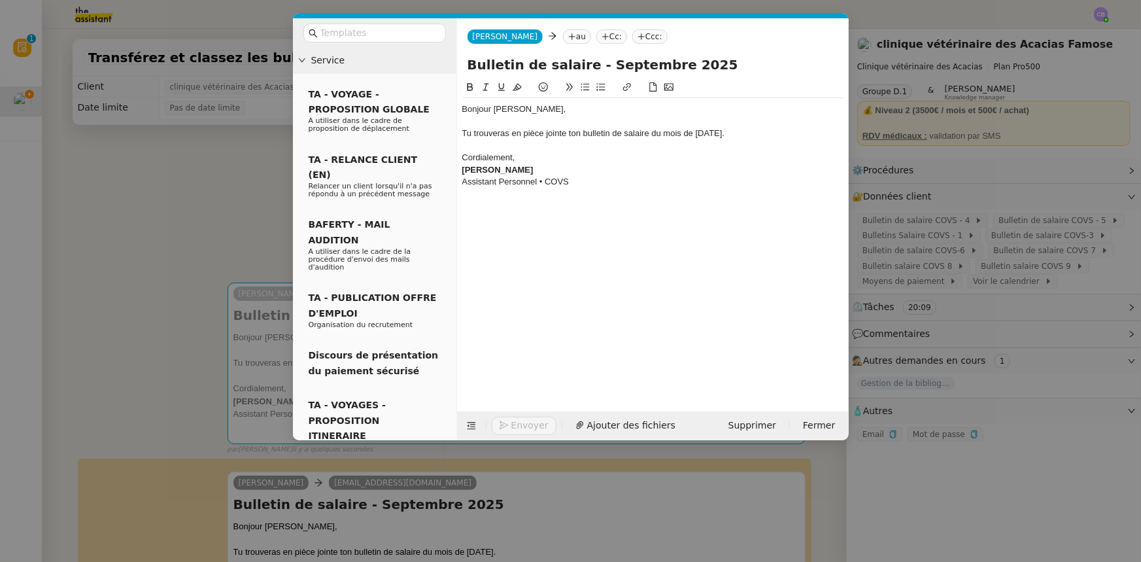
type input "Bulletin de salaire - Septembre 2025"
click at [577, 149] on div at bounding box center [652, 146] width 381 height 12
click at [236, 193] on nz-modal-container "Service TA - VOYAGE - PROPOSITION GLOBALE A utiliser dans le cadre de propositi…" at bounding box center [570, 281] width 1141 height 562
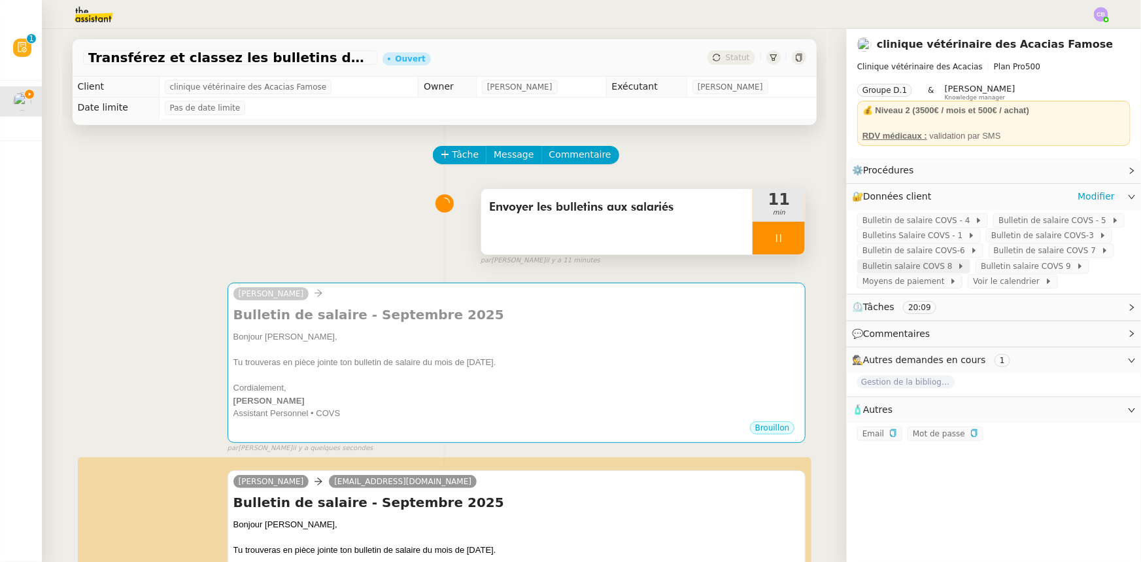
click at [926, 269] on span "Bulletin salaire COVS 8" at bounding box center [909, 266] width 95 height 13
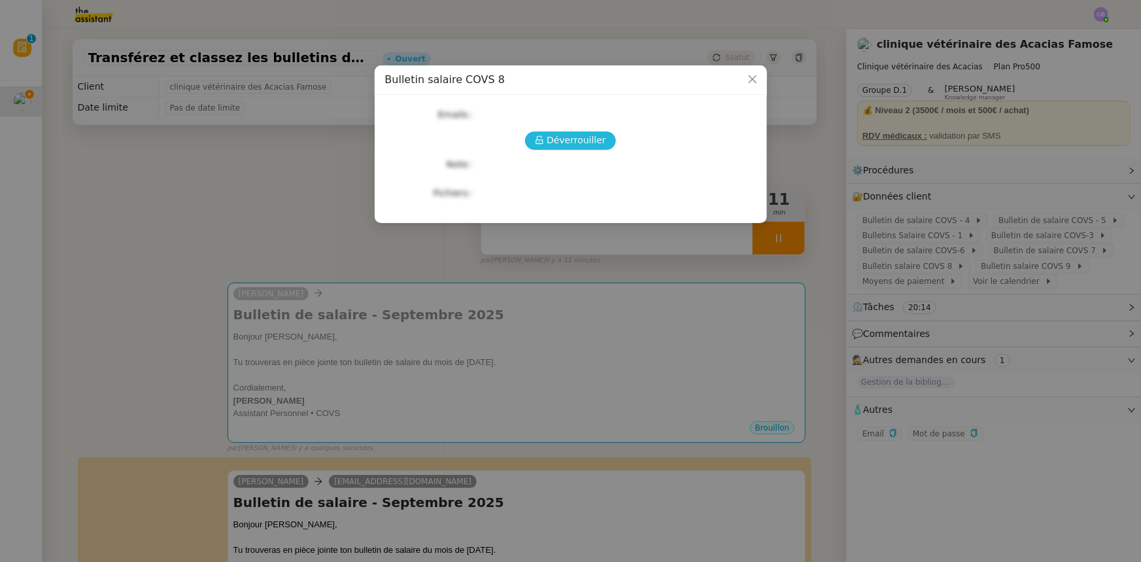
click at [592, 141] on span "Déverrouiller" at bounding box center [575, 140] width 59 height 15
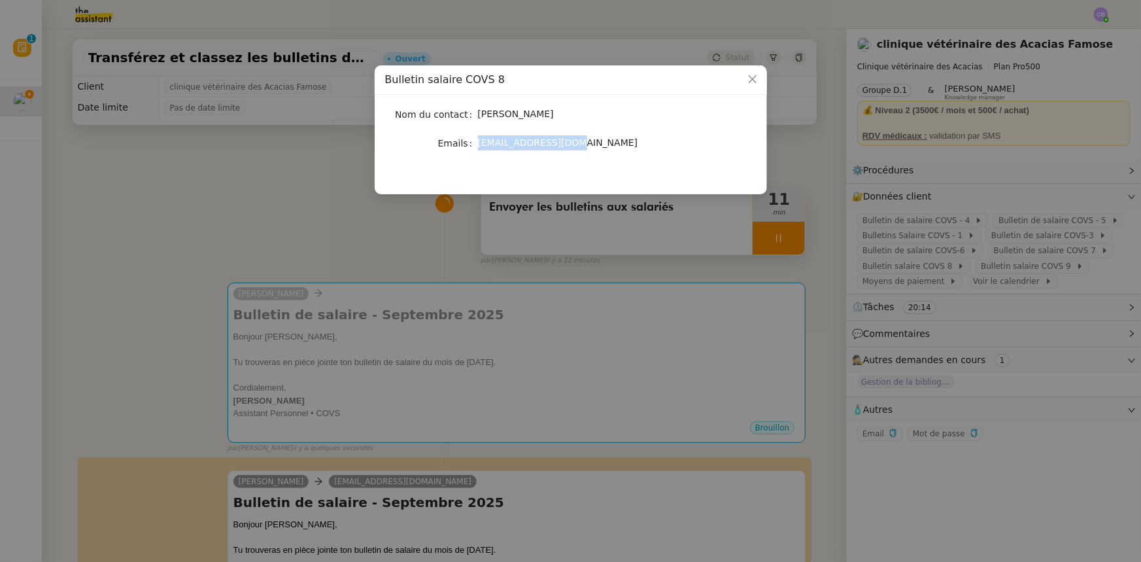
drag, startPoint x: 573, startPoint y: 144, endPoint x: 479, endPoint y: 141, distance: 94.2
click at [479, 141] on span "[EMAIL_ADDRESS][DOMAIN_NAME]" at bounding box center [558, 142] width 160 height 10
click at [754, 80] on icon "Close" at bounding box center [752, 79] width 10 height 10
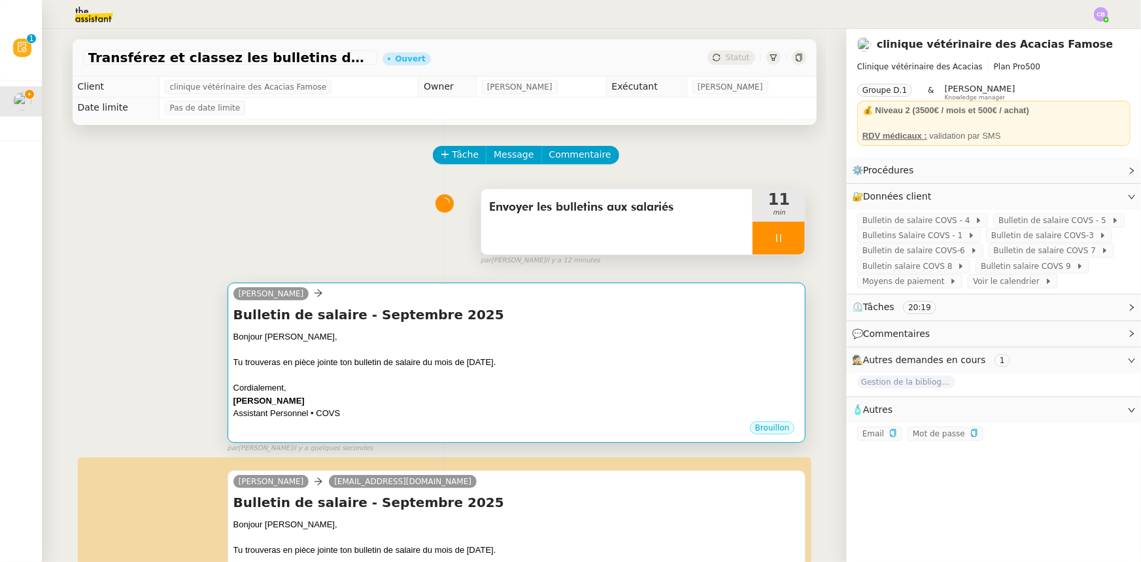
click at [537, 373] on div at bounding box center [516, 375] width 567 height 13
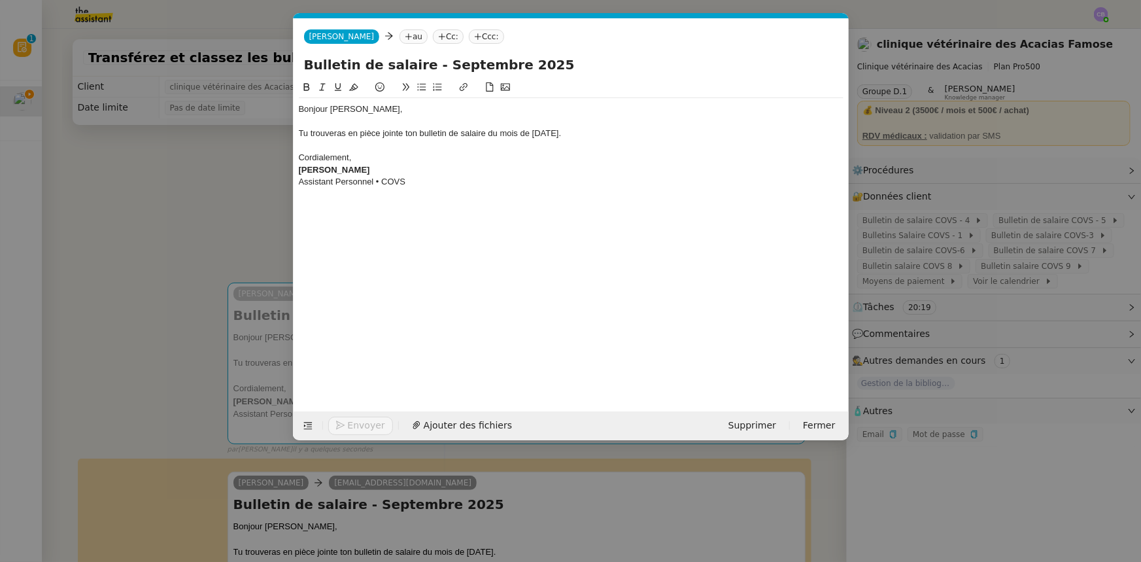
scroll to position [0, 27]
click at [399, 38] on nz-tag "au" at bounding box center [413, 36] width 28 height 14
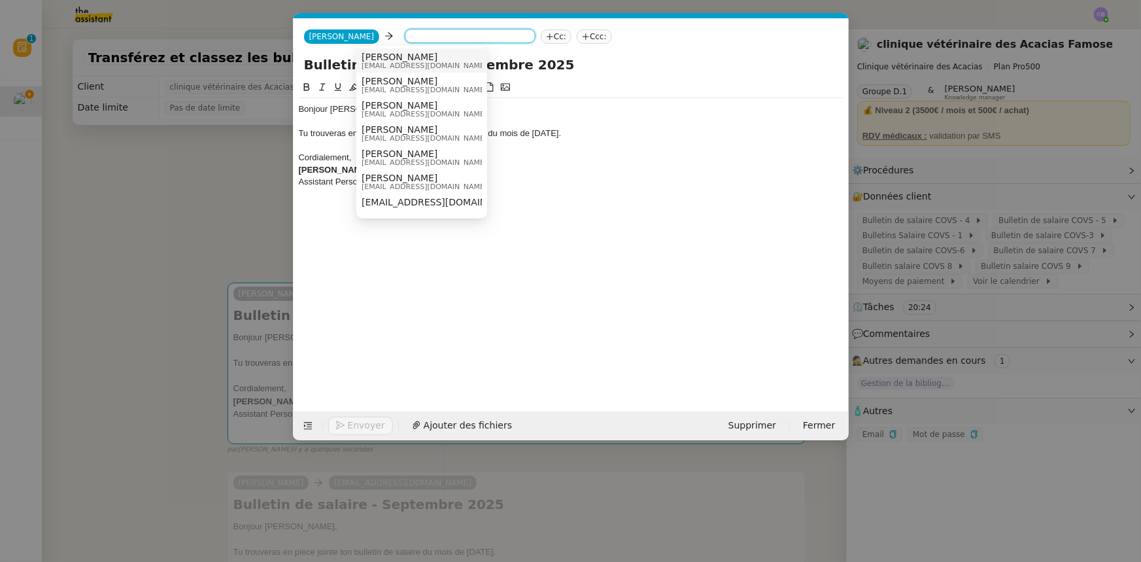
paste input "[EMAIL_ADDRESS][DOMAIN_NAME]"
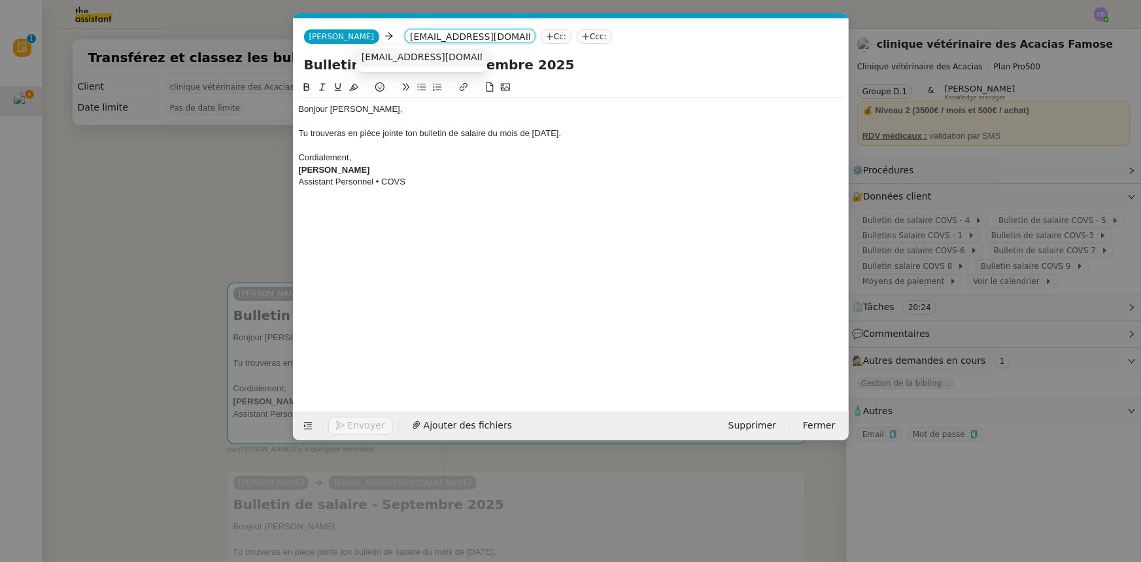
type input "[EMAIL_ADDRESS][DOMAIN_NAME]"
click at [395, 58] on span "[EMAIL_ADDRESS][DOMAIN_NAME]" at bounding box center [441, 57] width 160 height 10
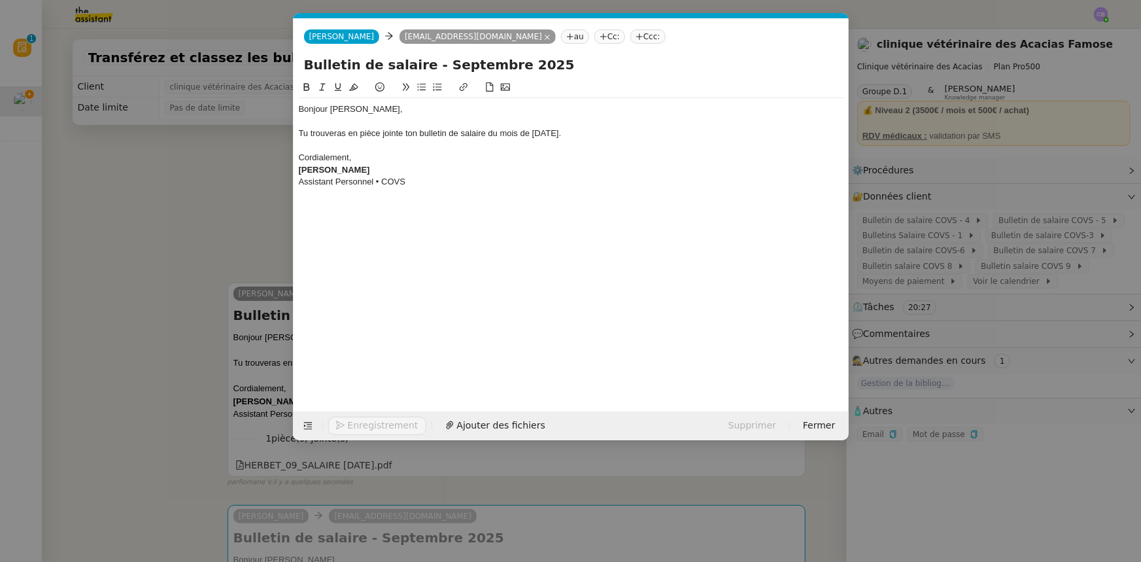
click at [345, 110] on div "Bonjour [PERSON_NAME]," at bounding box center [571, 109] width 545 height 12
click at [344, 110] on div "Bonjour [PERSON_NAME]," at bounding box center [571, 109] width 545 height 12
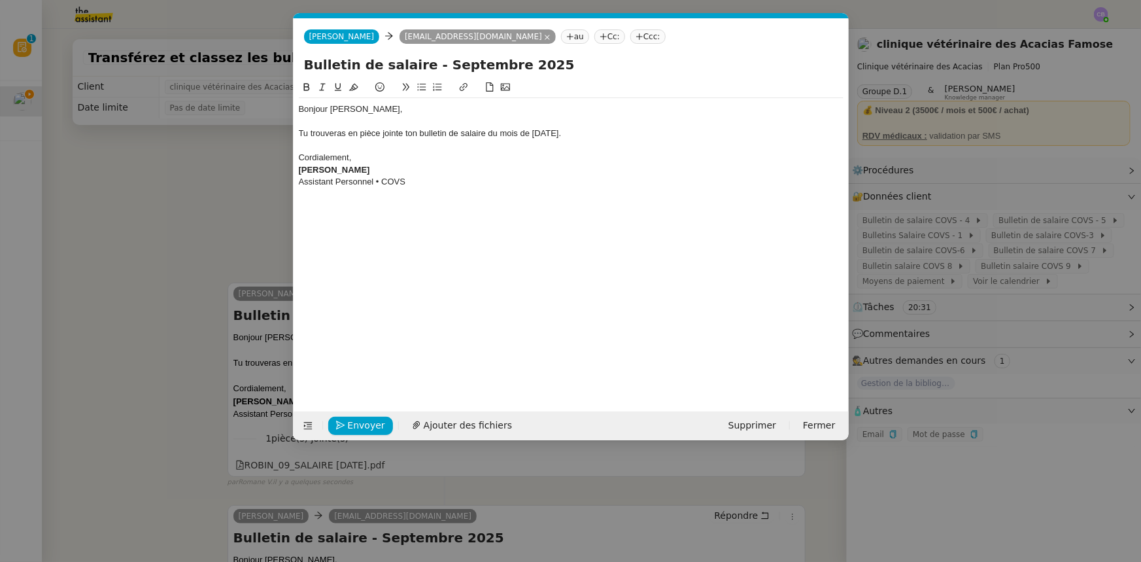
click at [408, 120] on div at bounding box center [571, 122] width 545 height 12
click at [469, 424] on span "Ajouter des fichiers" at bounding box center [468, 425] width 88 height 15
click at [415, 403] on link "BARON_09_SALAIRE [DATE].pdf" at bounding box center [561, 403] width 517 height 15
click at [367, 425] on span "Envoyer" at bounding box center [366, 425] width 37 height 15
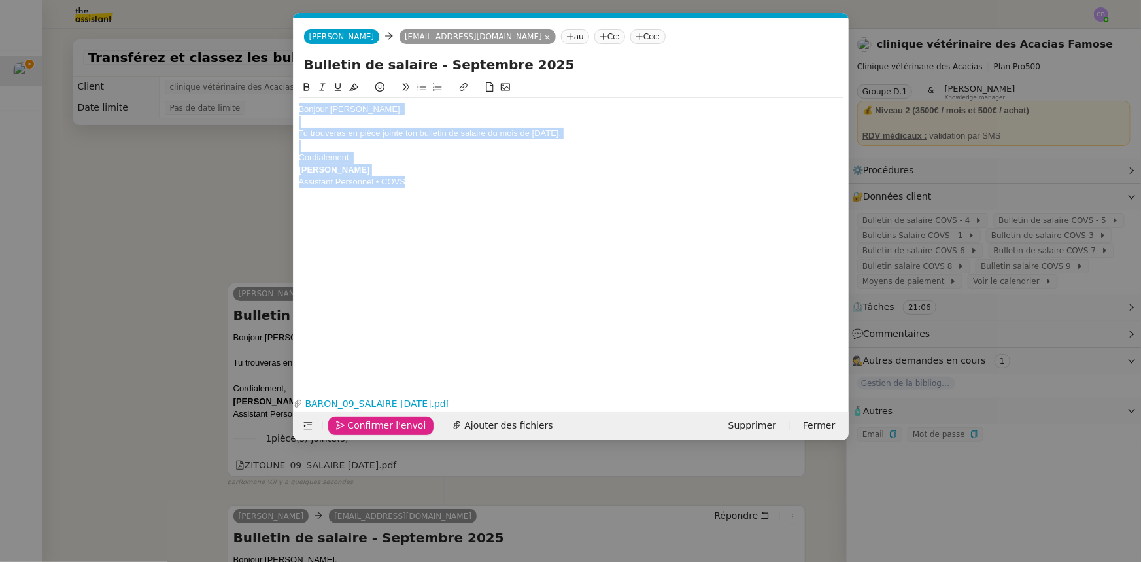
drag, startPoint x: 420, startPoint y: 183, endPoint x: 299, endPoint y: 111, distance: 140.7
click at [299, 111] on div "Bonjour [PERSON_NAME], Tu trouveras en pièce jointe ton bulletin de salaire du …" at bounding box center [571, 145] width 545 height 95
click at [378, 424] on span "Confirmer l'envoi" at bounding box center [387, 425] width 78 height 15
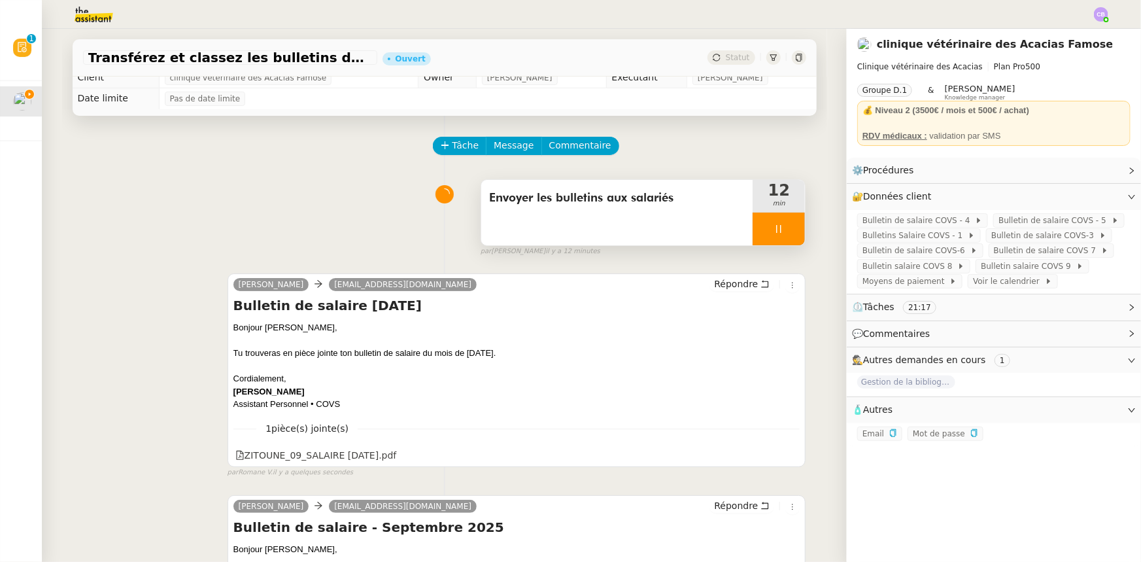
scroll to position [0, 0]
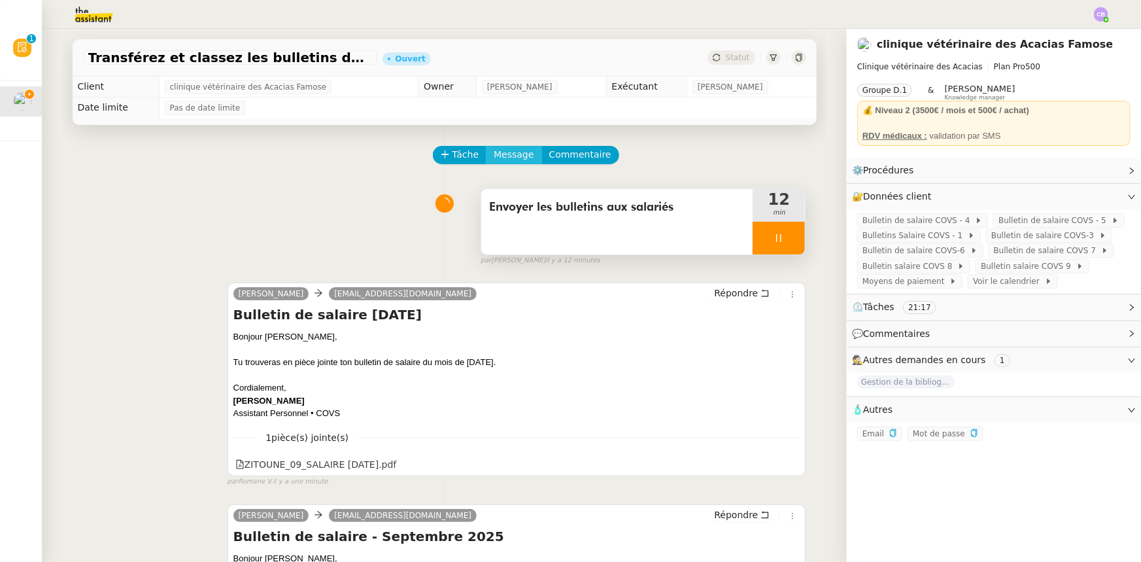
click at [499, 161] on span "Message" at bounding box center [514, 154] width 40 height 15
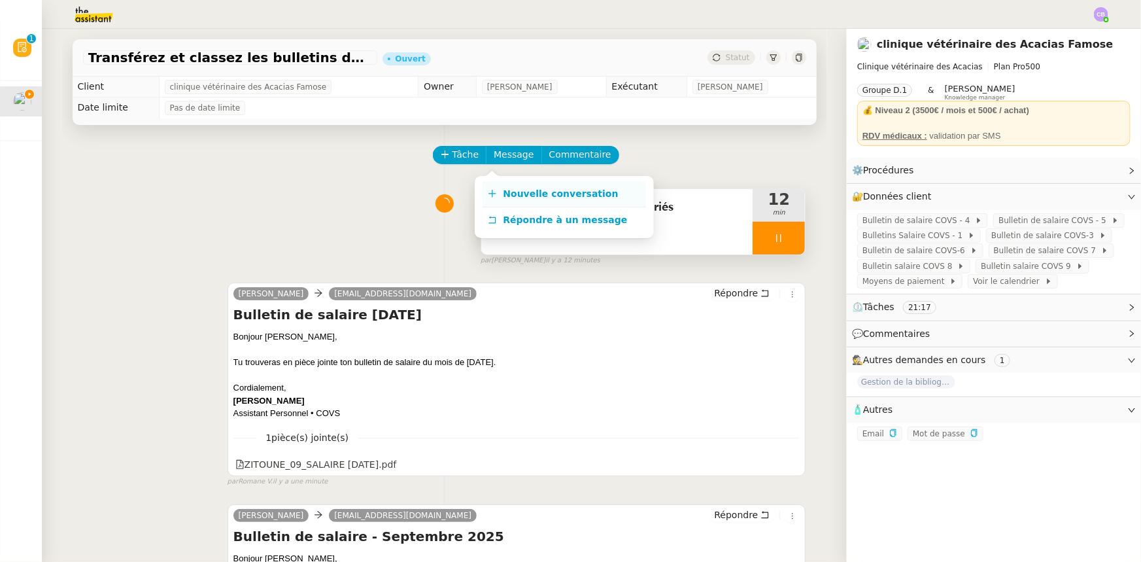
click at [522, 195] on span "Nouvelle conversation" at bounding box center [560, 193] width 115 height 10
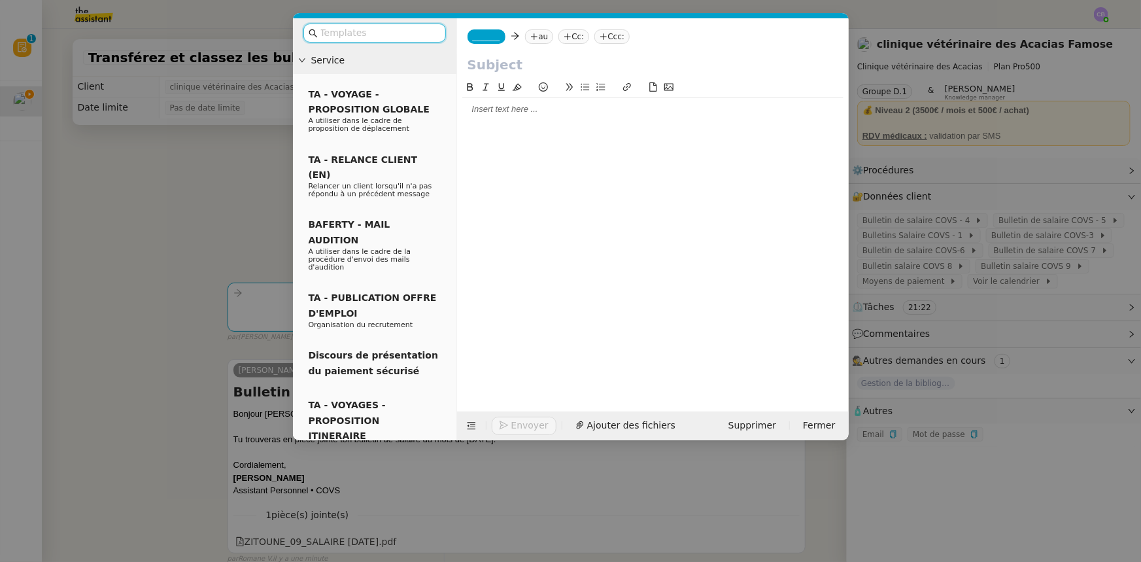
click at [502, 111] on div at bounding box center [652, 109] width 381 height 12
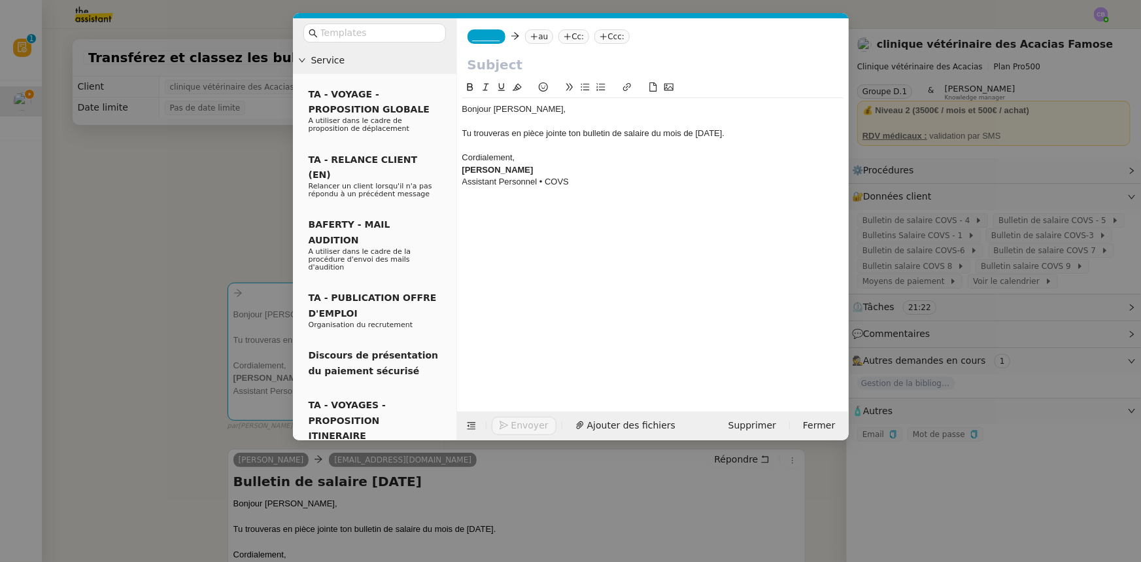
click at [492, 35] on span "_______" at bounding box center [486, 36] width 27 height 9
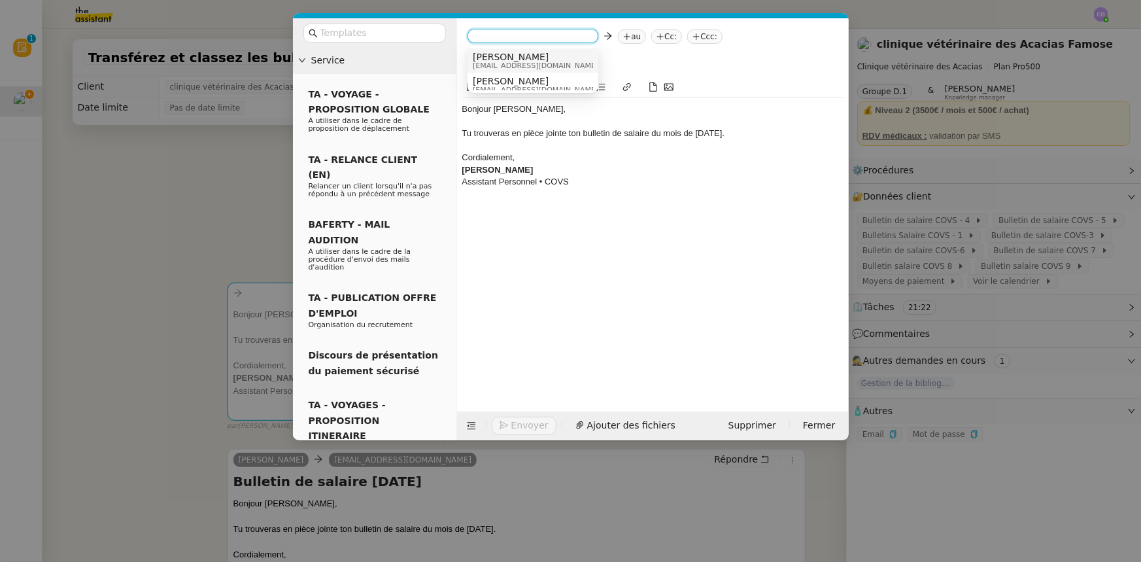
scroll to position [7, 0]
click at [501, 82] on span "[EMAIL_ADDRESS][DOMAIN_NAME]" at bounding box center [536, 83] width 126 height 7
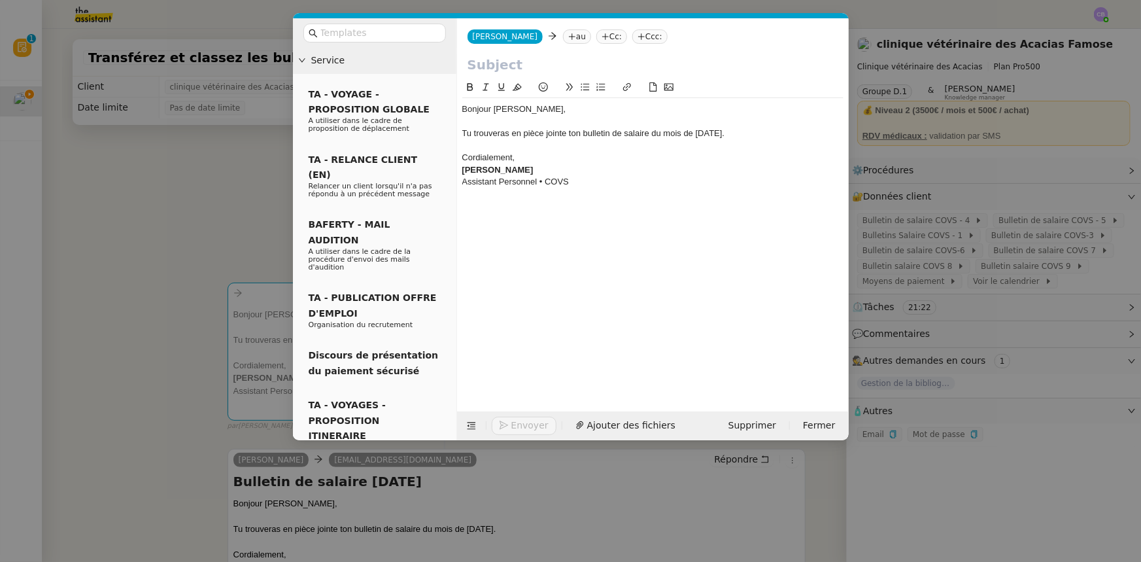
scroll to position [0, 0]
click at [501, 61] on input "text" at bounding box center [652, 65] width 371 height 20
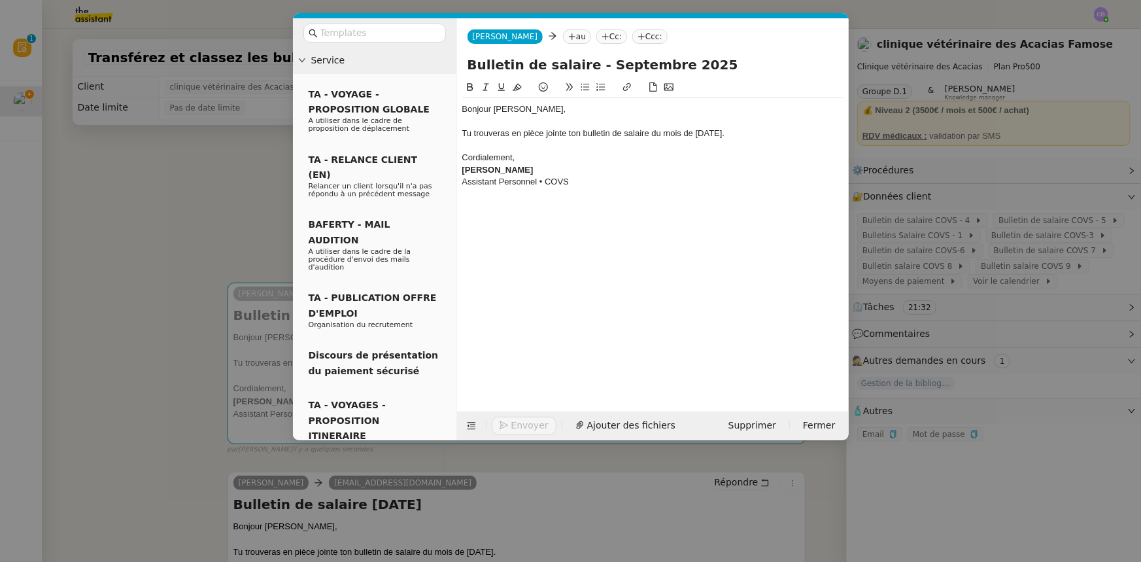
type input "Bulletin de salaire - Septembre 2025"
click at [583, 159] on div "Cordialement," at bounding box center [652, 158] width 381 height 12
click at [247, 198] on nz-modal-container "Service TA - VOYAGE - PROPOSITION GLOBALE A utiliser dans le cadre de propositi…" at bounding box center [570, 281] width 1141 height 562
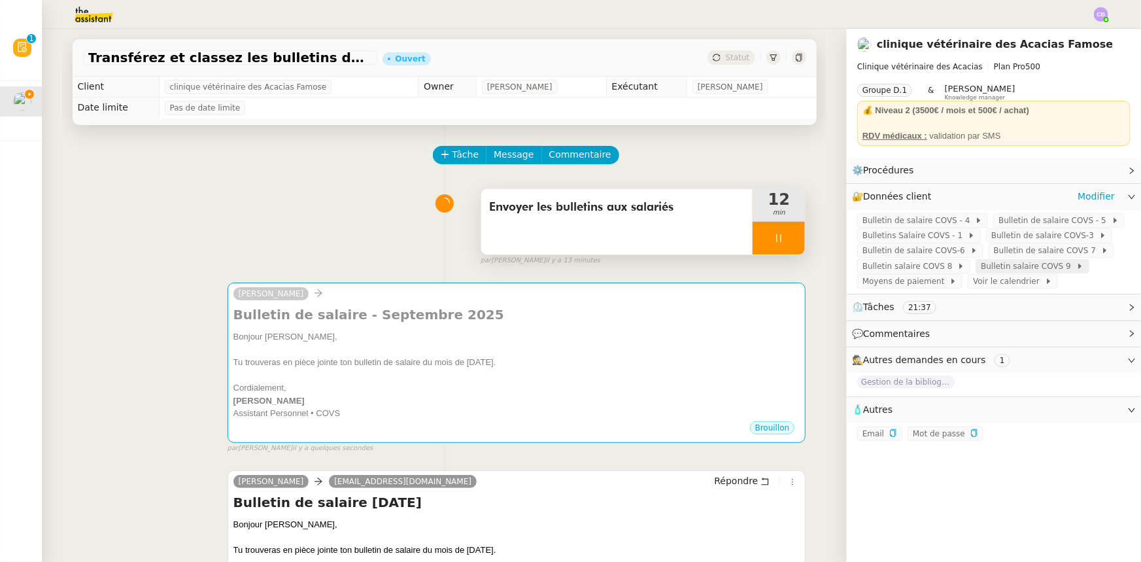
click at [1000, 271] on span "Bulletin salaire COVS 9" at bounding box center [1028, 266] width 95 height 13
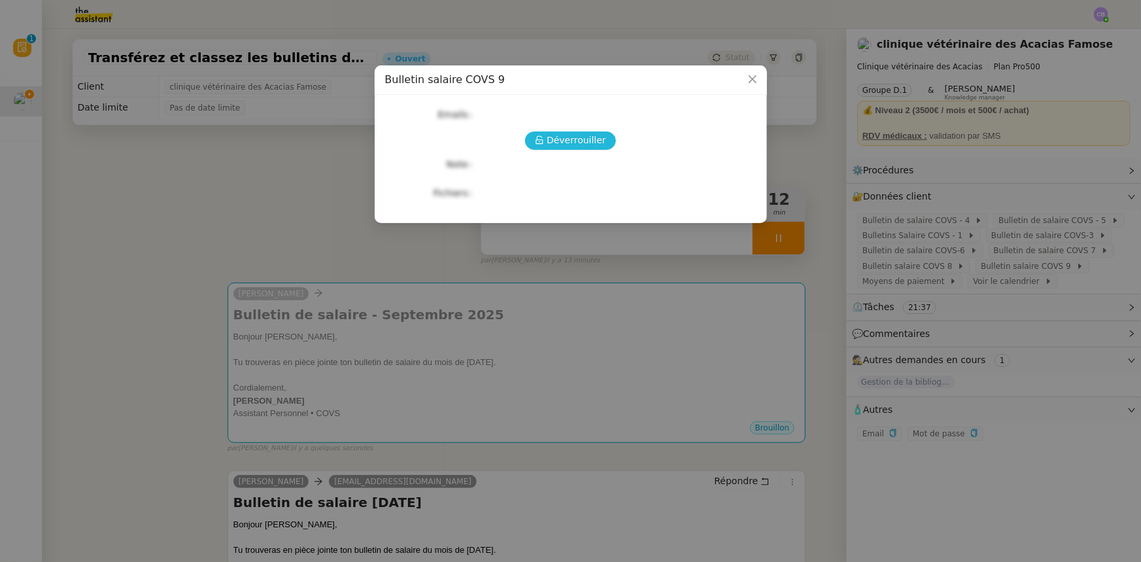
click at [581, 143] on span "Déverrouiller" at bounding box center [575, 140] width 59 height 15
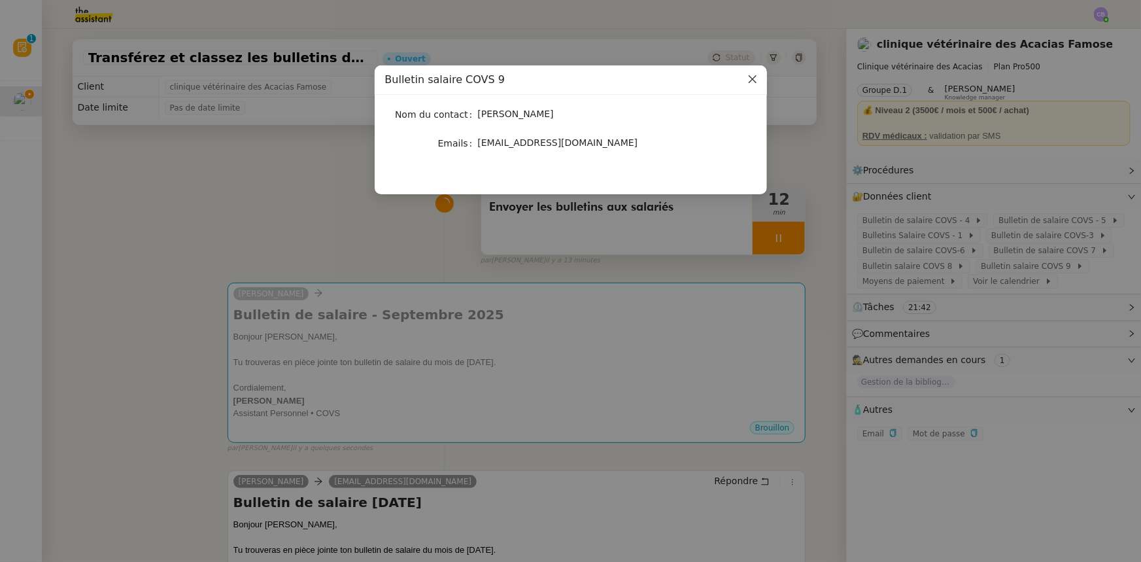
click at [752, 77] on icon "Close" at bounding box center [752, 79] width 10 height 10
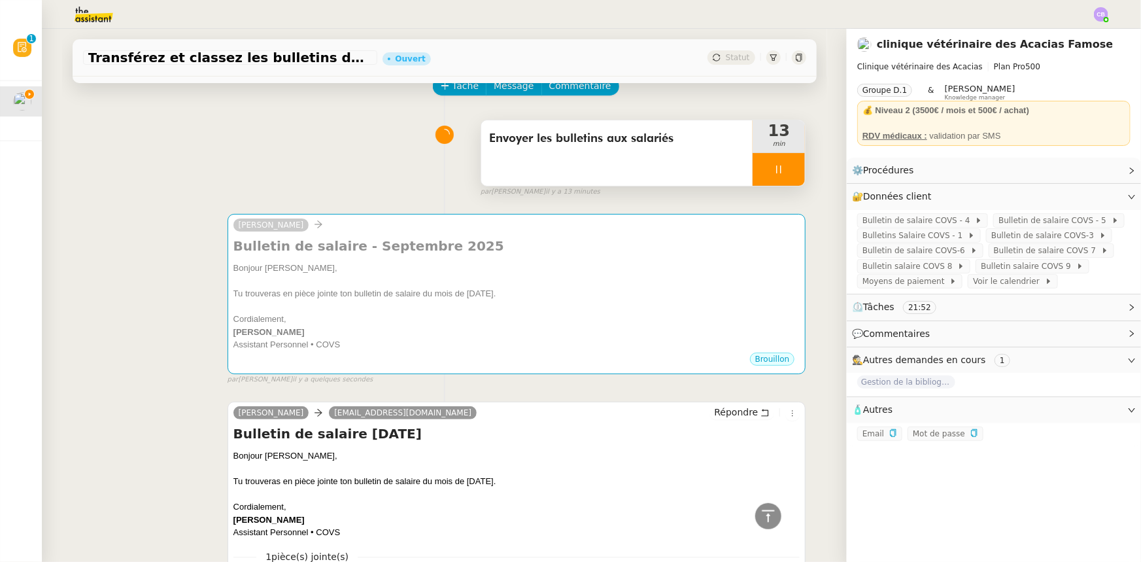
scroll to position [59, 0]
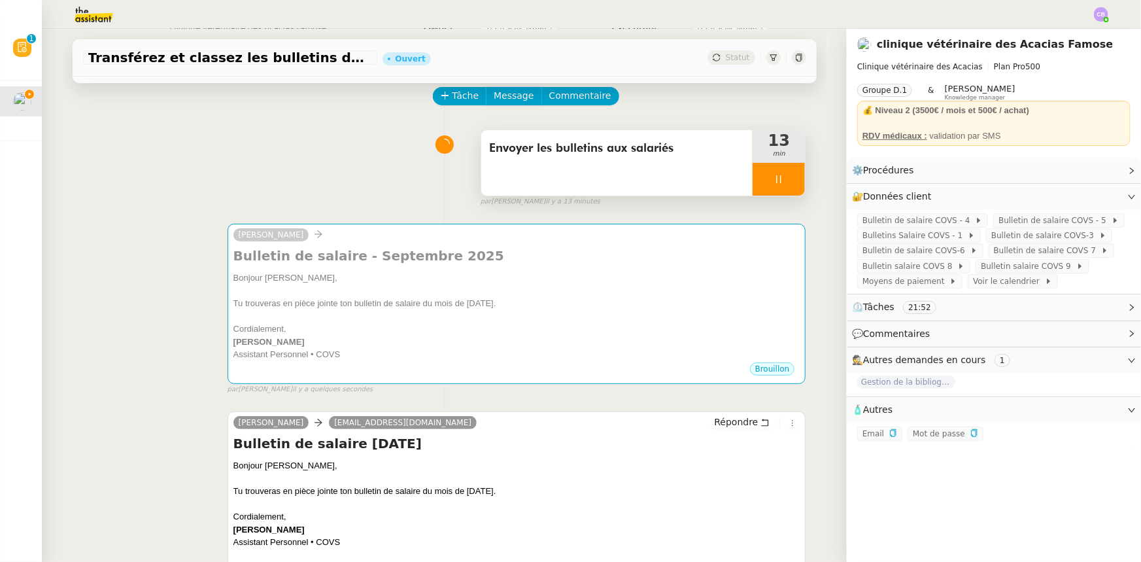
click at [752, 175] on div at bounding box center [778, 179] width 52 height 33
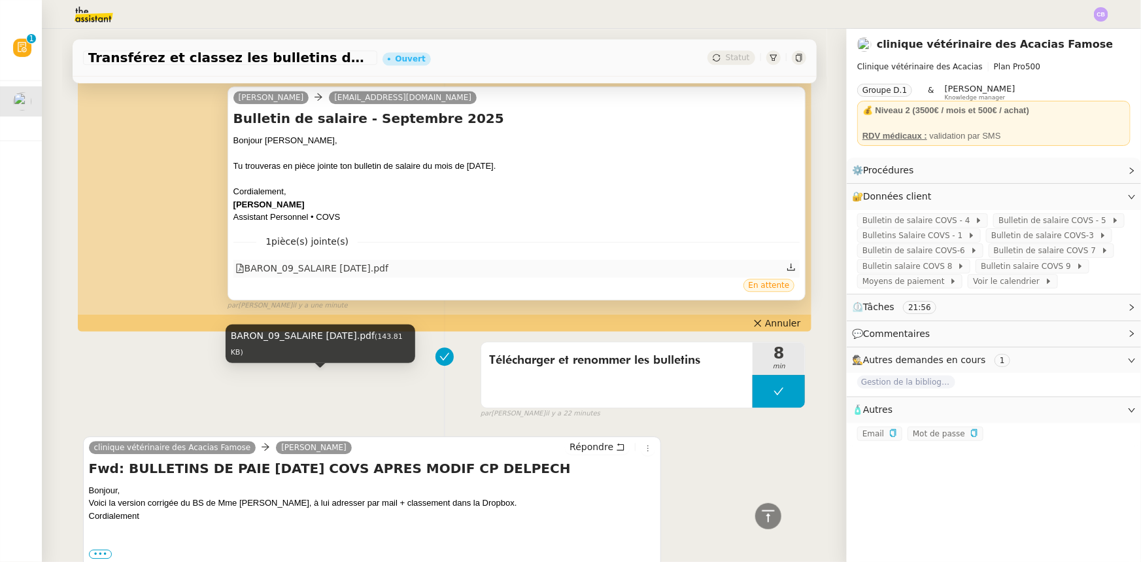
scroll to position [1961, 0]
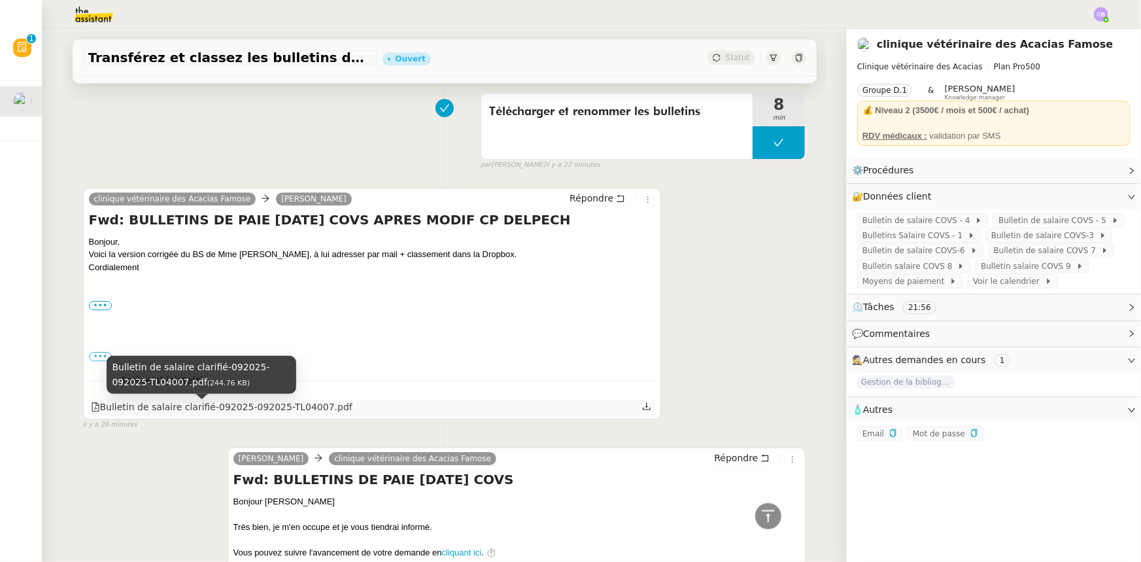
click at [227, 409] on div "Bulletin de salaire clarifié-092025-092025-TL04007.pdf" at bounding box center [221, 406] width 261 height 15
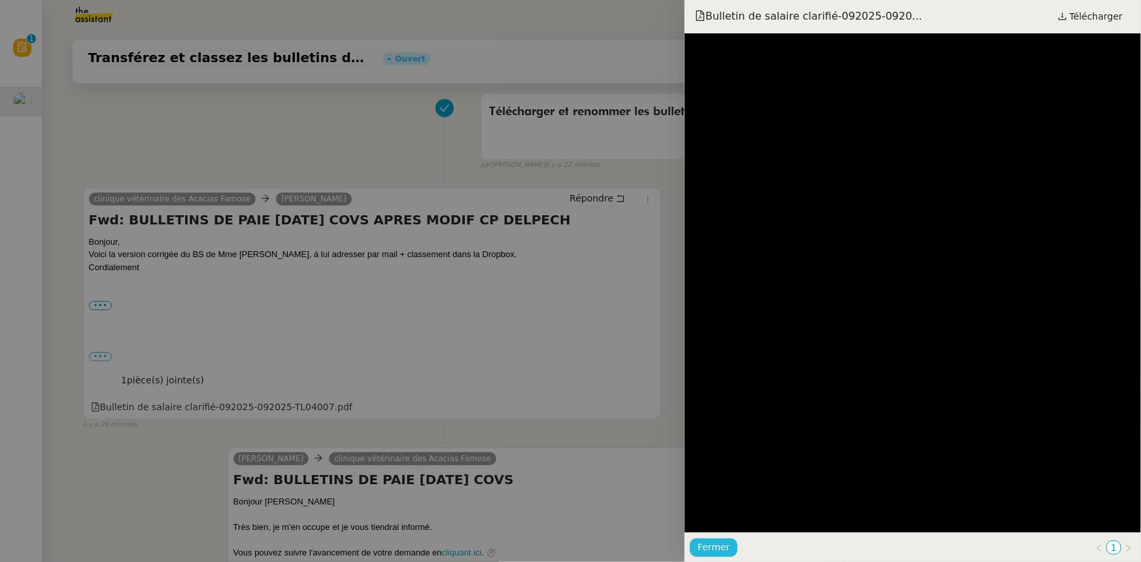
click at [706, 543] on span "Fermer" at bounding box center [713, 546] width 32 height 15
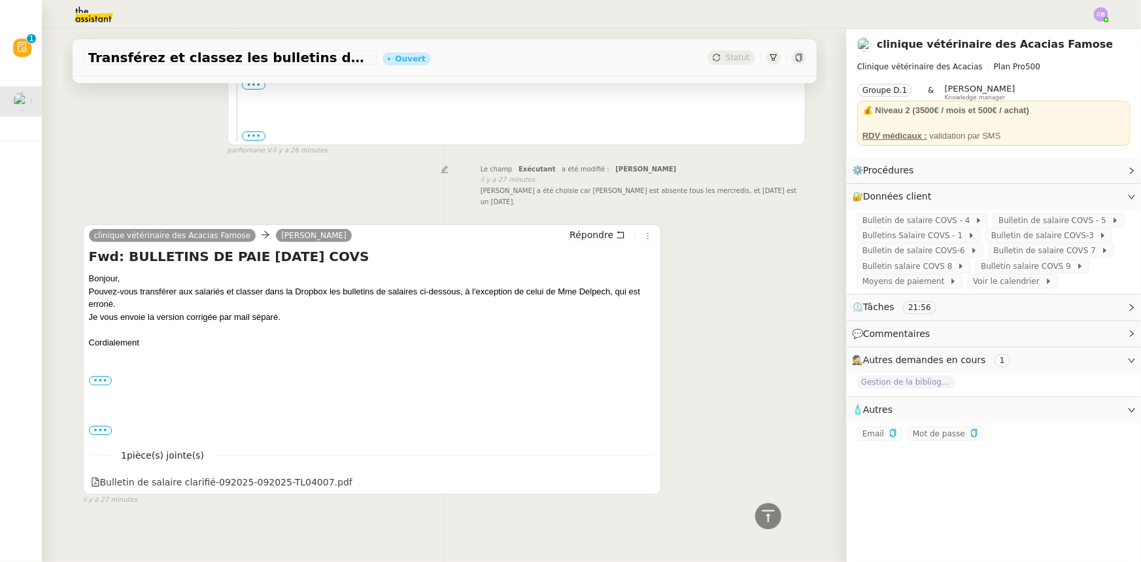
scroll to position [2706, 0]
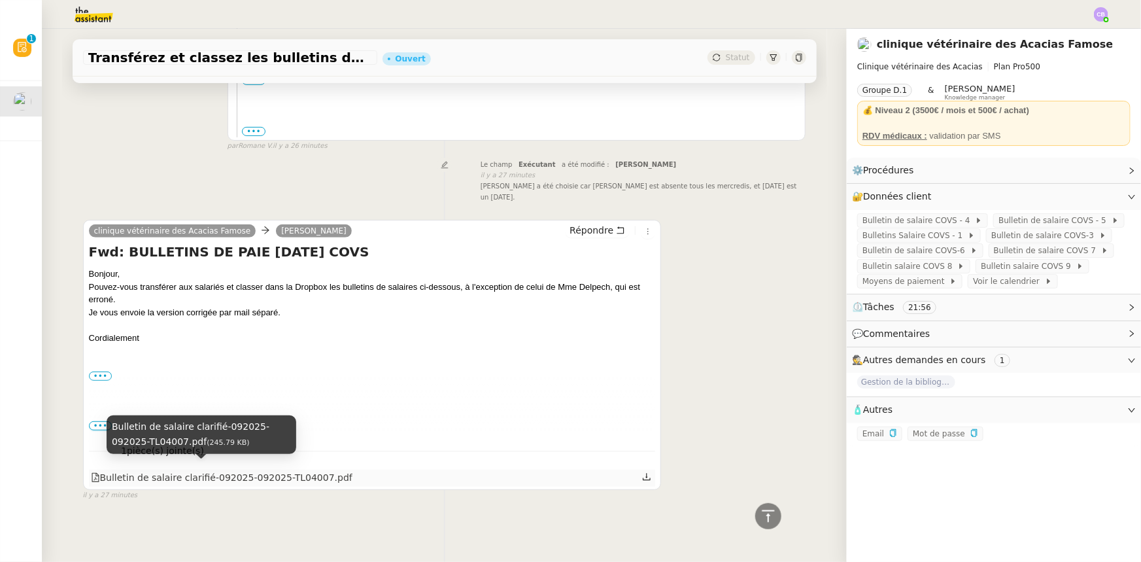
click at [278, 471] on div "Bulletin de salaire clarifié-092025-092025-TL04007.pdf" at bounding box center [221, 477] width 261 height 15
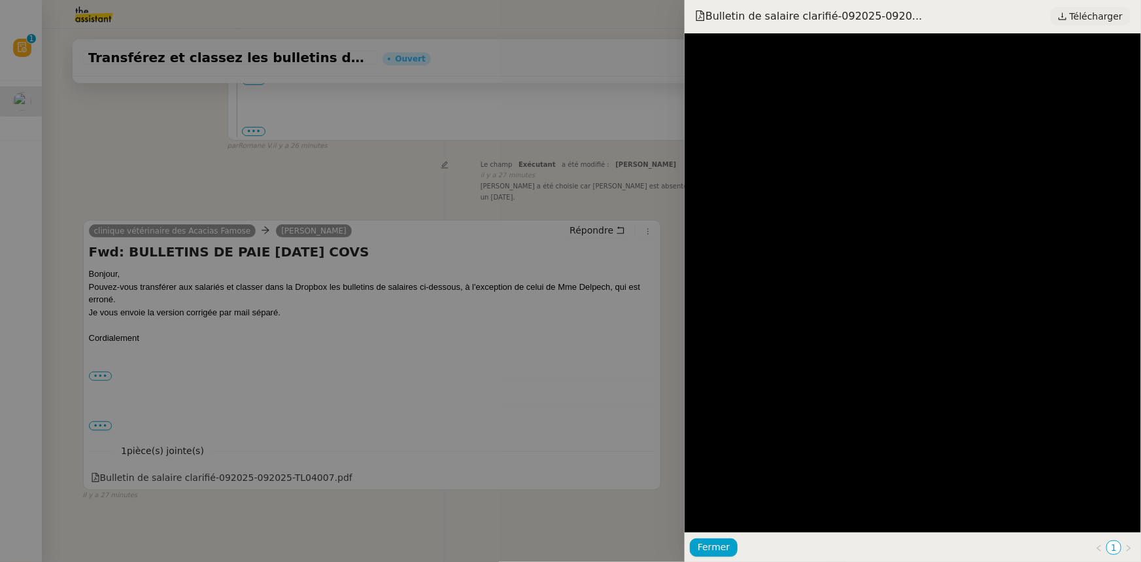
click at [1078, 16] on span "Télécharger" at bounding box center [1095, 16] width 53 height 17
click at [718, 545] on span "Fermer" at bounding box center [713, 546] width 32 height 15
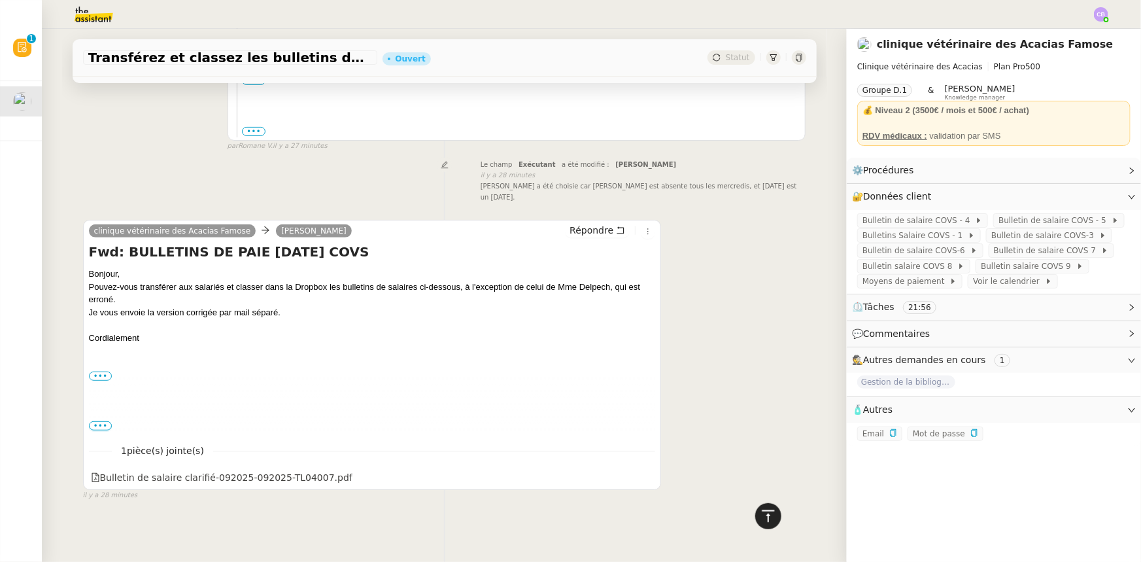
click at [760, 515] on icon at bounding box center [768, 516] width 16 height 16
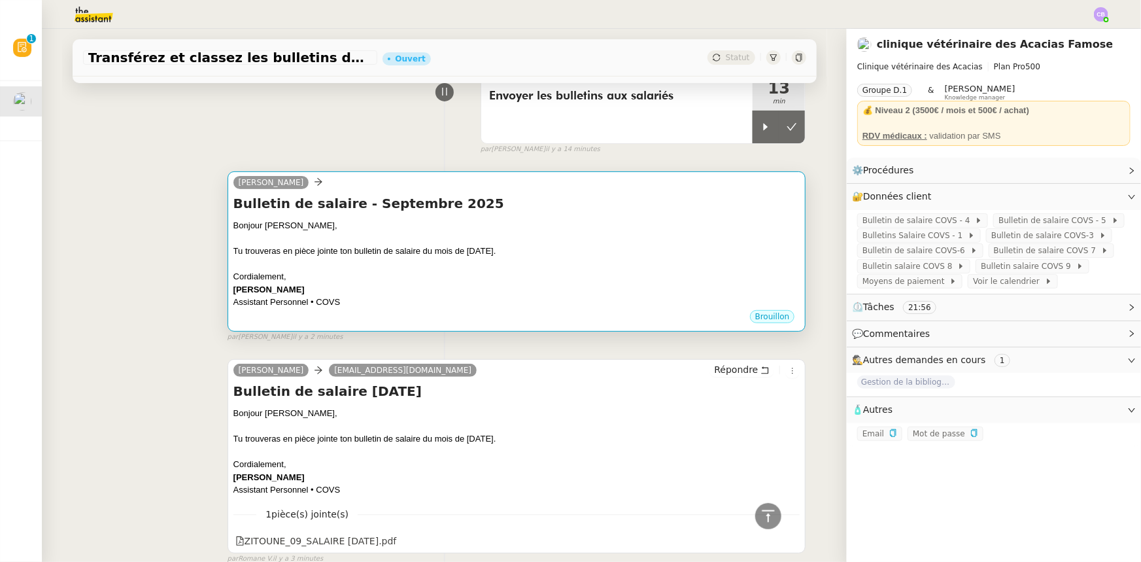
scroll to position [0, 0]
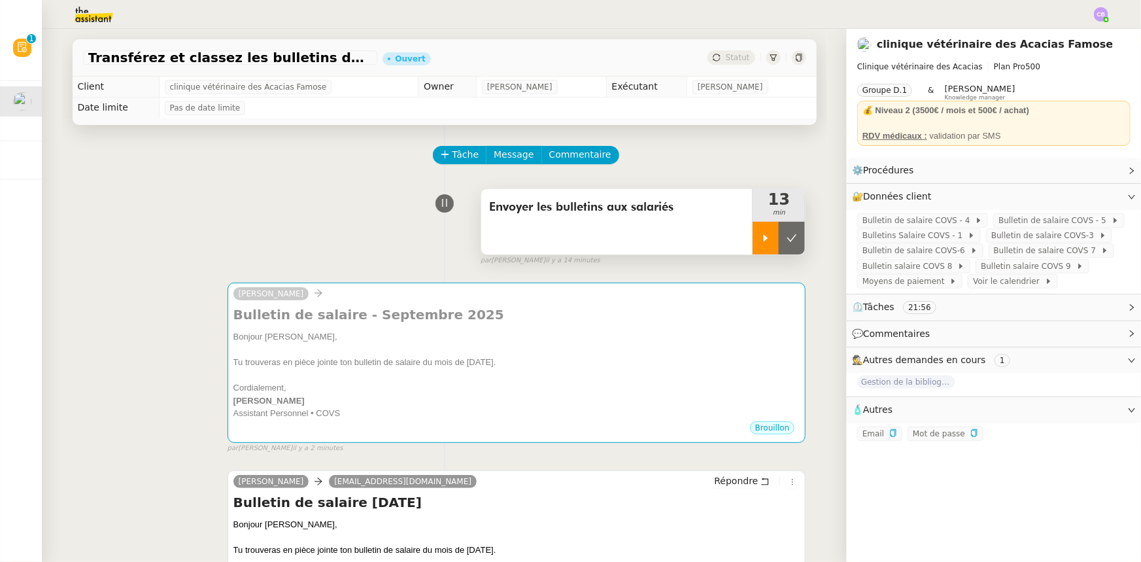
click at [752, 245] on div at bounding box center [765, 238] width 26 height 33
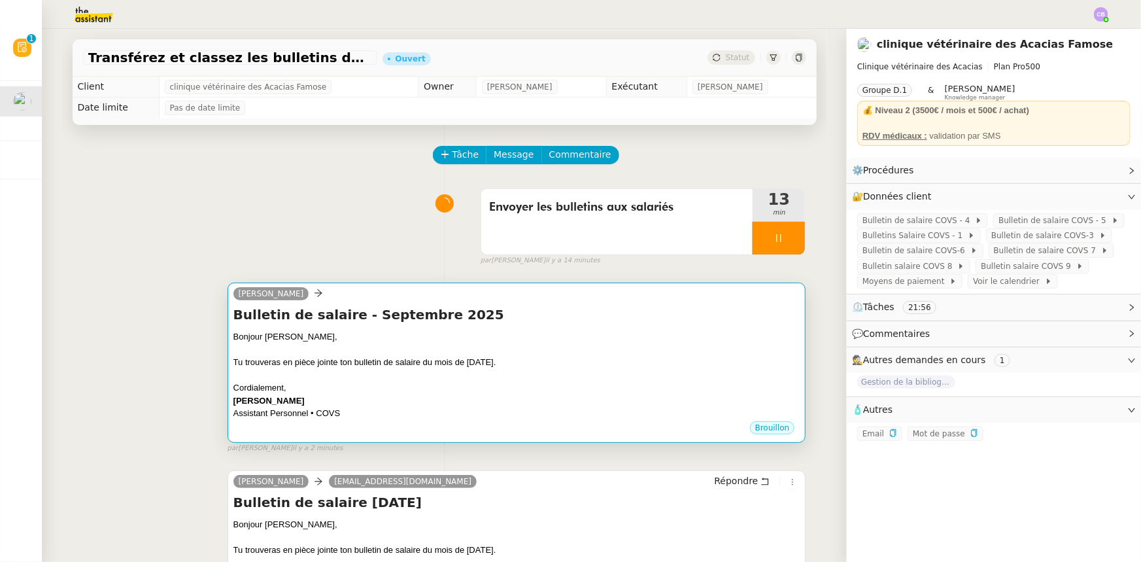
click at [657, 367] on div "Tu trouveras en pièce jointe ton bulletin de salaire du mois de [DATE]." at bounding box center [516, 362] width 567 height 13
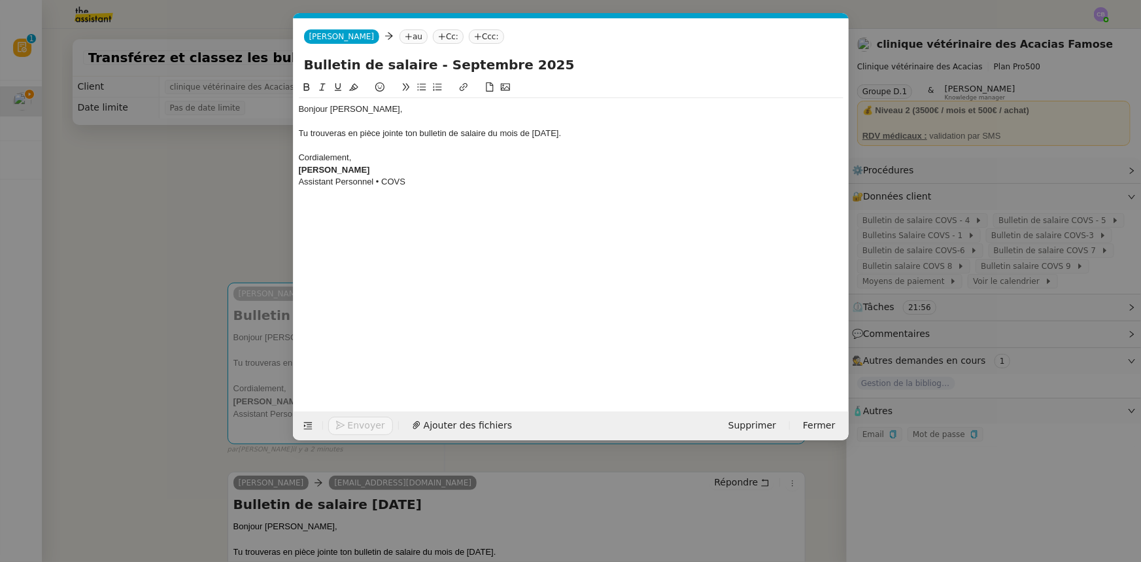
scroll to position [0, 27]
click at [758, 427] on span "Supprimer" at bounding box center [752, 425] width 48 height 15
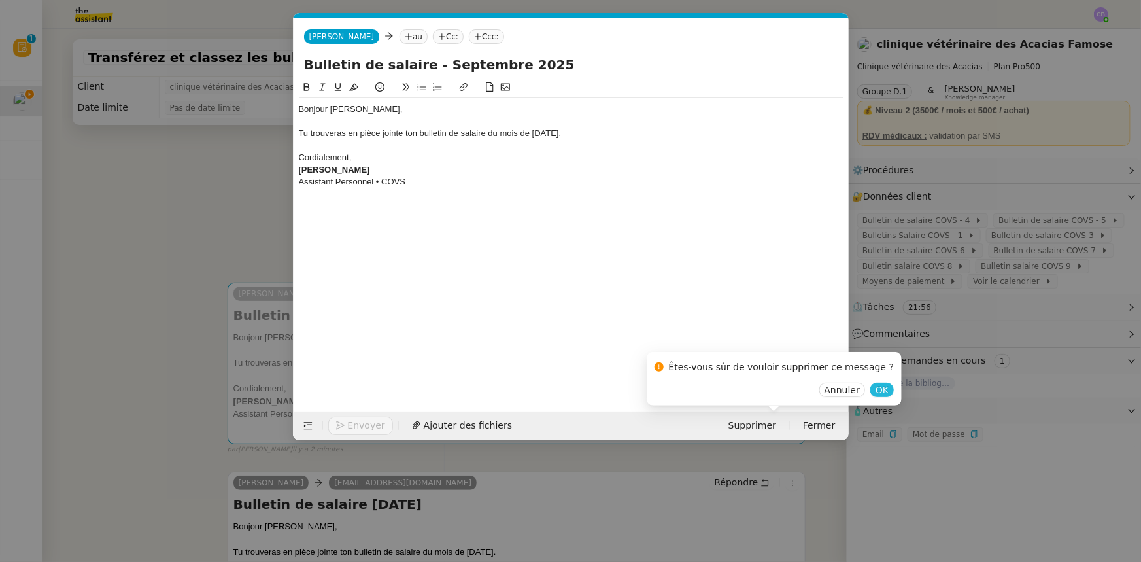
click at [875, 393] on span "OK" at bounding box center [881, 389] width 13 height 13
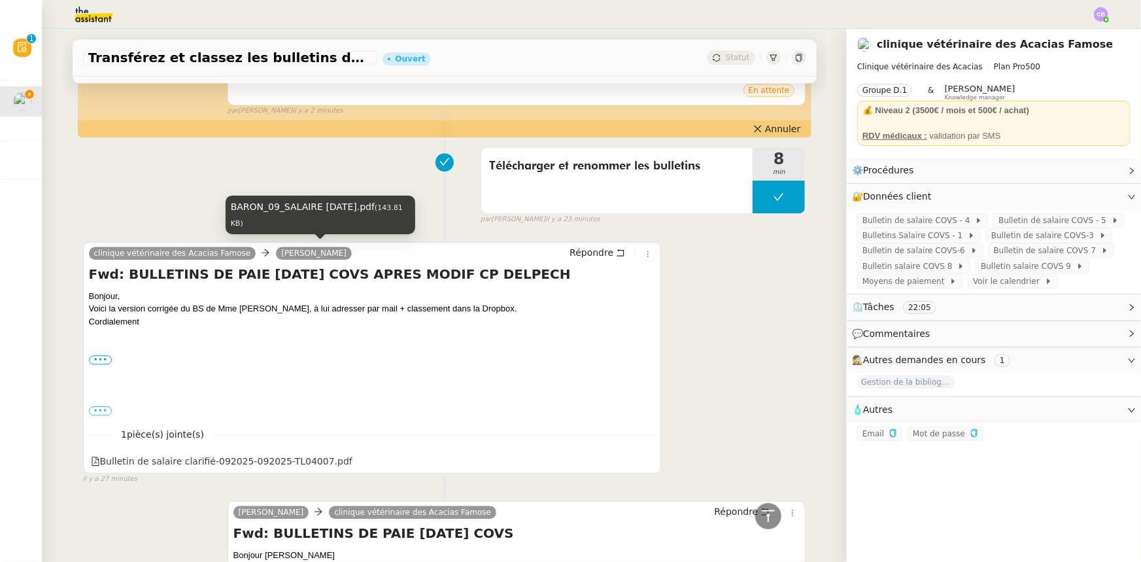
scroll to position [1723, 0]
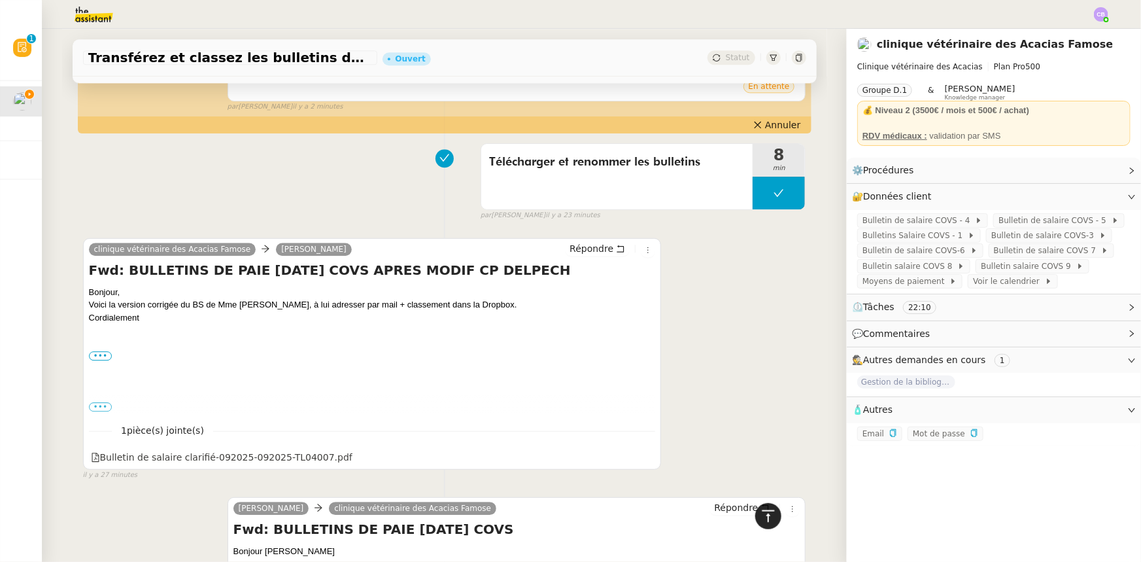
click at [762, 510] on icon at bounding box center [768, 515] width 12 height 12
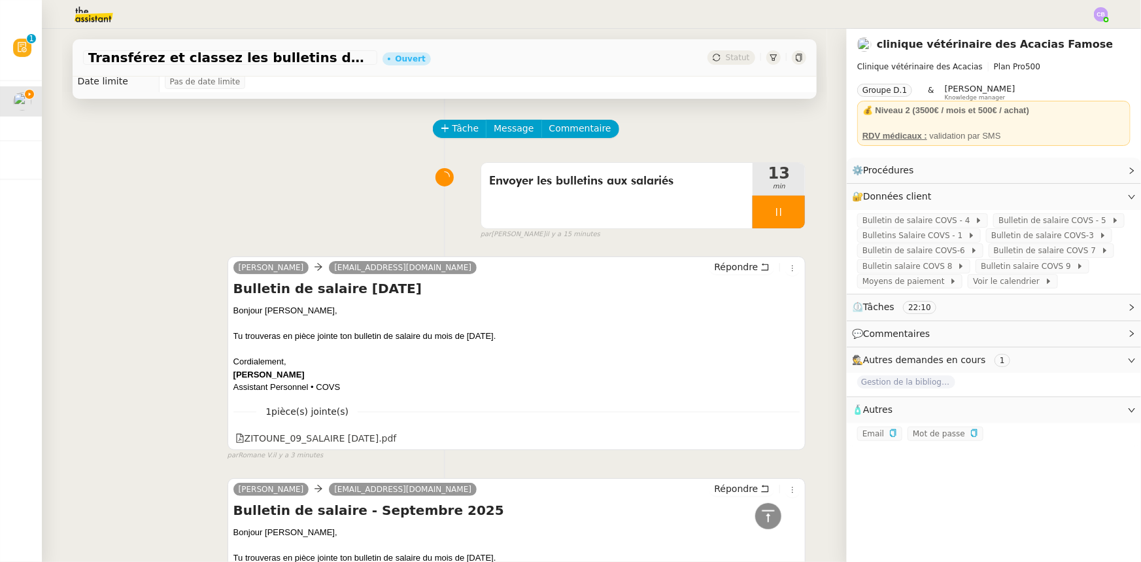
scroll to position [0, 0]
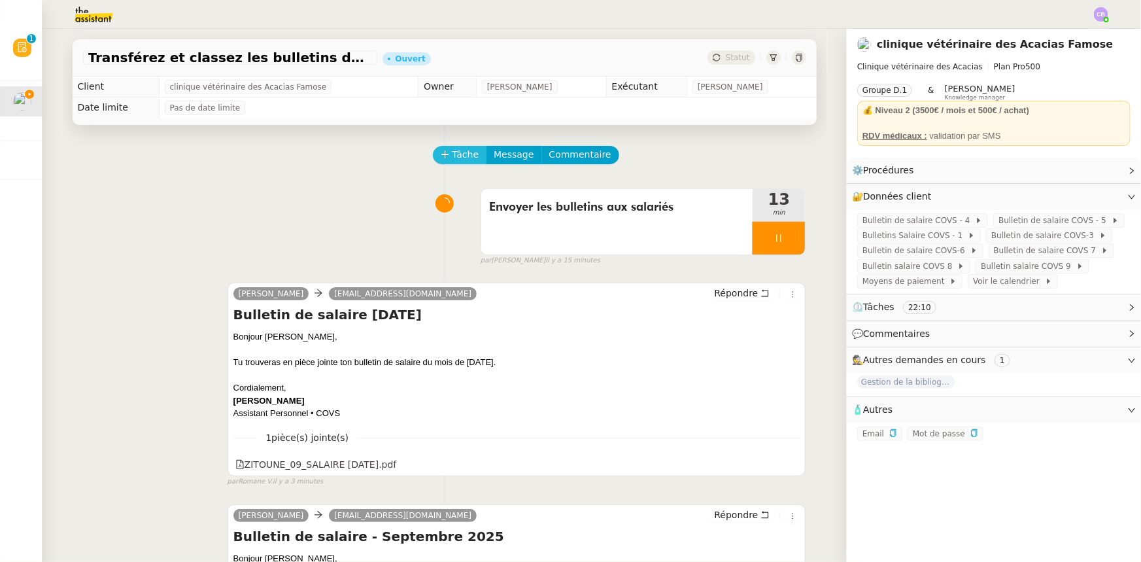
click at [452, 160] on span "Tâche" at bounding box center [465, 154] width 27 height 15
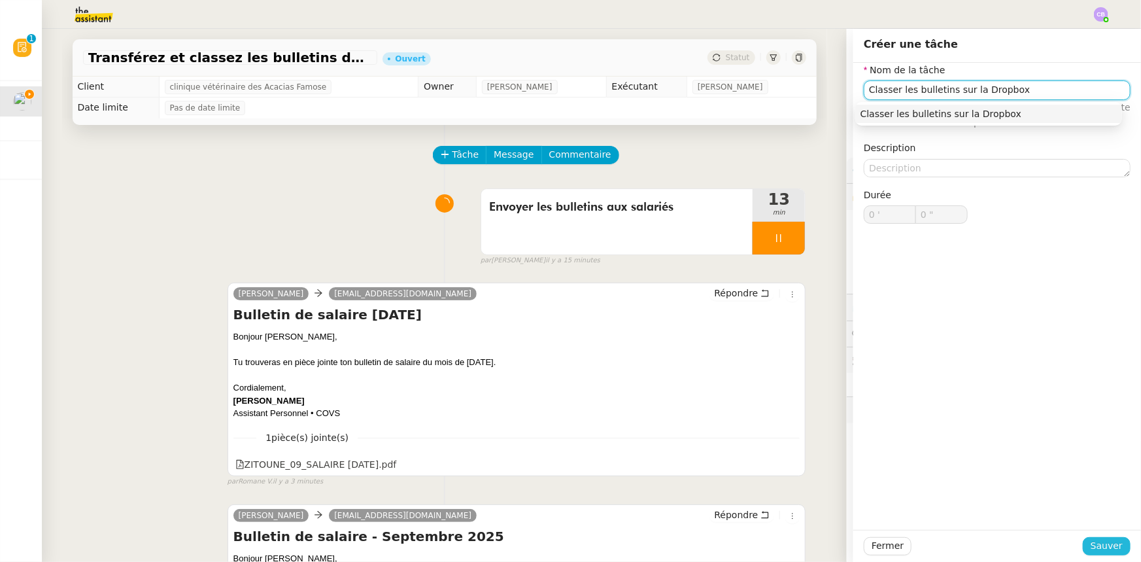
type input "Classer les bulletins sur la Dropbox"
click at [1095, 543] on span "Sauver" at bounding box center [1106, 545] width 32 height 15
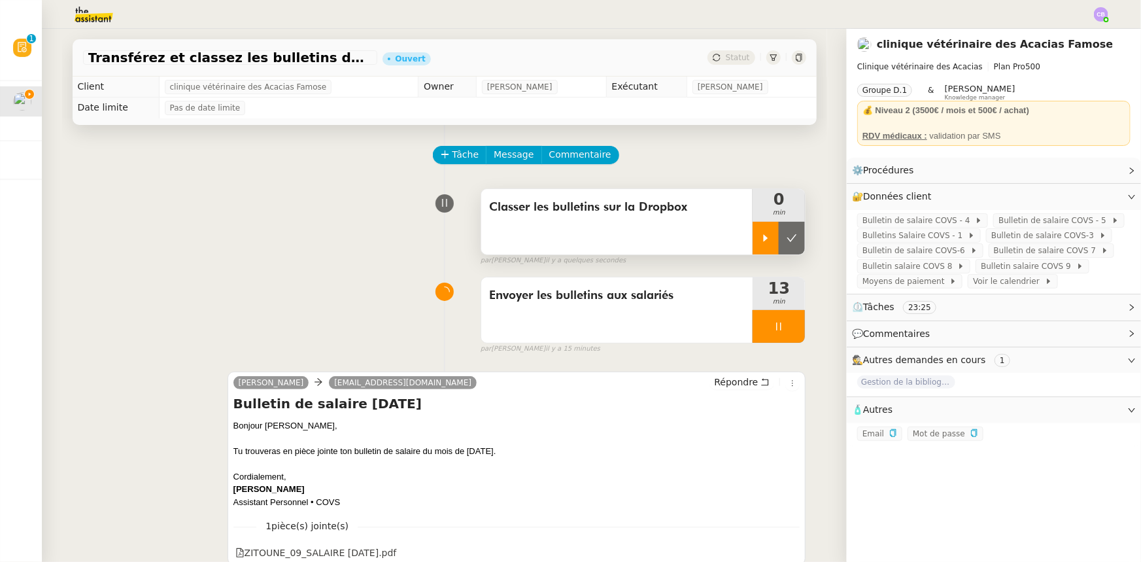
click at [760, 235] on icon at bounding box center [765, 238] width 10 height 10
click at [752, 326] on div at bounding box center [778, 326] width 52 height 33
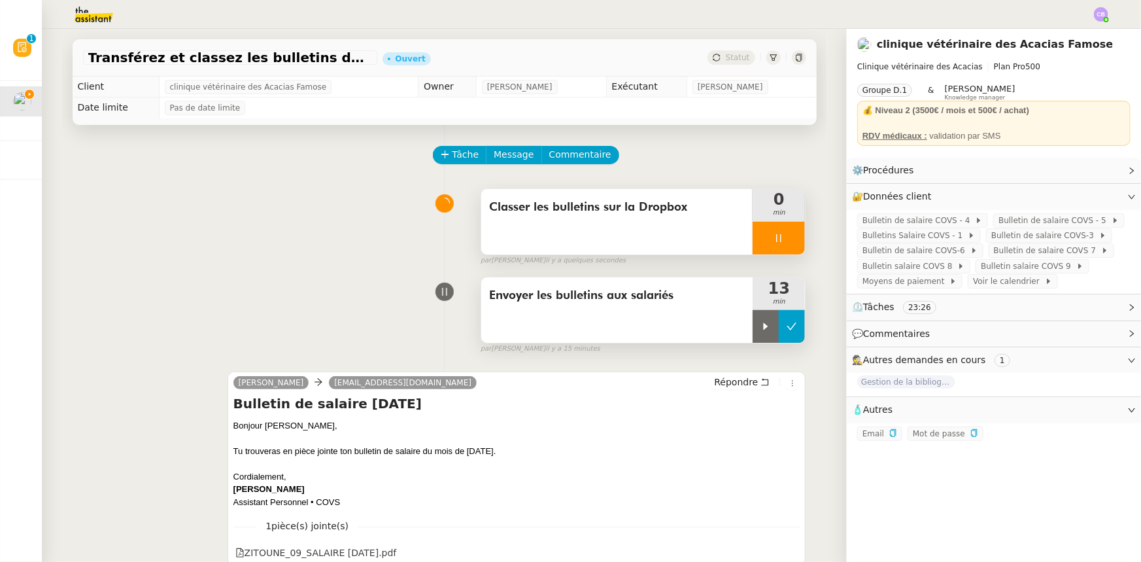
click at [782, 335] on button at bounding box center [792, 326] width 26 height 33
click at [1096, 197] on link "Modifier" at bounding box center [1095, 196] width 37 height 15
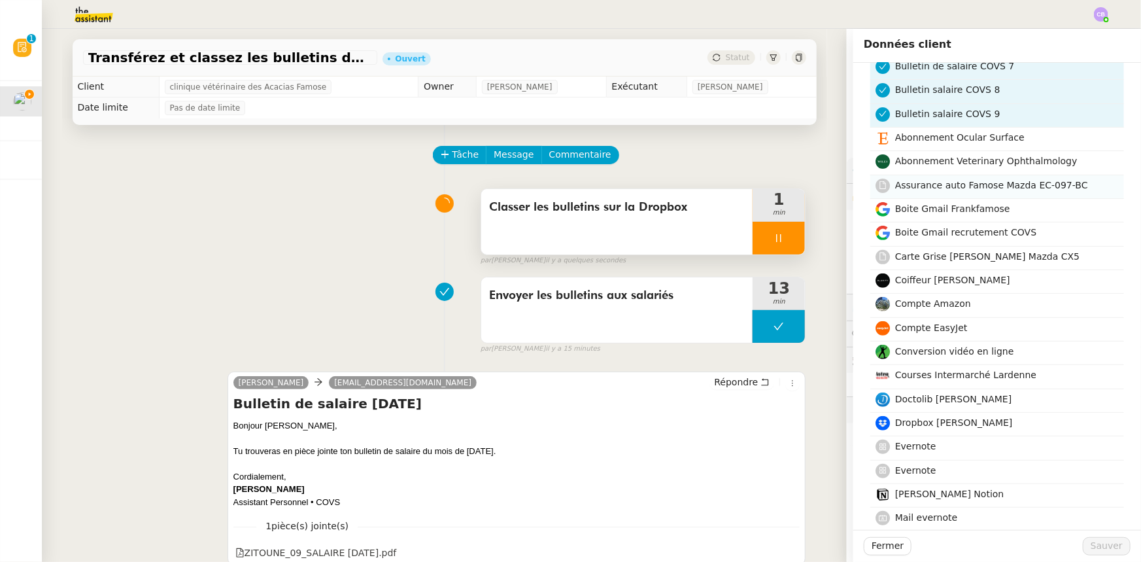
scroll to position [237, 0]
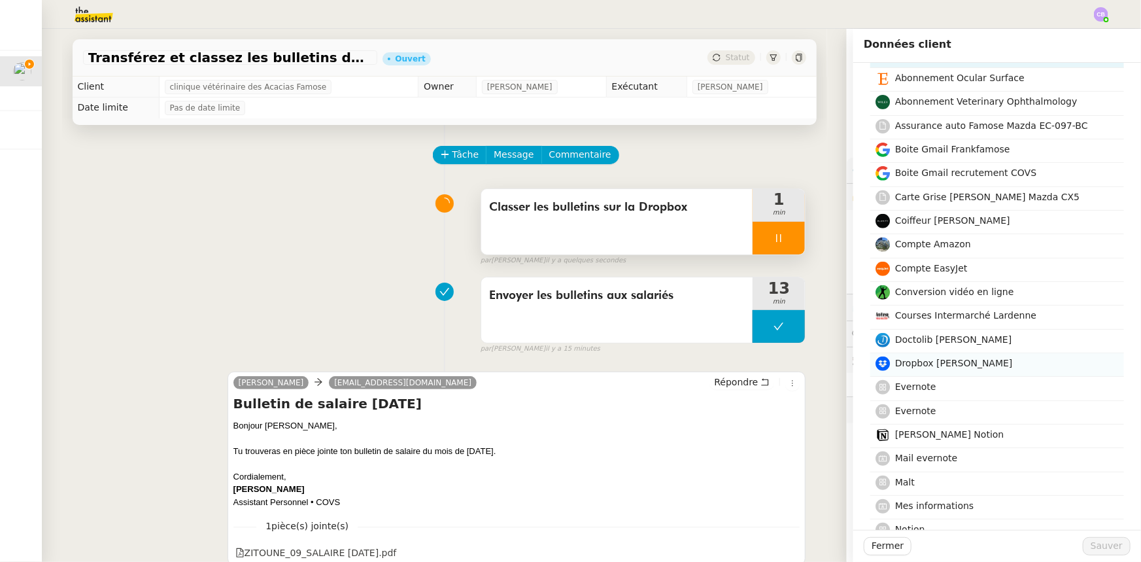
click at [930, 361] on span "Dropbox [PERSON_NAME]" at bounding box center [954, 363] width 118 height 10
click at [1098, 549] on span "Sauver" at bounding box center [1106, 545] width 32 height 15
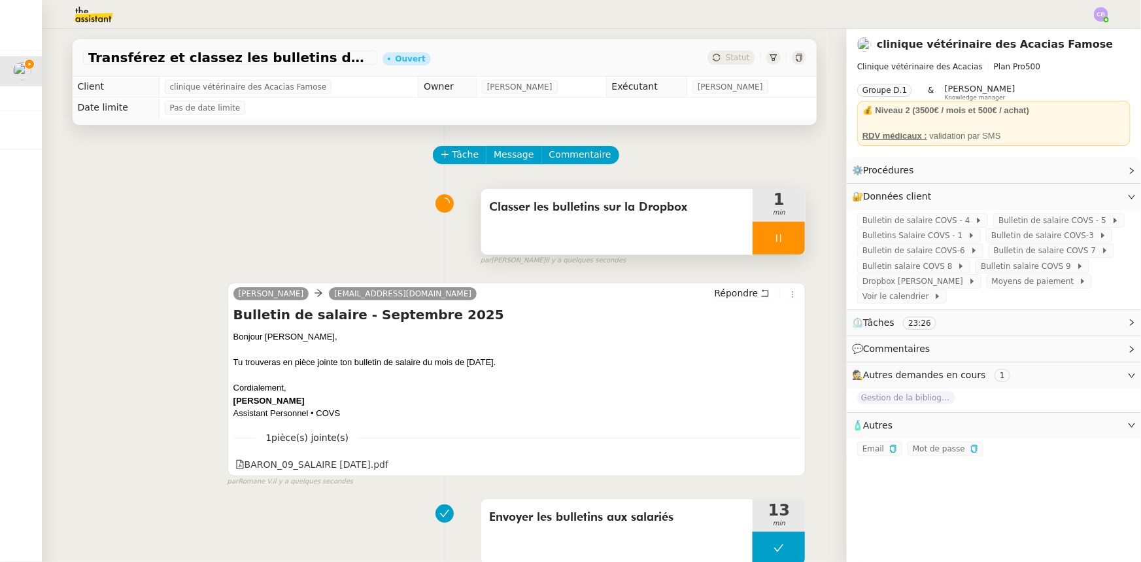
click at [888, 284] on span "Dropbox [PERSON_NAME]" at bounding box center [915, 281] width 106 height 13
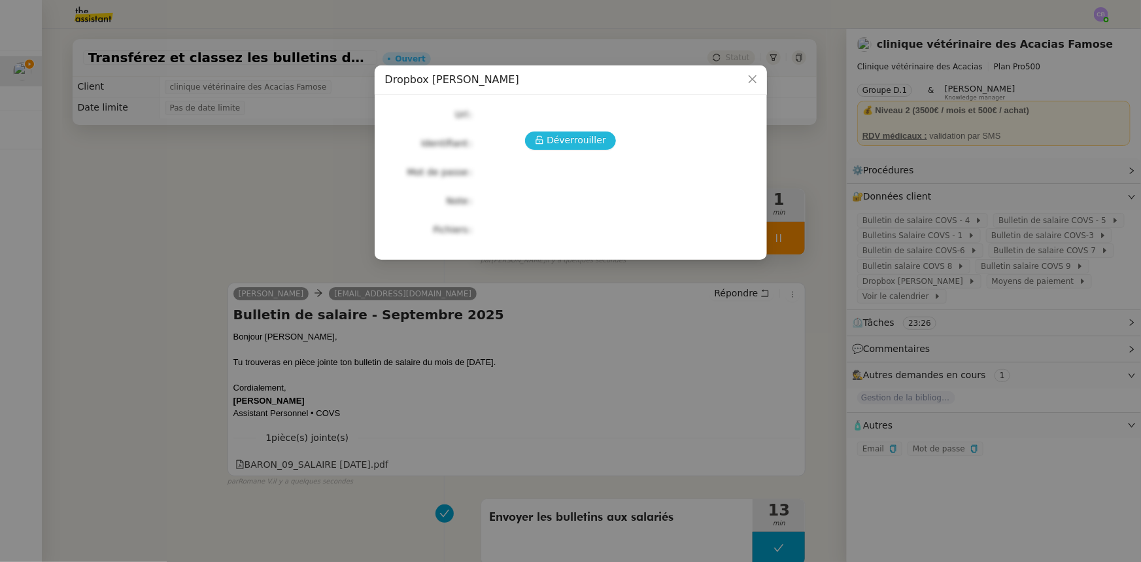
click at [575, 142] on span "Déverrouiller" at bounding box center [575, 140] width 59 height 15
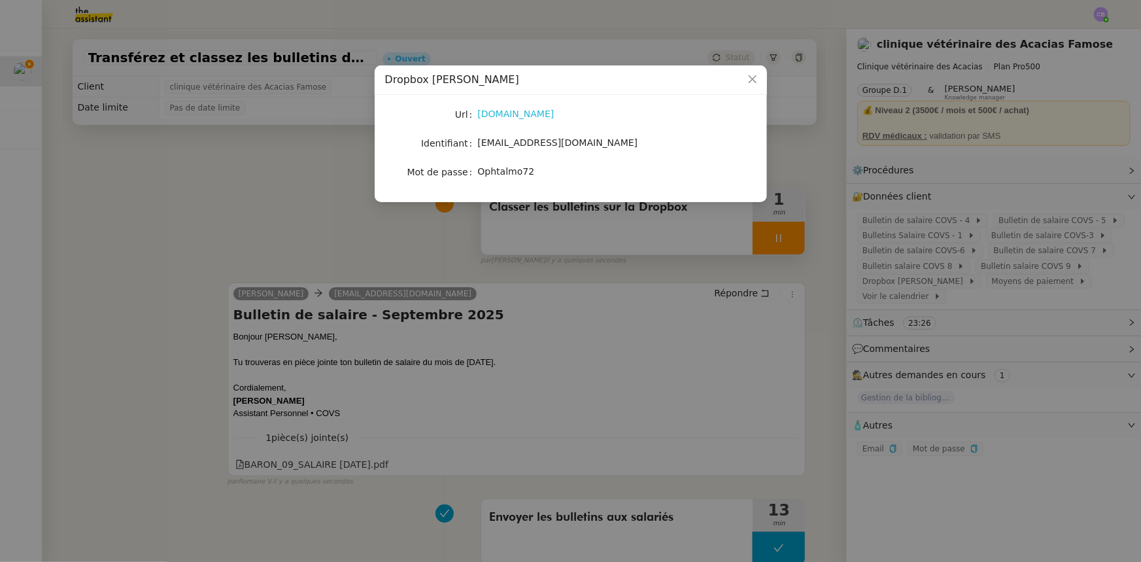
click at [529, 114] on link "[DOMAIN_NAME]" at bounding box center [516, 114] width 76 height 10
click at [747, 81] on icon "Close" at bounding box center [752, 79] width 10 height 10
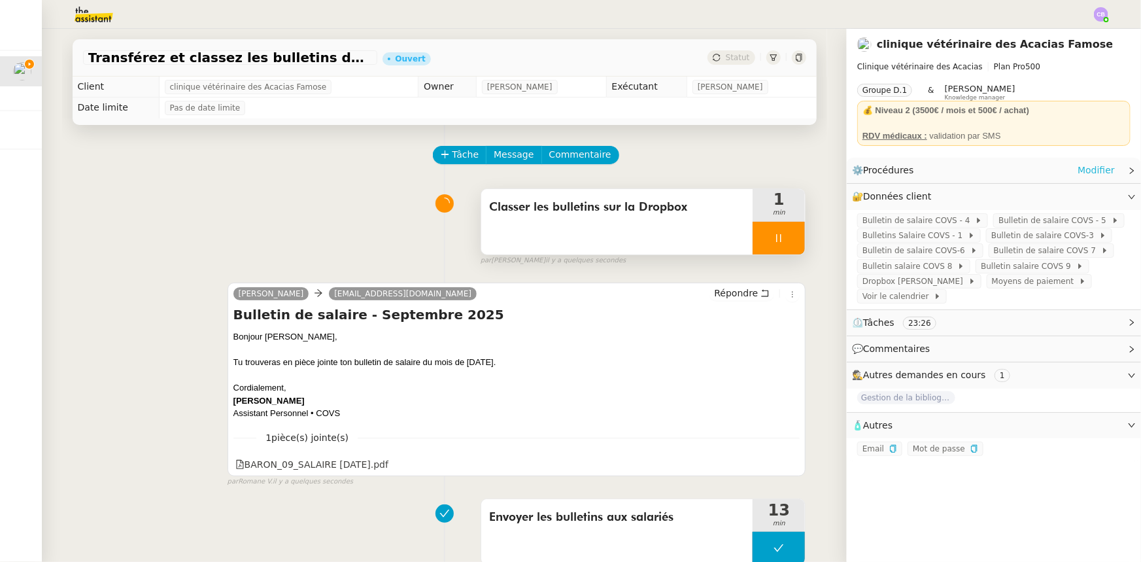
click at [1084, 171] on link "Modifier" at bounding box center [1095, 170] width 37 height 15
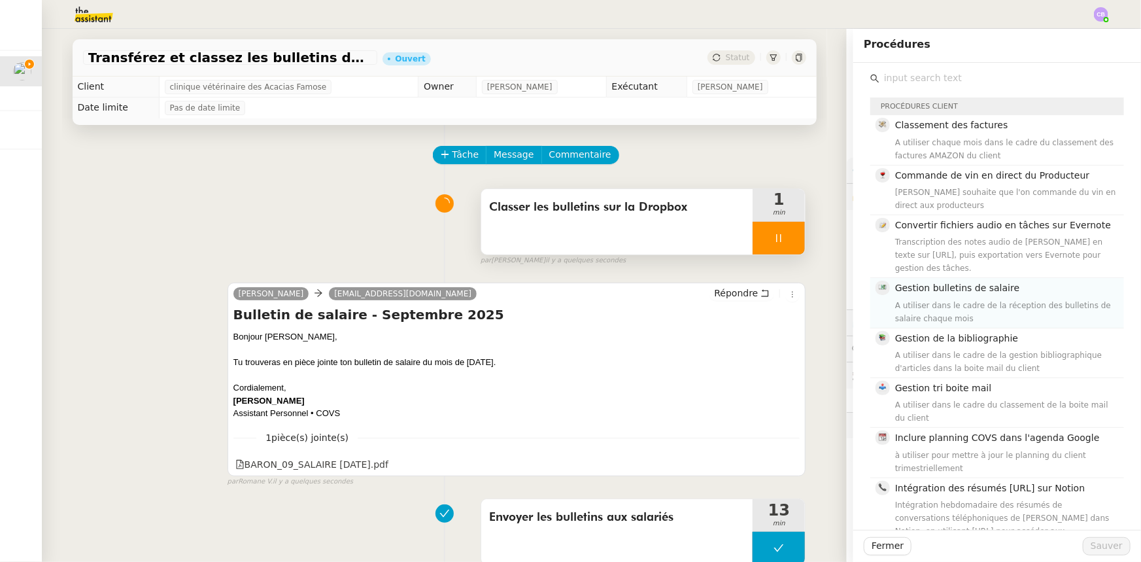
click at [968, 299] on div "A utiliser dans le cadre de la réception des bulletins de salaire chaque mois" at bounding box center [1005, 312] width 221 height 26
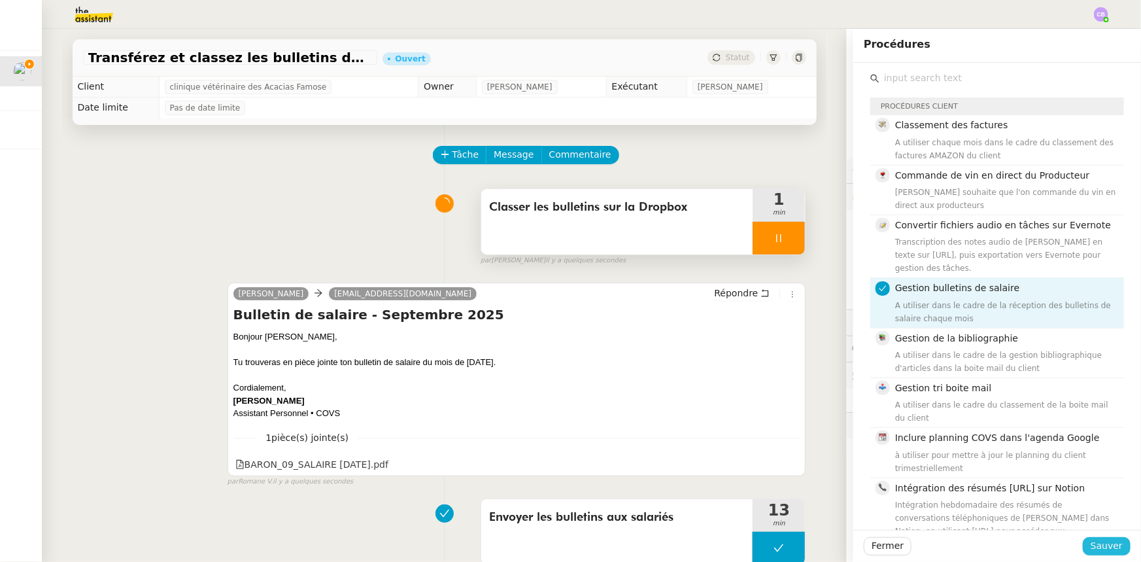
click at [1091, 549] on span "Sauver" at bounding box center [1106, 545] width 32 height 15
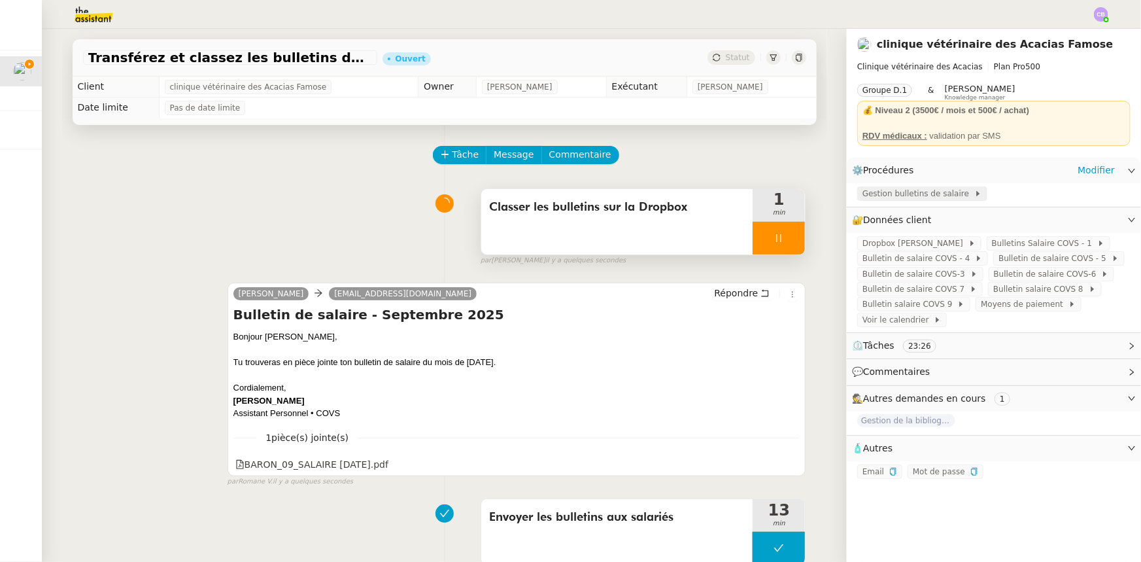
click at [936, 195] on span "Gestion bulletins de salaire" at bounding box center [918, 193] width 112 height 13
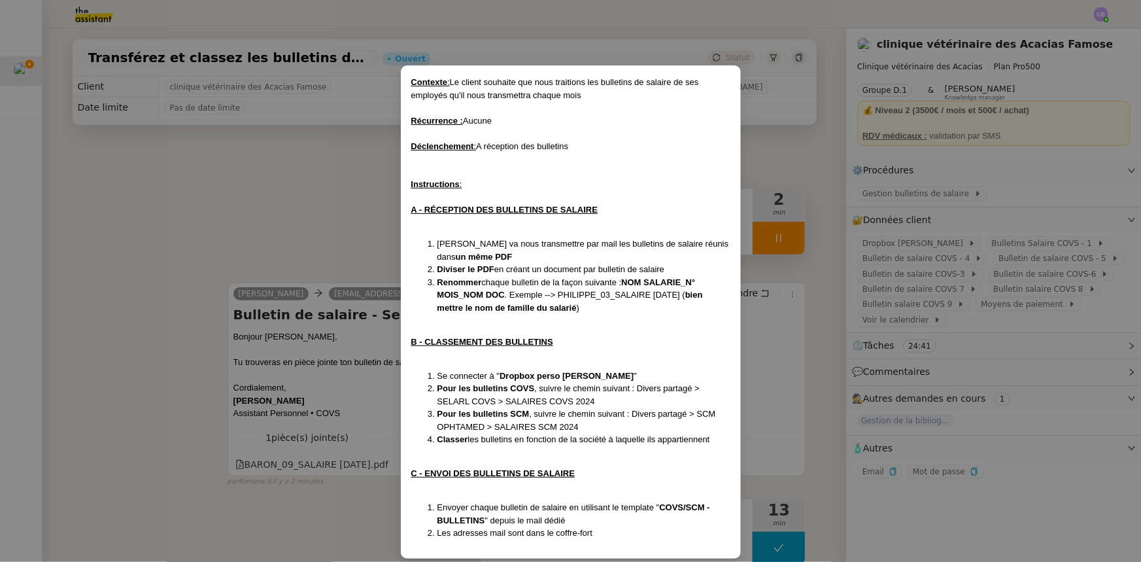
click at [313, 239] on nz-modal-container "Contexte : Le client souhaite que nous traitions les bulletins de salaire de se…" at bounding box center [570, 281] width 1141 height 562
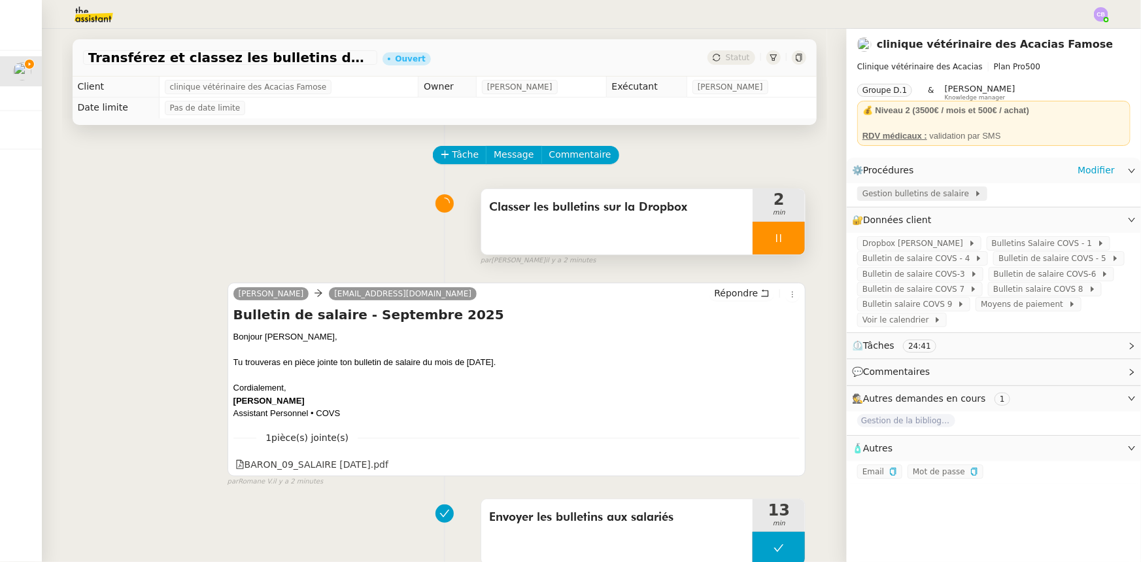
click at [887, 195] on span "Gestion bulletins de salaire" at bounding box center [918, 193] width 112 height 13
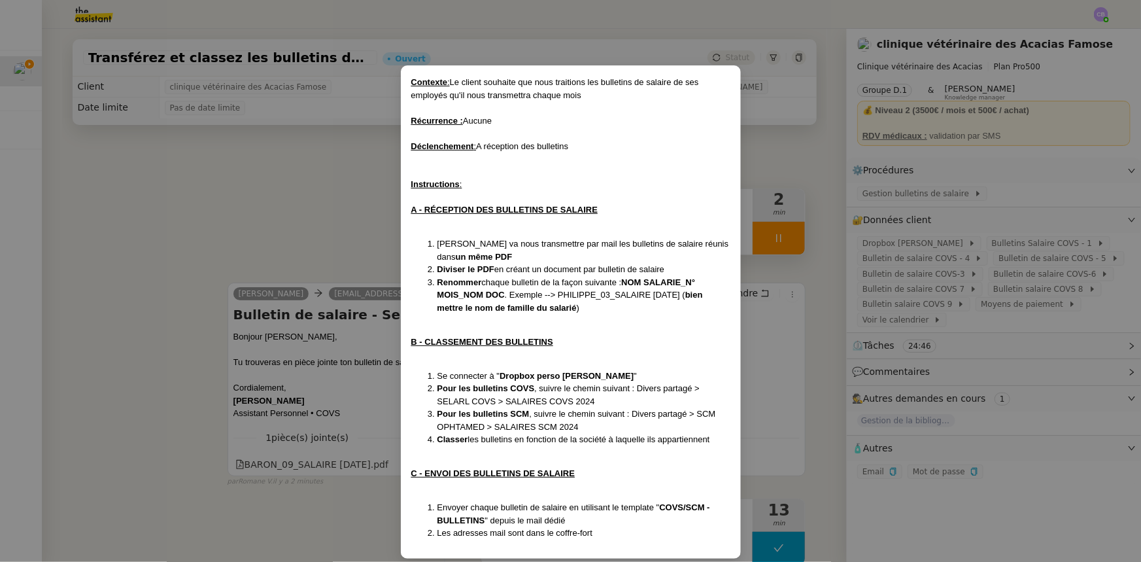
click at [331, 243] on nz-modal-container "Contexte : Le client souhaite que nous traitions les bulletins de salaire de se…" at bounding box center [570, 281] width 1141 height 562
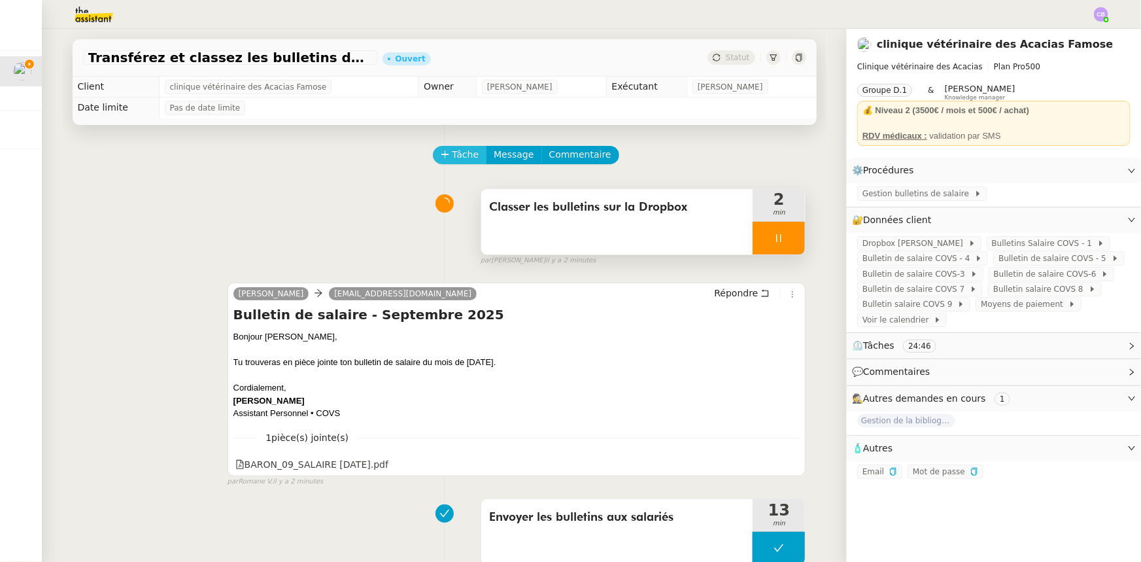
click at [452, 159] on span "Tâche" at bounding box center [465, 154] width 27 height 15
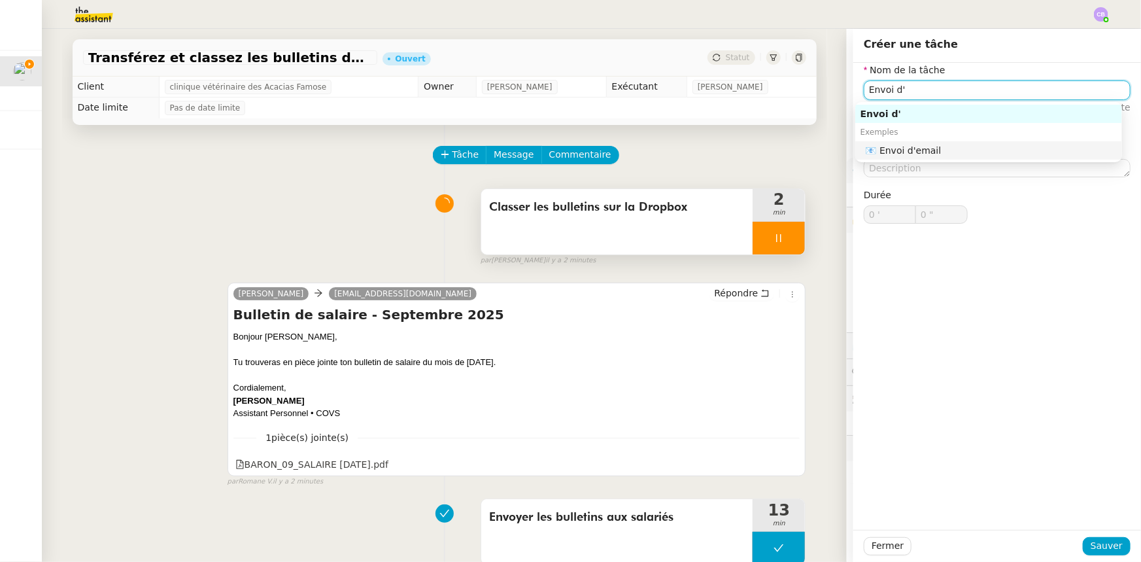
click at [927, 150] on div "📧 Envoi d'email" at bounding box center [990, 150] width 251 height 12
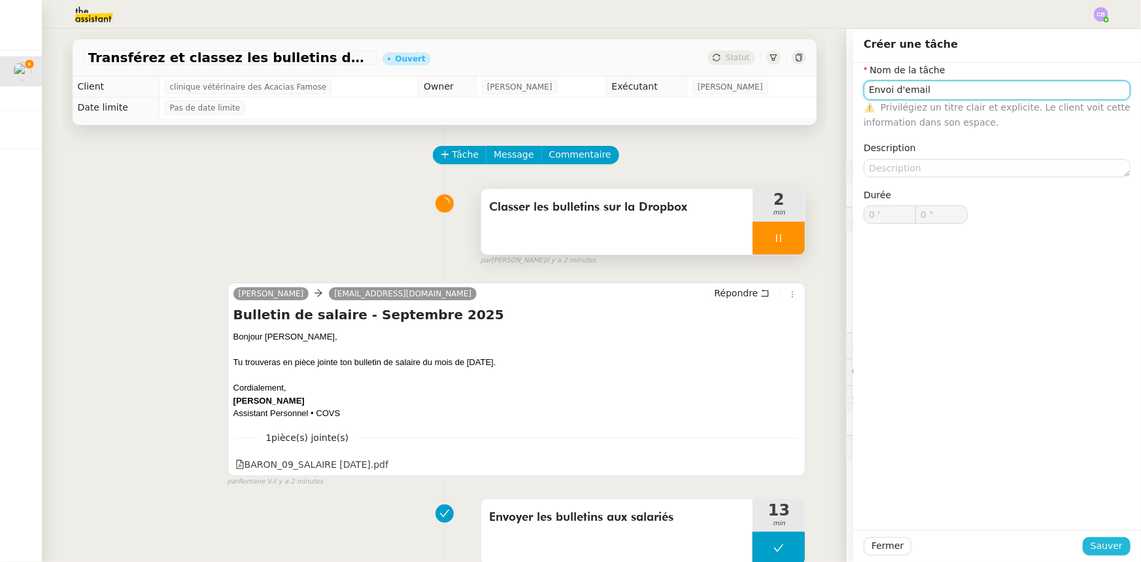
type input "Envoi d'email"
click at [1099, 545] on span "Sauver" at bounding box center [1106, 545] width 32 height 15
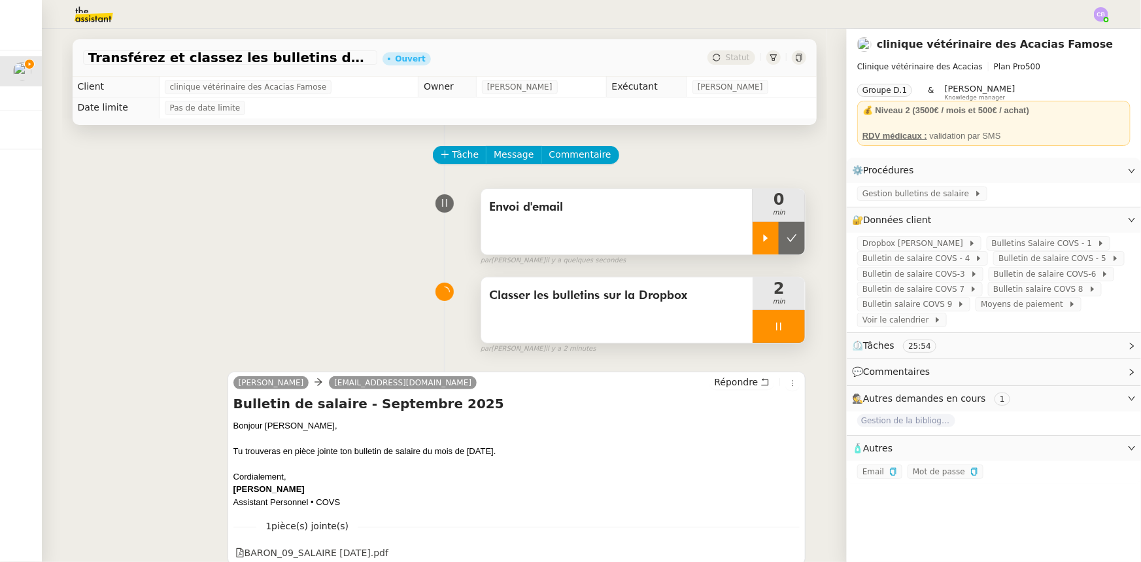
click at [764, 241] on icon at bounding box center [766, 237] width 5 height 7
click at [752, 325] on div at bounding box center [778, 326] width 52 height 33
click at [779, 333] on button at bounding box center [792, 326] width 26 height 33
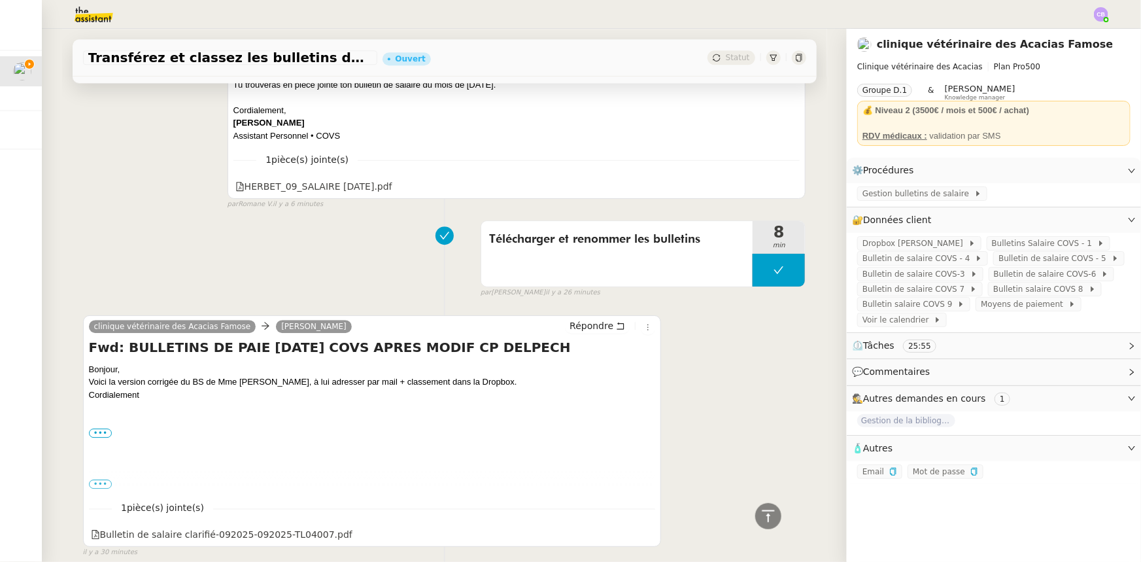
scroll to position [1842, 0]
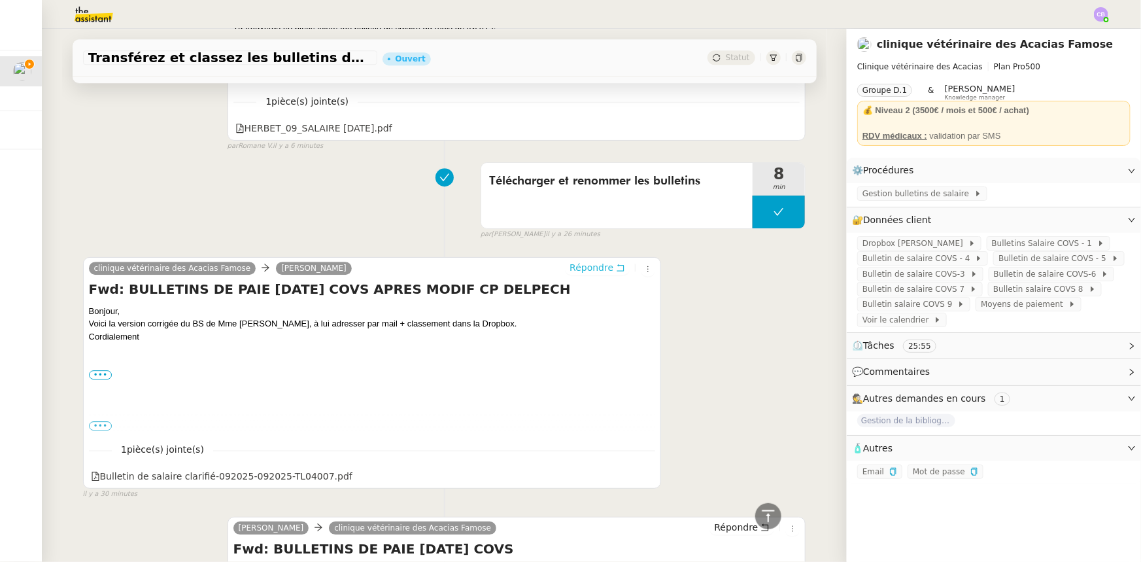
click at [575, 273] on span "Répondre" at bounding box center [591, 267] width 44 height 13
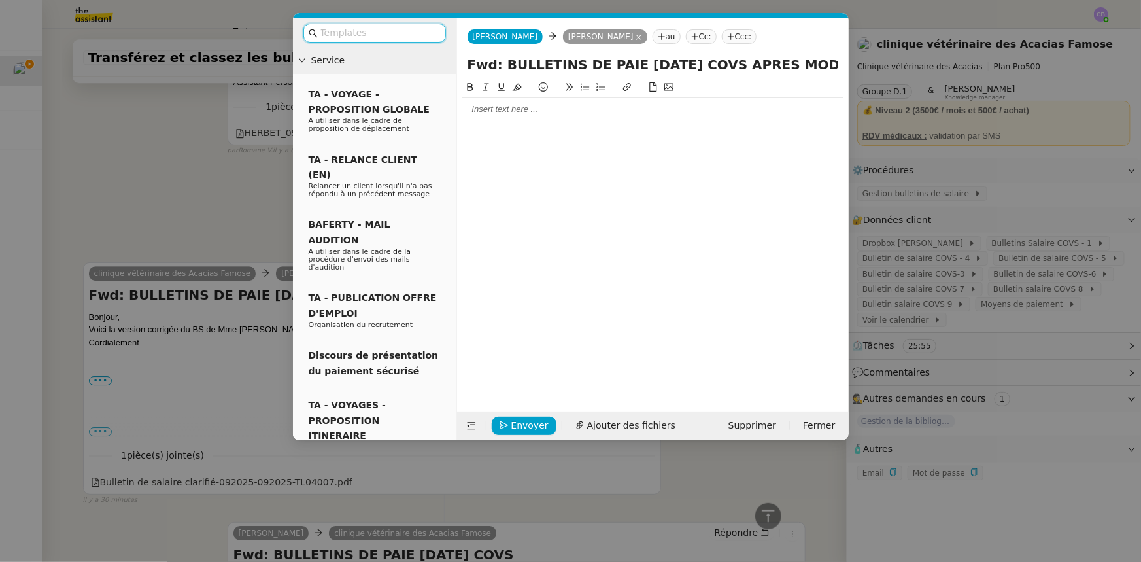
scroll to position [1947, 0]
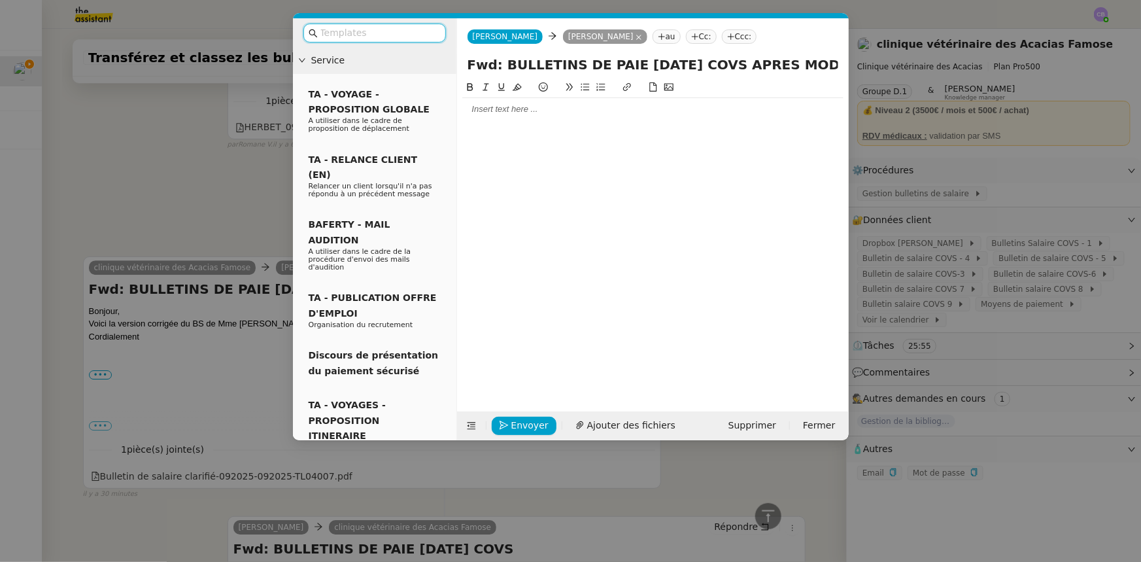
click at [373, 37] on input "text" at bounding box center [379, 32] width 118 height 15
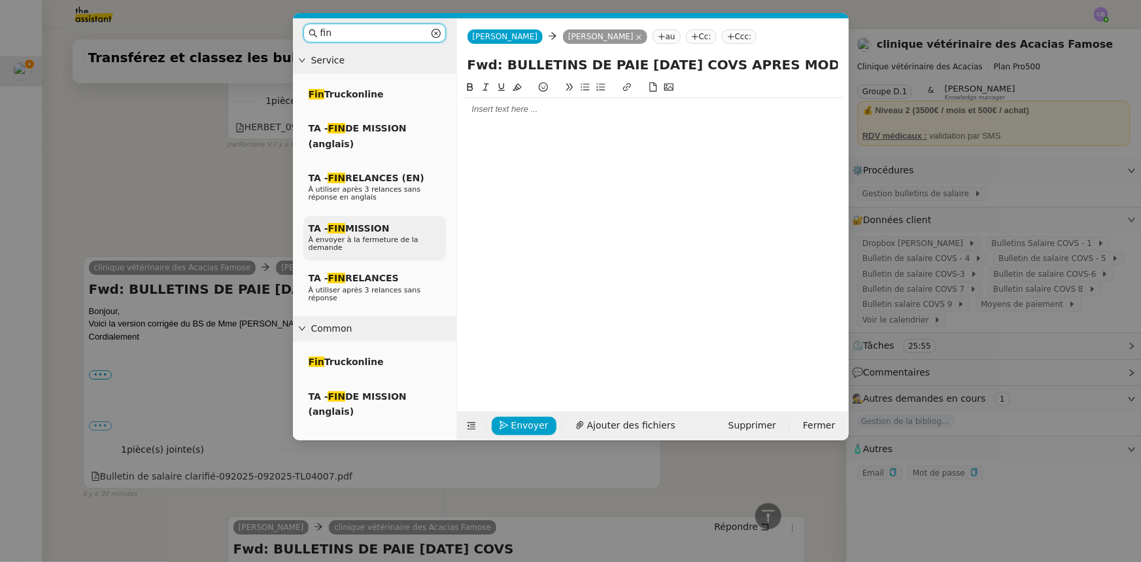
type input "fin"
click at [373, 231] on span "TA - FIN MISSION" at bounding box center [349, 228] width 81 height 10
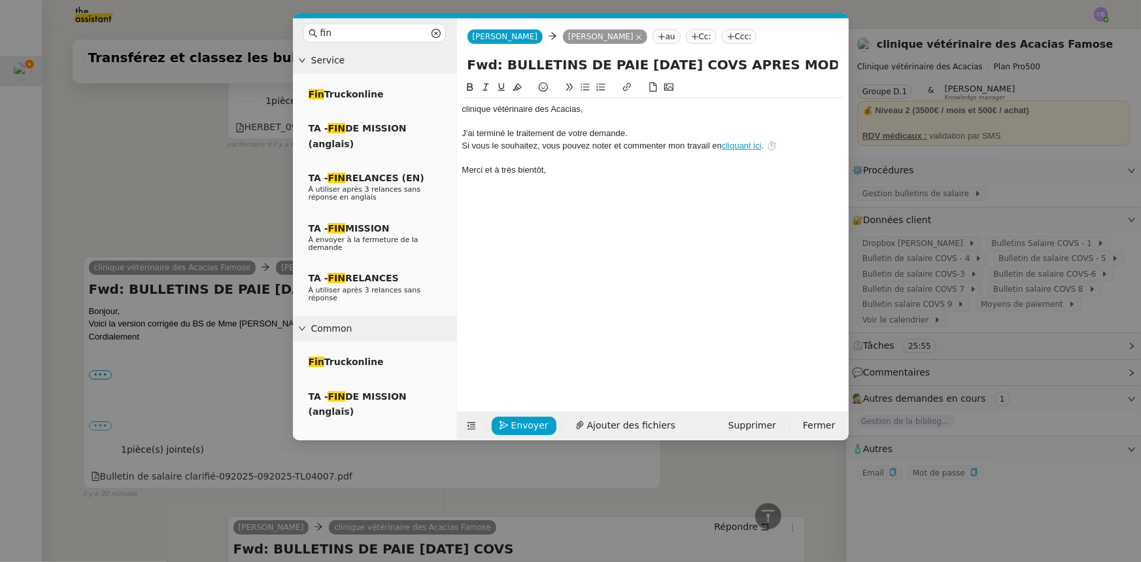
scroll to position [2024, 0]
drag, startPoint x: 580, startPoint y: 110, endPoint x: 457, endPoint y: 109, distance: 122.9
click at [457, 109] on nz-spin "﻿clinique vétérinaire des Acacias﻿, J'ai terminé le traitement de votre demande…" at bounding box center [653, 238] width 392 height 316
click at [216, 194] on nz-modal-container "fin Service Fin Truckonline TA - FIN DE MISSION (anglais) TA - FIN RELANCES (EN…" at bounding box center [570, 281] width 1141 height 562
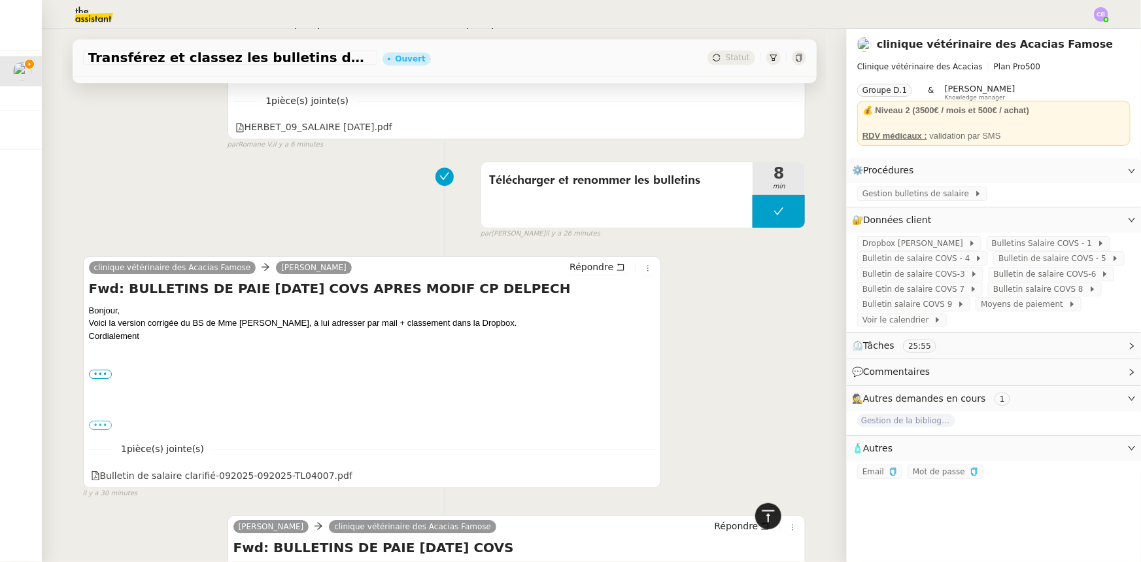
click at [760, 511] on icon at bounding box center [768, 516] width 16 height 16
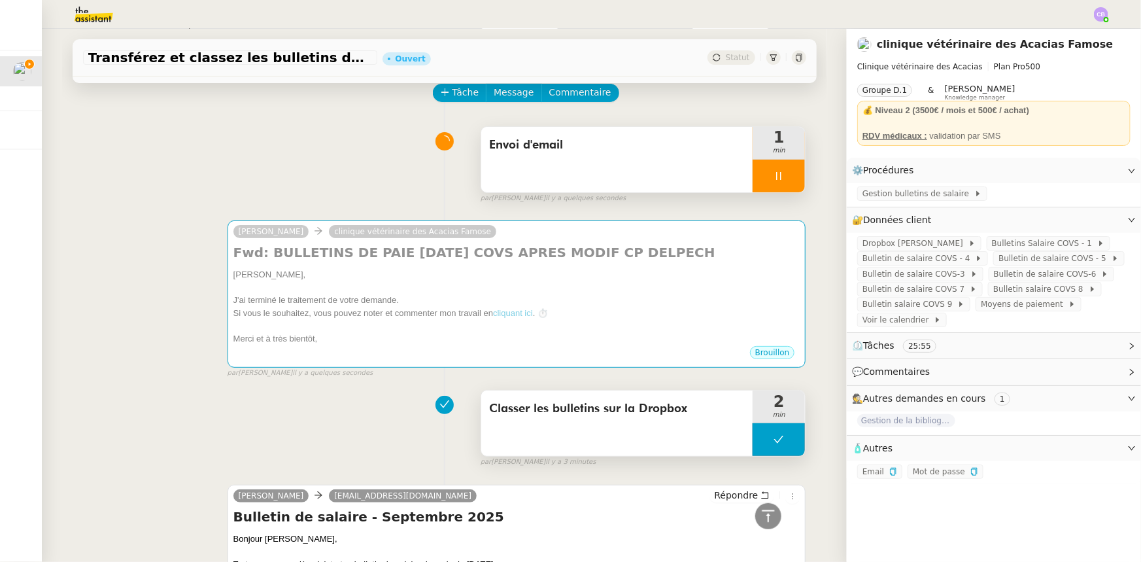
scroll to position [0, 0]
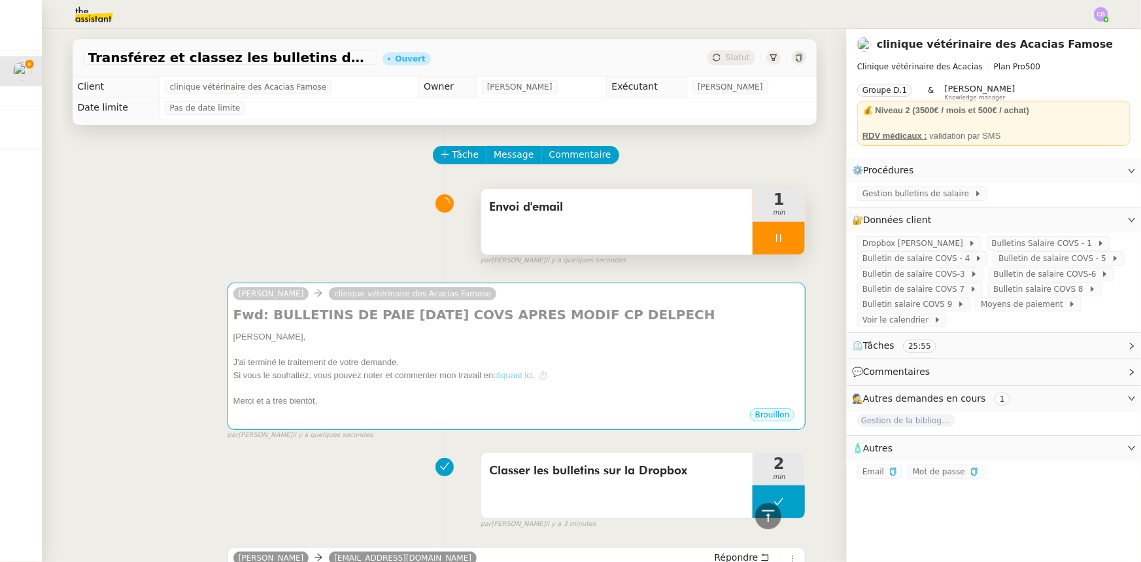
click at [752, 241] on div at bounding box center [778, 238] width 52 height 33
click at [760, 235] on icon at bounding box center [765, 238] width 10 height 10
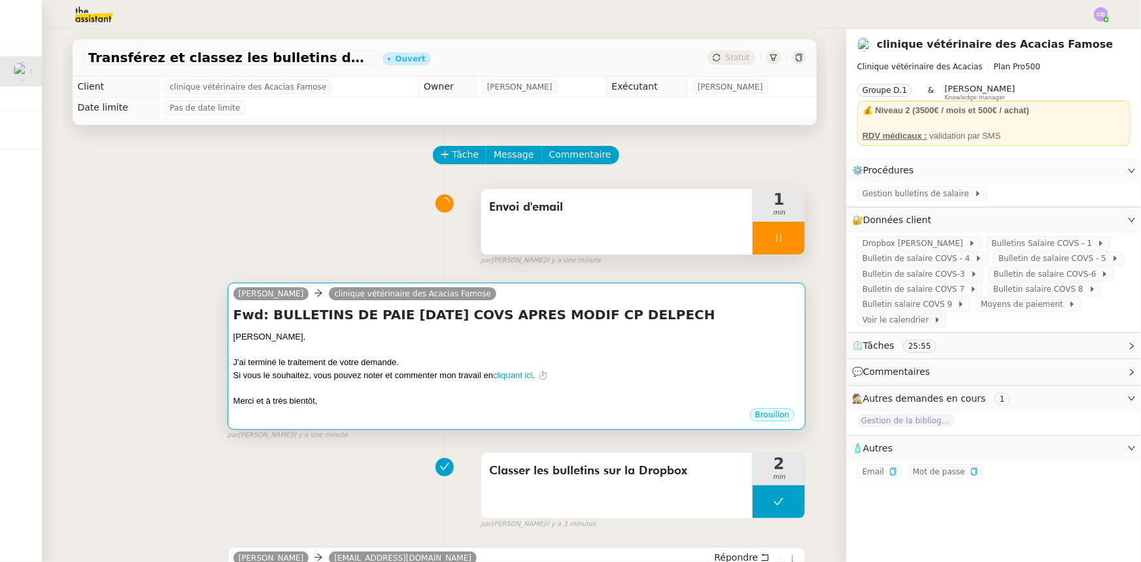
click at [658, 346] on div at bounding box center [516, 349] width 567 height 13
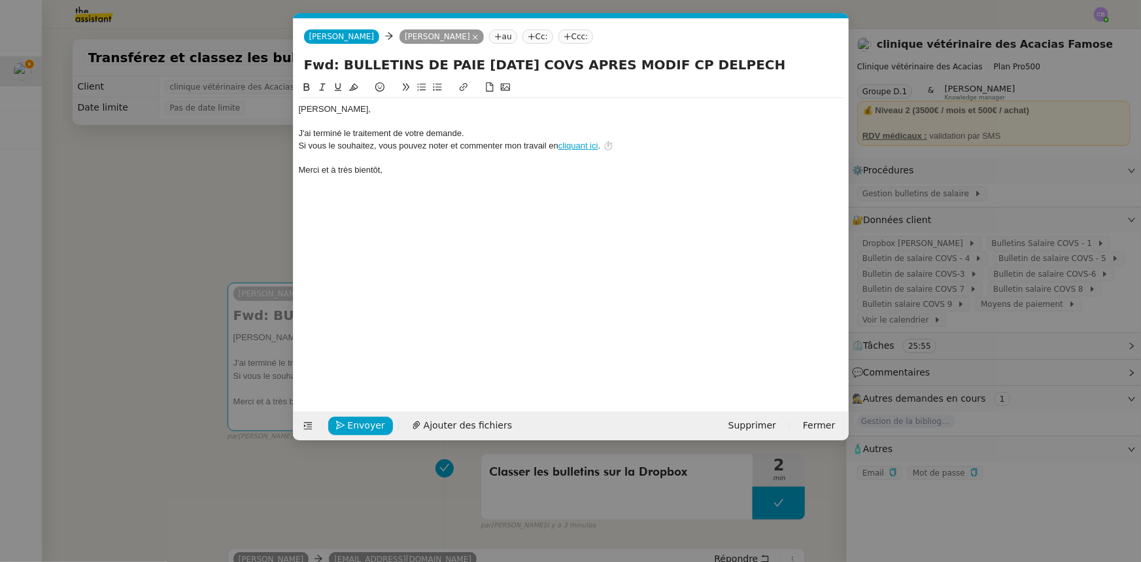
scroll to position [0, 37]
click at [384, 112] on div "[PERSON_NAME]﻿," at bounding box center [571, 109] width 545 height 12
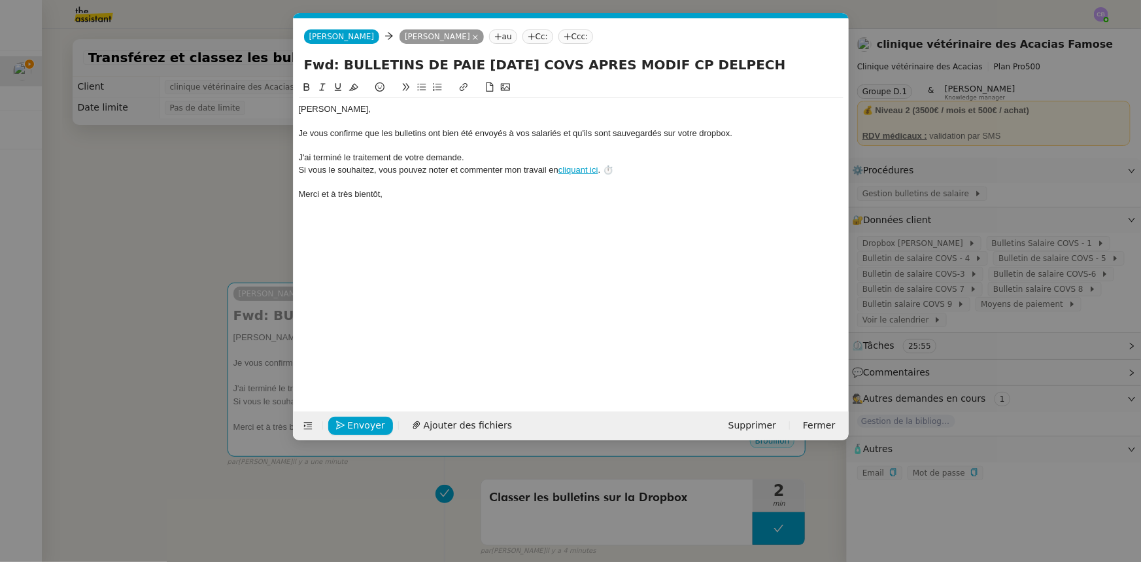
click at [713, 134] on div "Je vous confirme que les bulletins ont bien été envoyés à vos salariés et qu'il…" at bounding box center [571, 133] width 545 height 12
click at [0, 0] on lt-span "D ropbox" at bounding box center [0, 0] width 0 height 0
click at [739, 135] on div "Je vous confirme que les bulletins ont bien été envoyés à vos salariés et qu'il…" at bounding box center [571, 133] width 545 height 12
click at [231, 197] on nz-modal-container "fin Service Fin Truckonline TA - FIN DE MISSION (anglais) TA - FIN RELANCES (EN…" at bounding box center [570, 281] width 1141 height 562
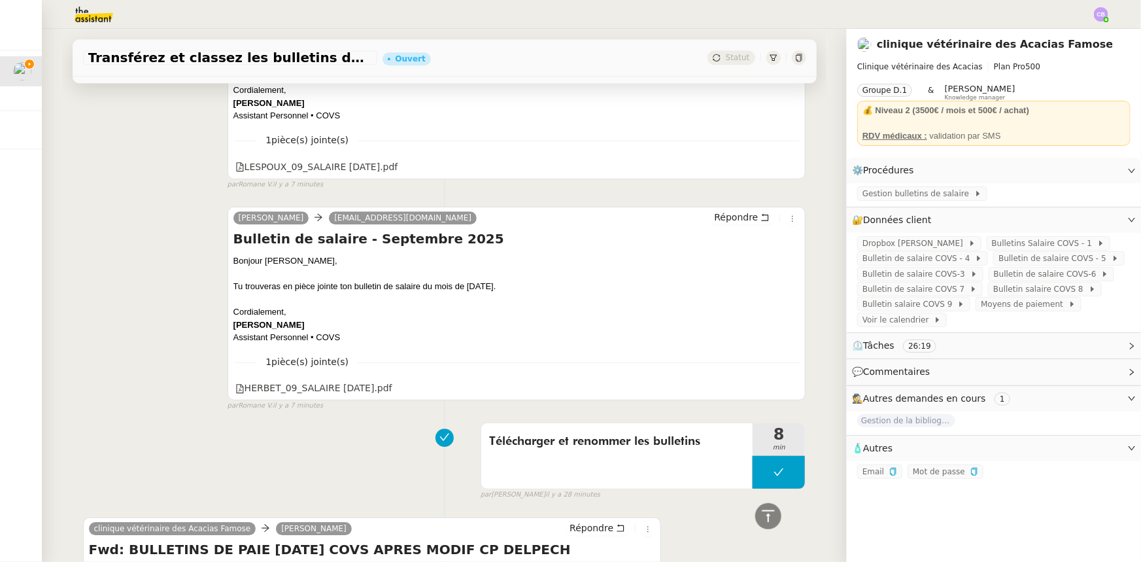
scroll to position [2079, 0]
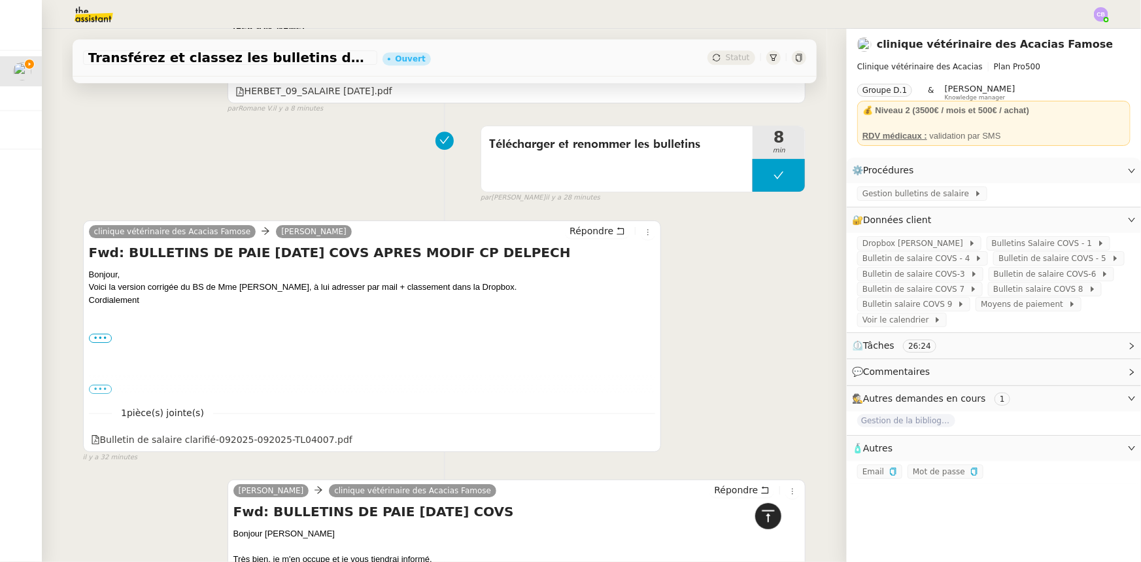
click at [762, 521] on icon at bounding box center [768, 516] width 16 height 16
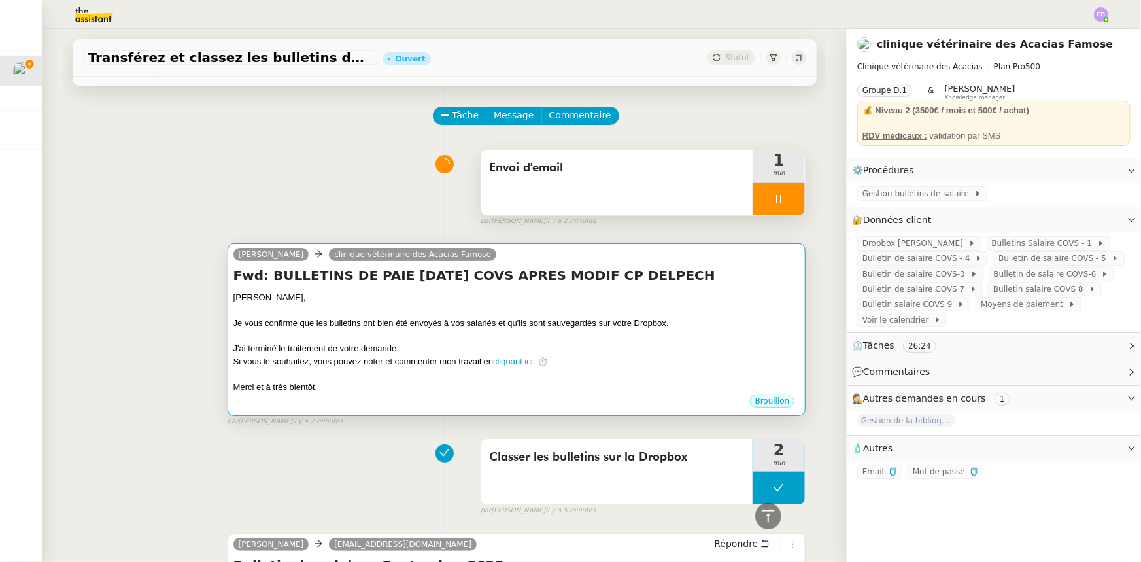
scroll to position [0, 0]
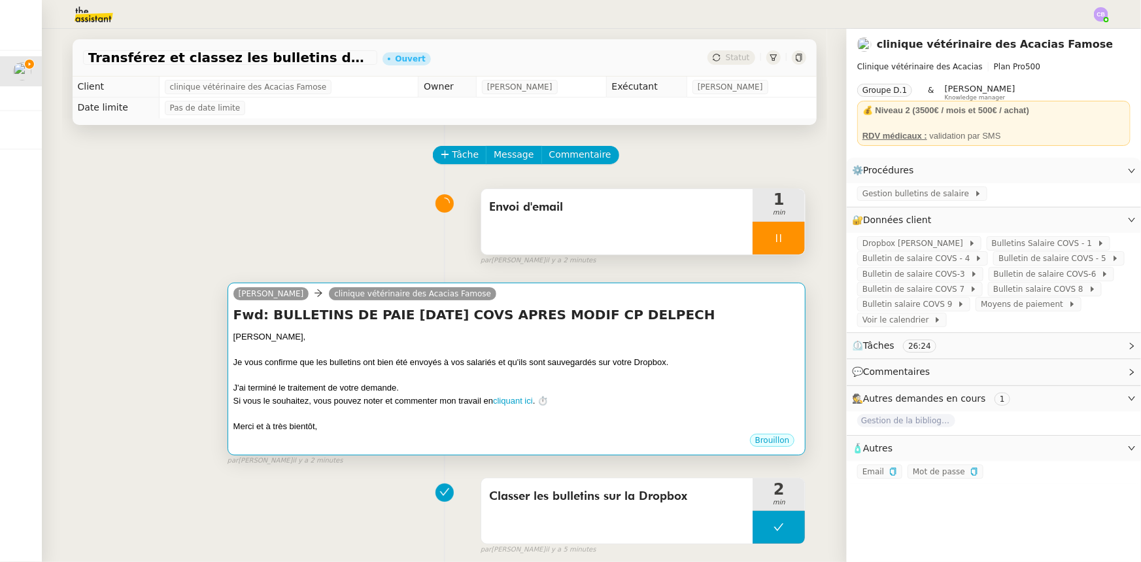
click at [526, 367] on div "Je vous confirme que les bulletins ont bien été envoyés à vos salariés et qu'il…" at bounding box center [516, 362] width 567 height 13
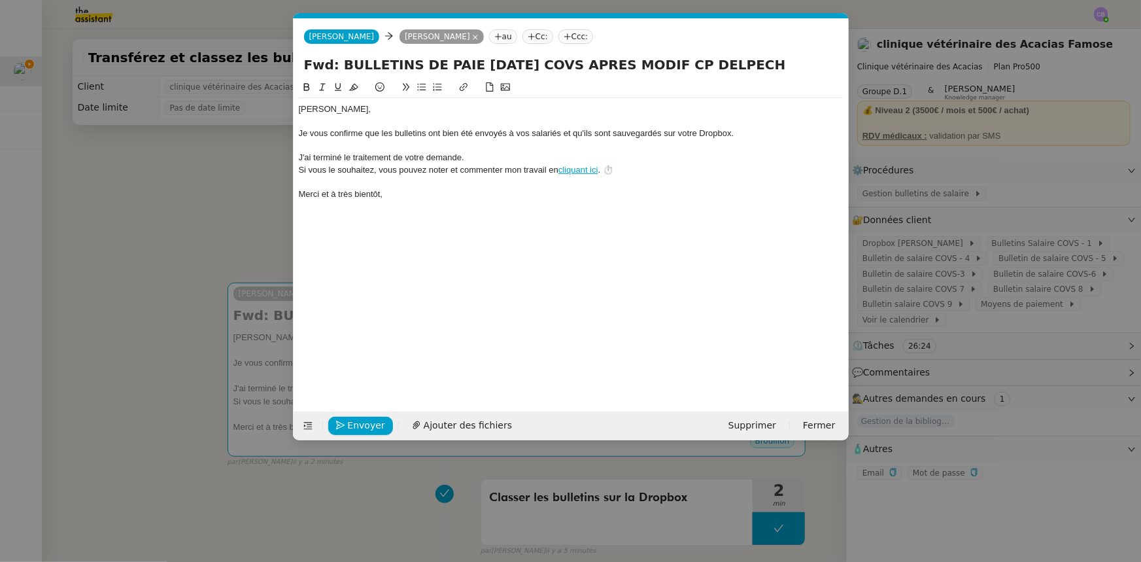
scroll to position [0, 37]
click at [510, 135] on div "Je vous confirme que les bulletins ont bien été envoyés à vos salariés et qu'il…" at bounding box center [571, 133] width 545 height 12
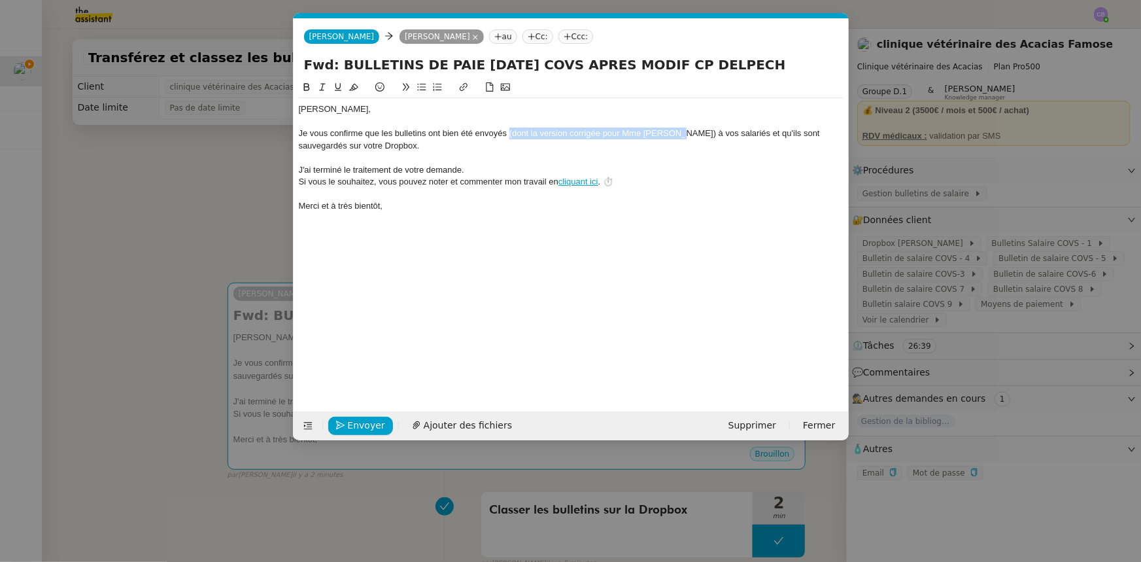
drag, startPoint x: 678, startPoint y: 130, endPoint x: 510, endPoint y: 134, distance: 168.0
click at [510, 134] on div "Je vous confirme que les bulletins ont bien été envoyés (dont la version corrig…" at bounding box center [571, 139] width 545 height 24
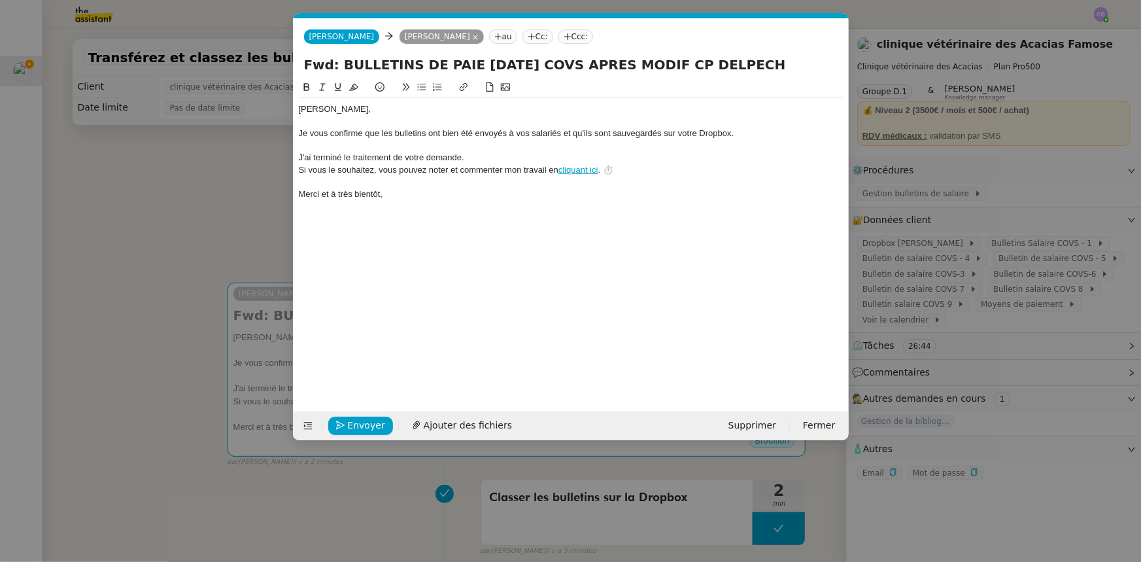
click at [563, 132] on div "Je vous confirme que les bulletins ont bien été envoyés à vos salariés et qu'il…" at bounding box center [571, 133] width 545 height 12
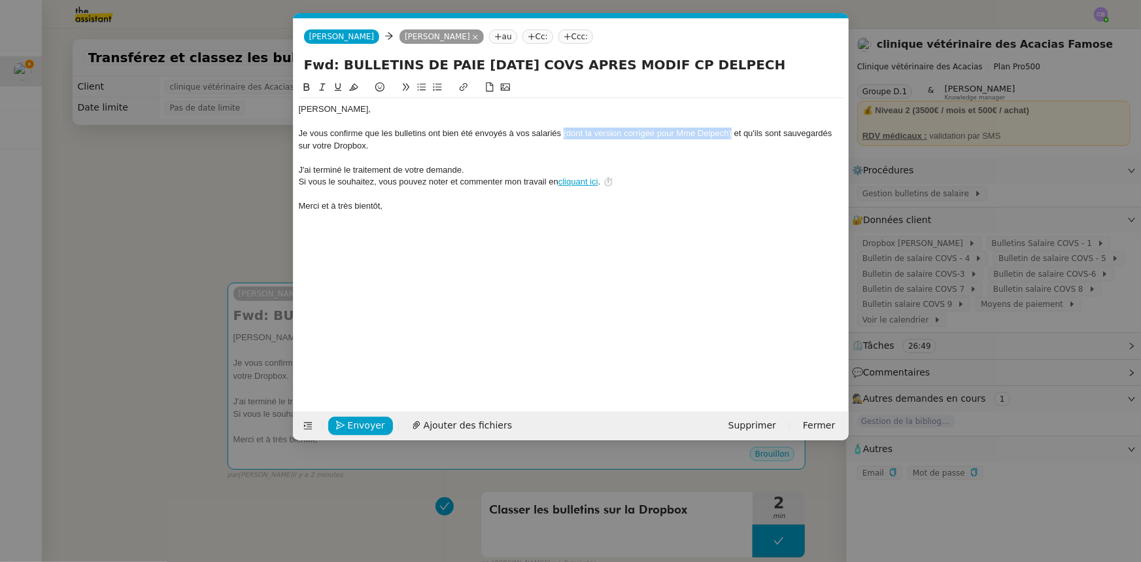
drag, startPoint x: 732, startPoint y: 131, endPoint x: 563, endPoint y: 133, distance: 168.7
click at [563, 133] on div "Je vous confirme que les bulletins ont bien été envoyés à vos salariés (dont la…" at bounding box center [571, 139] width 545 height 24
click at [326, 90] on icon at bounding box center [322, 86] width 9 height 9
click at [377, 160] on div at bounding box center [571, 158] width 545 height 12
click at [674, 131] on em "(dont la version corrigée pour Mme [PERSON_NAME])" at bounding box center [664, 133] width 207 height 10
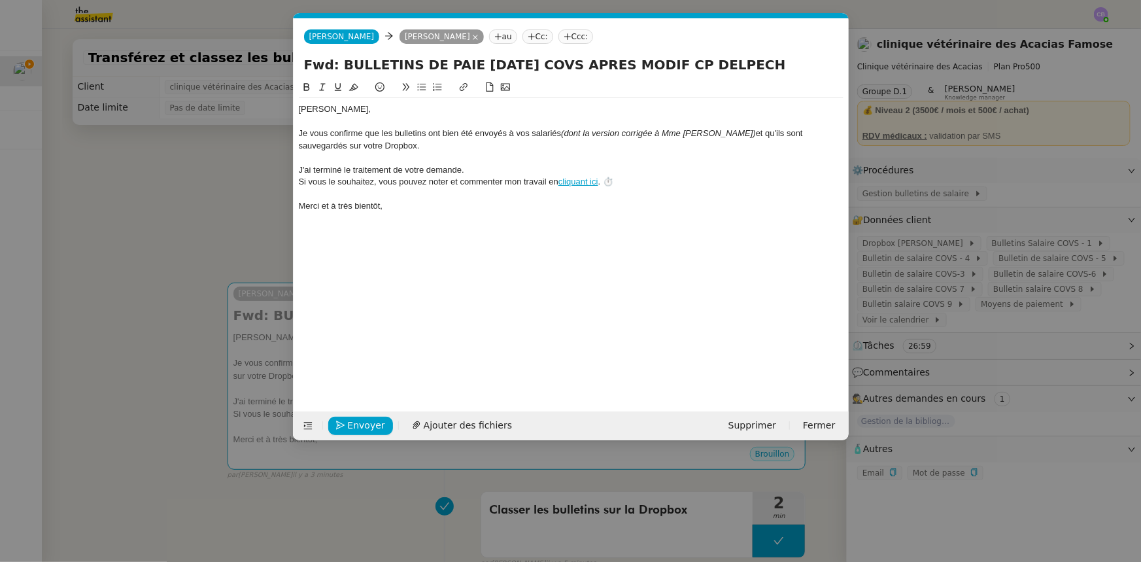
click at [698, 154] on div at bounding box center [571, 158] width 545 height 12
click at [389, 143] on div "Je vous confirme que les bulletins ont bien été envoyés à vos salariés (dont la…" at bounding box center [571, 139] width 545 height 24
click at [371, 424] on span "Envoyer" at bounding box center [366, 425] width 37 height 15
click at [371, 424] on span "Confirmer l'envoi" at bounding box center [387, 425] width 78 height 15
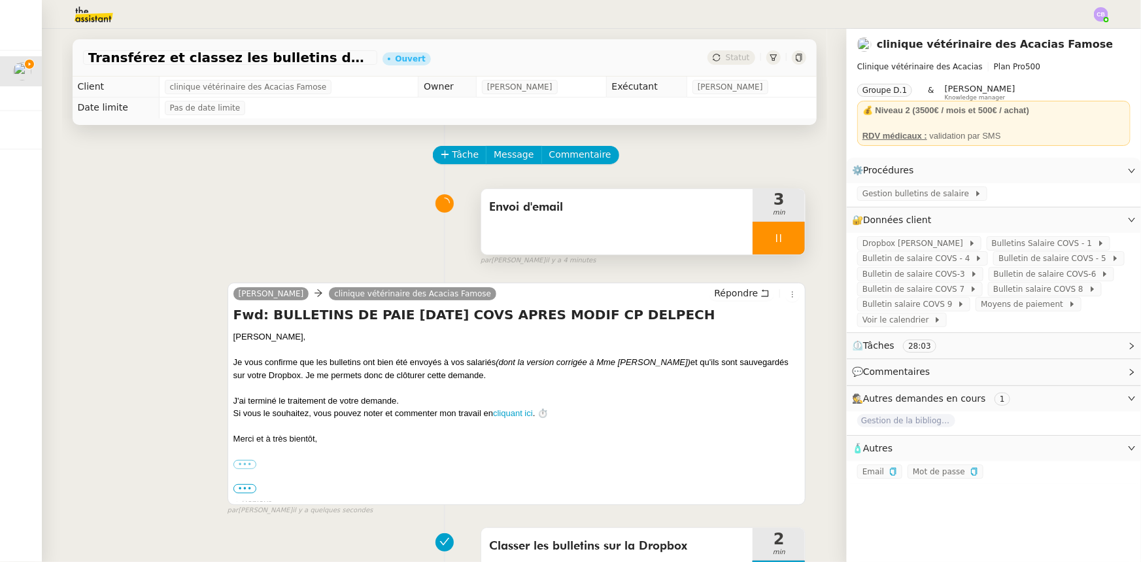
click at [752, 233] on div at bounding box center [778, 238] width 52 height 33
click at [787, 241] on icon at bounding box center [792, 237] width 10 height 7
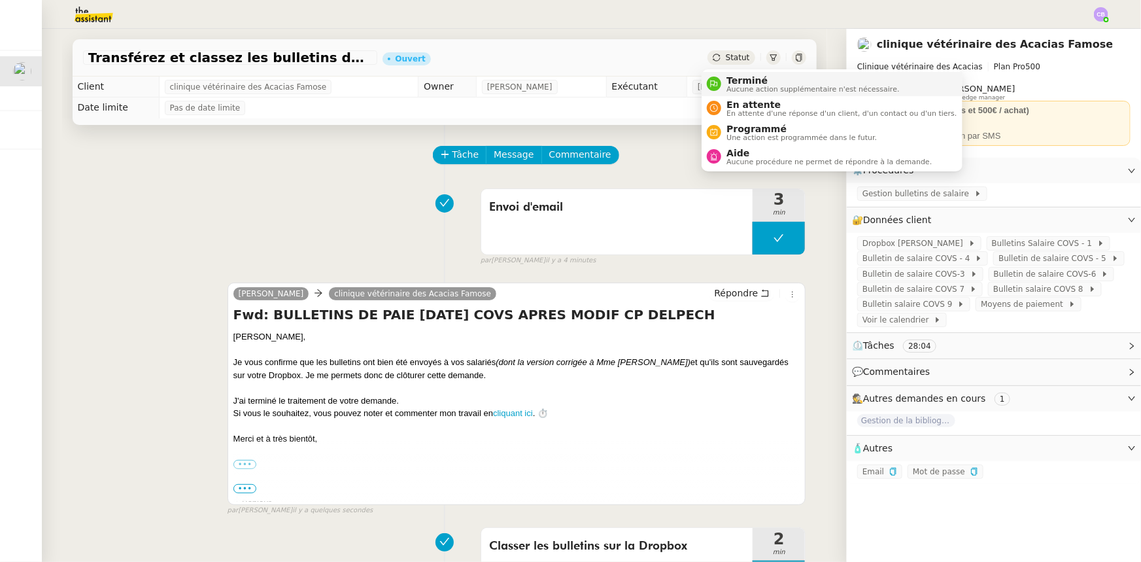
click at [739, 82] on span "Terminé" at bounding box center [812, 80] width 173 height 10
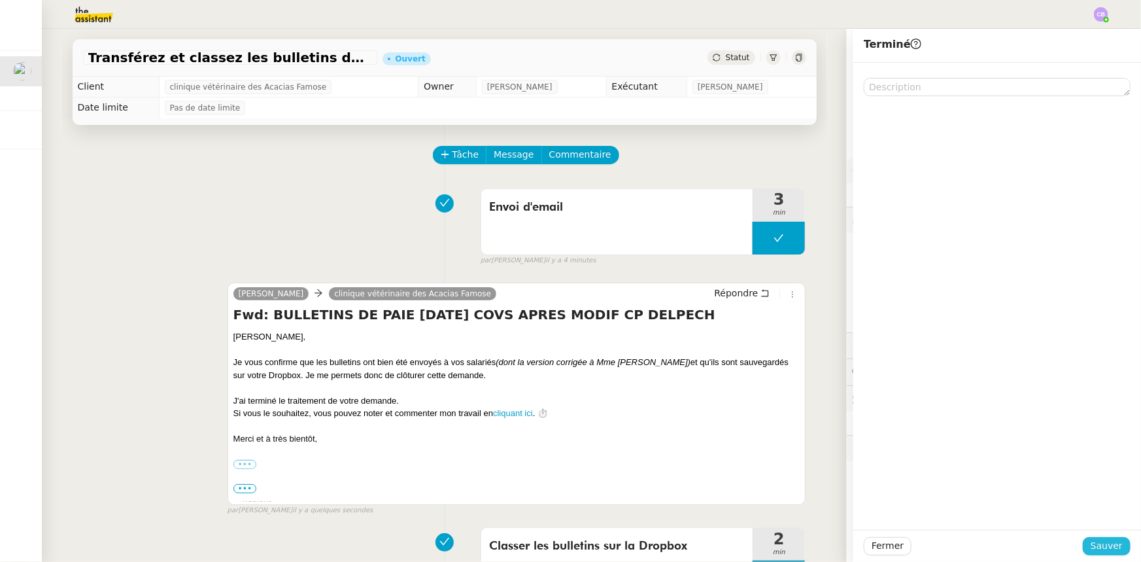
click at [1090, 543] on span "Sauver" at bounding box center [1106, 545] width 32 height 15
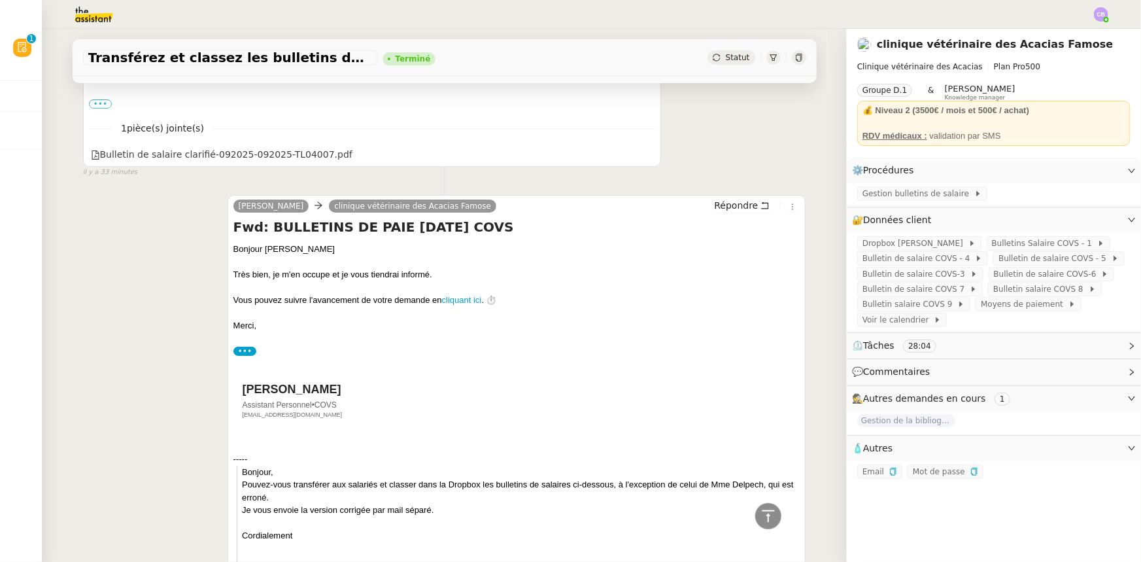
scroll to position [2983, 0]
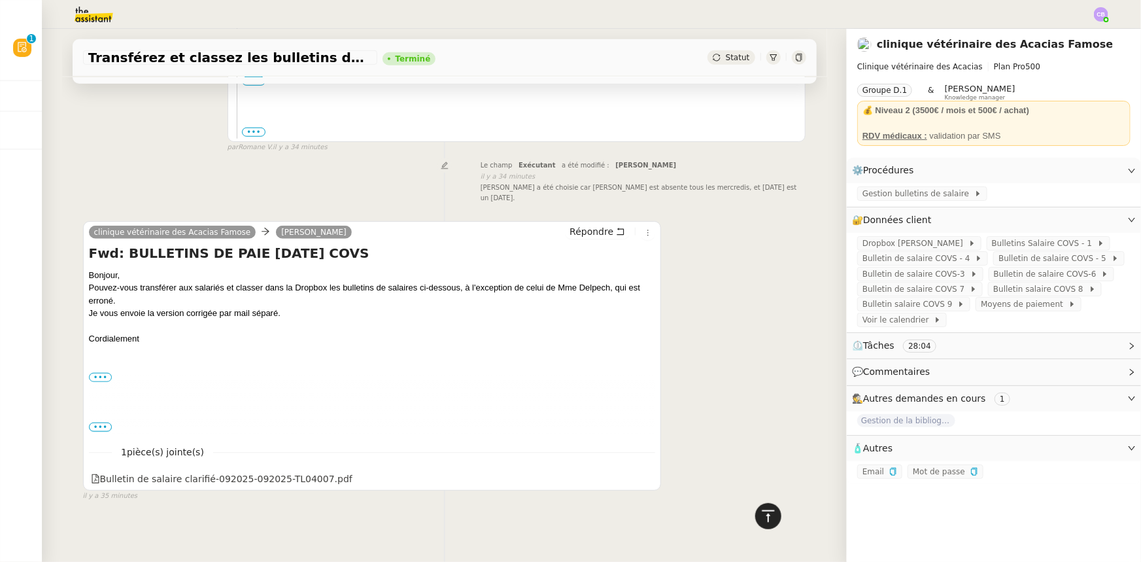
click at [760, 520] on icon at bounding box center [768, 516] width 16 height 16
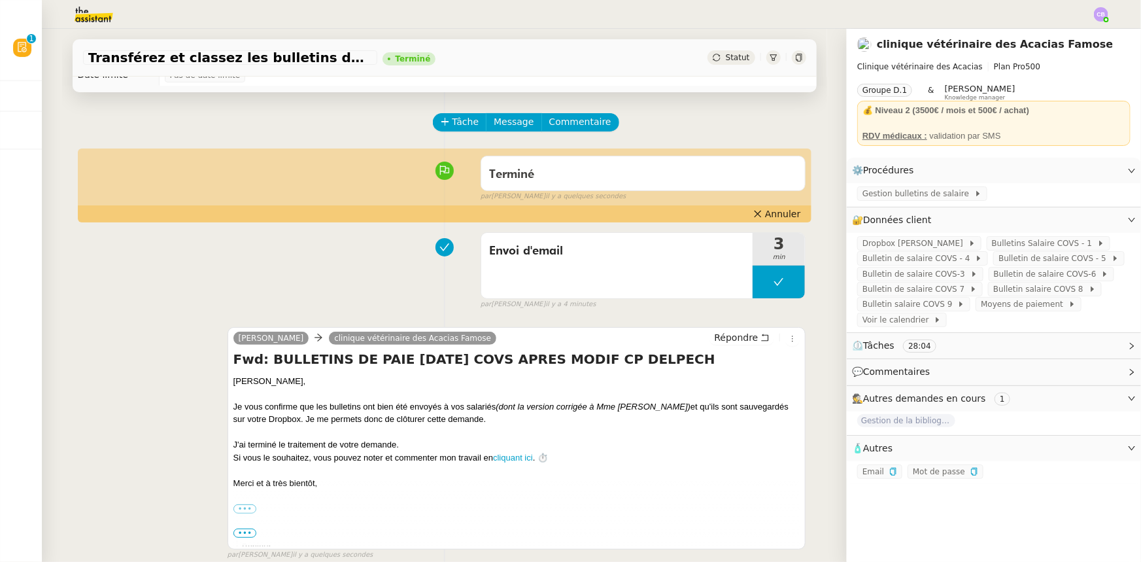
scroll to position [0, 0]
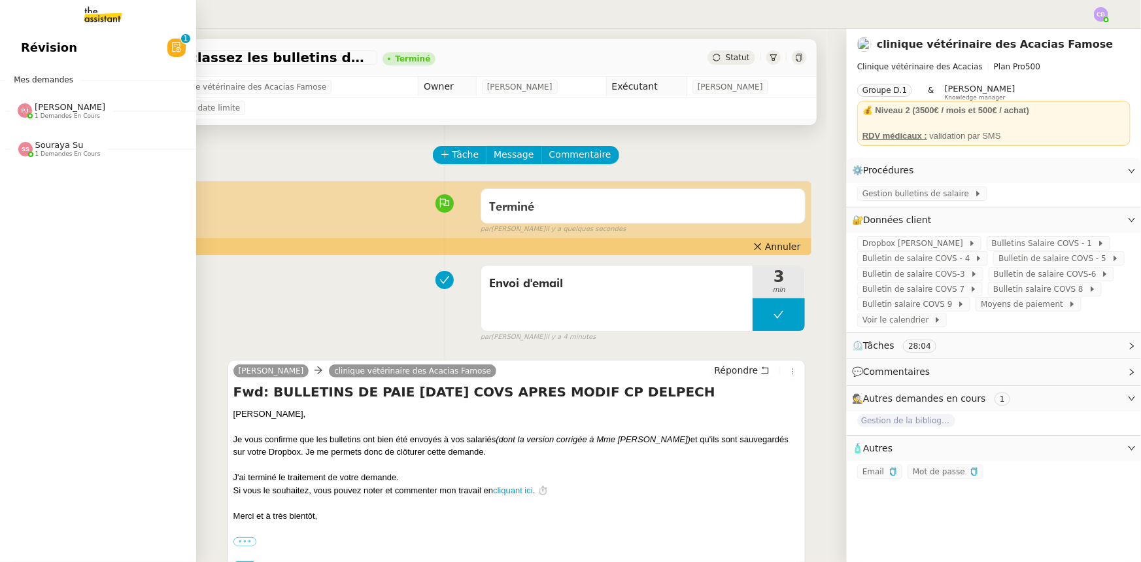
click at [51, 107] on span "[PERSON_NAME]" at bounding box center [70, 107] width 71 height 10
click at [48, 140] on span "Souraya Su" at bounding box center [59, 145] width 48 height 10
click at [56, 171] on span "Rapport de rappel de message pour le message : « Your Orizair journey – awaitin…" at bounding box center [512, 173] width 982 height 12
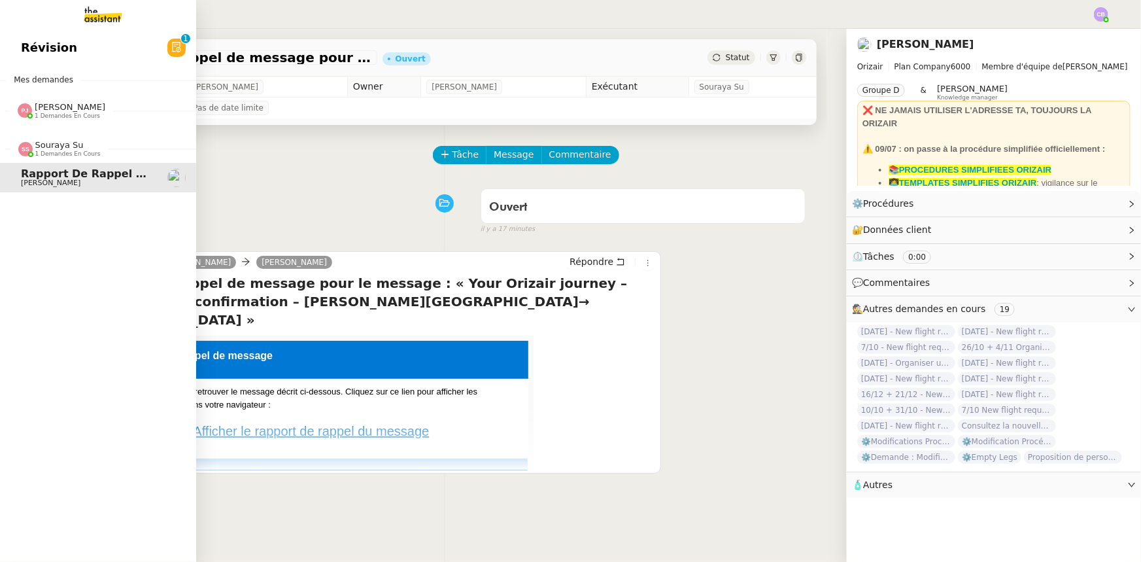
click at [66, 52] on link "Révision 0 1 2 3 4 5 6 7 8 9" at bounding box center [98, 48] width 196 height 30
